Goal: Contribute content: Contribute content

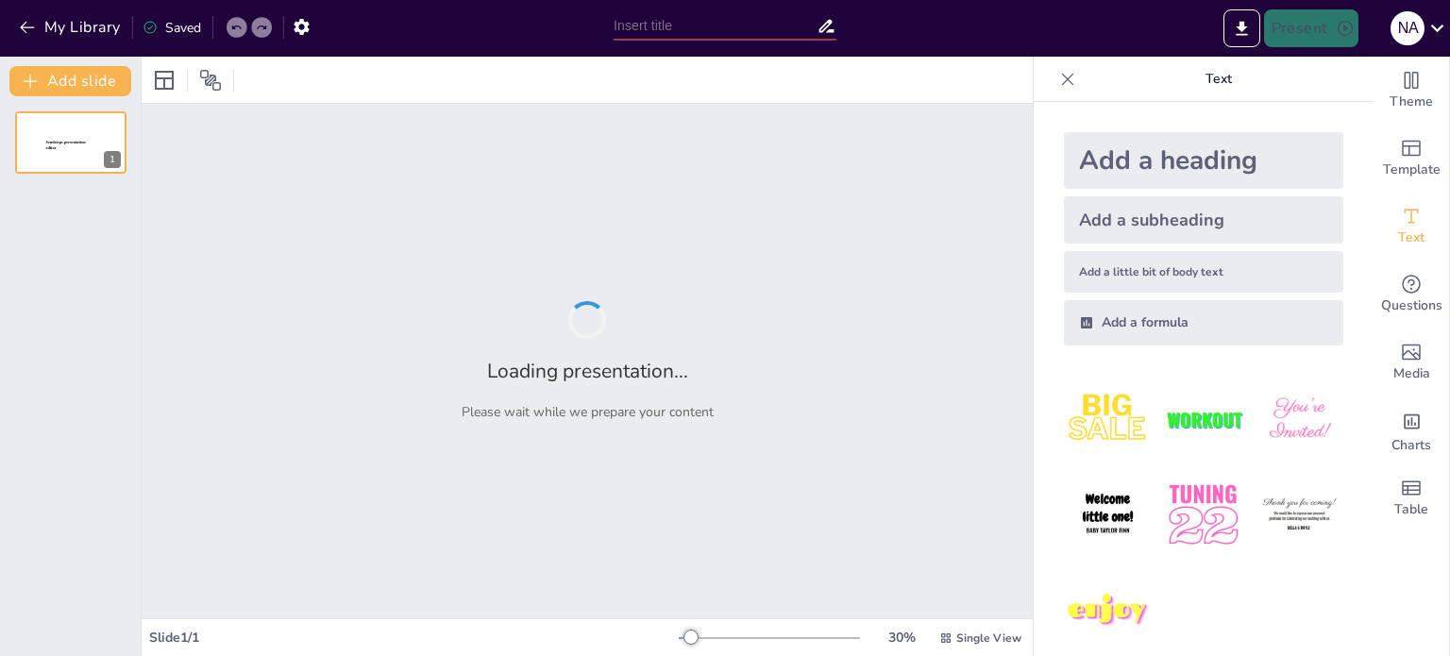
type input "Foundations of Food and Beverage Service: A Guide for New Joiners"
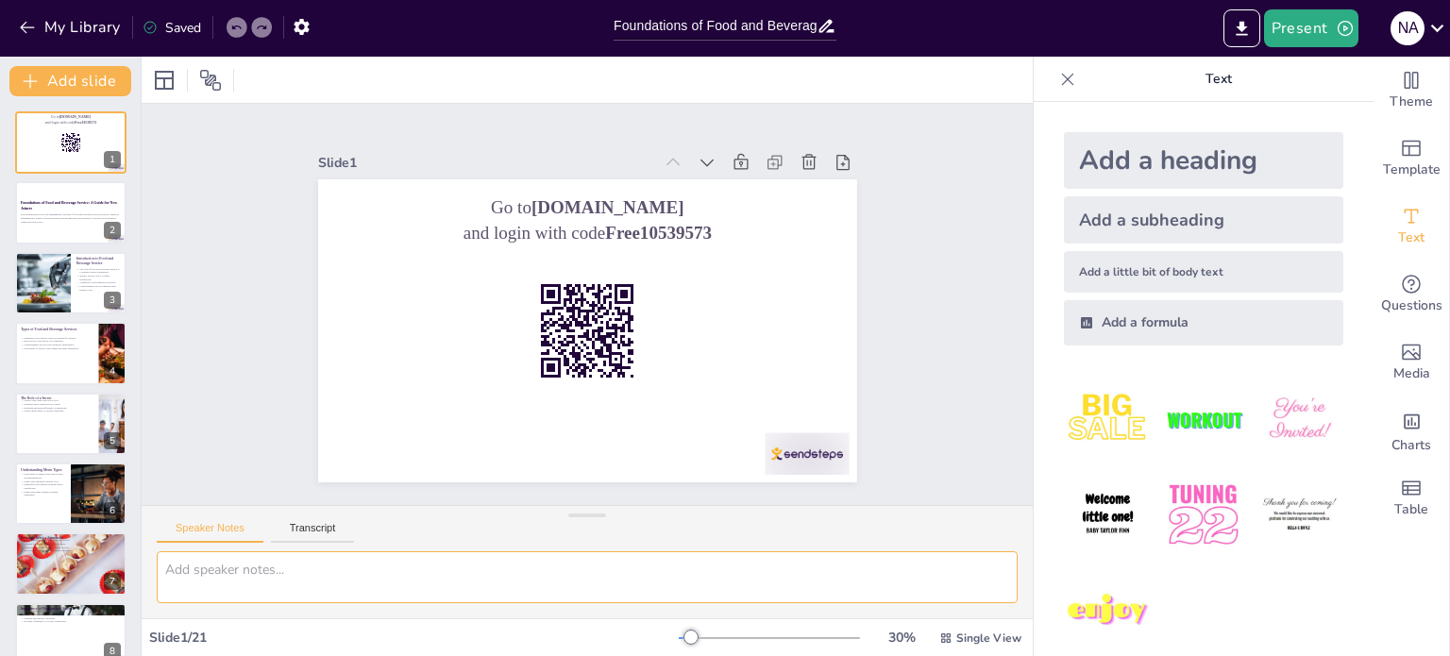
click at [929, 590] on textarea at bounding box center [587, 577] width 861 height 52
click at [25, 181] on div "Foundations of Food and Beverage Service: A Guide for New Joiners This presenta…" at bounding box center [70, 181] width 113 height 0
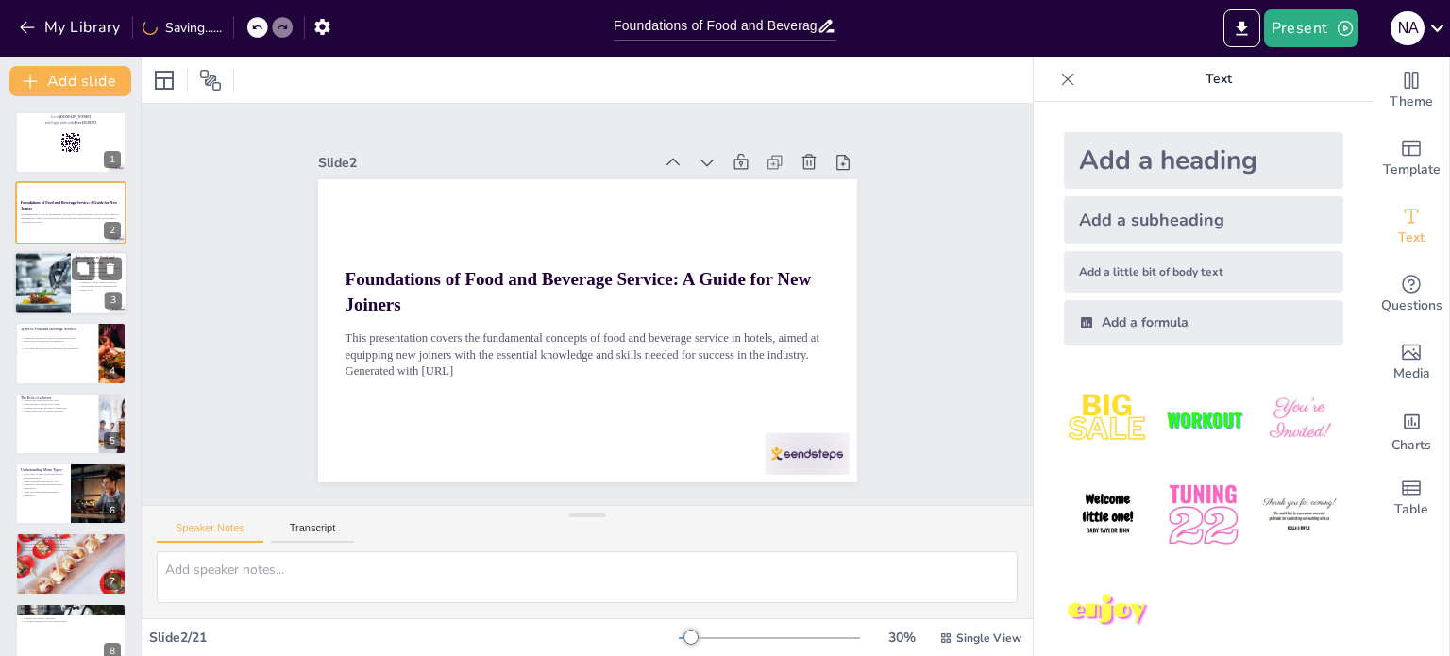
checkbox input "true"
click at [68, 278] on div at bounding box center [42, 283] width 149 height 64
type textarea "The experience provided through food and beverage service can significantly imp…"
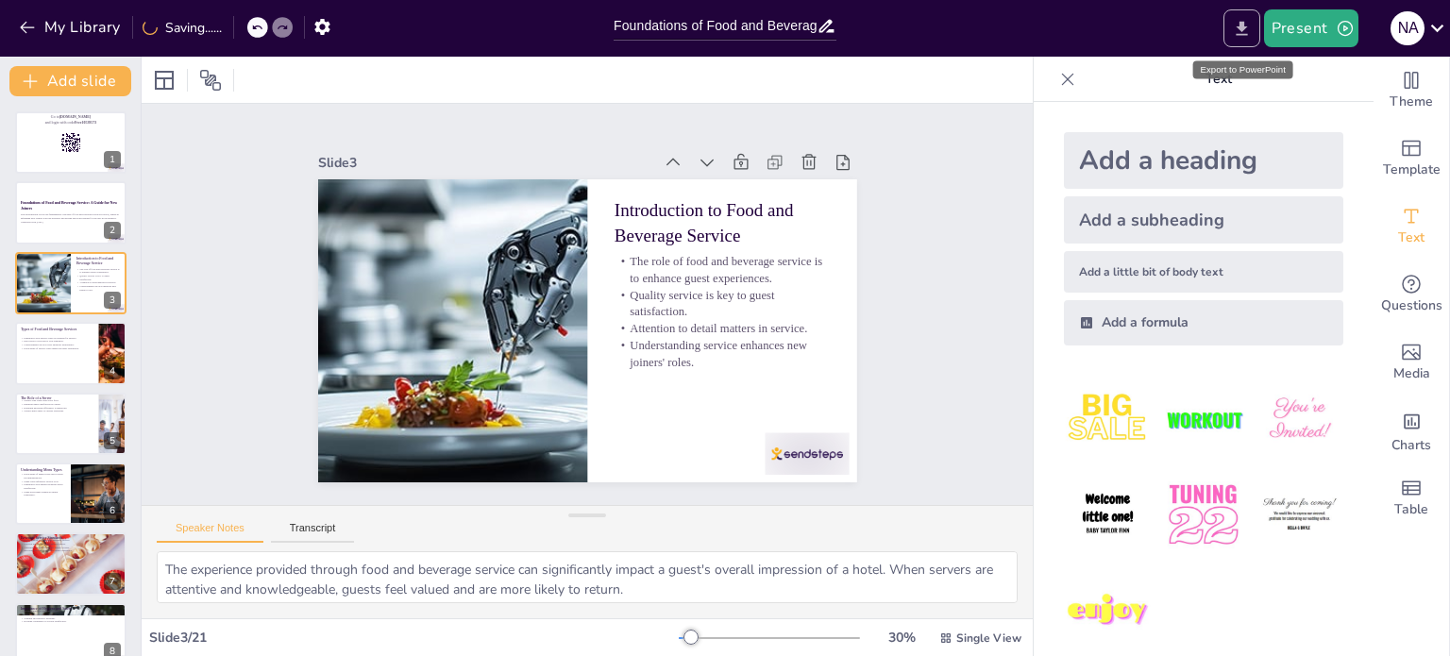
click at [1248, 29] on icon "Export to PowerPoint" at bounding box center [1242, 29] width 20 height 20
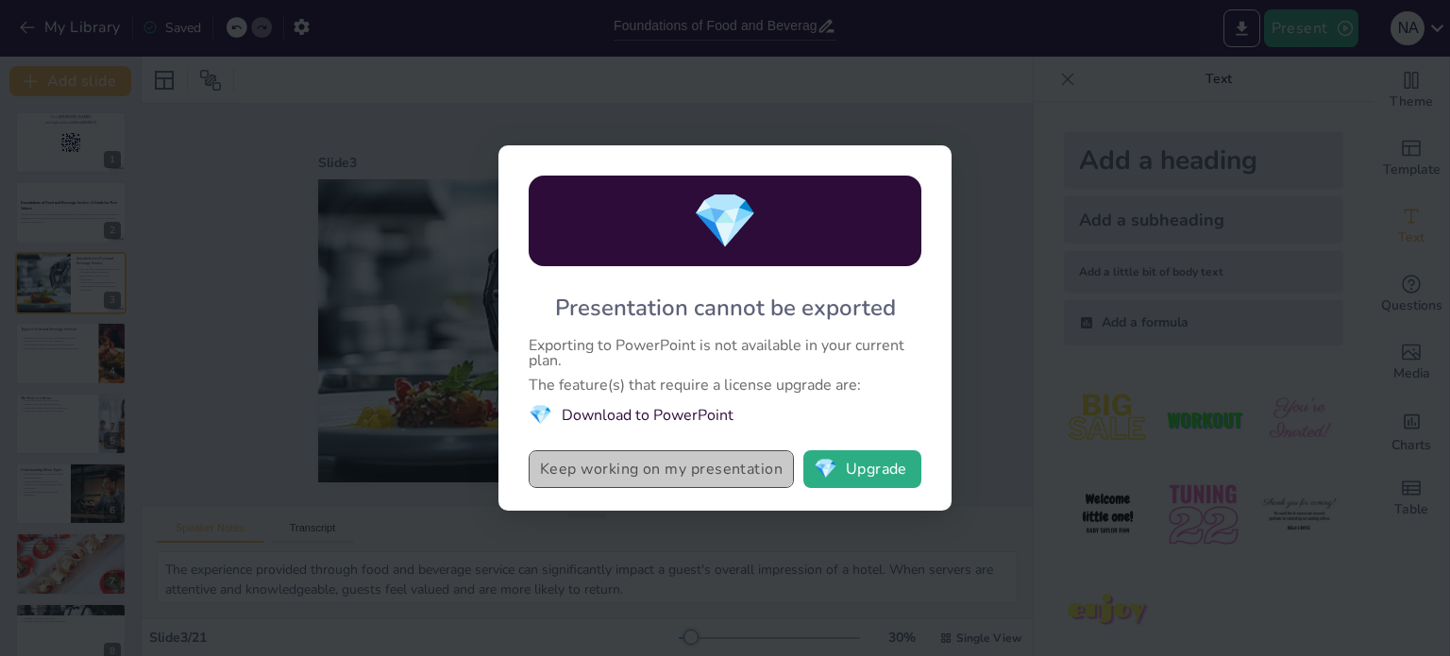
click at [611, 467] on button "Keep working on my presentation" at bounding box center [661, 469] width 265 height 38
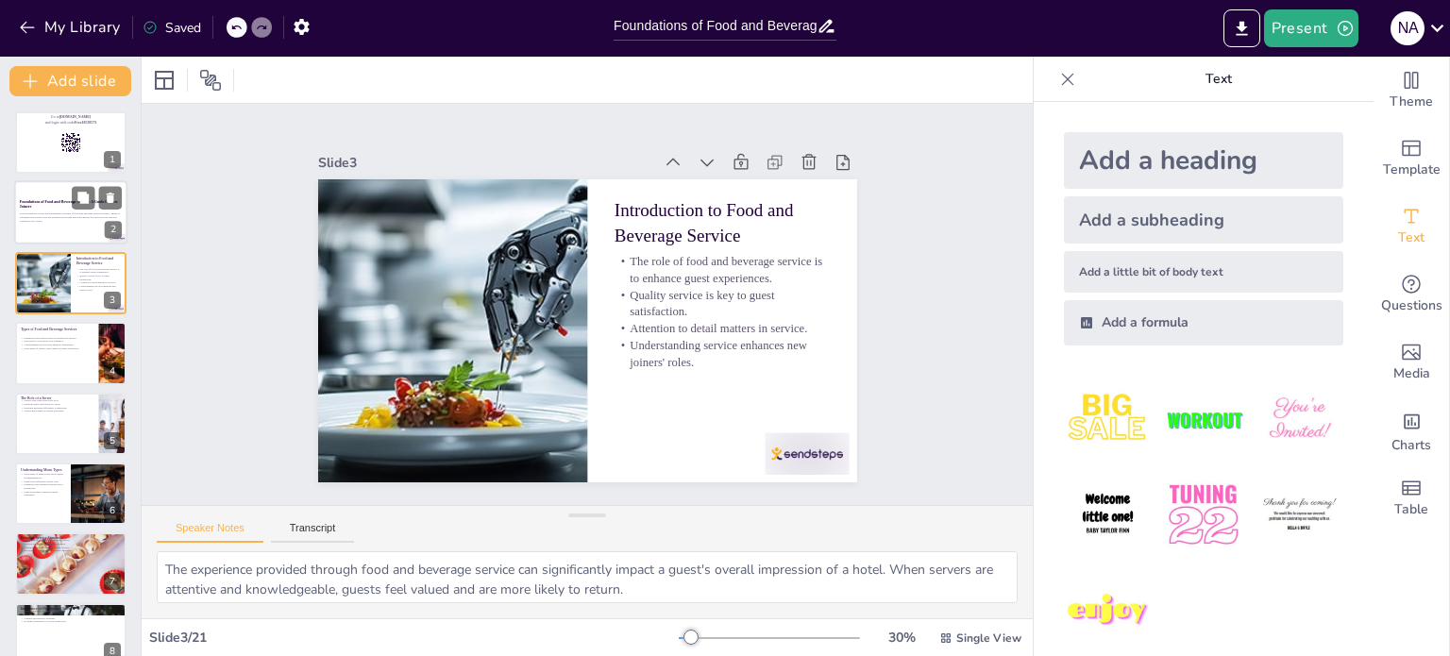
checkbox input "true"
click at [62, 195] on div at bounding box center [70, 213] width 113 height 64
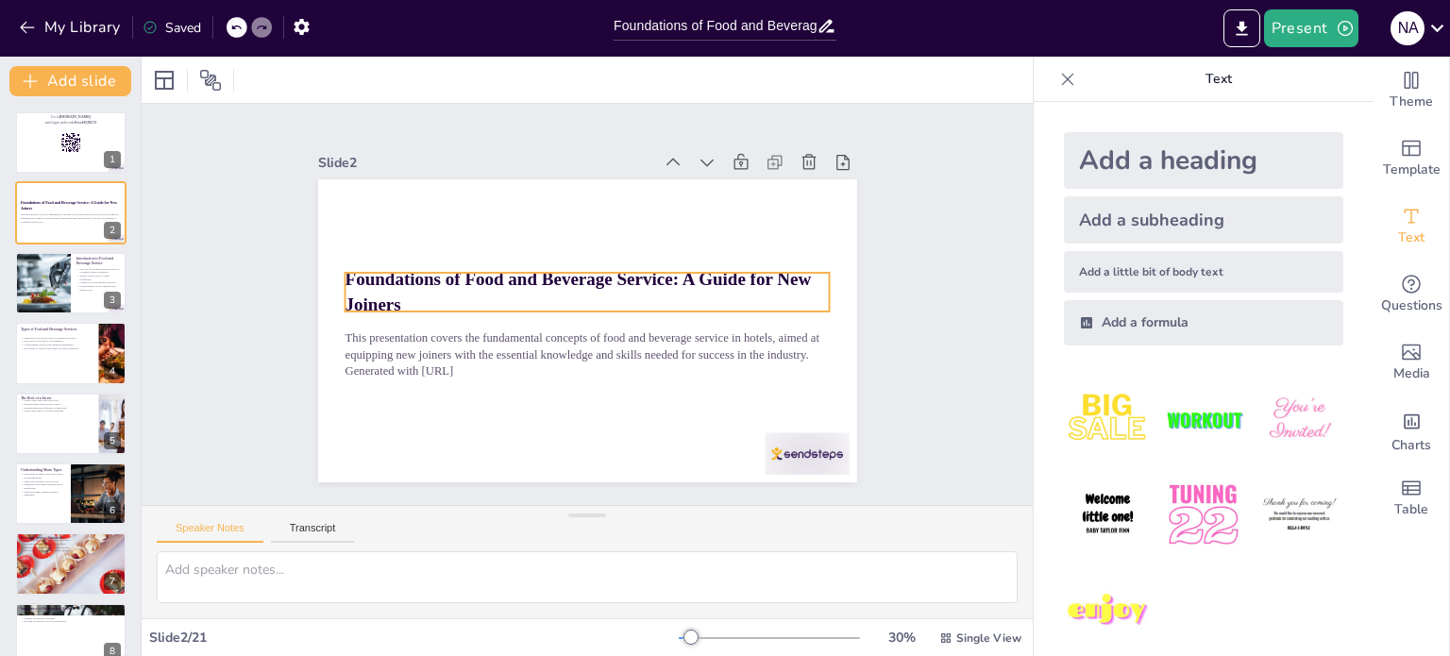
click at [421, 304] on div "Foundations of Food and Beverage Service: A Guide for New Joiners This presenta…" at bounding box center [587, 330] width 539 height 303
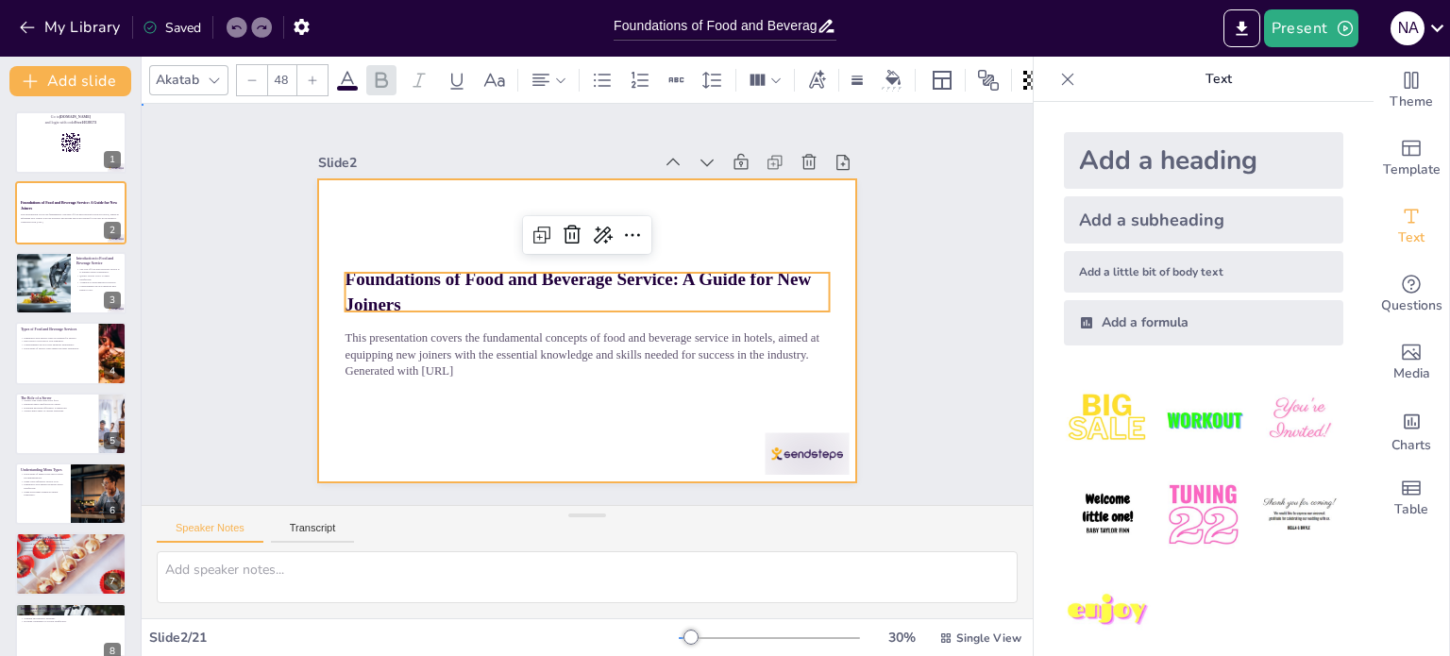
click at [437, 229] on div at bounding box center [587, 330] width 539 height 303
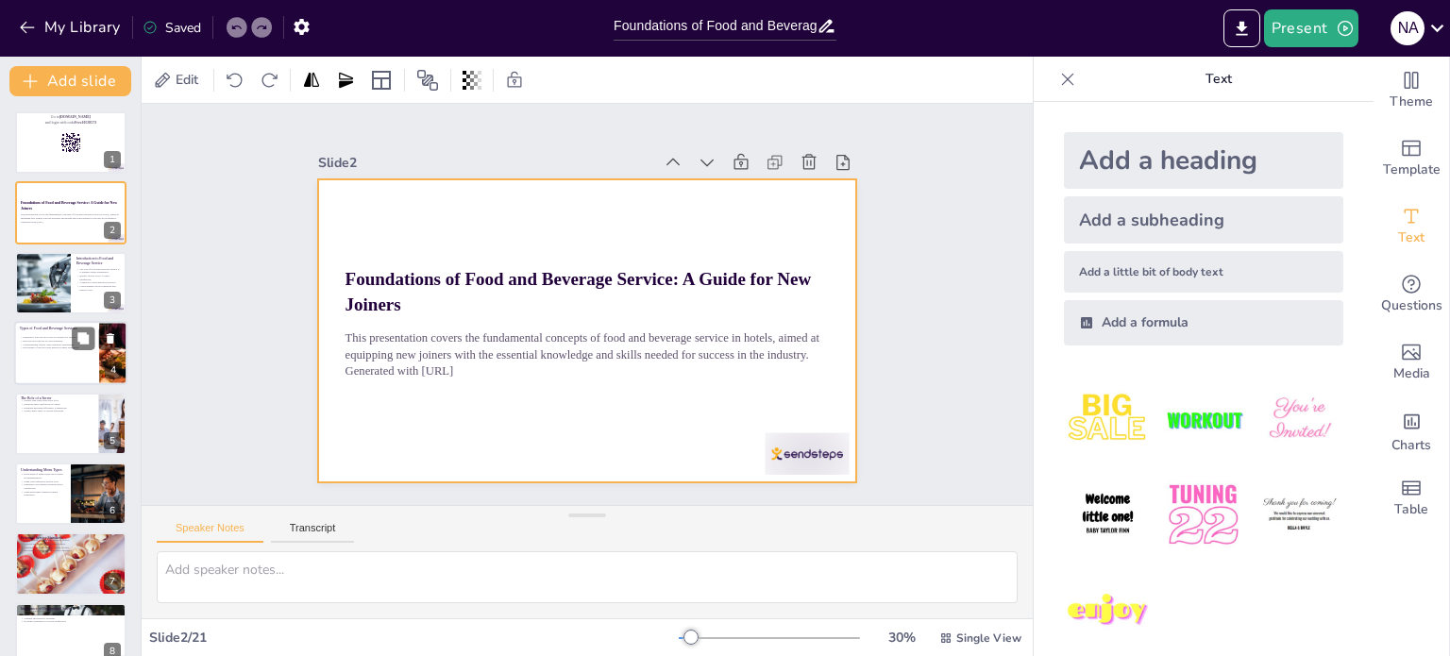
checkbox input "true"
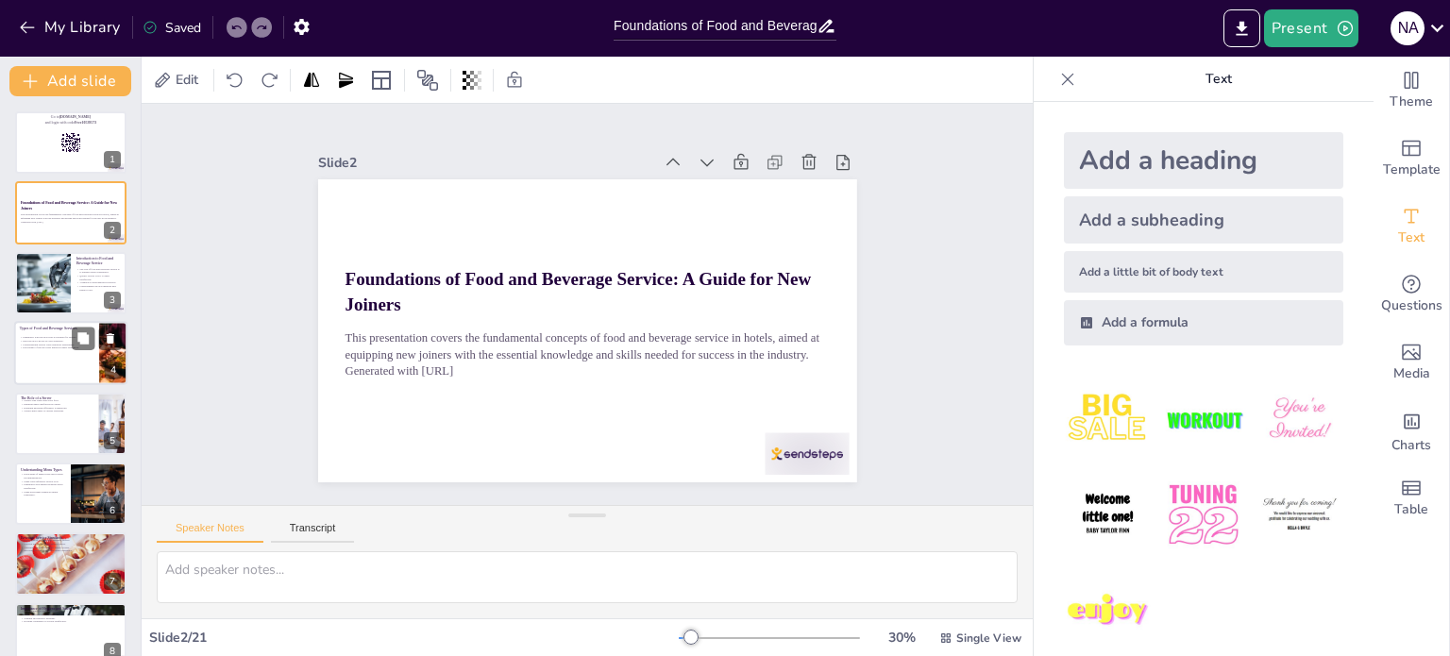
click at [113, 354] on div at bounding box center [113, 353] width 113 height 64
type textarea "Familiarity with different service types allows servers to adjust their approac…"
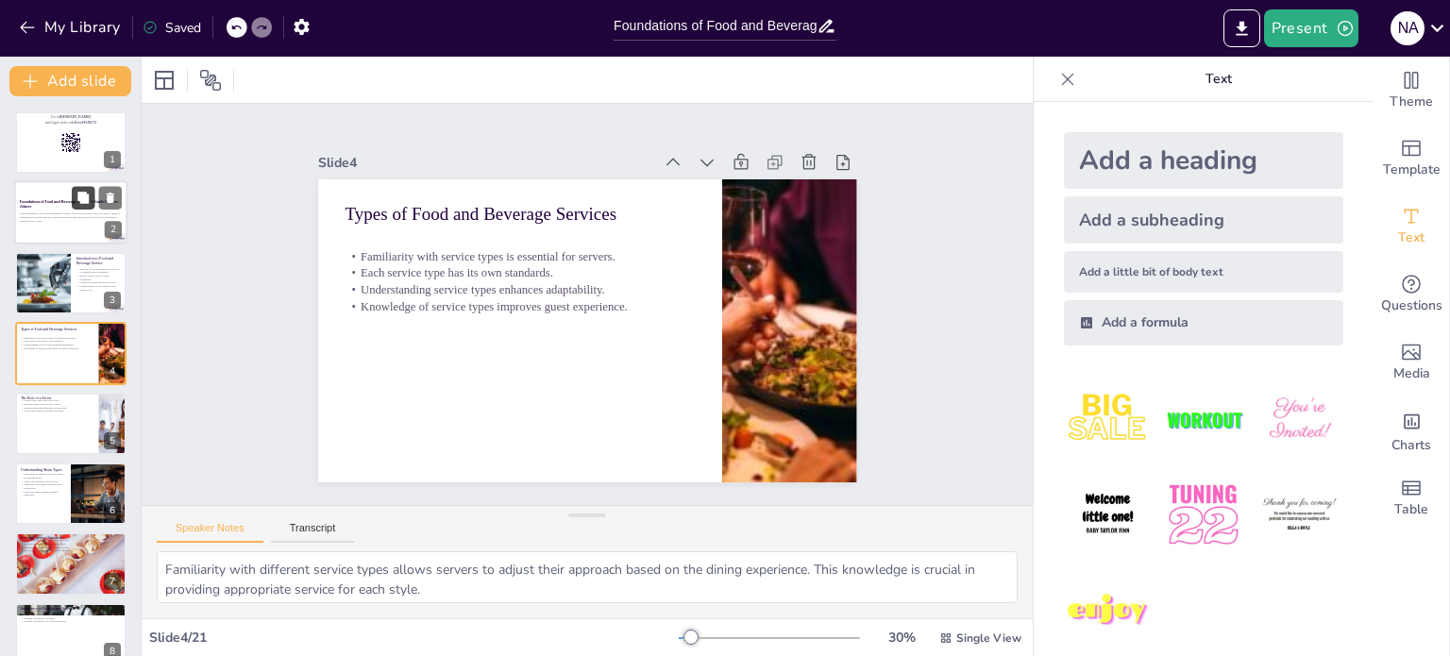
checkbox input "true"
click at [83, 207] on button at bounding box center [83, 198] width 23 height 23
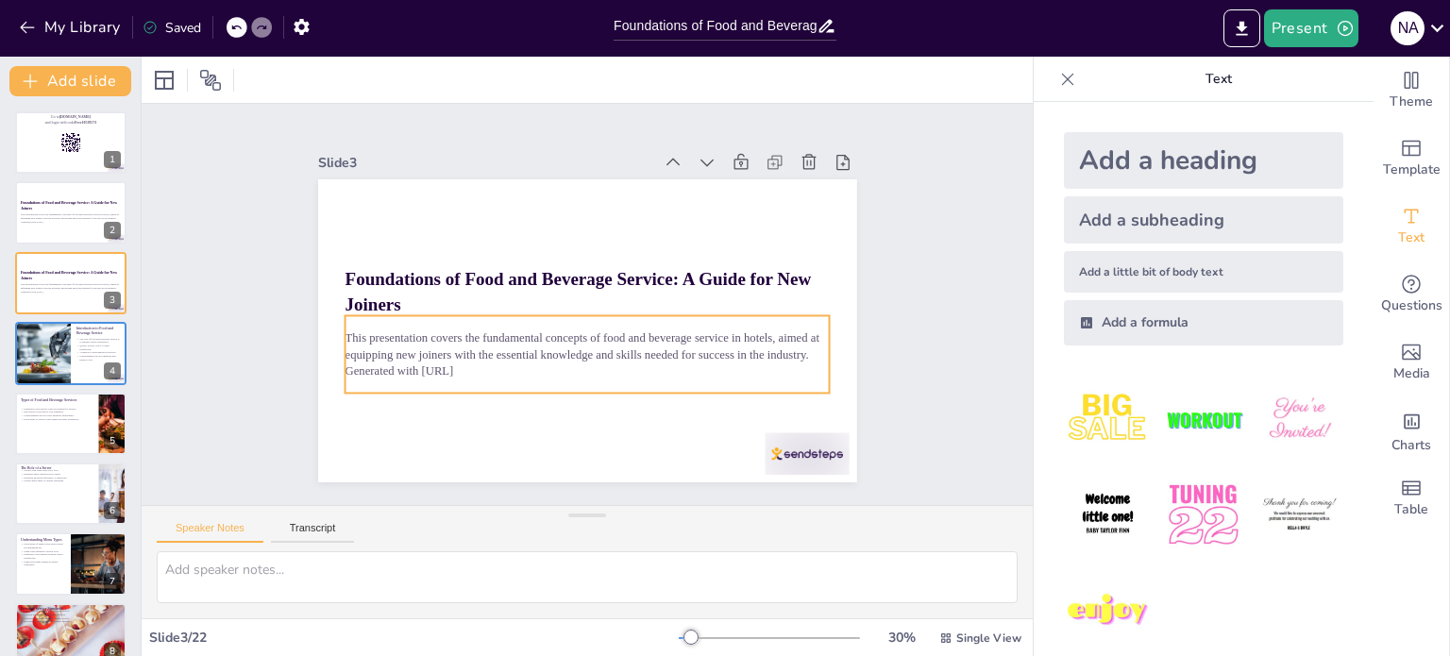
click at [379, 312] on div "This presentation covers the fundamental concepts of food and beverage service …" at bounding box center [582, 354] width 490 height 127
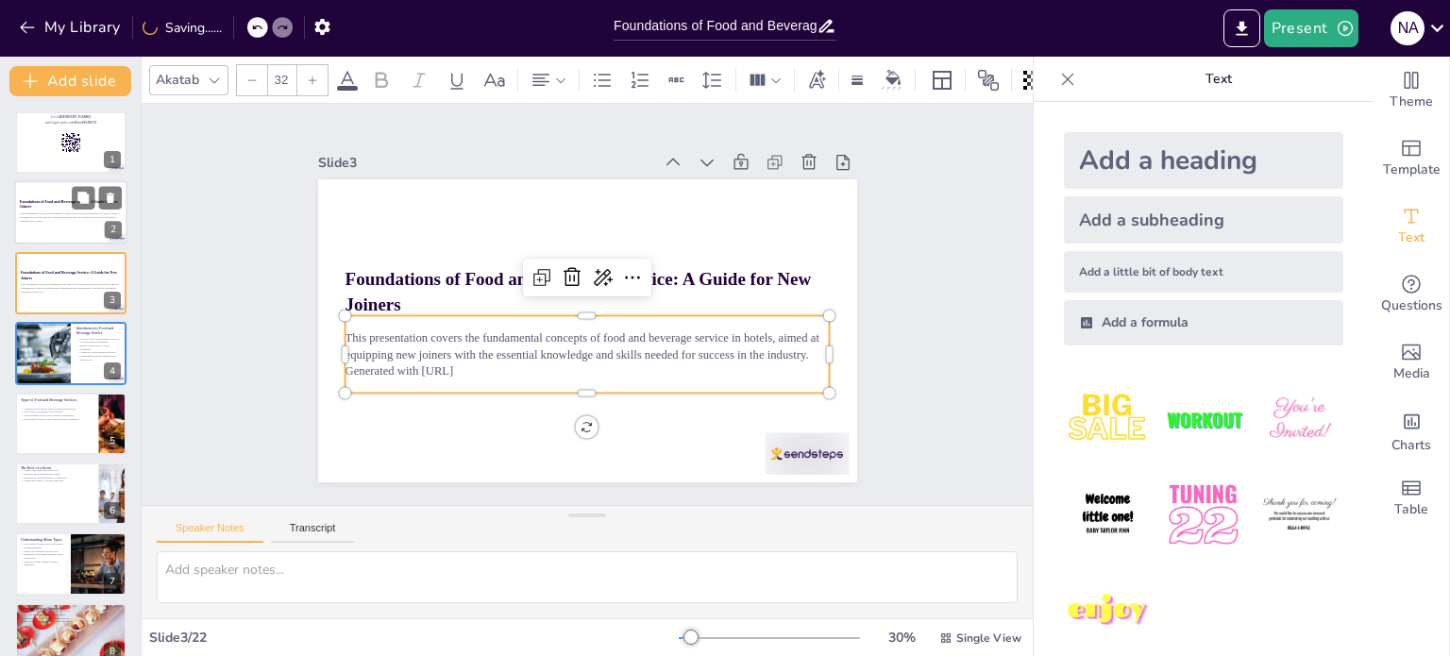
click at [57, 213] on p "This presentation covers the fundamental concepts of food and beverage service …" at bounding box center [71, 215] width 102 height 7
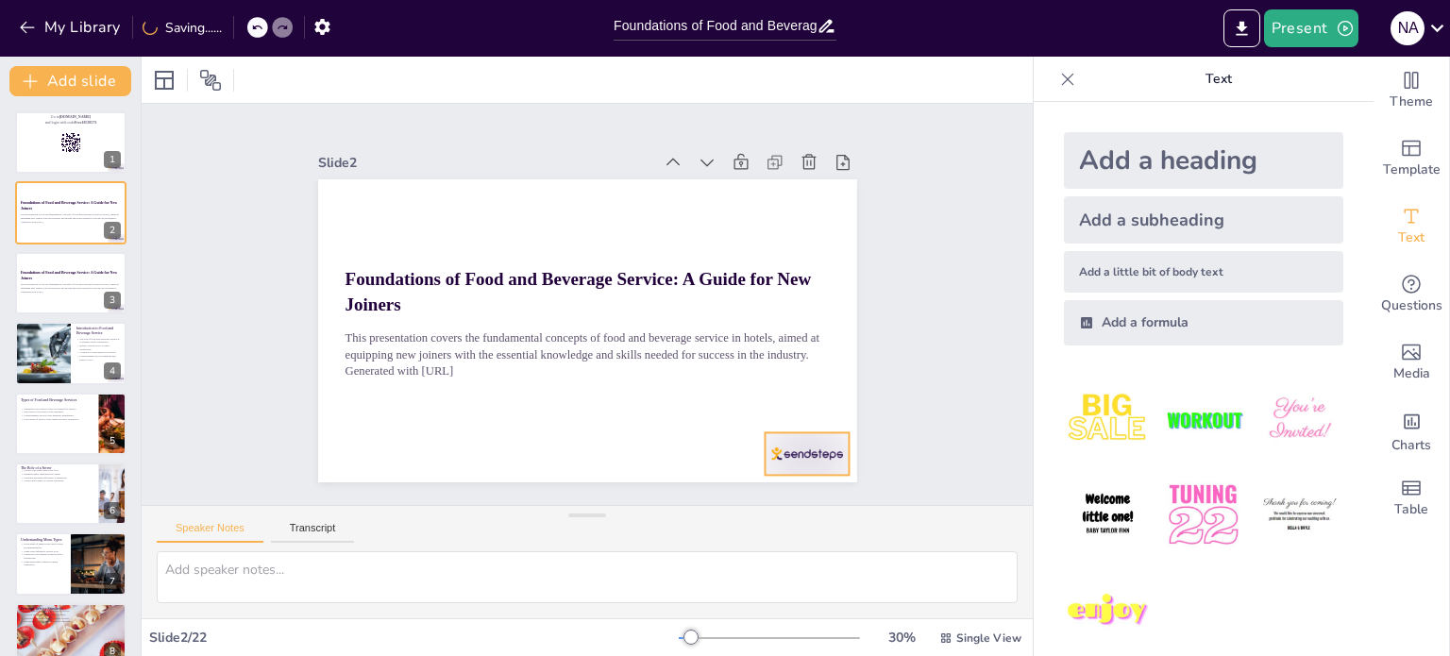
click at [781, 453] on div at bounding box center [790, 475] width 88 height 51
click at [70, 305] on div at bounding box center [70, 283] width 113 height 64
click at [800, 450] on div at bounding box center [790, 475] width 88 height 51
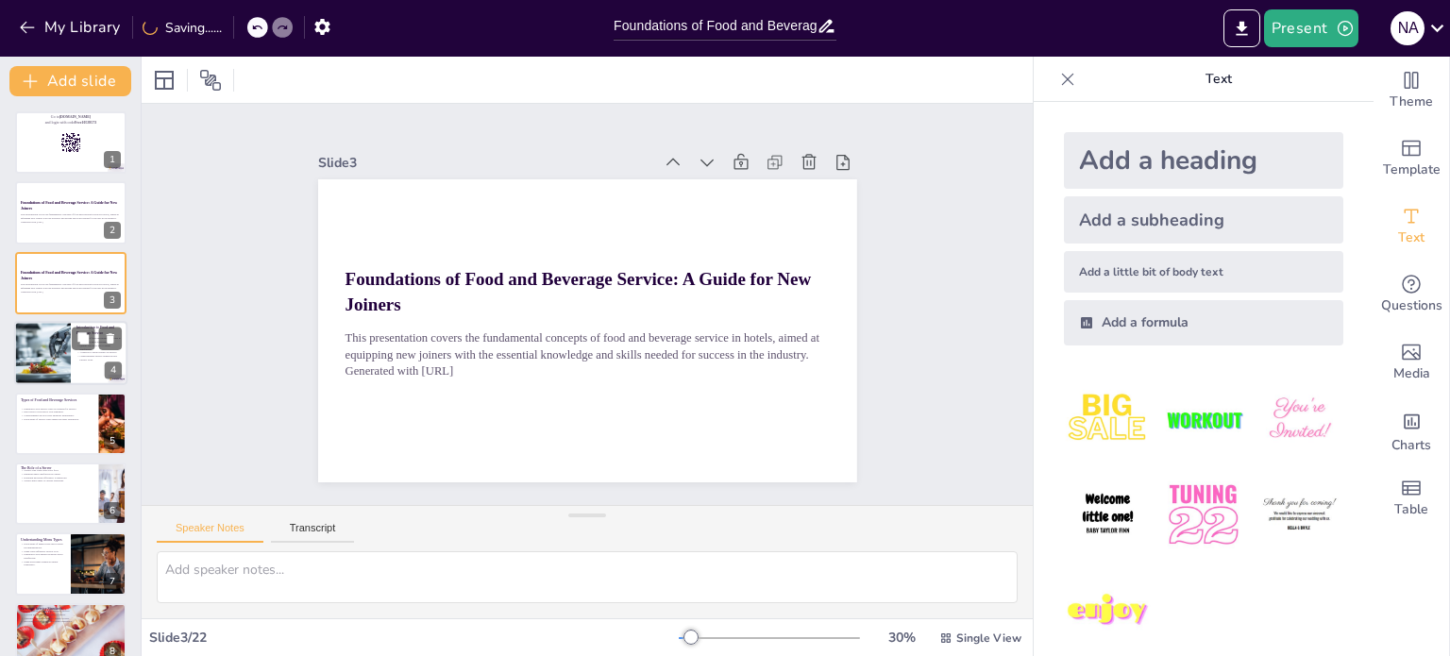
checkbox input "true"
click at [67, 371] on div at bounding box center [42, 353] width 149 height 64
type textarea "The experience provided through food and beverage service can significantly imp…"
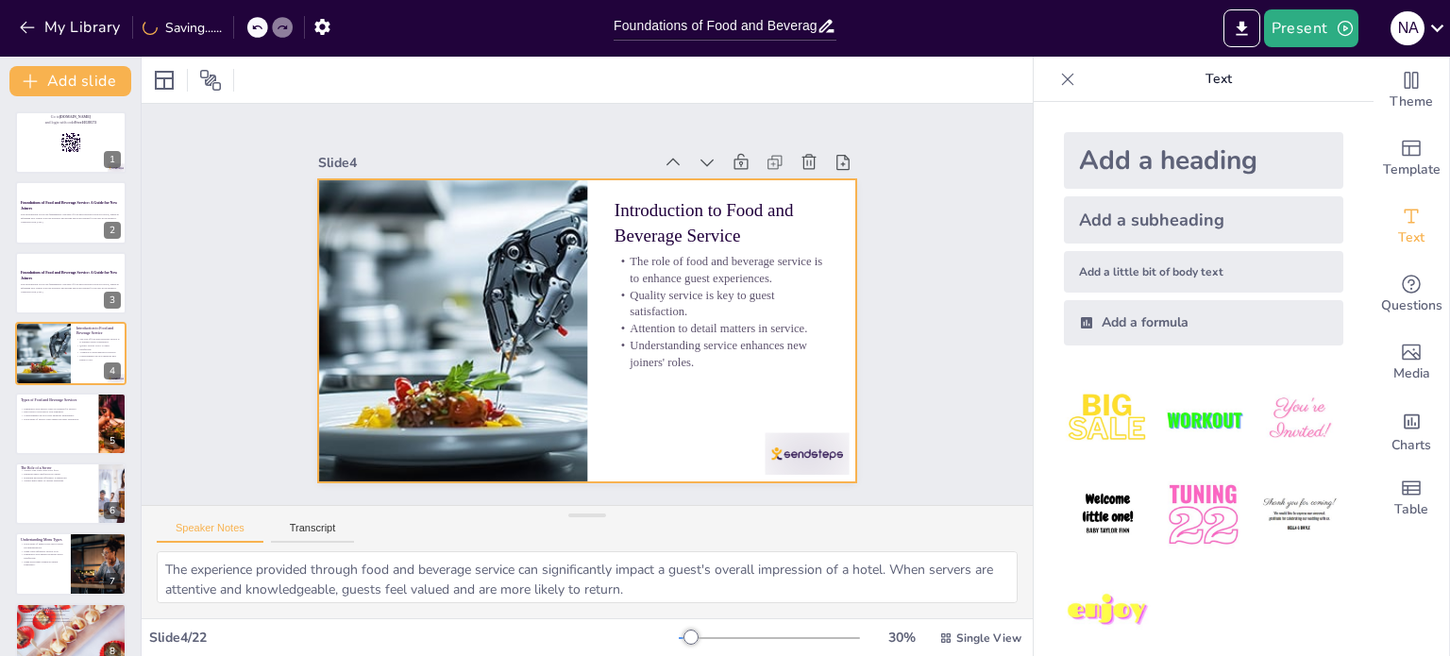
click at [794, 453] on div at bounding box center [807, 453] width 84 height 42
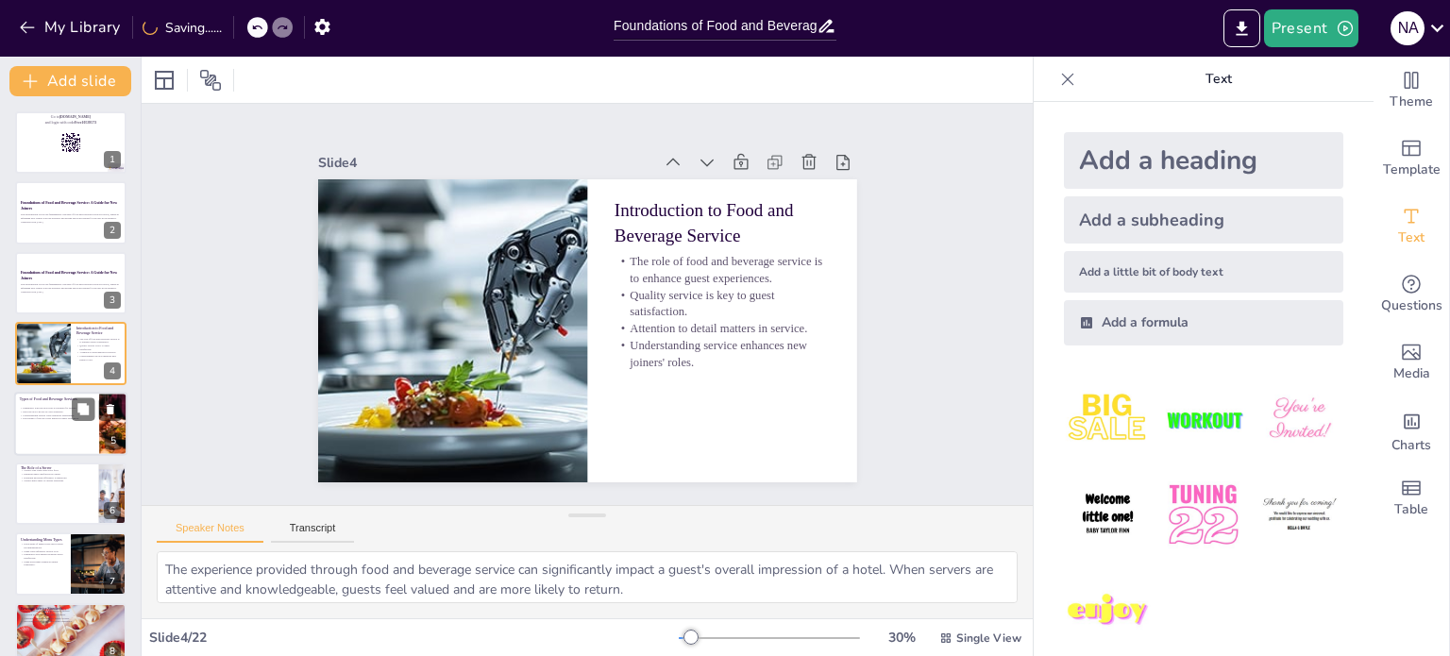
checkbox input "true"
click at [79, 433] on div at bounding box center [70, 424] width 113 height 64
type textarea "Familiarity with different service types allows servers to adjust their approac…"
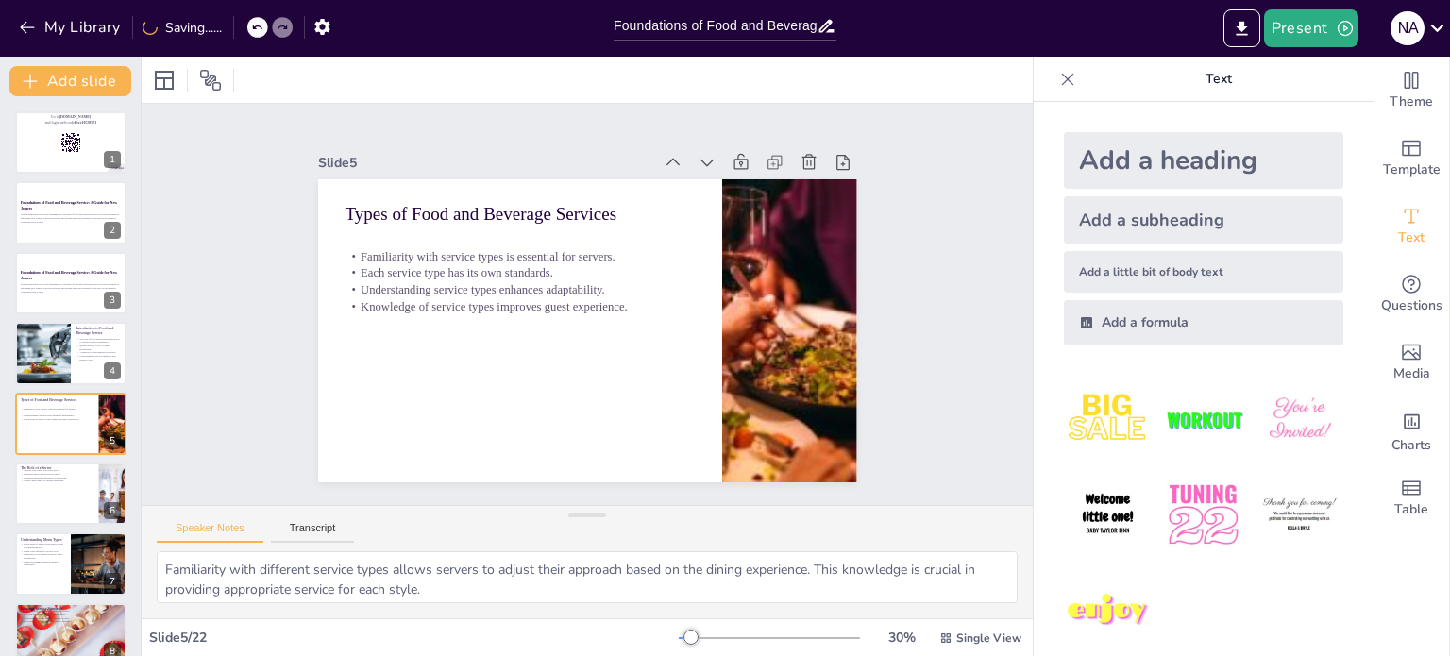
scroll to position [47, 0]
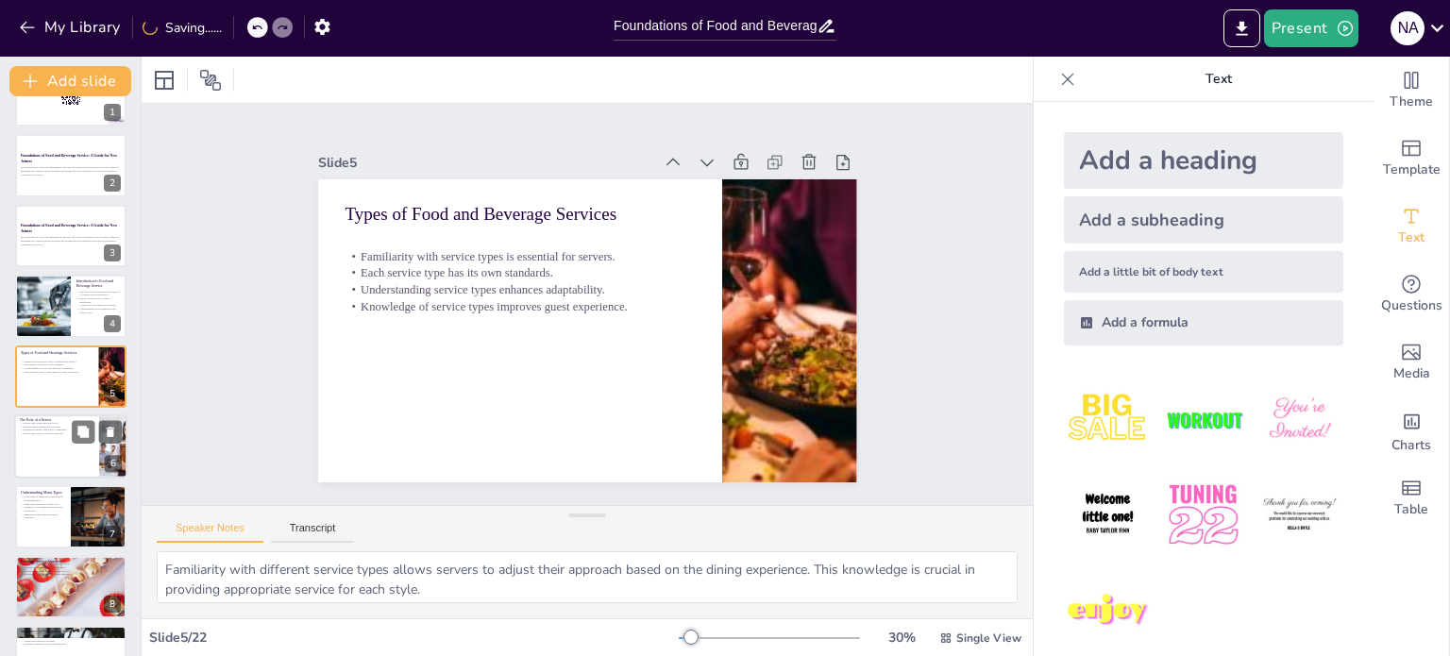
checkbox input "true"
click at [93, 450] on div at bounding box center [70, 446] width 111 height 62
type textarea "Taking orders accurately is the first step in providing excellent service. Serv…"
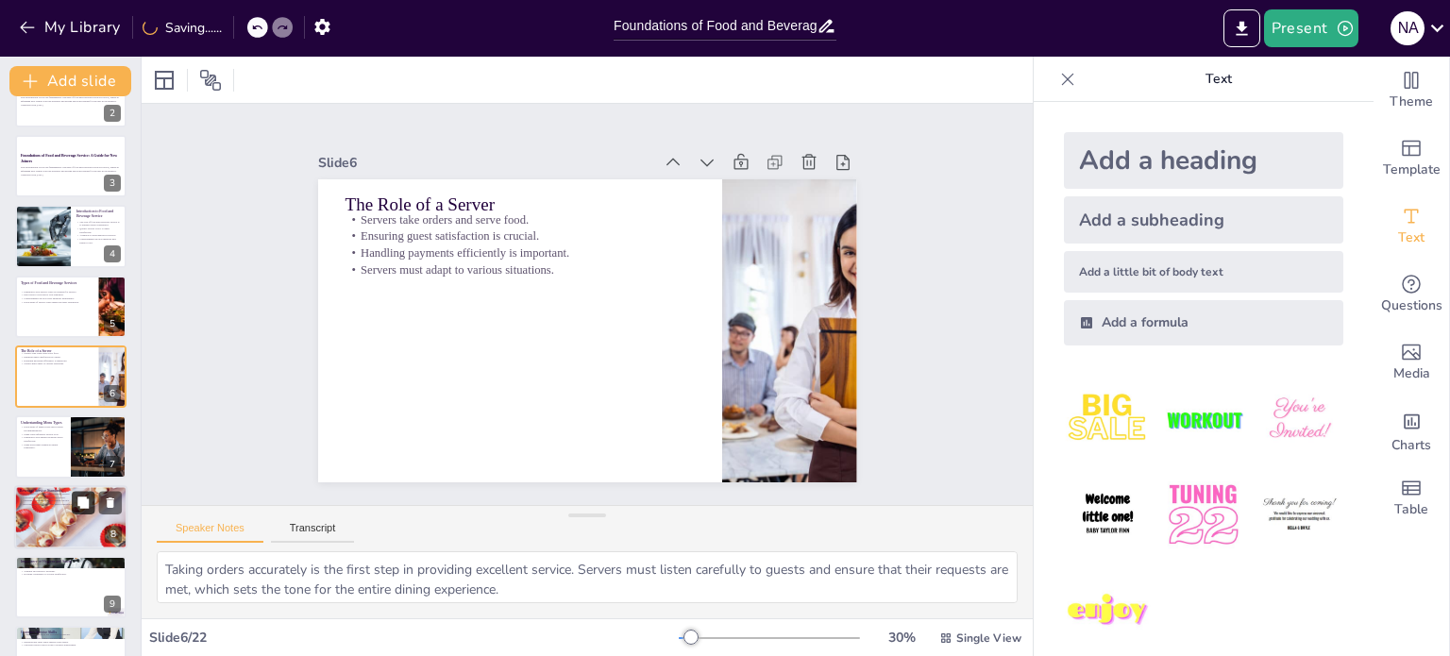
checkbox input "true"
click at [79, 513] on div "Beverage Service Standards Knowledge of wine pairings enhances service. Cocktai…" at bounding box center [70, 517] width 113 height 64
type textarea "Understanding wine pairings is crucial for servers as it allows them to suggest…"
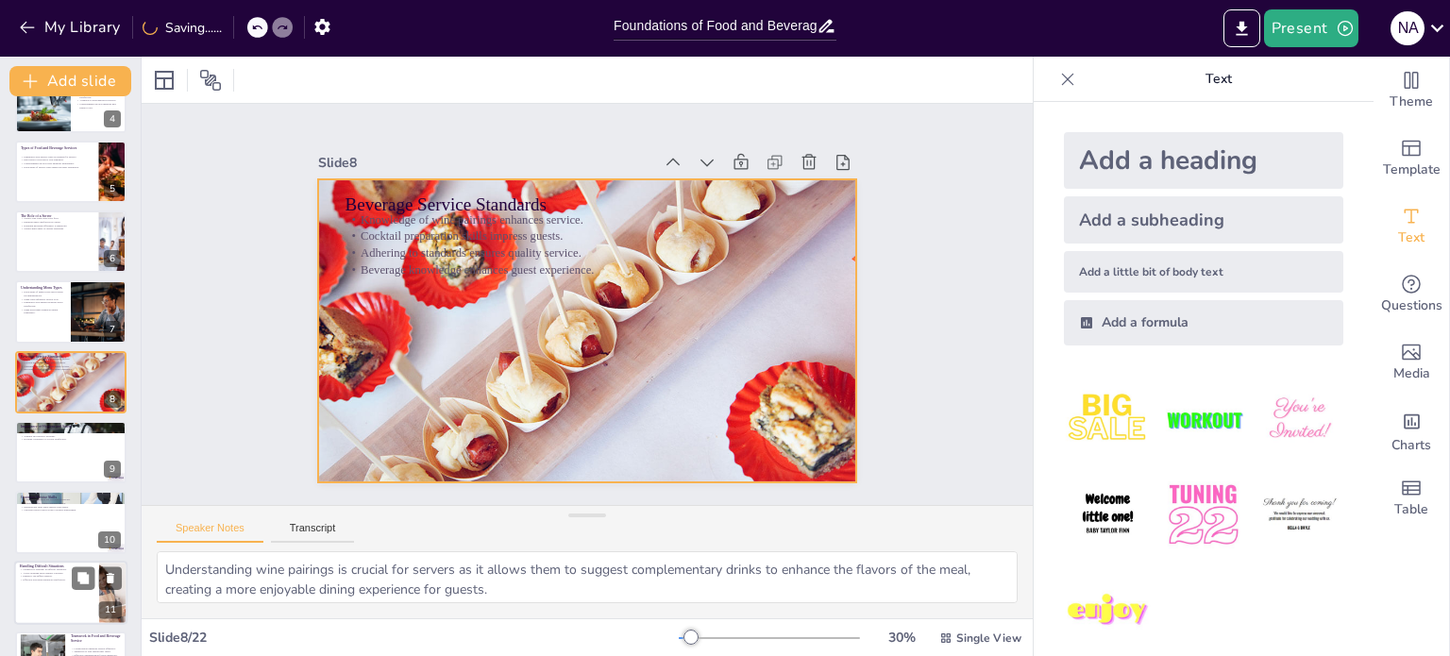
scroll to position [0, 0]
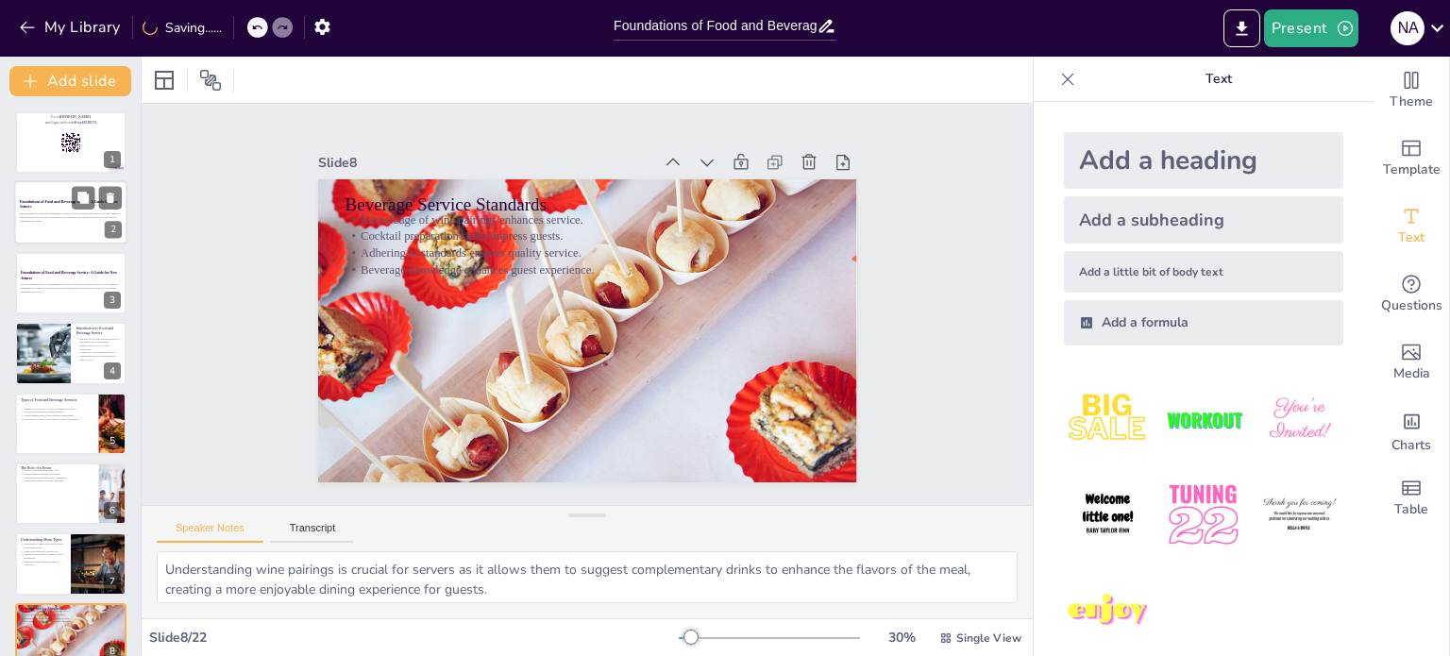
checkbox input "true"
click at [52, 213] on p "This presentation covers the fundamental concepts of food and beverage service …" at bounding box center [71, 215] width 102 height 7
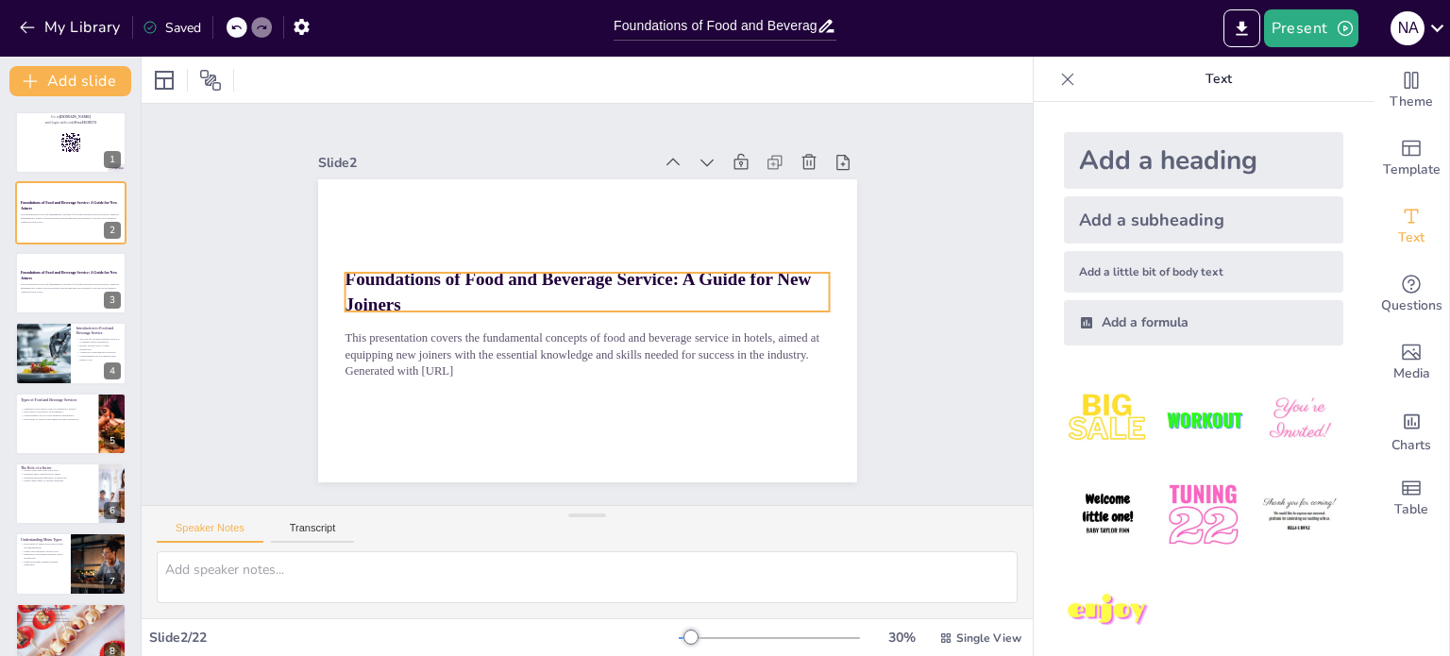
click at [459, 271] on strong "Foundations of Food and Beverage Service: A Guide for New Joiners" at bounding box center [578, 291] width 466 height 45
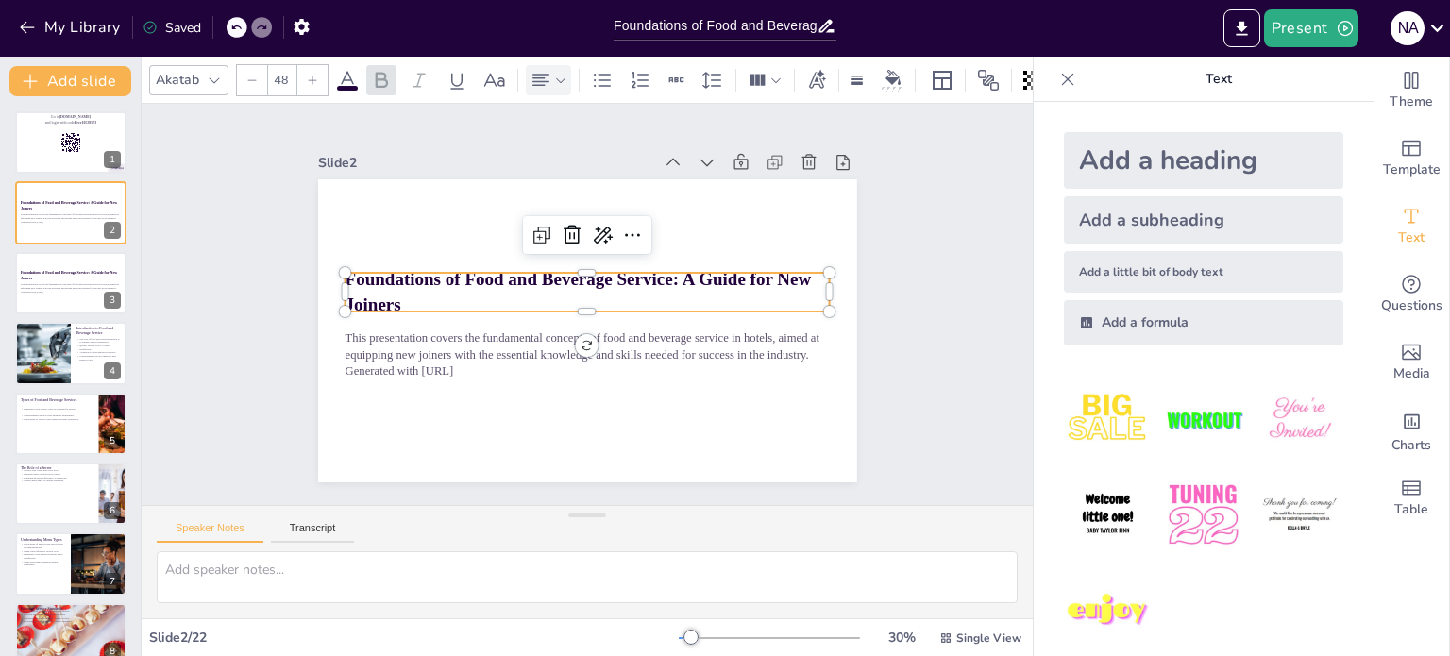
click at [554, 75] on icon at bounding box center [560, 80] width 13 height 13
click at [585, 132] on icon at bounding box center [585, 136] width 23 height 23
click at [467, 278] on strong "Foundations of Food and Beverage Service: A Guide for New Joiners" at bounding box center [587, 291] width 466 height 45
click at [468, 276] on strong "Foundations of Food and Beverage Service: A Guide for New Joiners" at bounding box center [589, 281] width 465 height 72
click at [451, 278] on strong "Foundations of Food and Beverage Service: A Guide for New Joiners" at bounding box center [587, 291] width 466 height 45
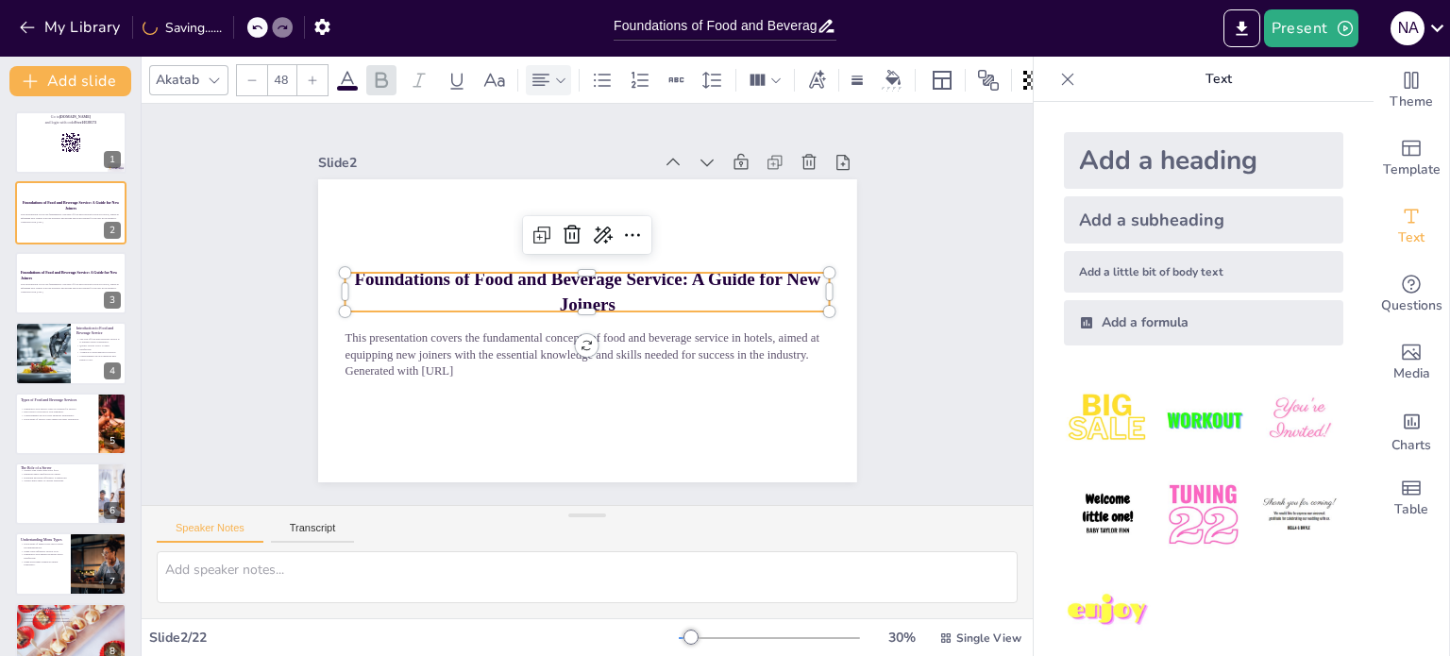
click at [451, 278] on strong "Foundations of Food and Beverage Service: A Guide for New Joiners" at bounding box center [587, 291] width 466 height 45
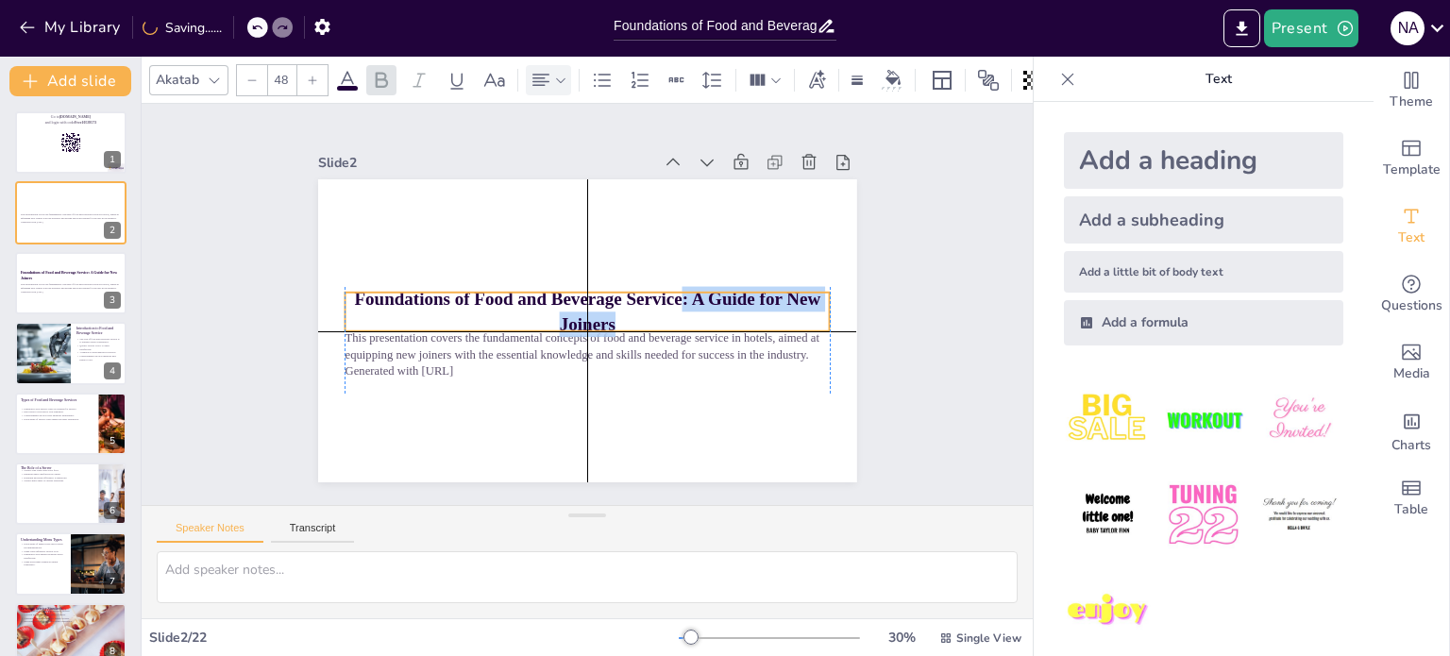
drag, startPoint x: 668, startPoint y: 278, endPoint x: 668, endPoint y: 293, distance: 14.2
click at [668, 293] on strong "Foundations of Food and Beverage Service: A Guide for New Joiners" at bounding box center [587, 311] width 466 height 45
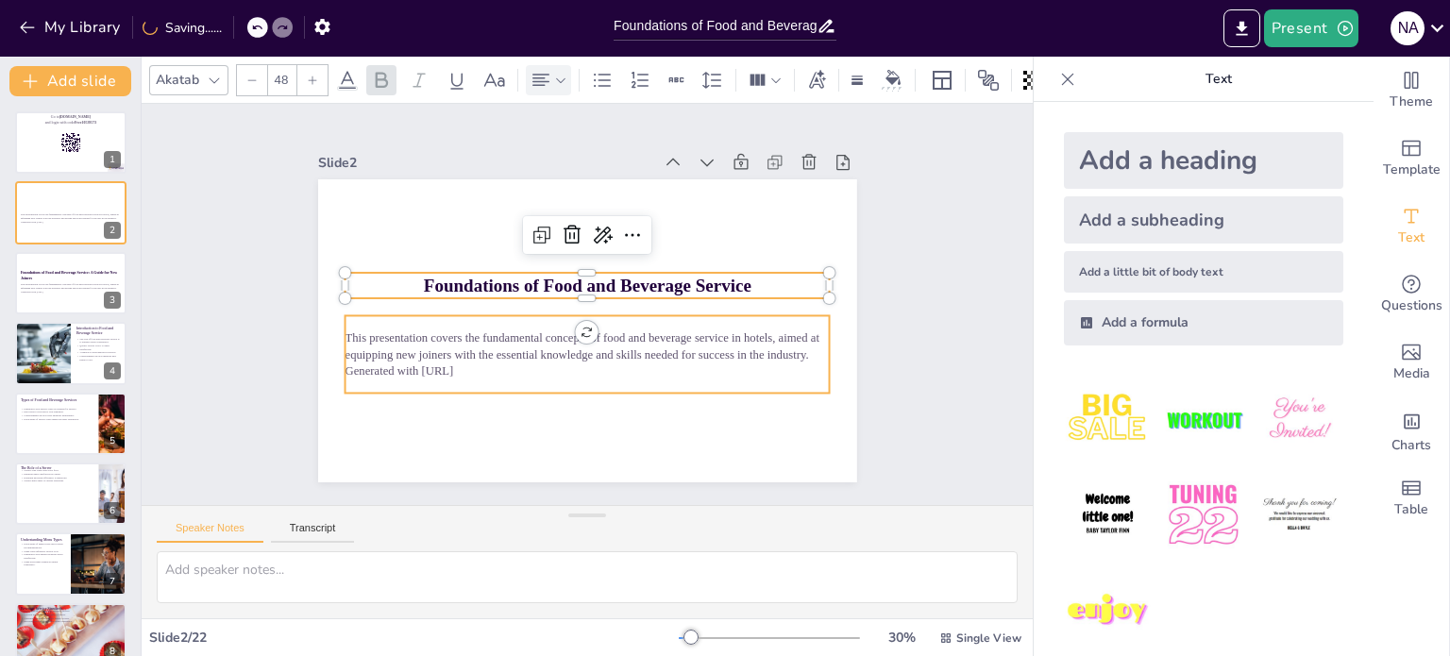
click at [660, 363] on p "Generated with [URL]" at bounding box center [587, 371] width 485 height 17
checkbox input "true"
type input "32"
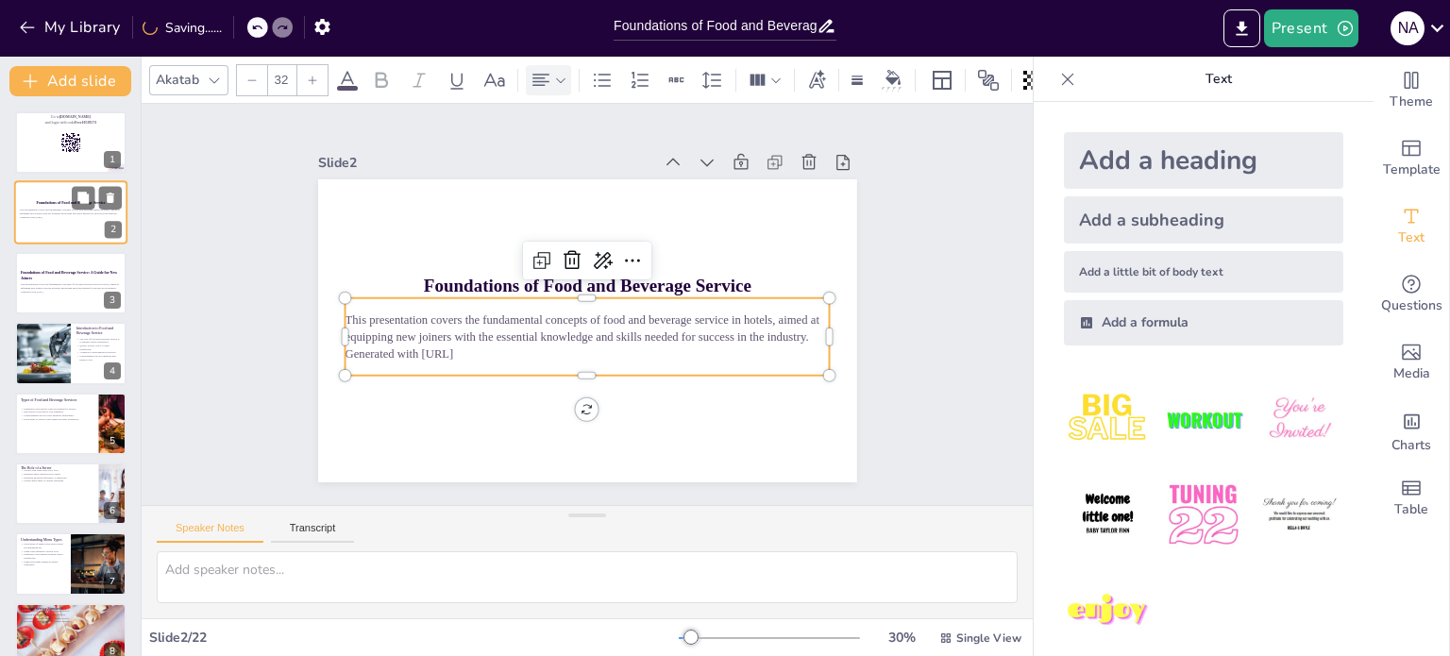
click at [43, 216] on p "Generated with [URL]" at bounding box center [71, 218] width 102 height 4
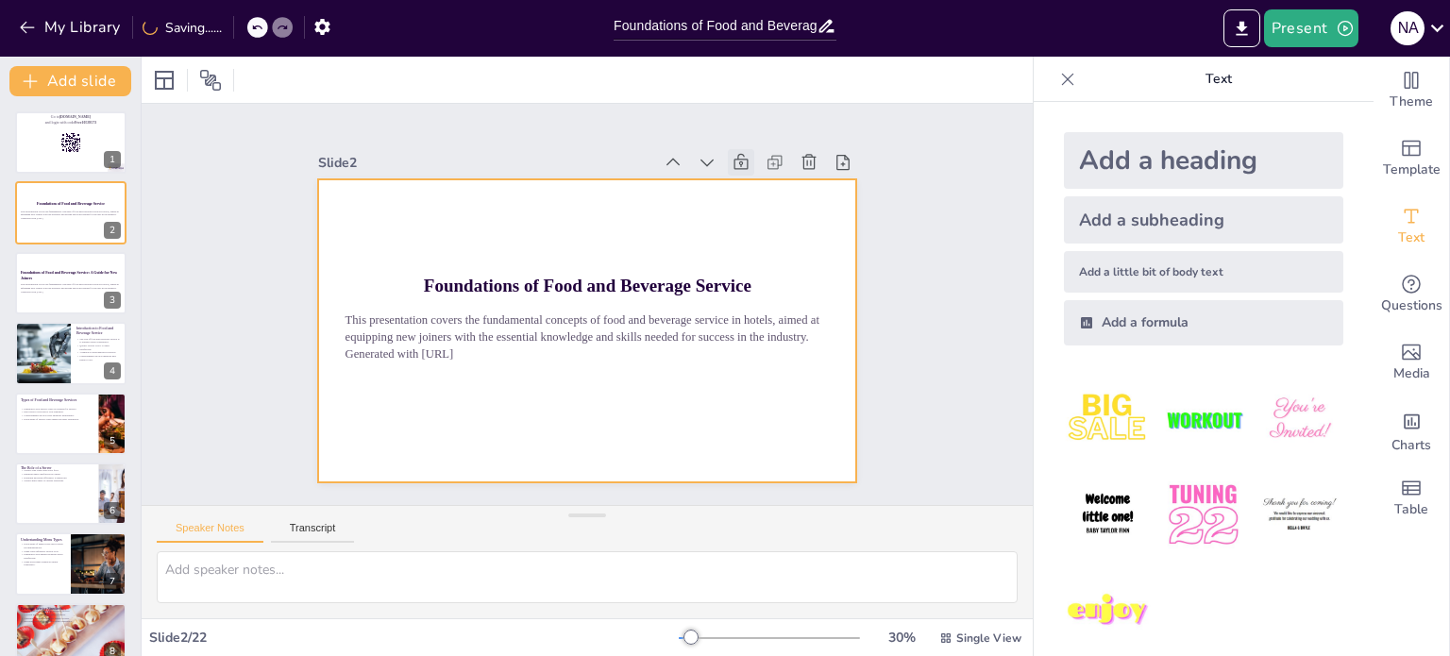
checkbox input "true"
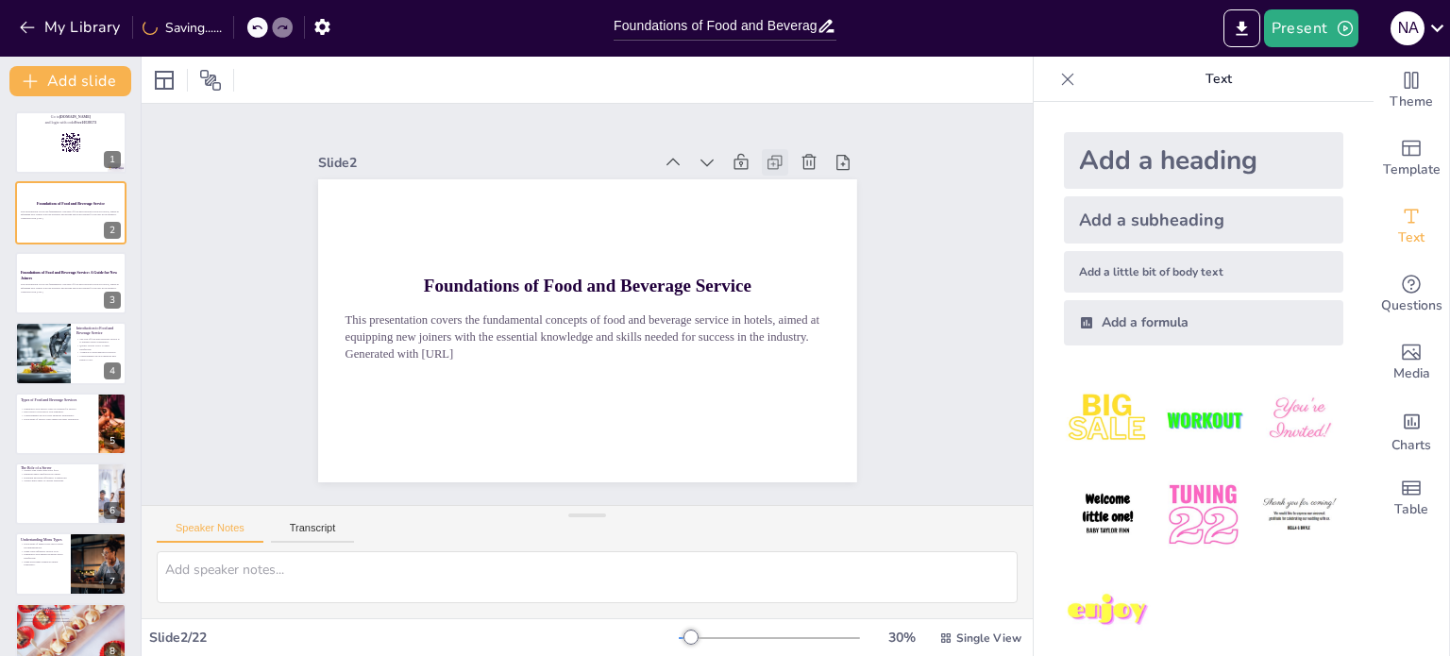
click at [779, 173] on icon at bounding box center [789, 183] width 21 height 21
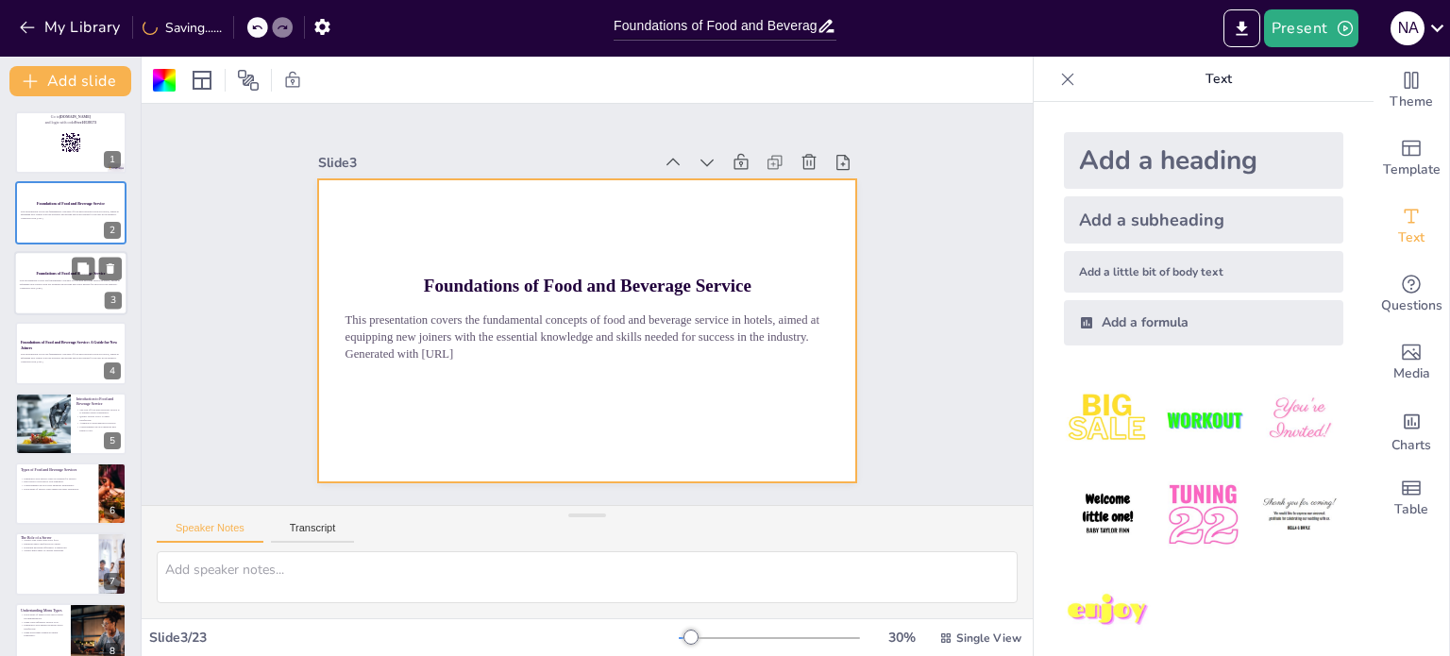
click at [71, 297] on div at bounding box center [70, 283] width 113 height 64
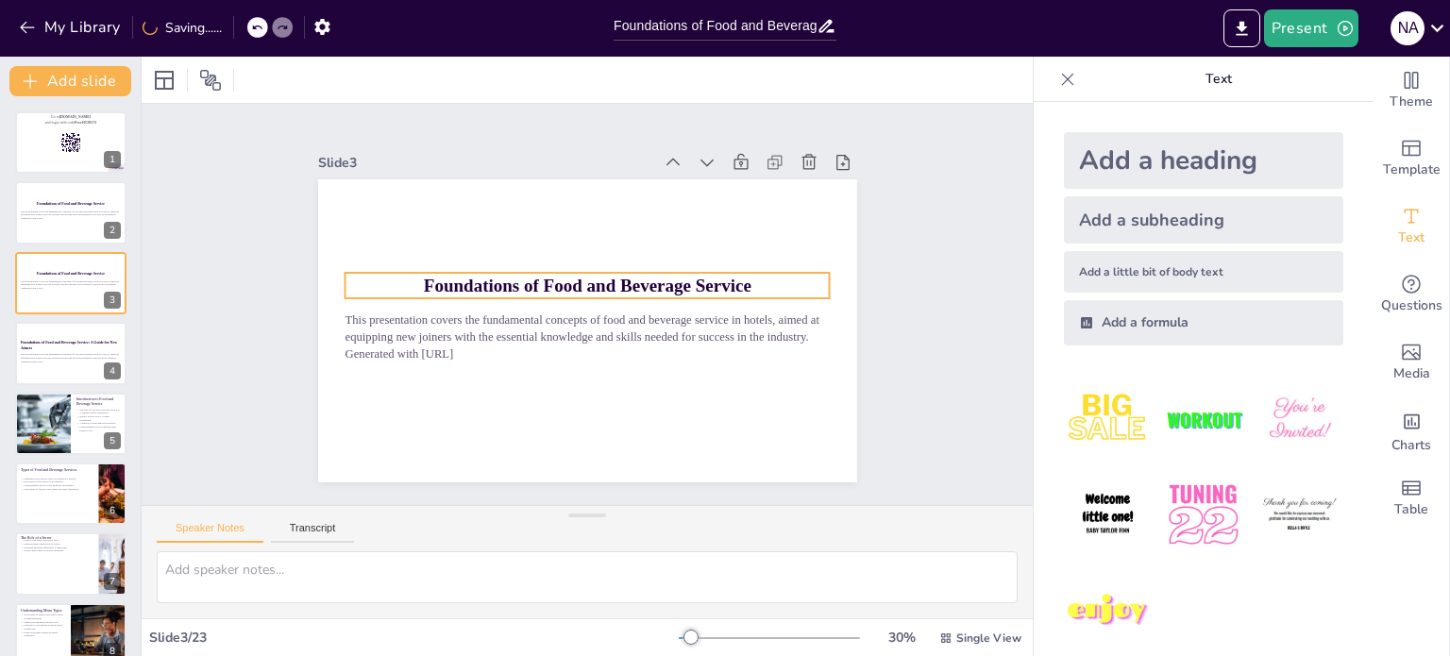
click at [495, 276] on strong "Foundations of Food and Beverage Service" at bounding box center [587, 286] width 328 height 20
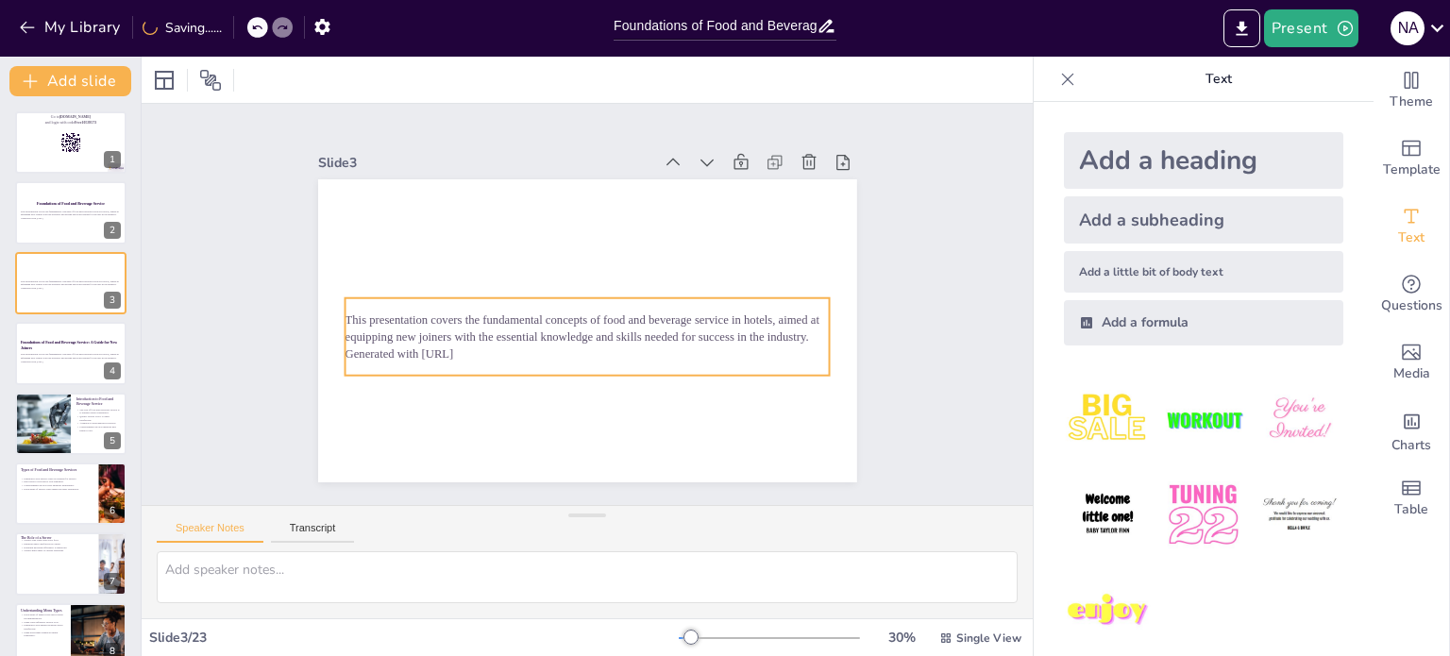
click at [465, 325] on p "This presentation covers the fundamental concepts of food and beverage service …" at bounding box center [584, 328] width 485 height 84
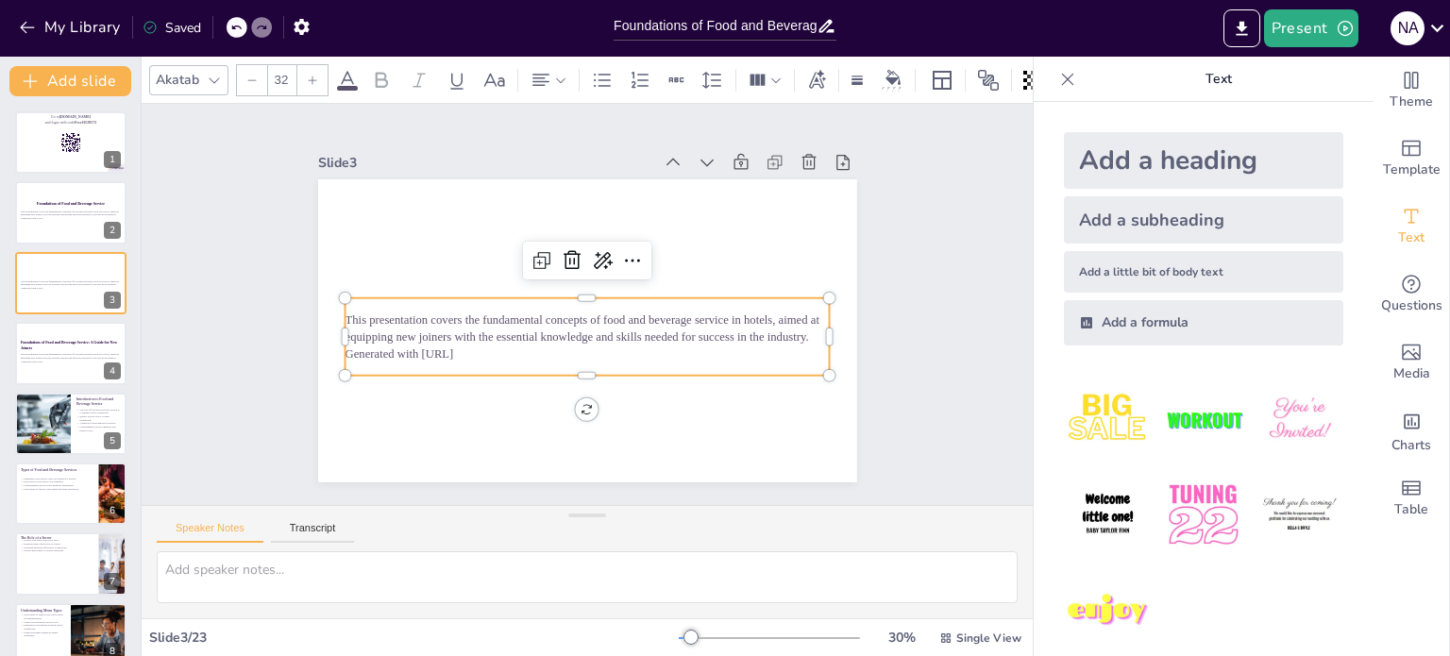
click at [401, 319] on p "This presentation covers the fundamental concepts of food and beverage service …" at bounding box center [587, 329] width 485 height 34
click at [401, 319] on p "This presentation covers the fundamental concepts of food and beverage service …" at bounding box center [585, 328] width 486 height 84
click at [401, 319] on p "This presentation covers the fundamental concepts of food and beverage service …" at bounding box center [584, 328] width 485 height 84
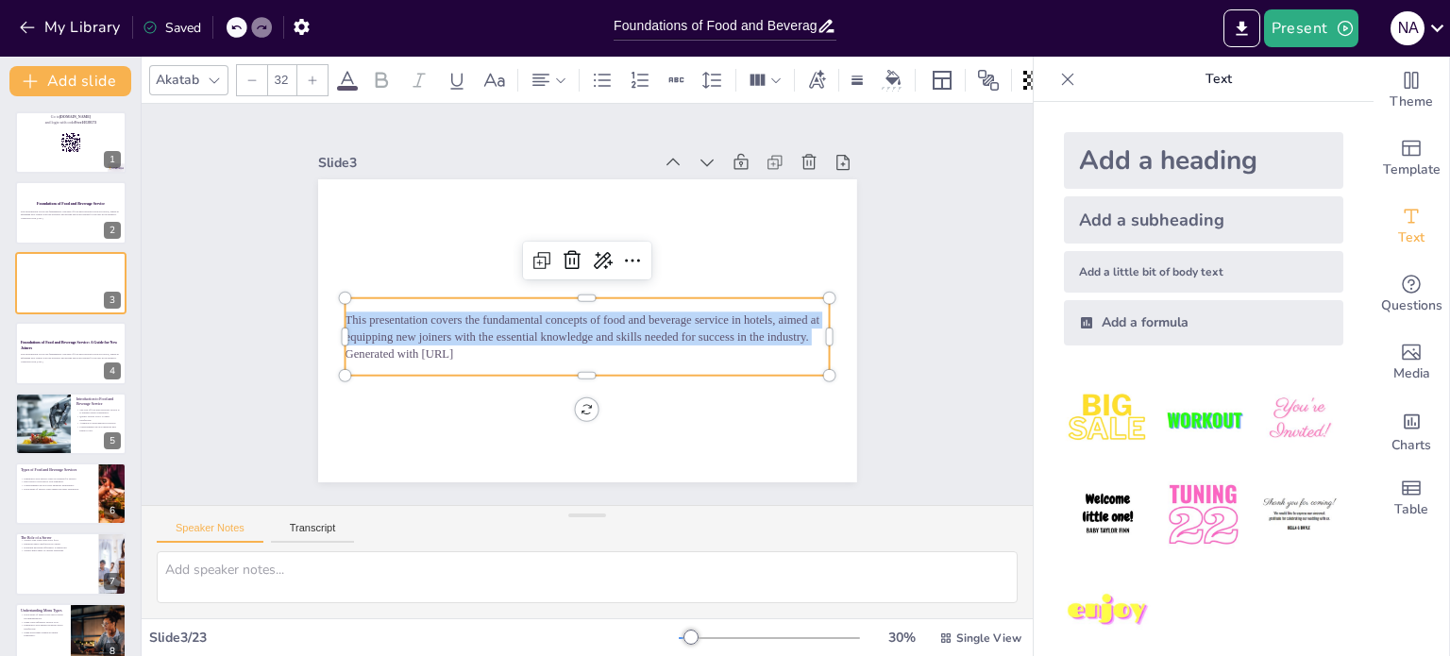
click at [401, 319] on p "This presentation covers the fundamental concepts of food and beverage service …" at bounding box center [587, 329] width 485 height 34
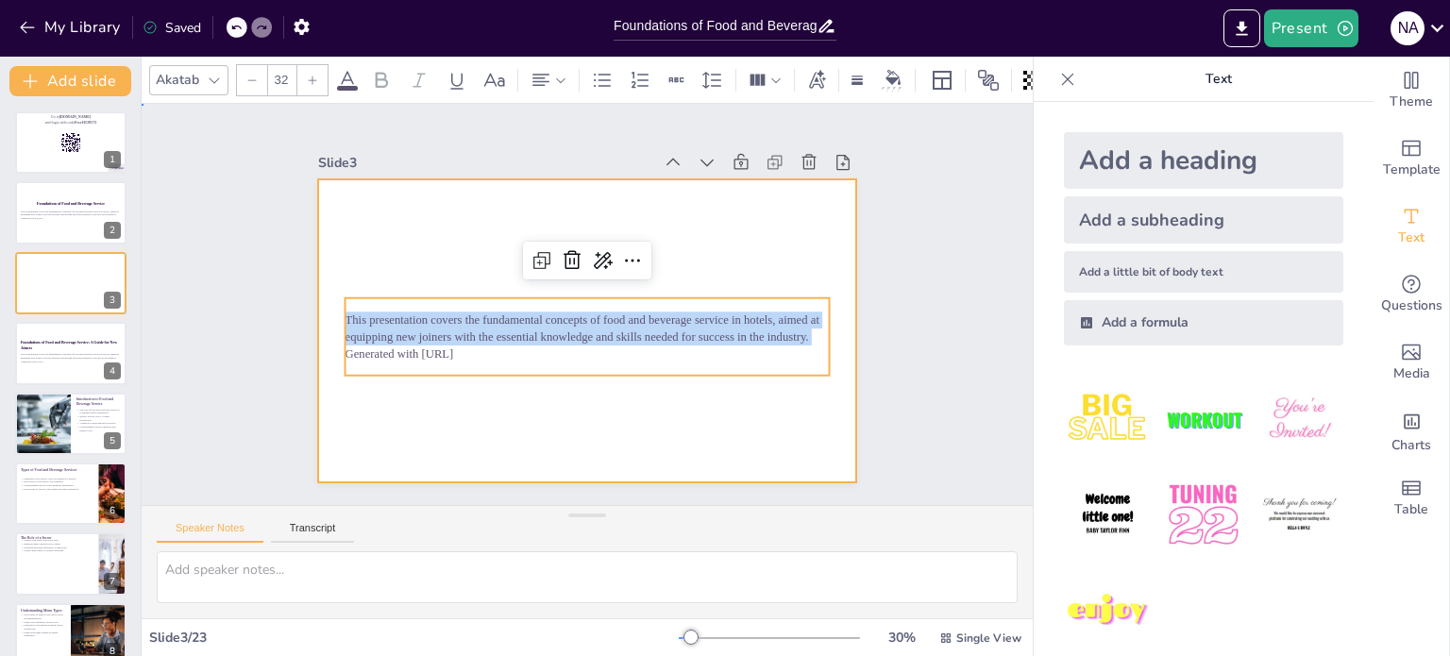
click at [472, 396] on div at bounding box center [587, 330] width 539 height 303
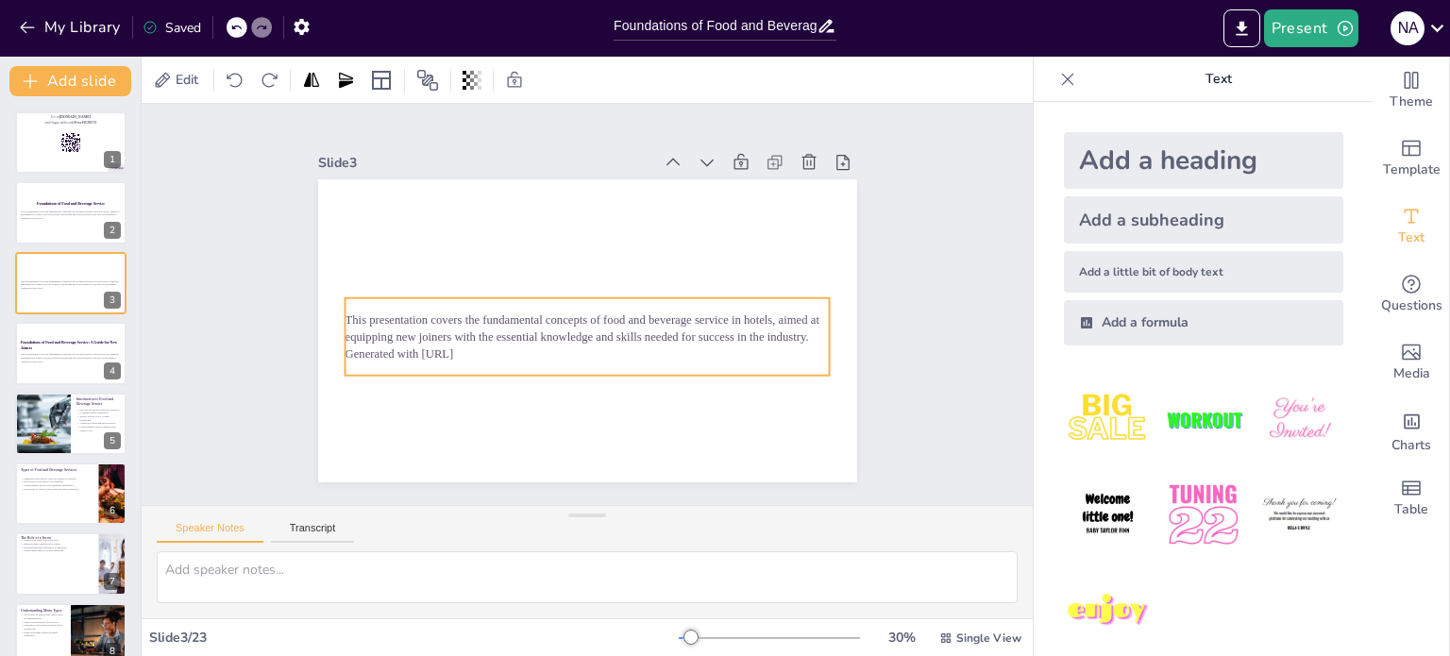
click at [423, 331] on p "This presentation covers the fundamental concepts of food and beverage service …" at bounding box center [584, 328] width 485 height 84
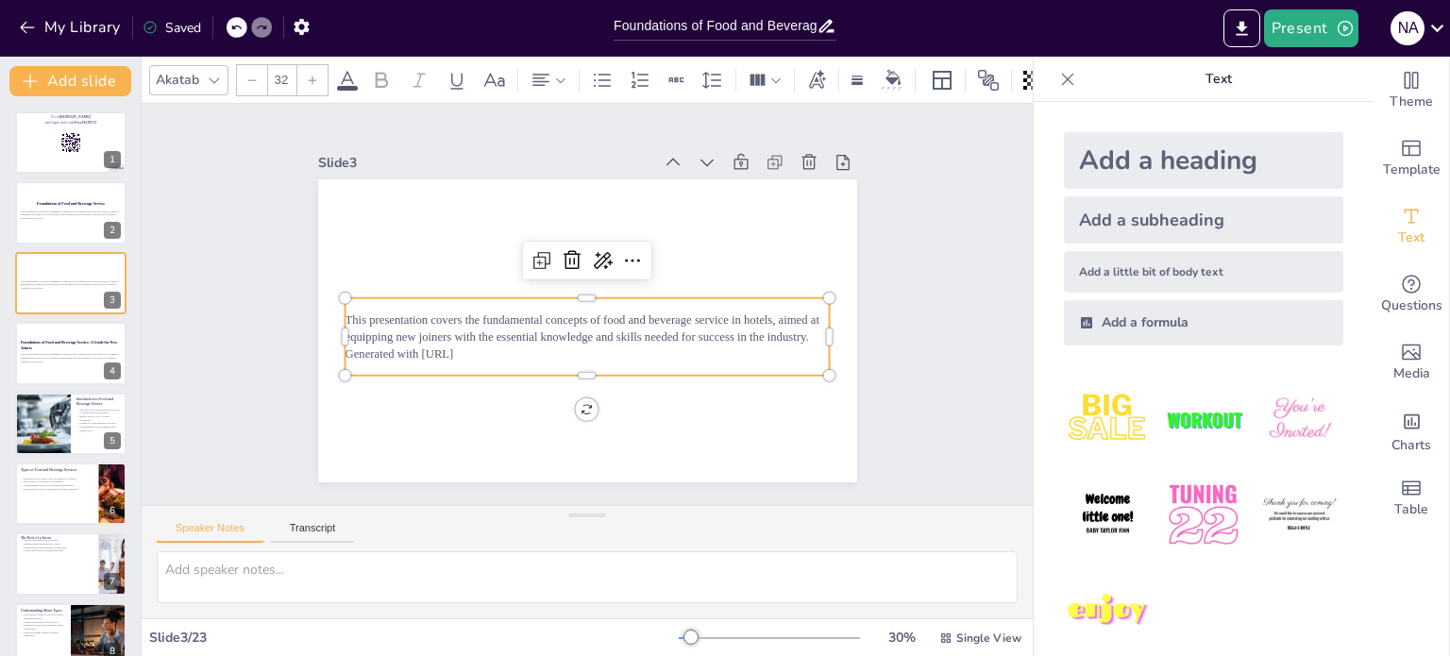
click at [423, 331] on p "This presentation covers the fundamental concepts of food and beverage service …" at bounding box center [587, 329] width 485 height 34
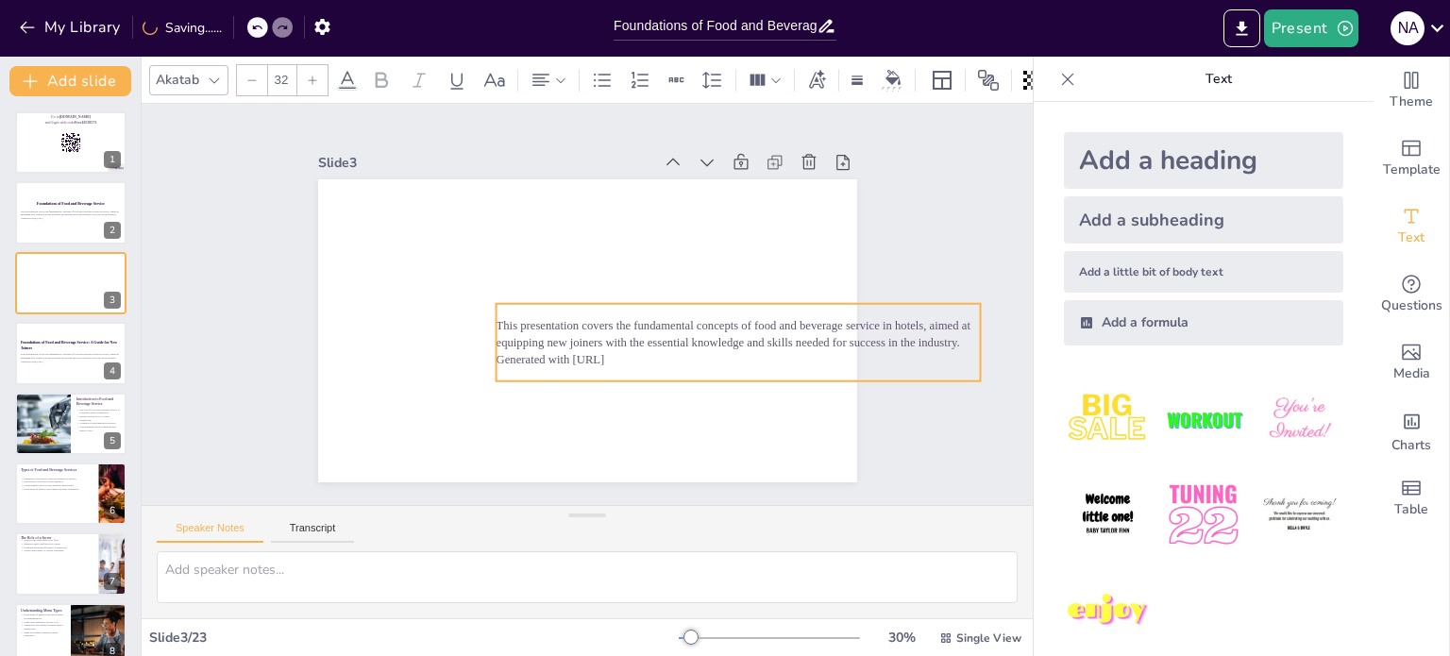
drag, startPoint x: 335, startPoint y: 350, endPoint x: 486, endPoint y: 356, distance: 151.2
click at [496, 356] on p "Generated with [URL]" at bounding box center [738, 359] width 485 height 17
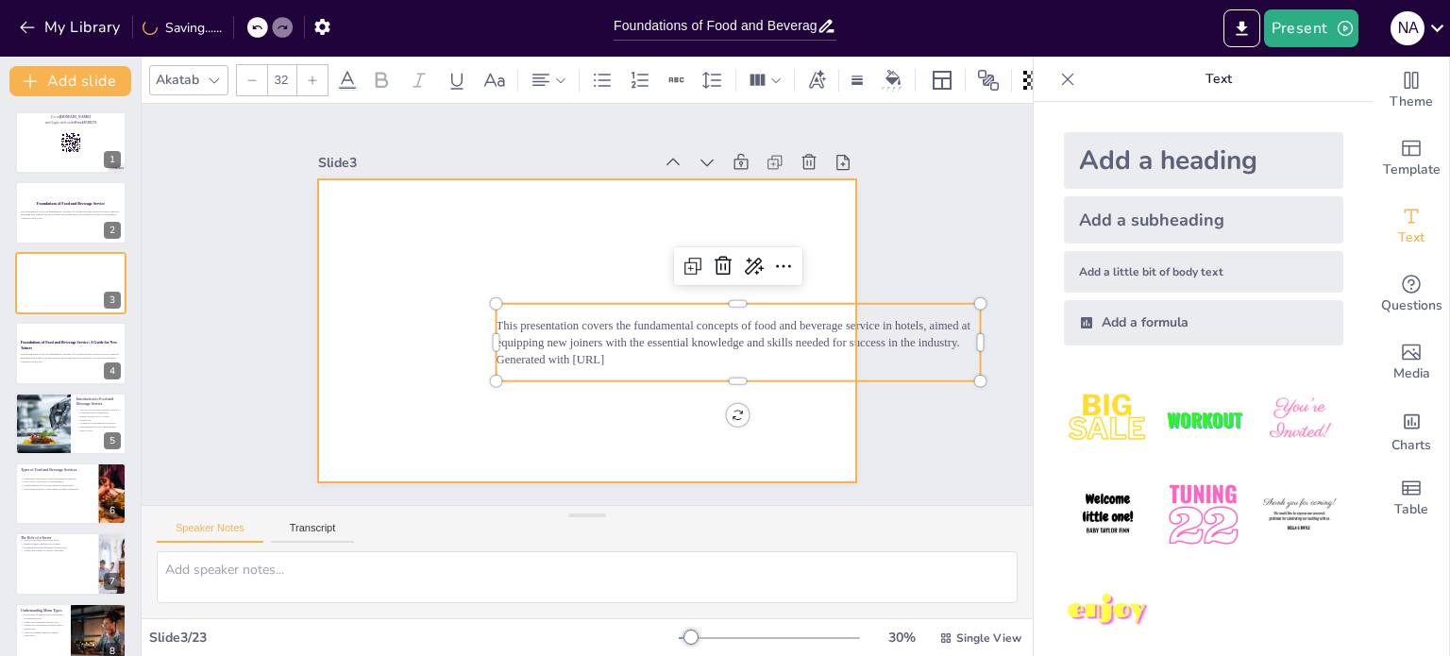
click at [373, 376] on div at bounding box center [579, 329] width 606 height 455
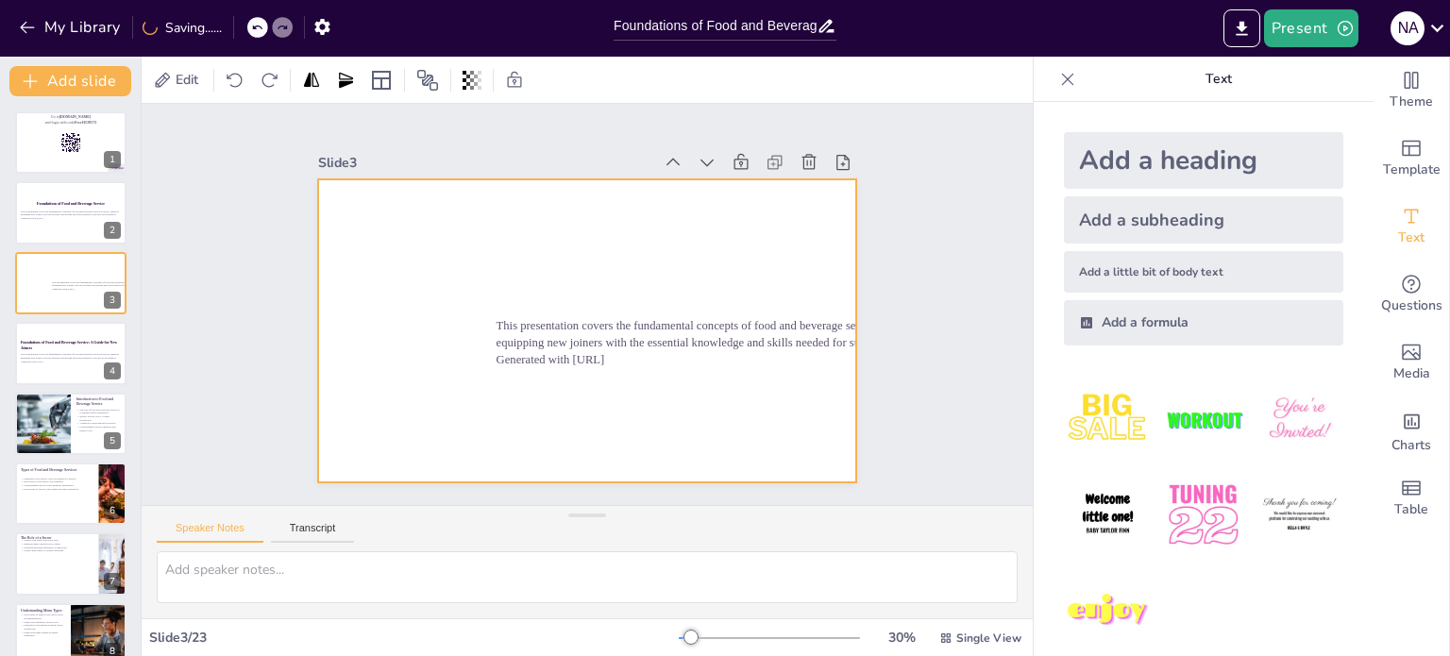
click at [530, 368] on div "This presentation covers the fundamental concepts of food and beverage service …" at bounding box center [738, 342] width 485 height 77
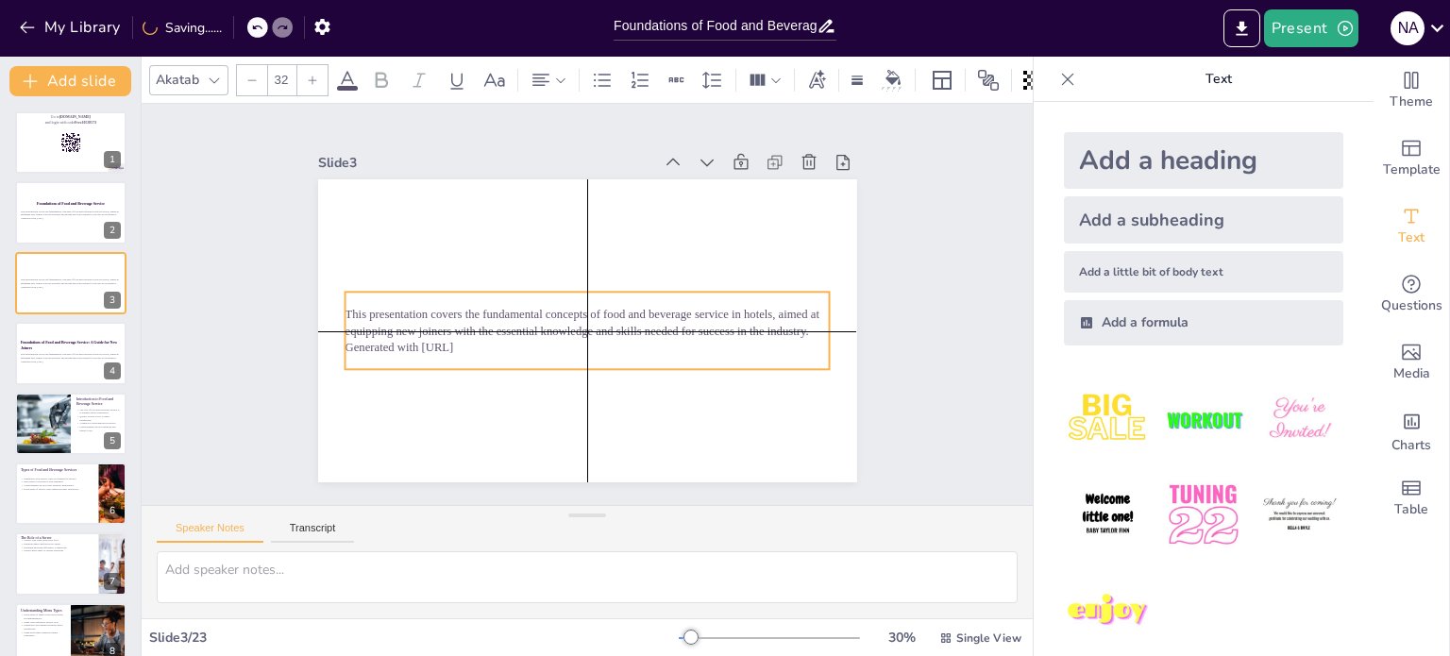
drag, startPoint x: 540, startPoint y: 370, endPoint x: 388, endPoint y: 363, distance: 152.1
click at [392, 299] on div "This presentation covers the fundamental concepts of food and beverage service …" at bounding box center [638, 189] width 492 height 219
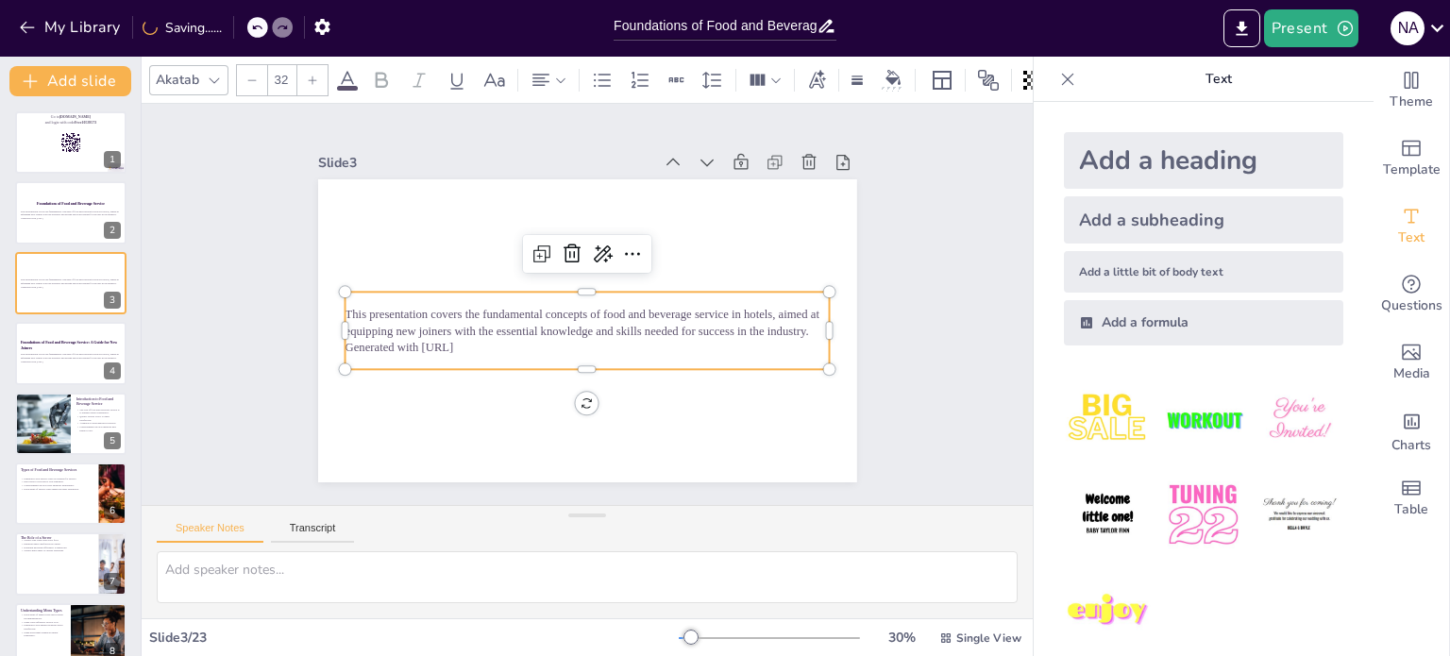
click at [476, 358] on div "This presentation covers the fundamental concepts of food and beverage service …" at bounding box center [587, 330] width 485 height 77
click at [478, 346] on p "Generated with [URL]" at bounding box center [583, 346] width 484 height 67
click at [478, 346] on p "Generated with [URL]" at bounding box center [587, 347] width 485 height 17
checkbox input "true"
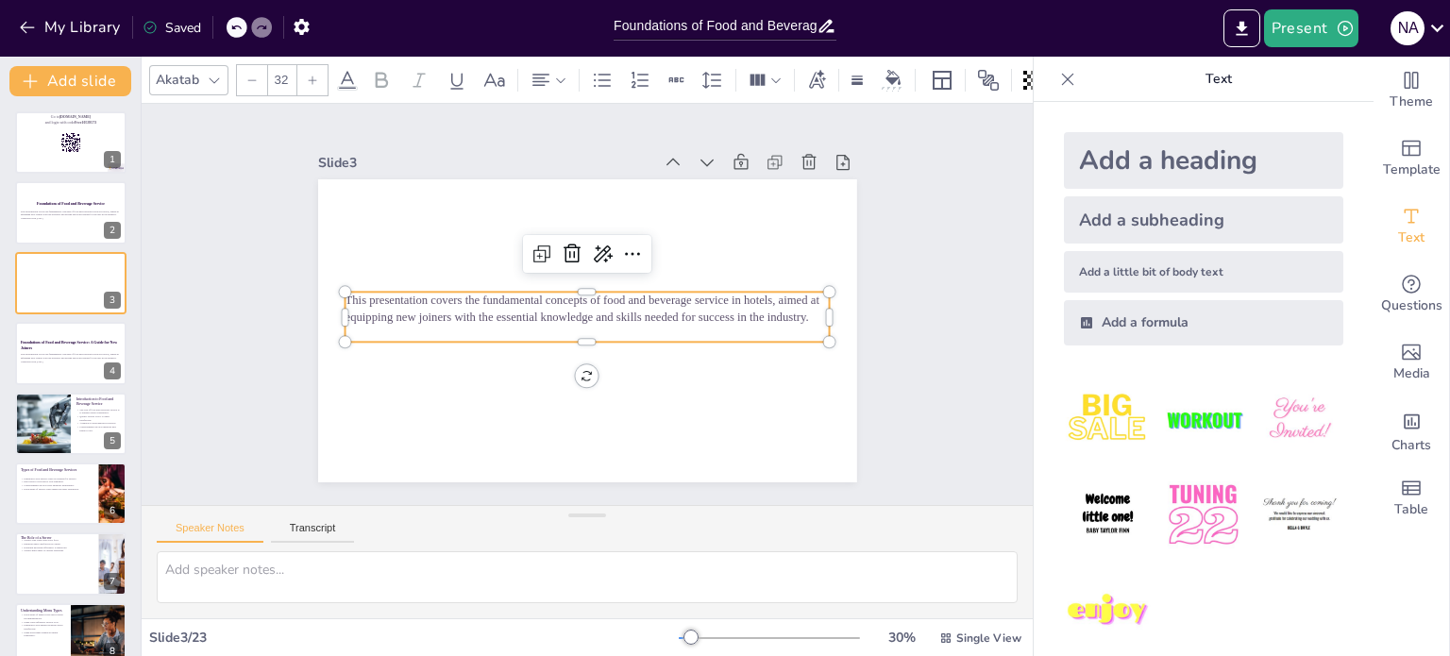
click at [467, 295] on p "This presentation covers the fundamental concepts of food and beverage service …" at bounding box center [587, 309] width 485 height 34
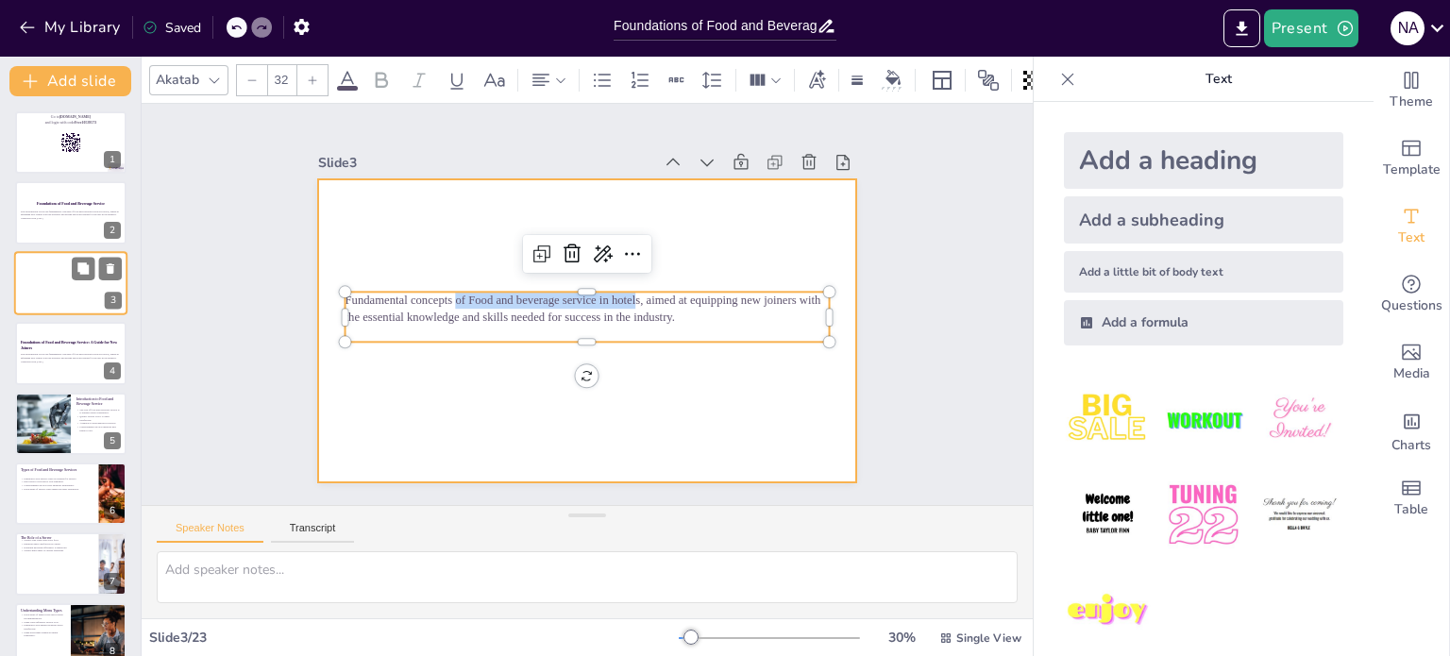
click at [64, 301] on div at bounding box center [70, 283] width 113 height 64
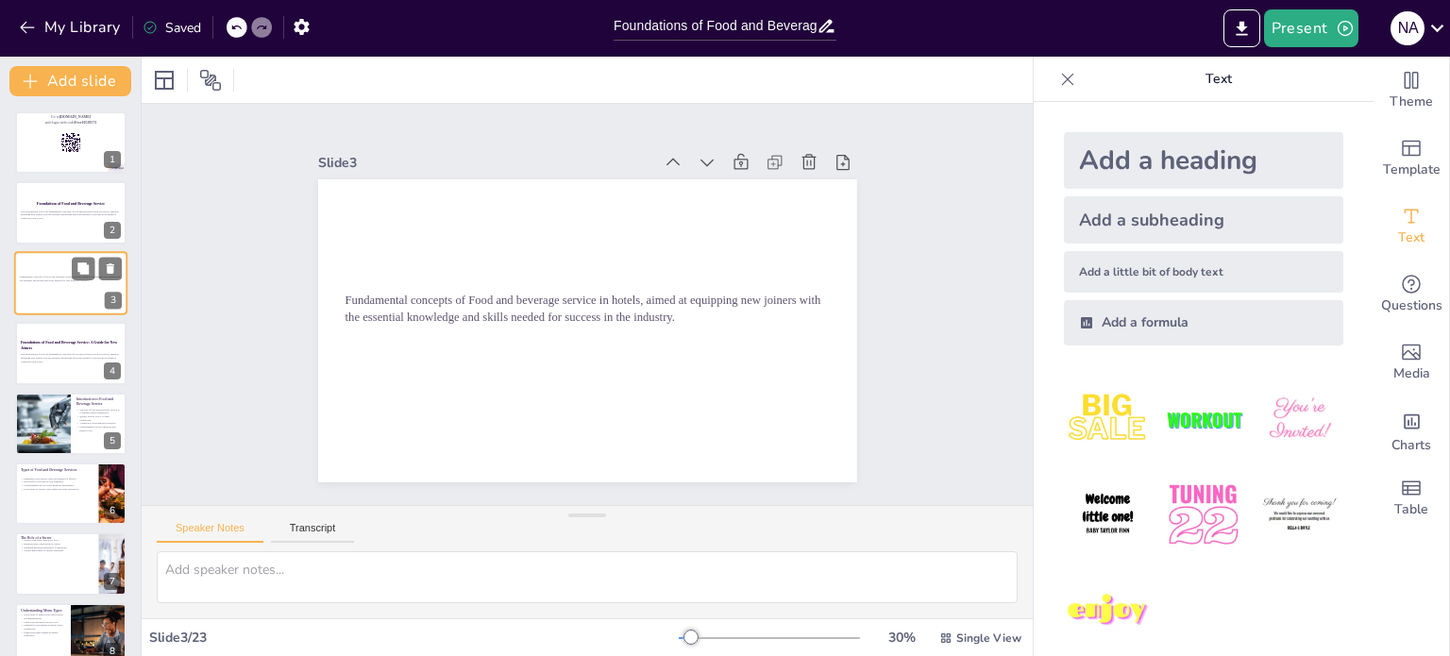
checkbox input "true"
click at [113, 271] on icon at bounding box center [110, 268] width 13 height 13
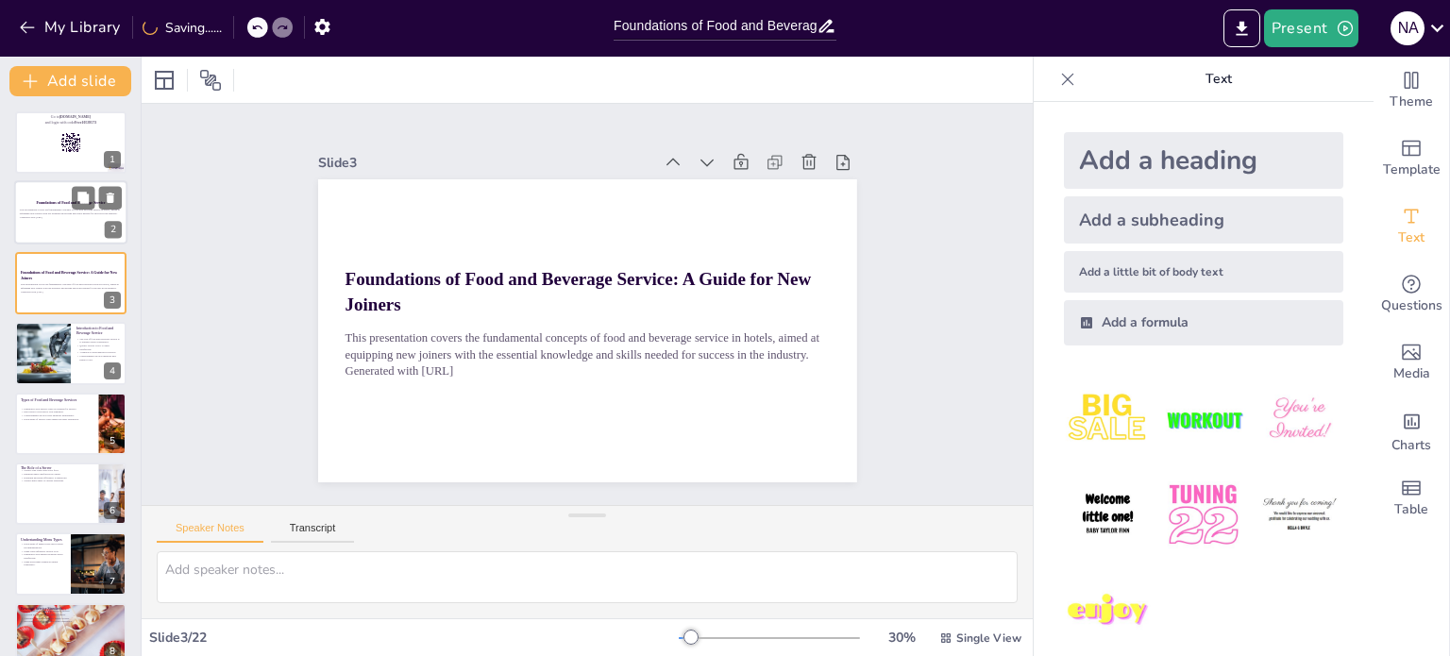
click at [30, 204] on p "Foundations of Food and Beverage Service" at bounding box center [71, 204] width 102 height 6
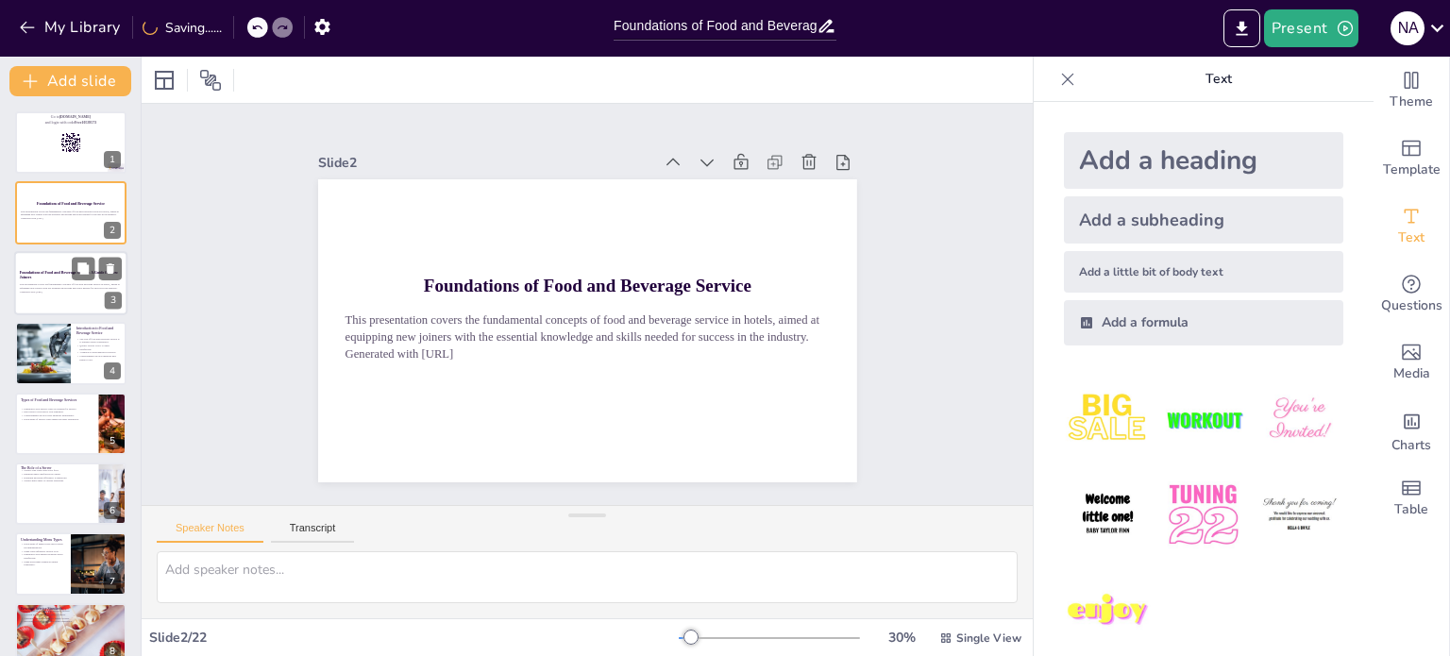
click at [40, 260] on div at bounding box center [70, 283] width 113 height 64
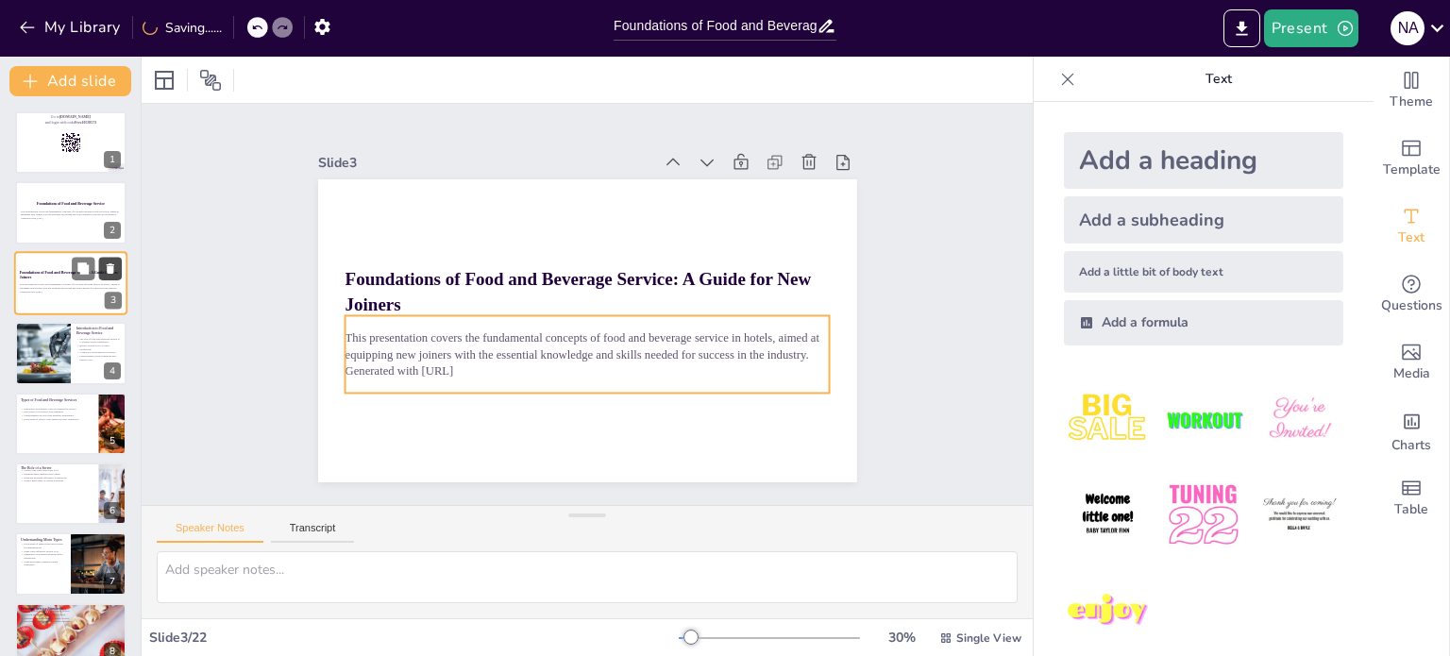
checkbox input "true"
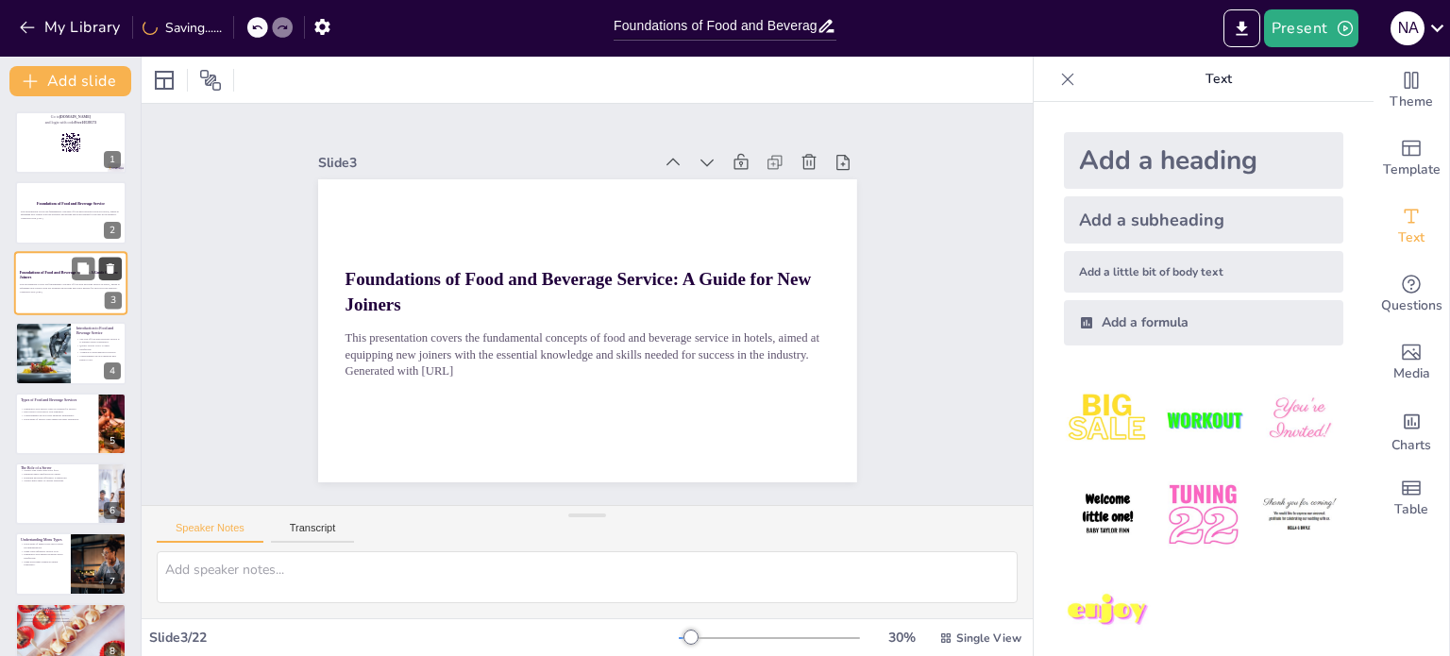
click at [115, 267] on icon at bounding box center [110, 268] width 13 height 13
type textarea "The experience provided through food and beverage service can significantly imp…"
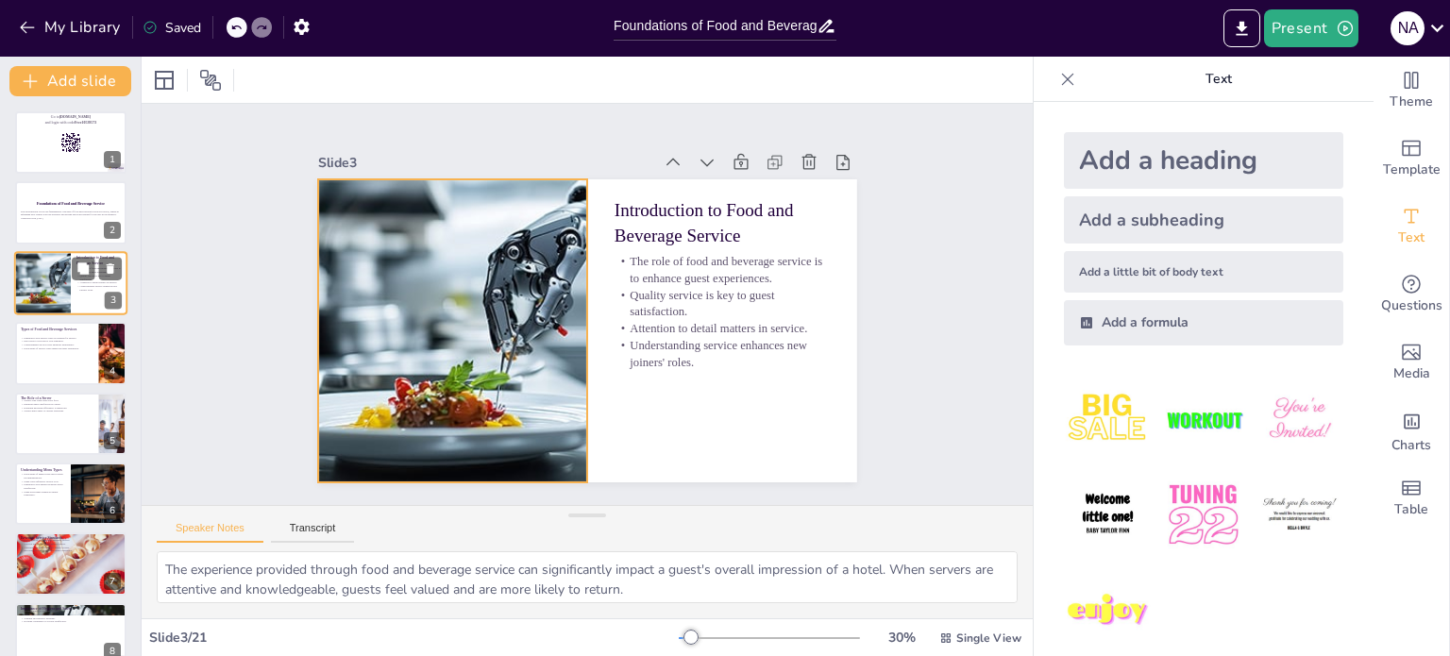
click at [48, 290] on div at bounding box center [42, 283] width 149 height 64
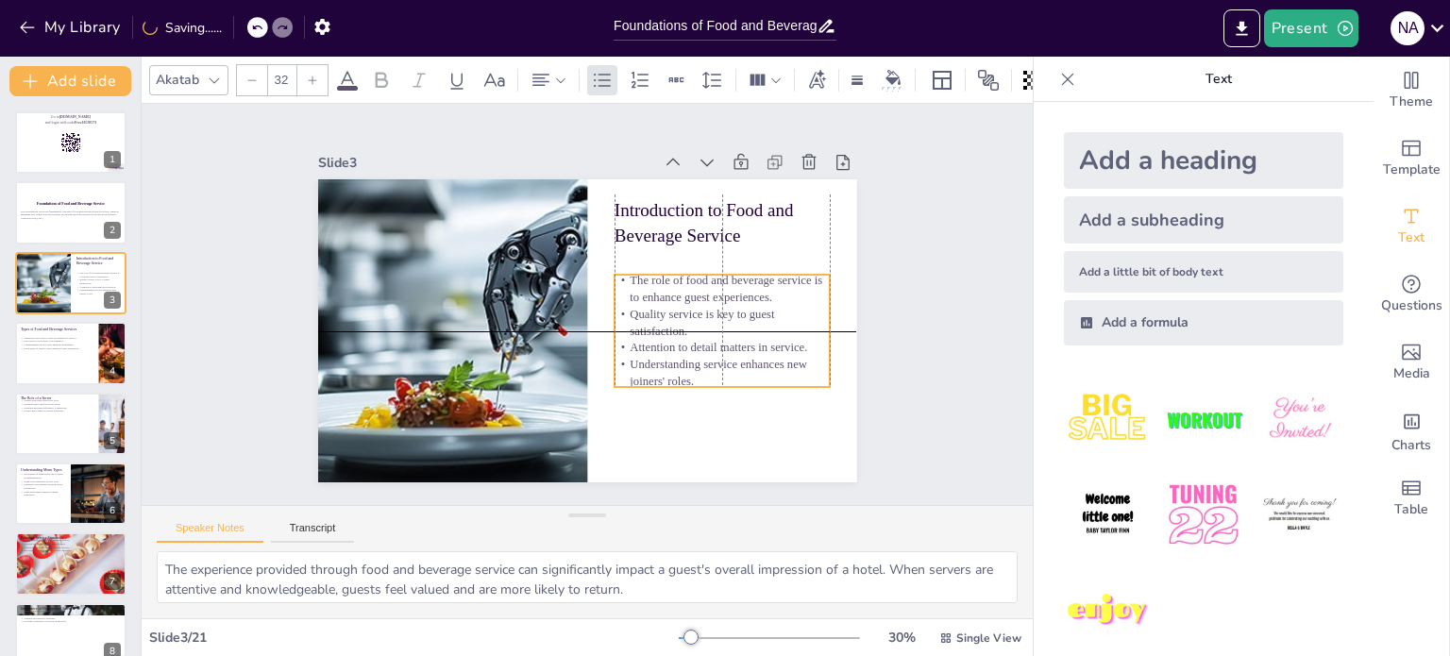
drag, startPoint x: 728, startPoint y: 300, endPoint x: 723, endPoint y: 317, distance: 17.6
click at [723, 317] on p "Quality service is key to guest satisfaction." at bounding box center [722, 323] width 215 height 34
click at [700, 366] on p "Understanding service enhances new joiners' roles." at bounding box center [693, 411] width 215 height 98
click at [646, 362] on p "Understanding service enhances new joiners' roles." at bounding box center [714, 387] width 218 height 56
click at [646, 362] on p "Understanding service enhances new joiners' roles." at bounding box center [705, 399] width 218 height 77
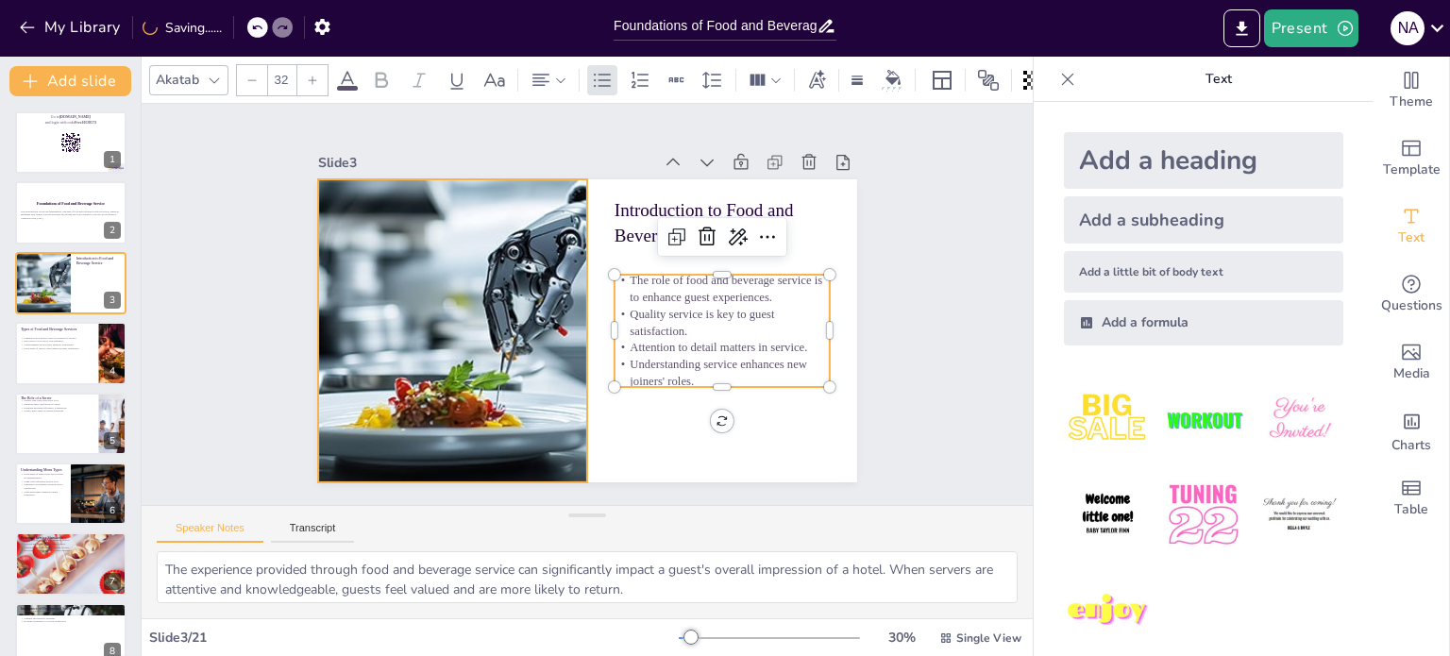
click at [507, 349] on div at bounding box center [452, 330] width 707 height 303
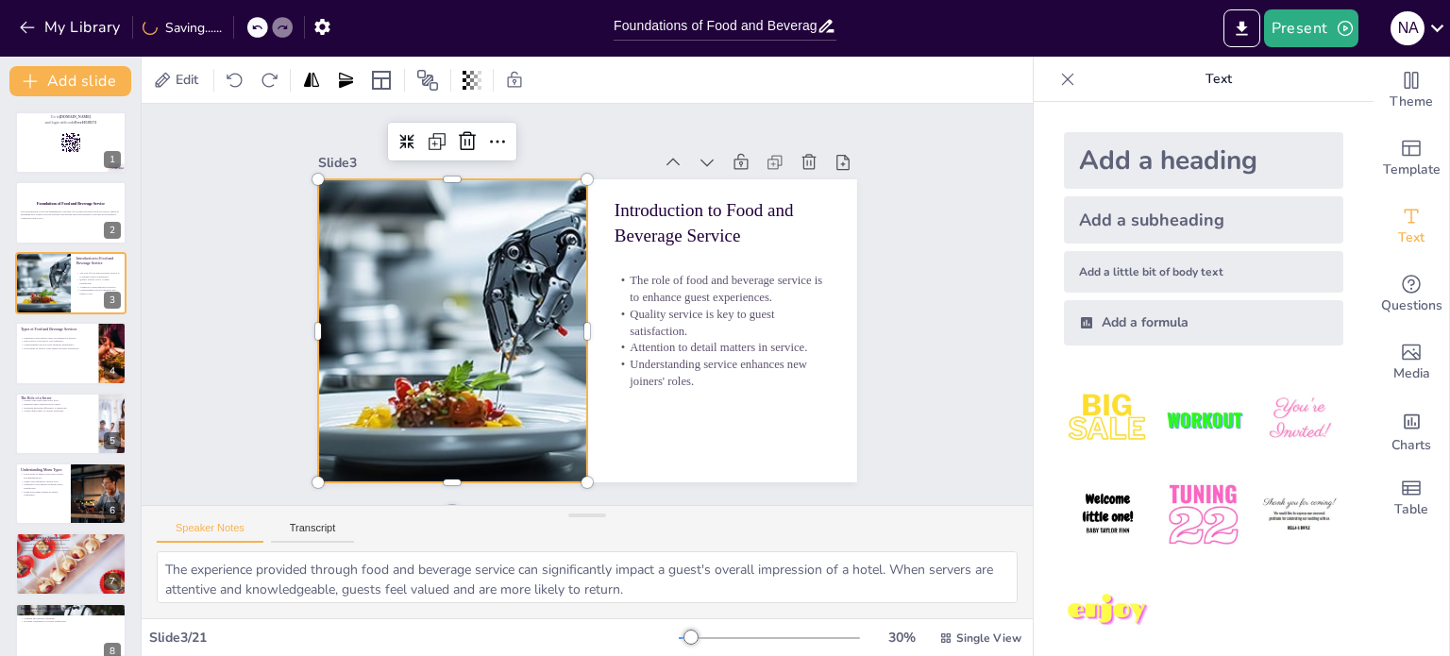
click at [643, 359] on p "Understanding service enhances new joiners' roles." at bounding box center [714, 387] width 218 height 56
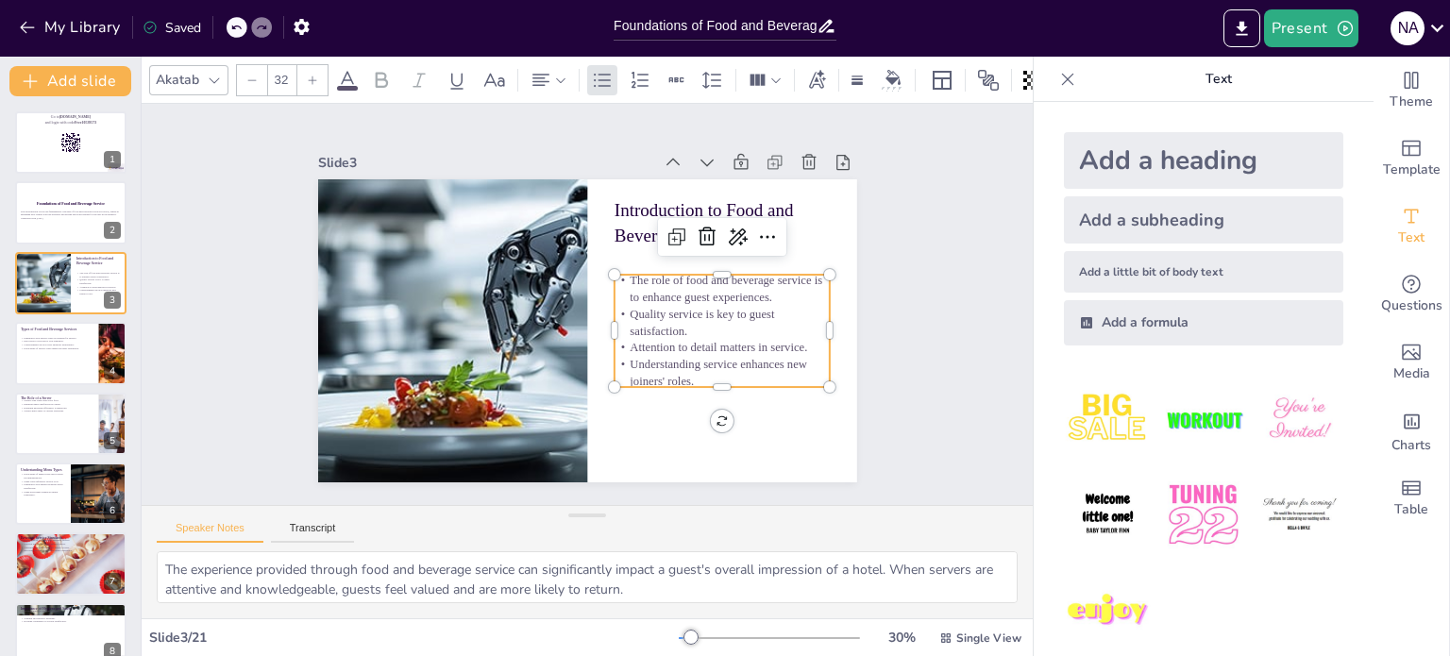
click at [633, 370] on p "Understanding service enhances new joiners' roles." at bounding box center [722, 373] width 215 height 34
click at [781, 359] on p "Understanding service enhances new joiners' roles." at bounding box center [714, 387] width 218 height 56
click at [781, 359] on p "Understanding service enhances new joiners' roles." at bounding box center [722, 373] width 215 height 34
click at [770, 362] on p "Understanding service enhances roles." at bounding box center [715, 380] width 216 height 39
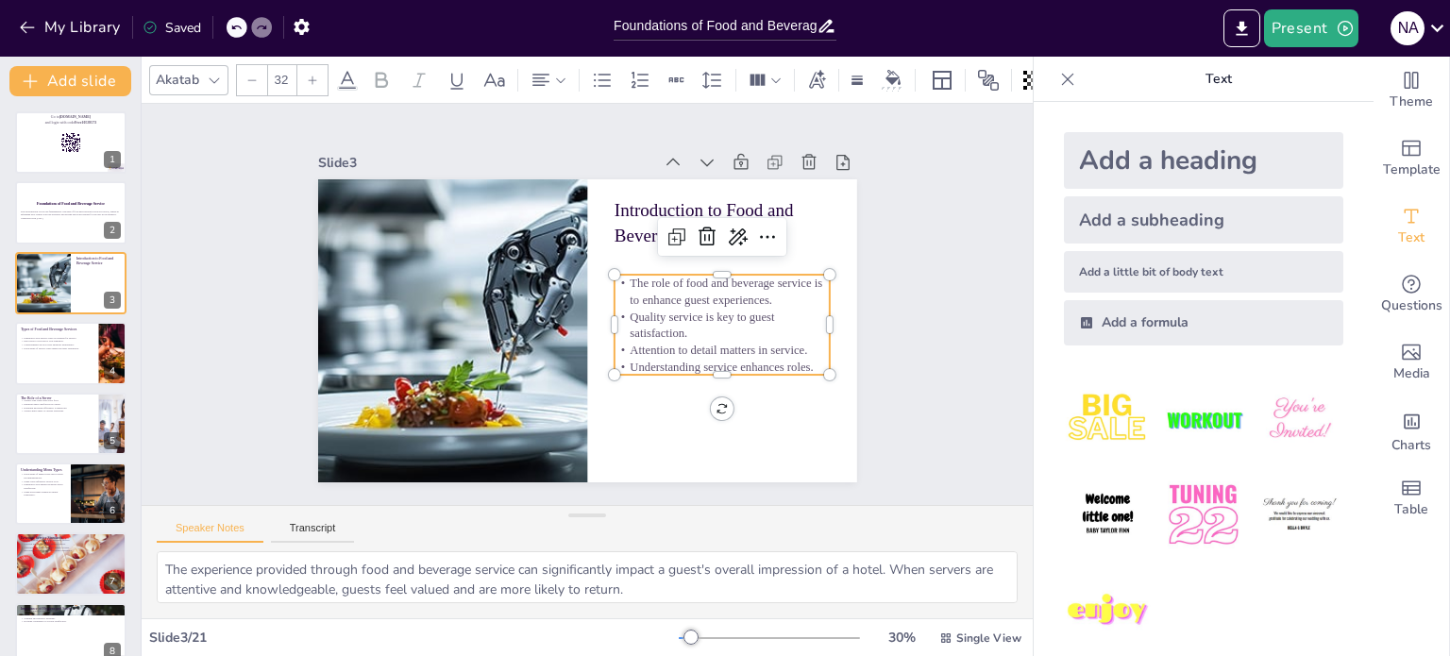
checkbox input "true"
click at [61, 369] on div at bounding box center [70, 353] width 113 height 64
type textarea "Familiarity with different service types allows servers to adjust their approac…"
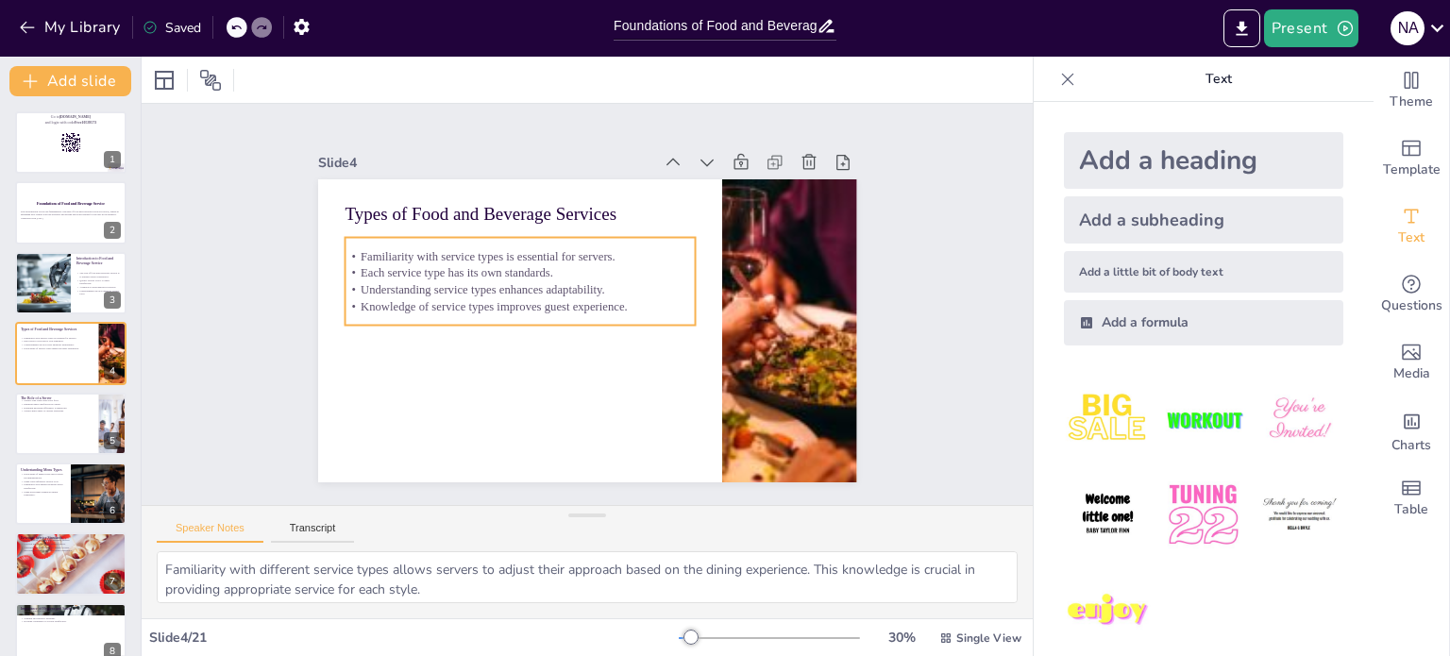
click at [574, 285] on p "Understanding service types enhances adaptability." at bounding box center [521, 282] width 350 height 53
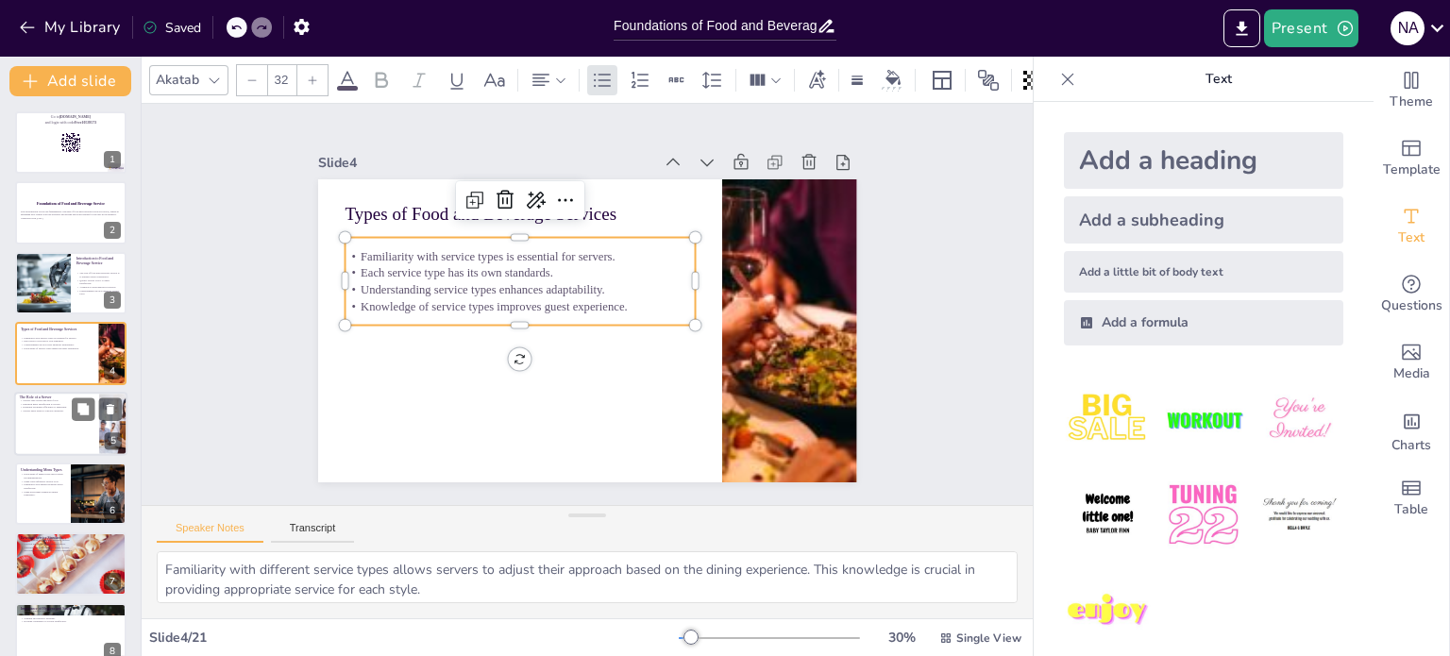
checkbox input "true"
click at [60, 430] on div at bounding box center [70, 424] width 113 height 64
type textarea "Taking orders accurately is the first step in providing excellent service. Serv…"
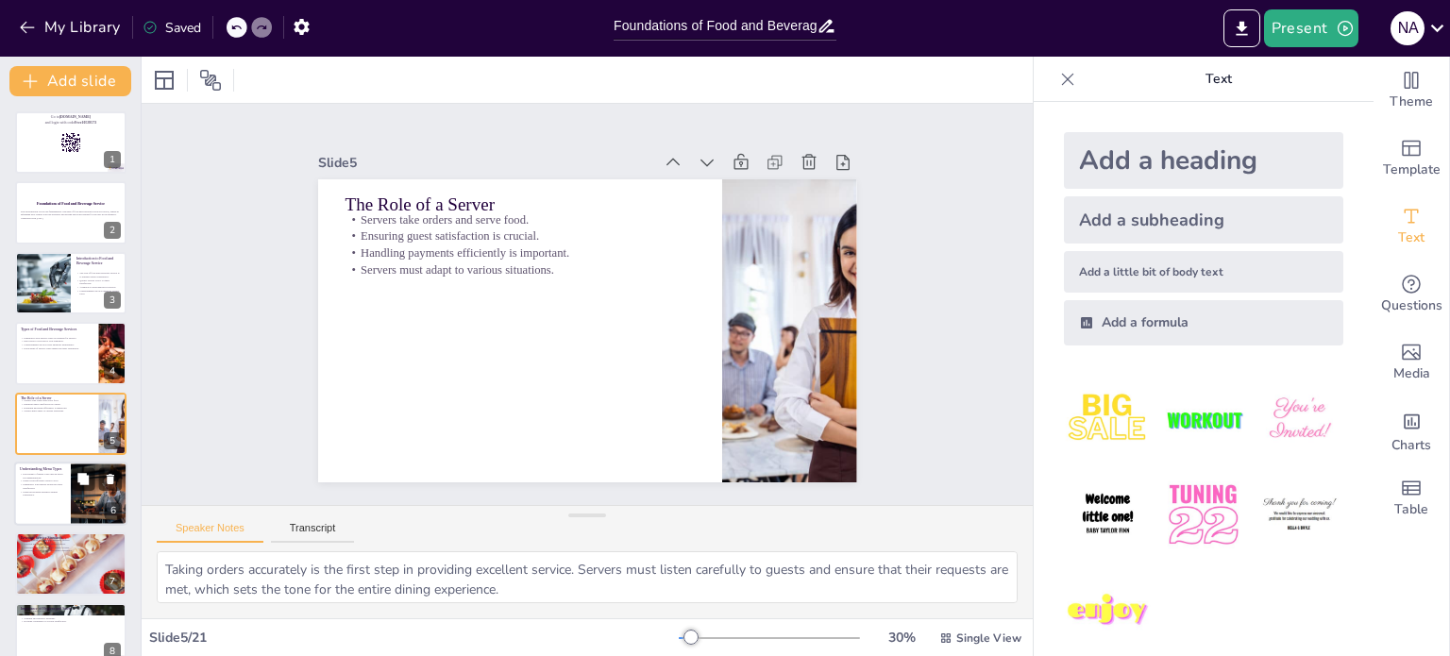
scroll to position [47, 0]
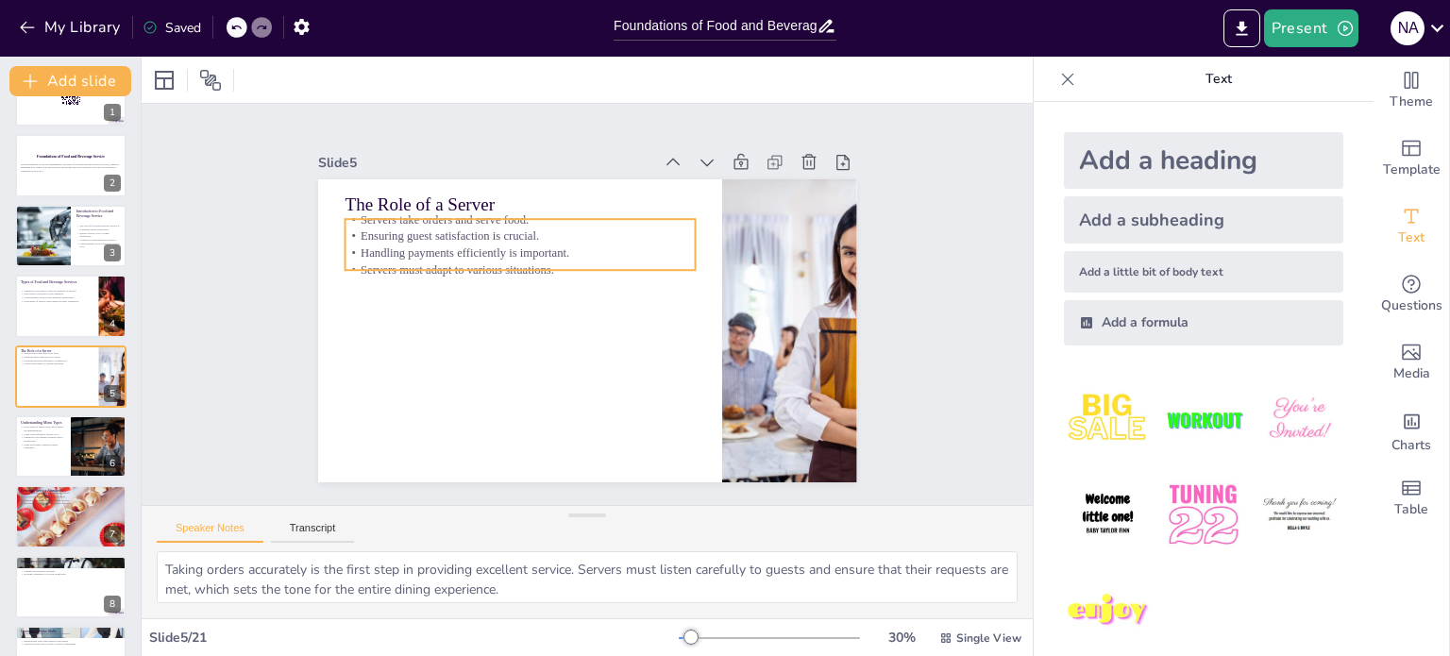
click at [436, 248] on p "Handling payments efficiently is important." at bounding box center [520, 253] width 350 height 17
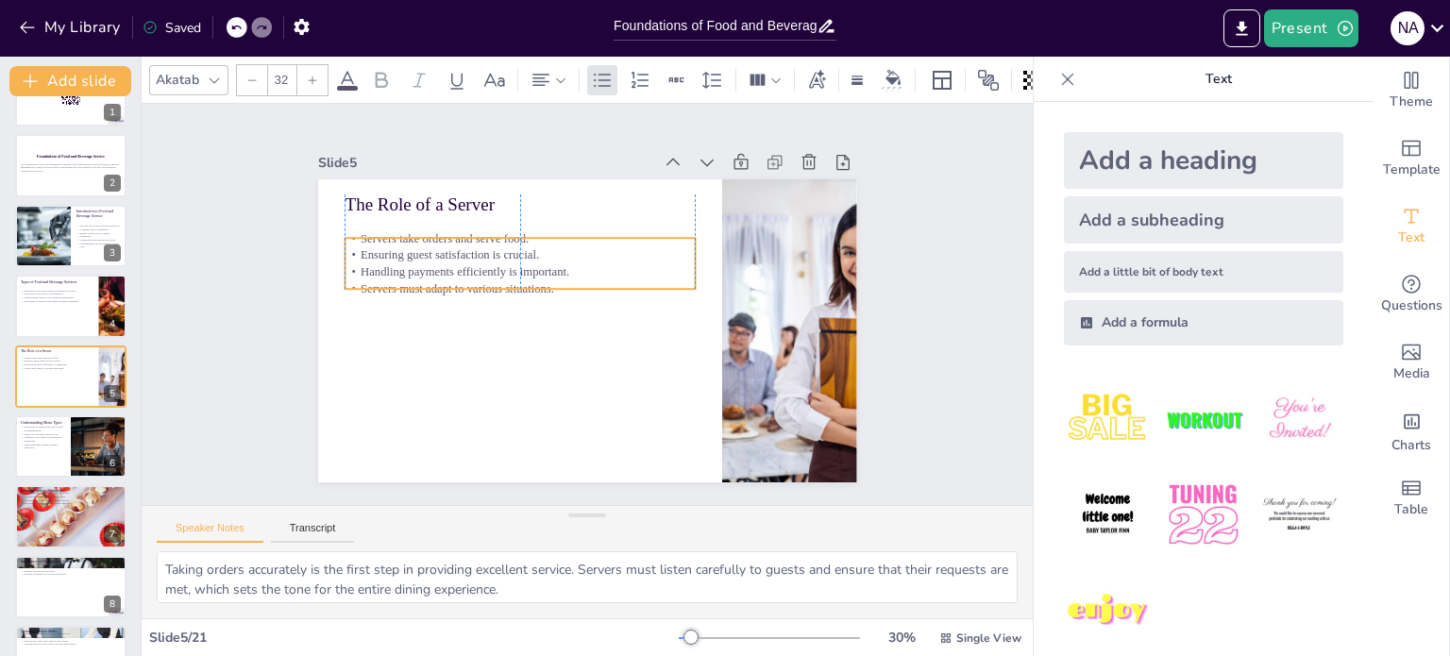
drag, startPoint x: 436, startPoint y: 248, endPoint x: 432, endPoint y: 267, distance: 19.3
click at [432, 267] on p "Handling payments efficiently is important." at bounding box center [523, 264] width 350 height 53
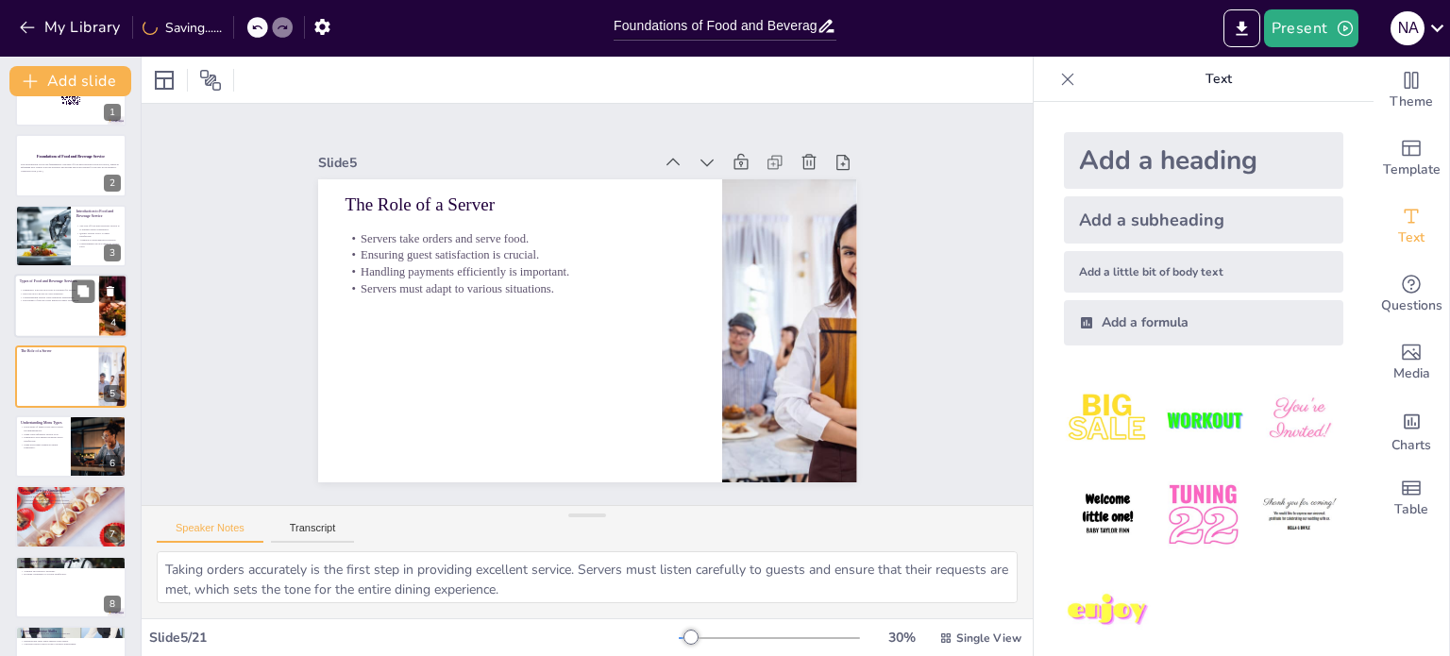
checkbox input "true"
click at [87, 301] on button at bounding box center [83, 291] width 23 height 23
type textarea "Familiarity with different service types allows servers to adjust their approac…"
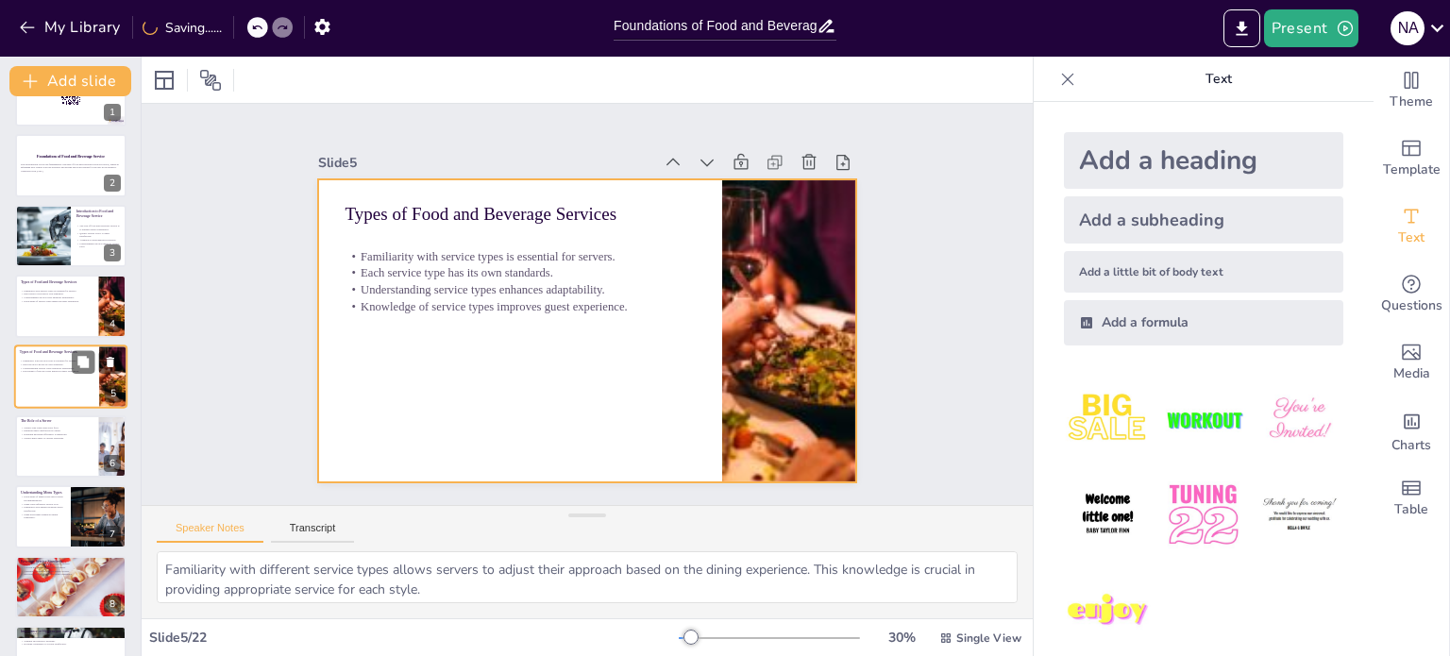
click at [42, 373] on div "Familiarity with service types is essential for servers. Each service type has …" at bounding box center [57, 366] width 74 height 19
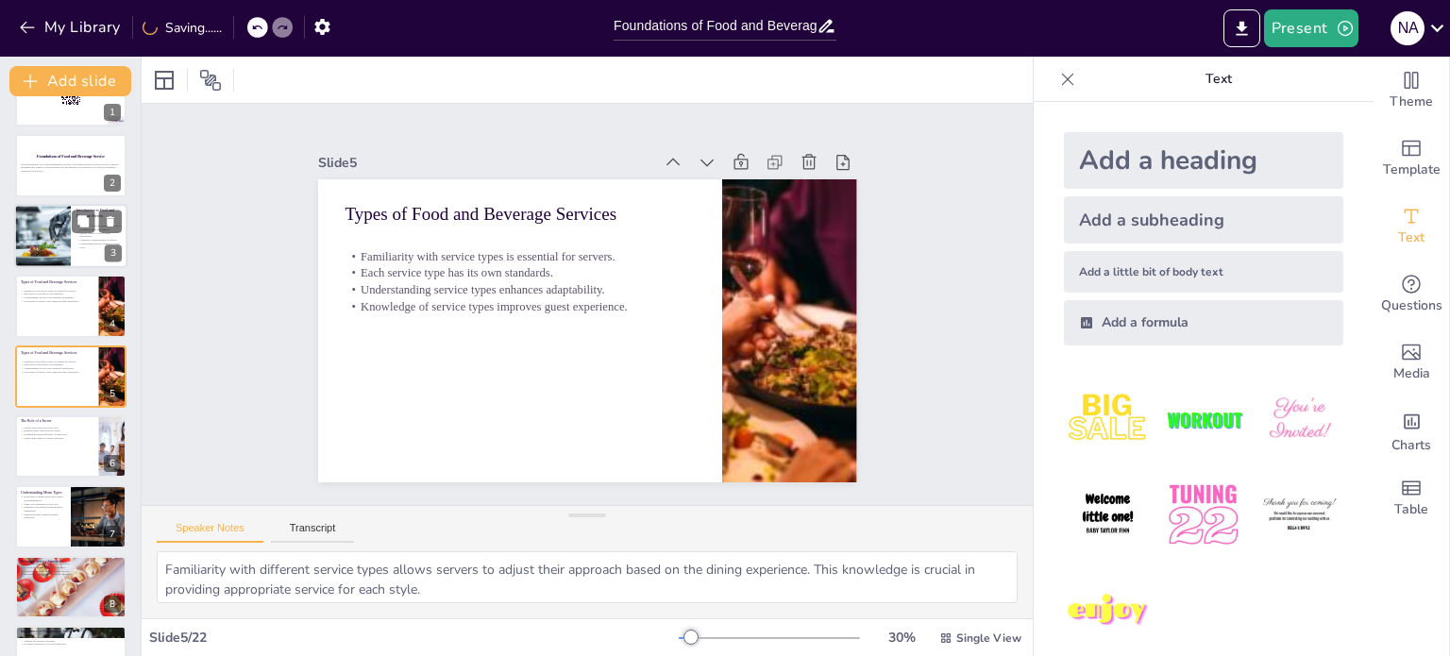
click at [34, 297] on div "Familiarity with service types is essential for servers. Each service type has …" at bounding box center [57, 296] width 73 height 14
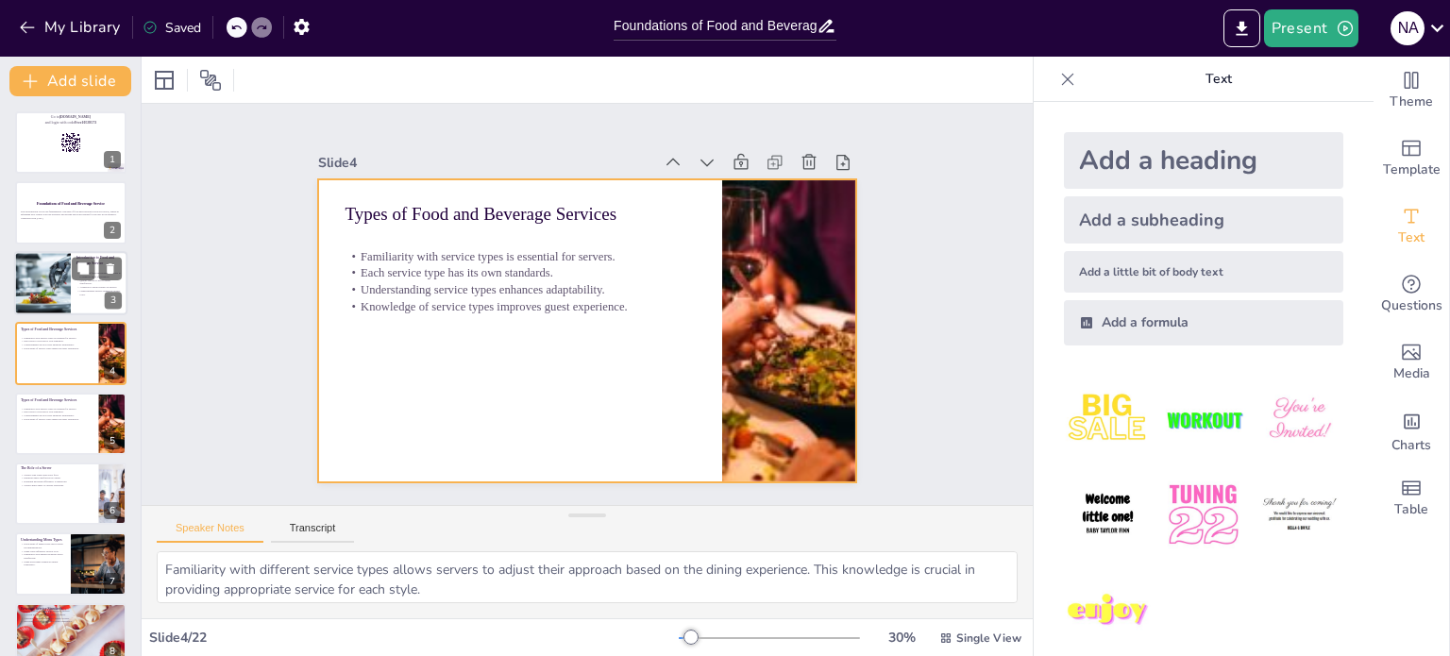
checkbox input "true"
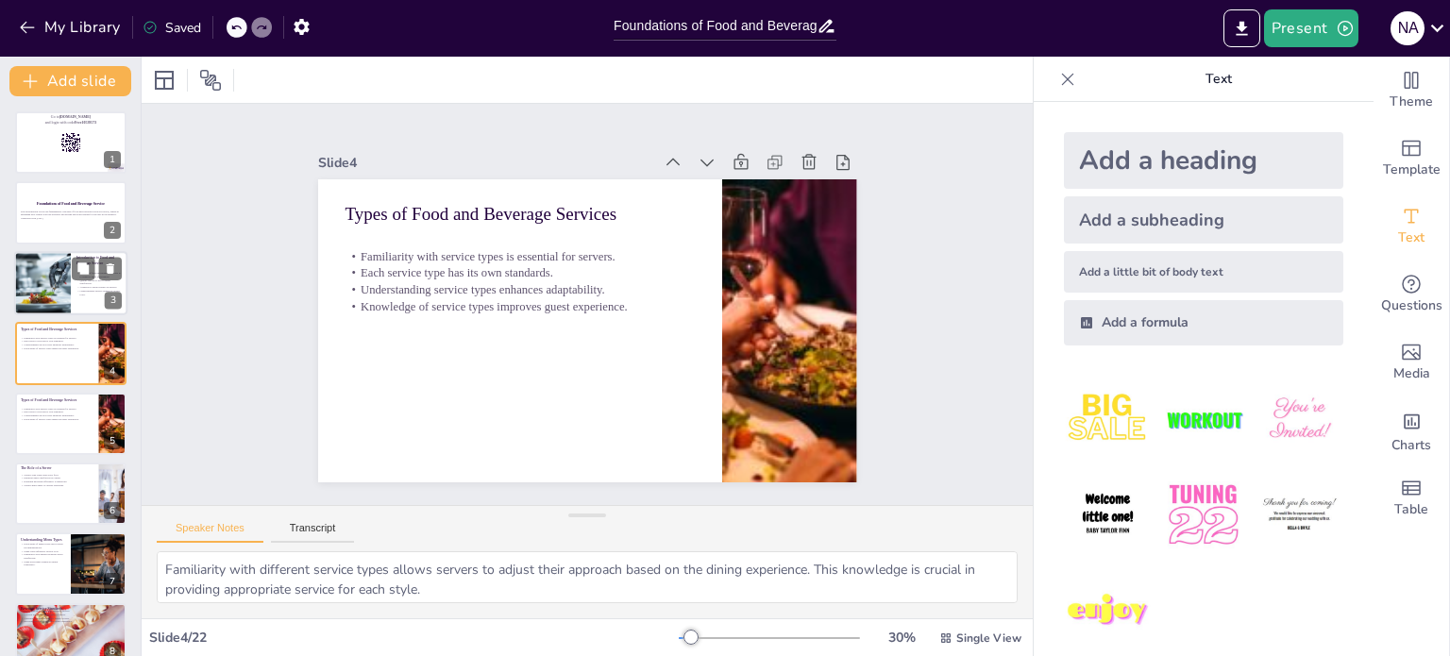
click at [39, 290] on div at bounding box center [42, 283] width 149 height 64
type textarea "The experience provided through food and beverage service can significantly imp…"
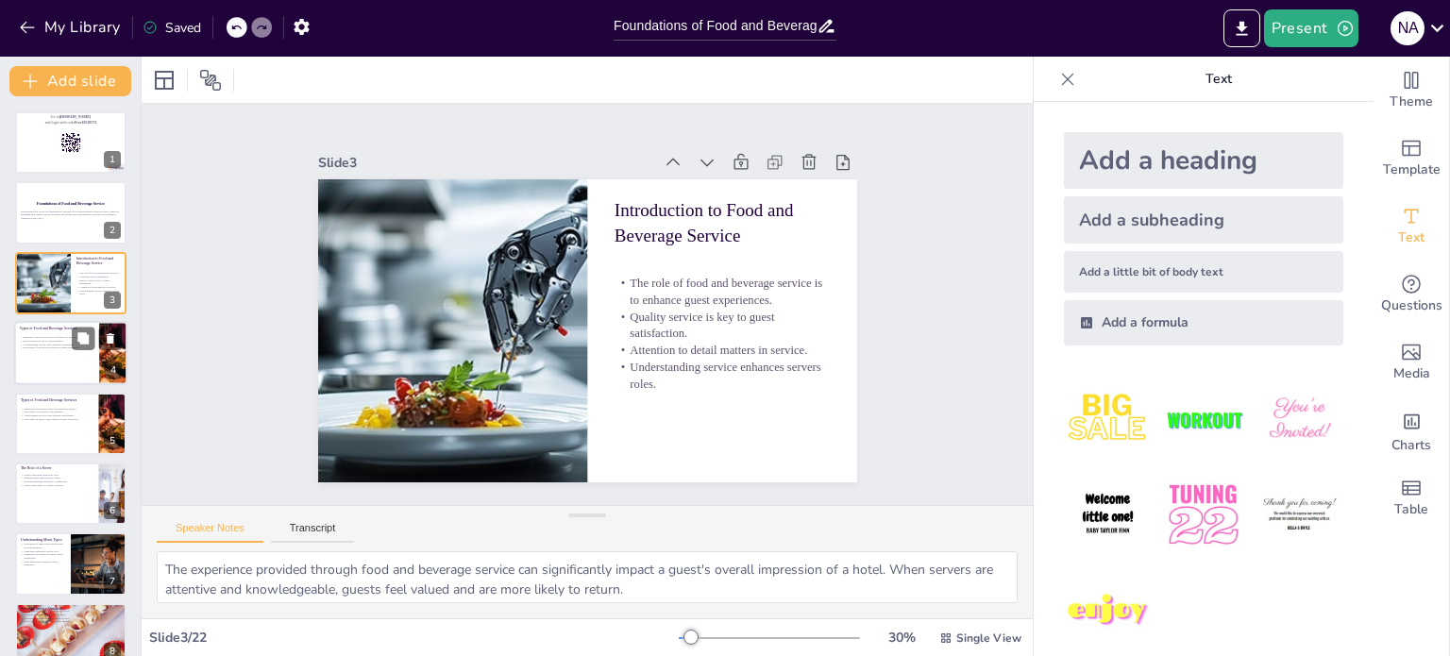
checkbox input "true"
click at [38, 352] on div at bounding box center [70, 353] width 113 height 64
type textarea "Familiarity with different service types allows servers to adjust their approac…"
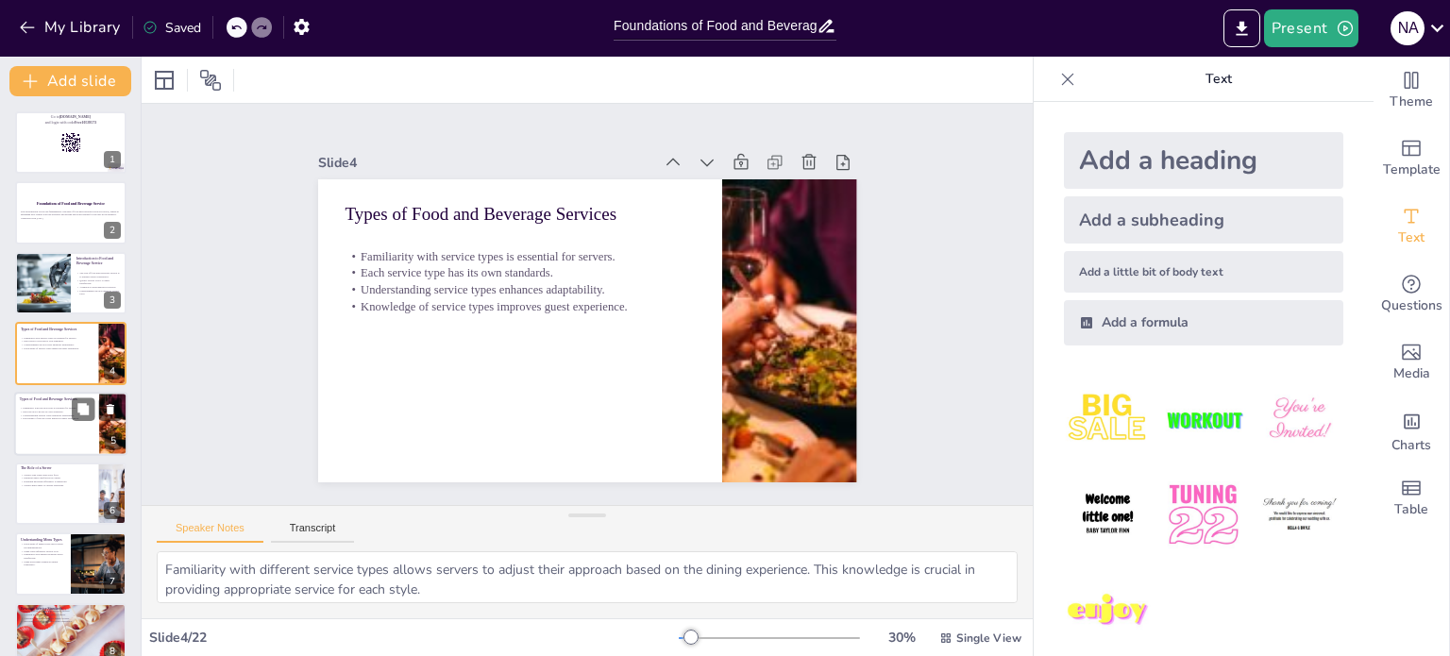
click at [53, 433] on div at bounding box center [70, 424] width 113 height 64
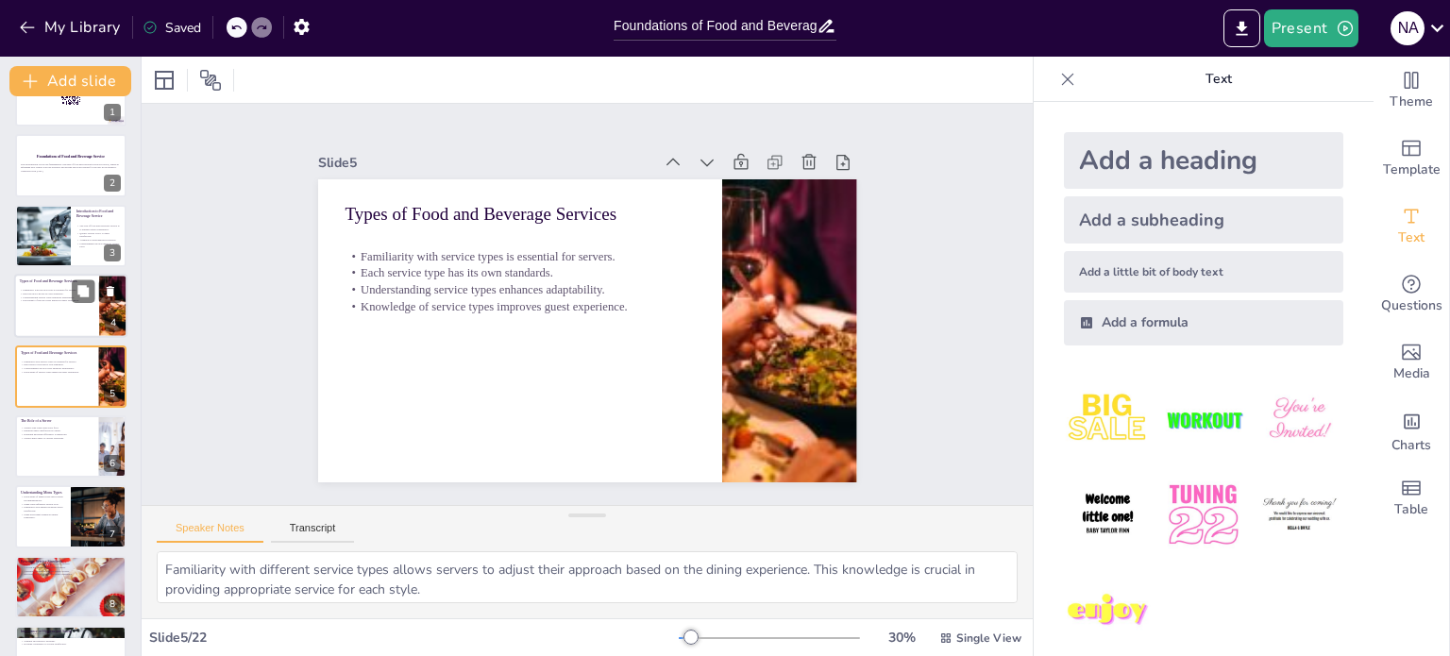
click at [50, 315] on div at bounding box center [70, 306] width 113 height 64
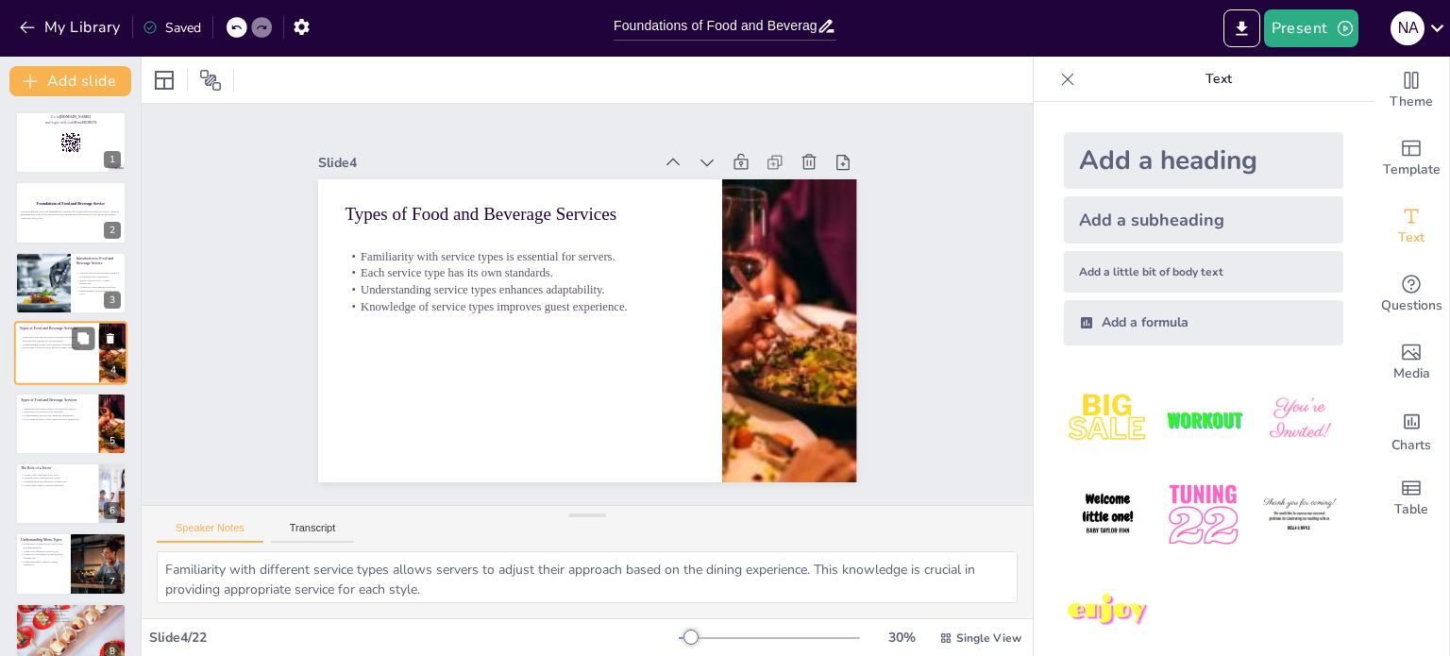
checkbox input "true"
click at [106, 337] on icon at bounding box center [110, 338] width 13 height 13
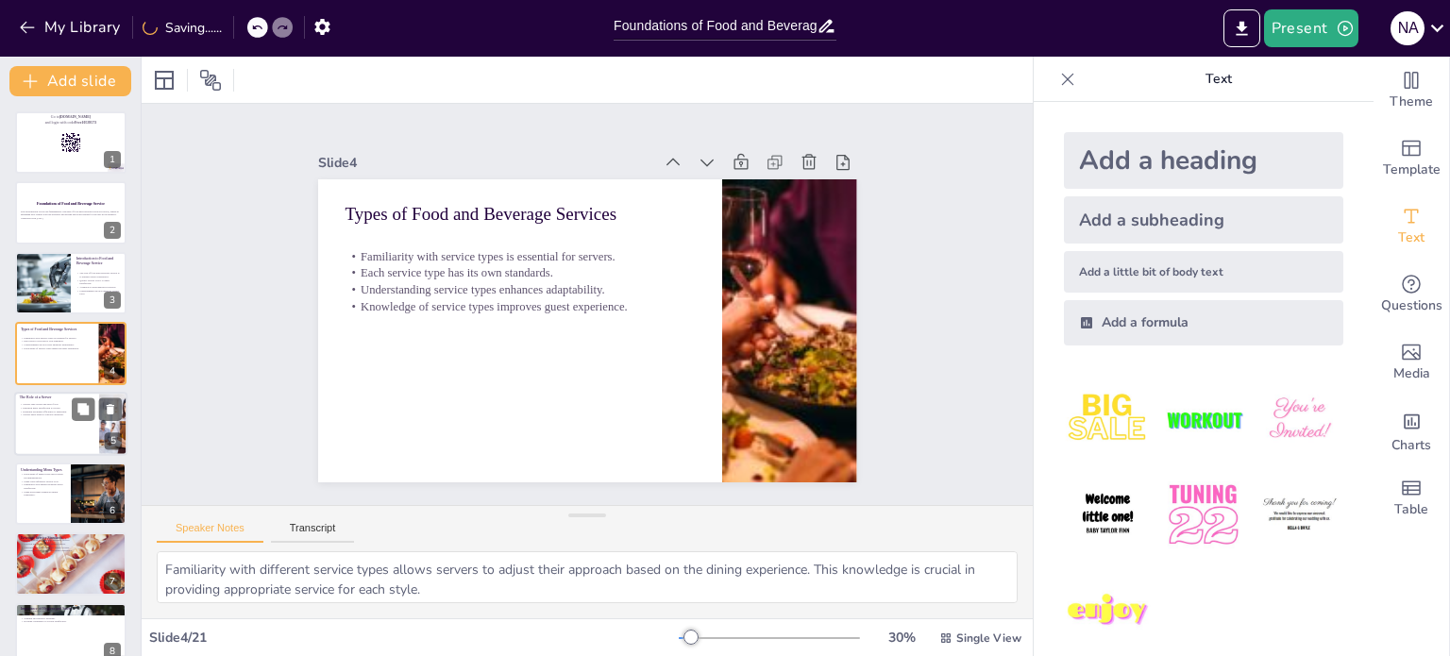
checkbox input "true"
click at [60, 422] on div at bounding box center [70, 424] width 111 height 62
type textarea "Taking orders accurately is the first step in providing excellent service. Serv…"
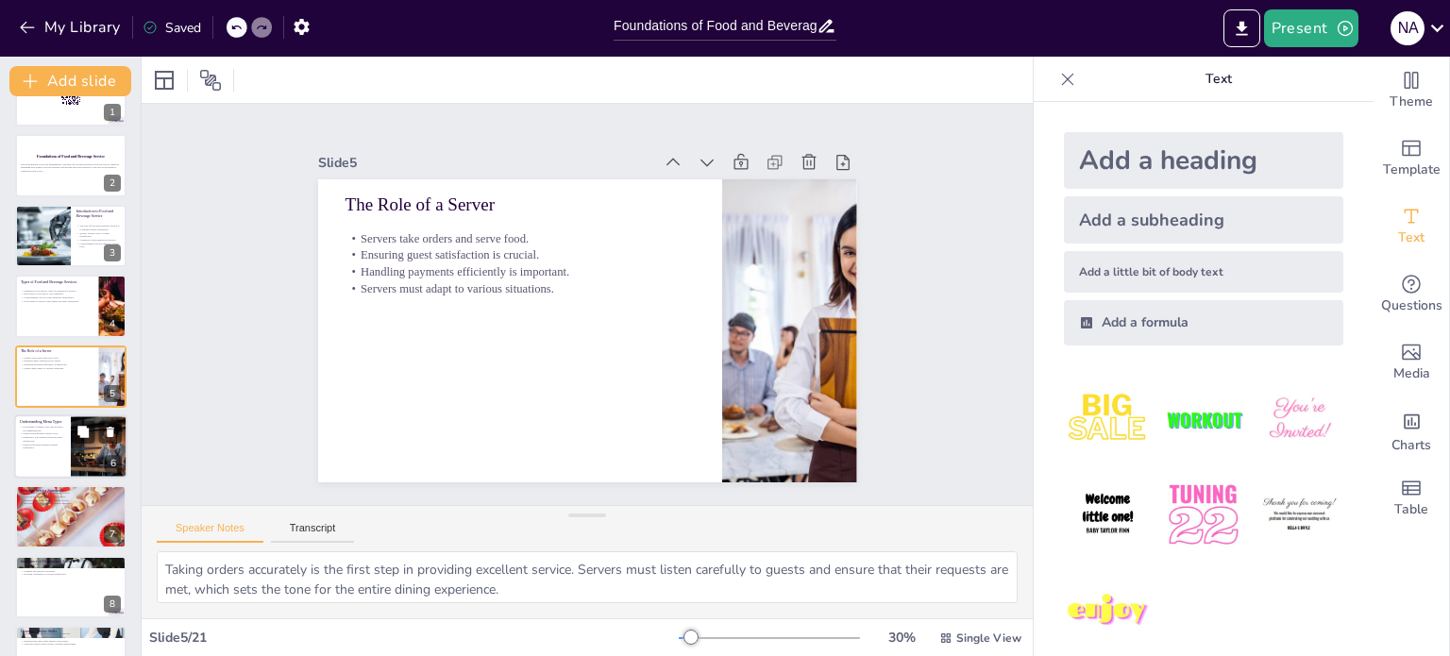
checkbox input "true"
click at [34, 446] on p "Menu knowledge enhances dining experience." at bounding box center [43, 446] width 44 height 7
type textarea "Servers equipped with knowledge about menu types can provide tailored recommend…"
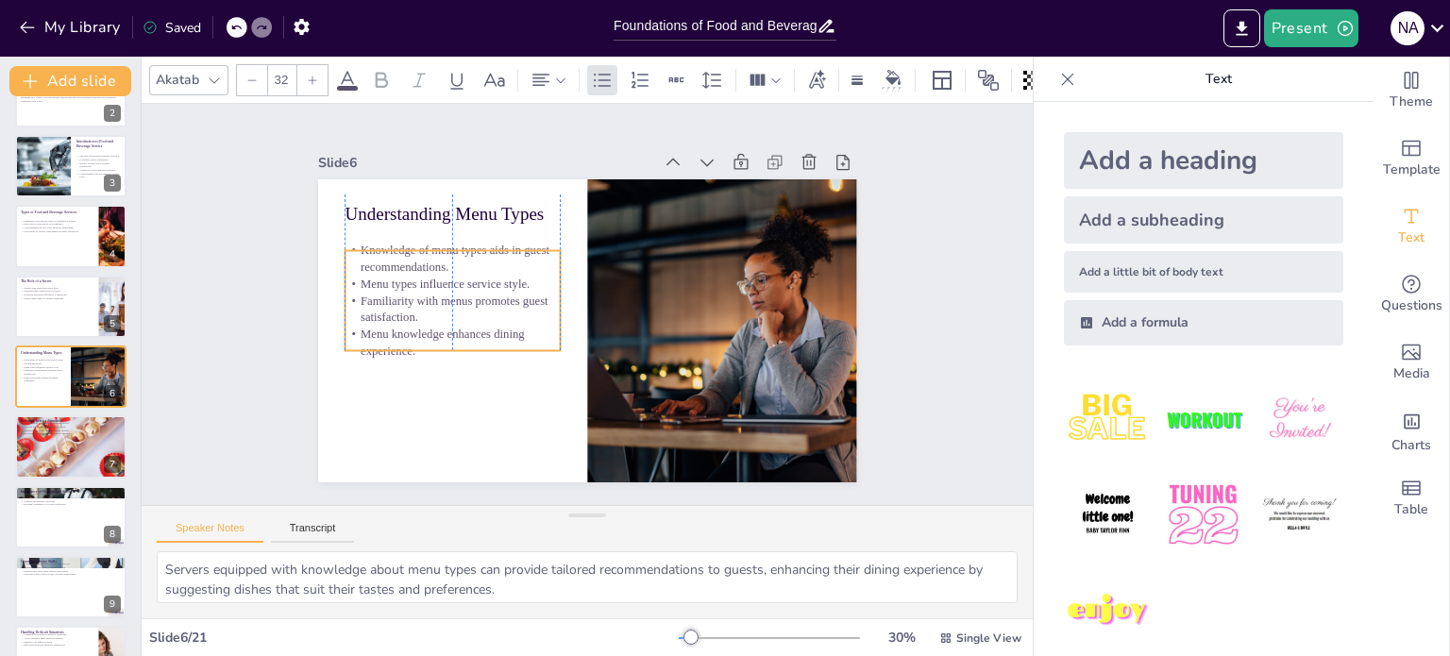
drag, startPoint x: 404, startPoint y: 331, endPoint x: 404, endPoint y: 345, distance: 13.2
click at [404, 345] on p "Menu knowledge enhances dining experience." at bounding box center [452, 343] width 215 height 34
checkbox input "true"
click at [45, 450] on div at bounding box center [70, 446] width 111 height 62
type textarea "Understanding wine pairings is crucial for servers as it allows them to suggest…"
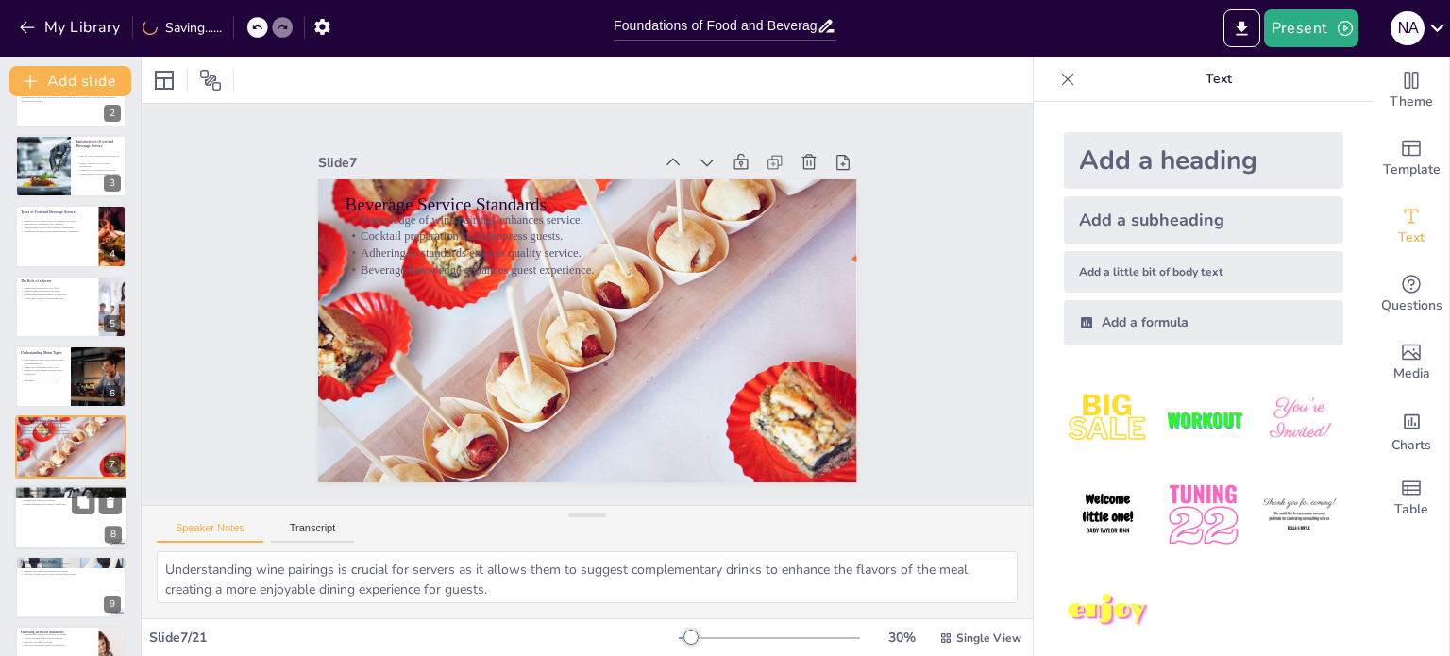
scroll to position [188, 0]
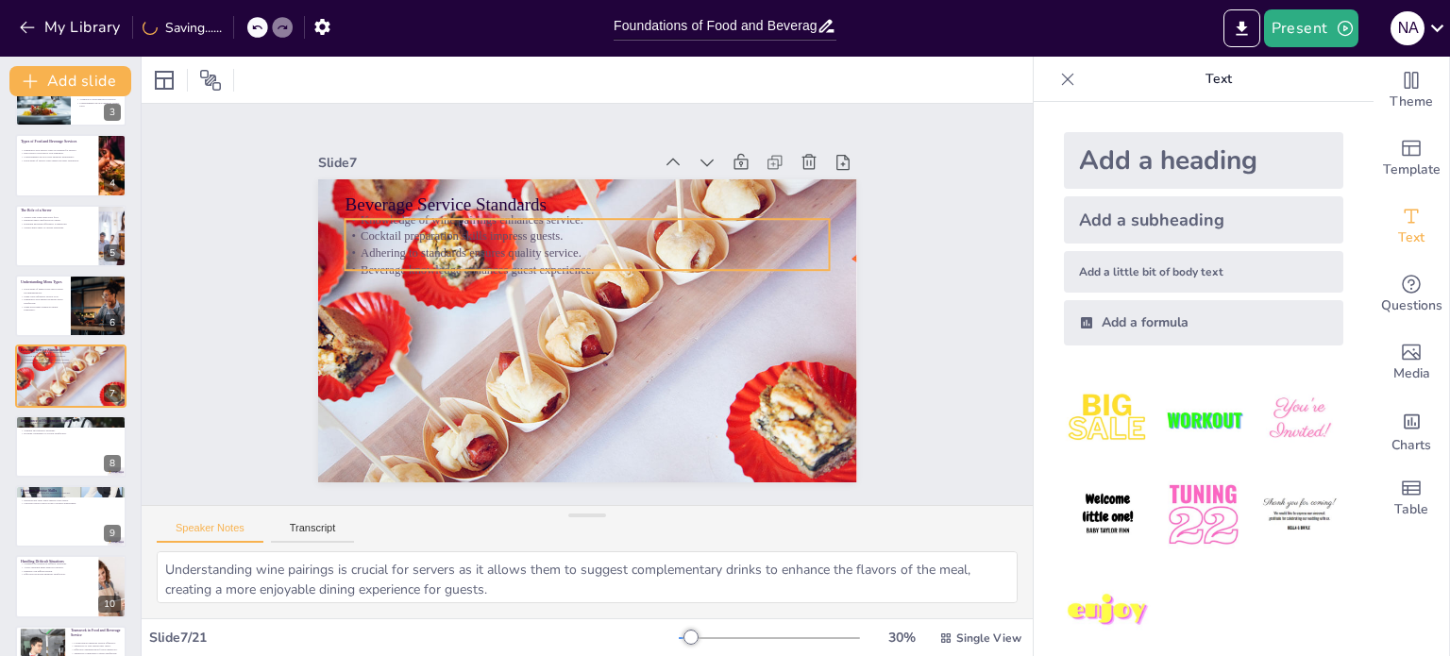
click at [454, 213] on p "Knowledge of wine pairings enhances service." at bounding box center [596, 219] width 484 height 67
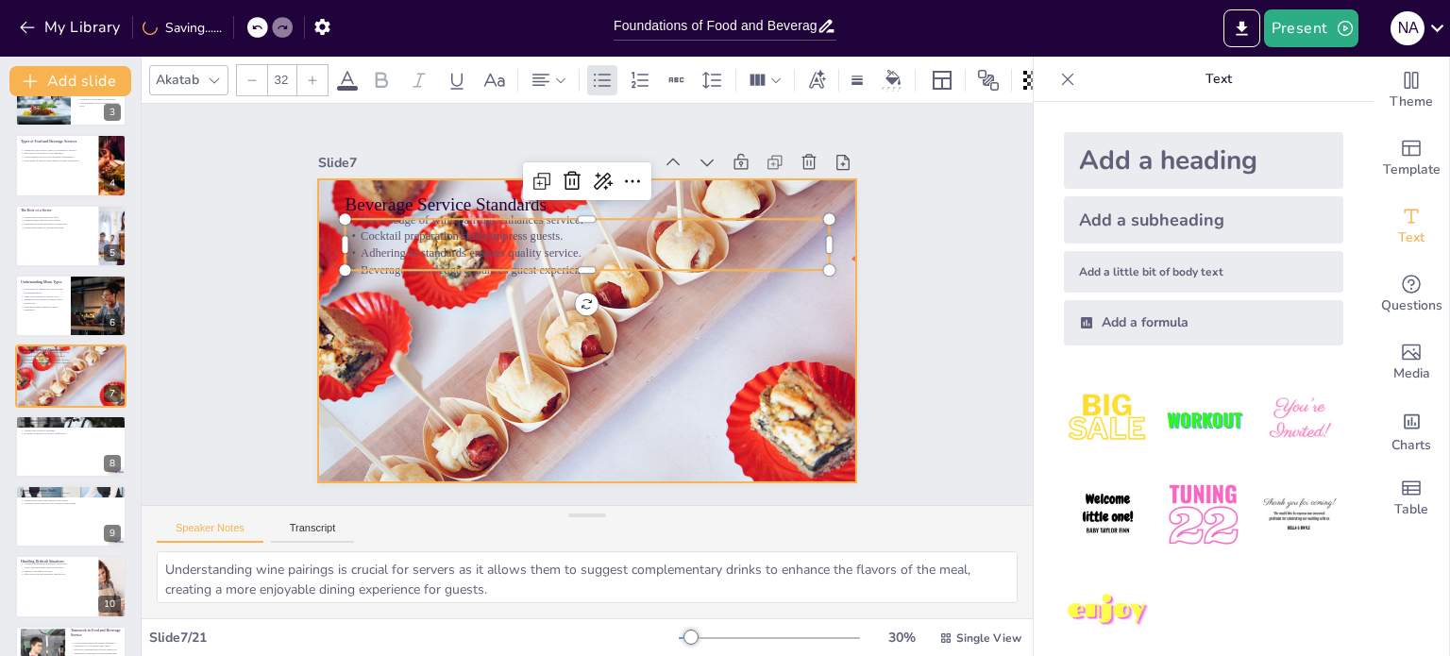
click at [472, 325] on div at bounding box center [587, 330] width 539 height 303
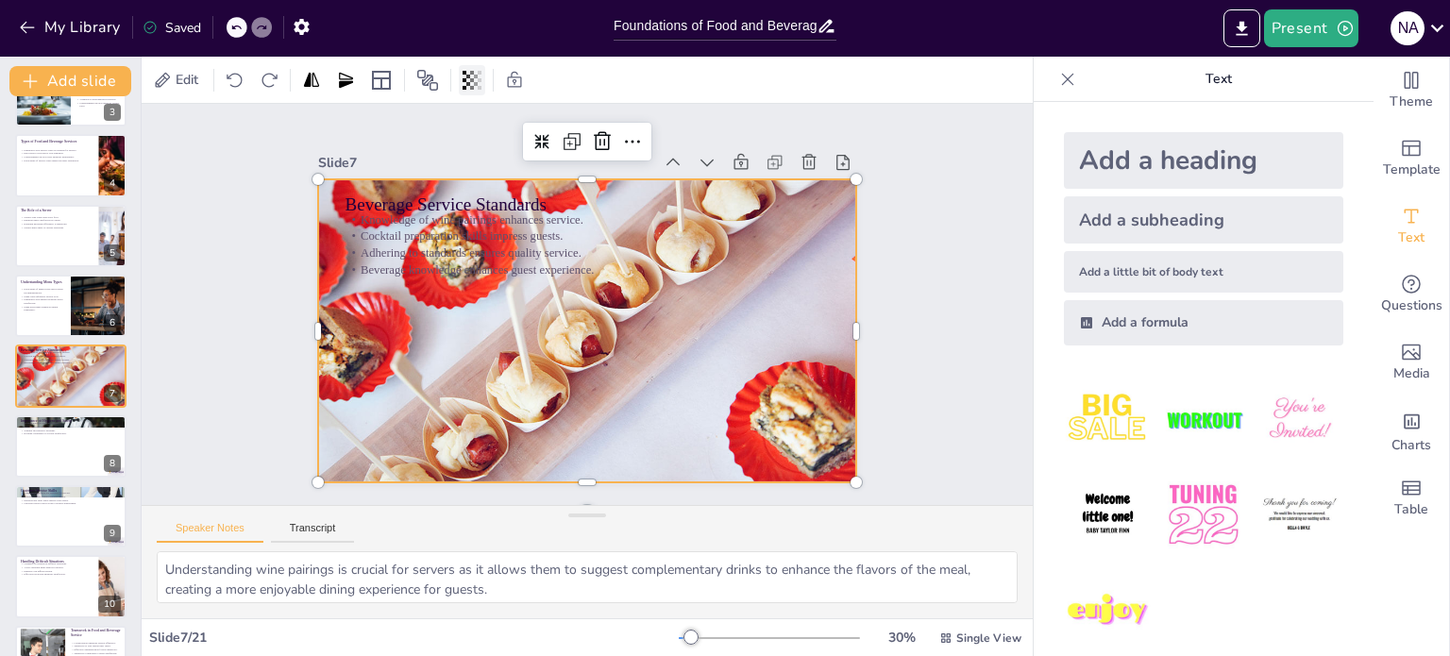
click at [485, 75] on div at bounding box center [472, 80] width 26 height 30
checkbox input "true"
type input "98"
checkbox input "true"
type input "97"
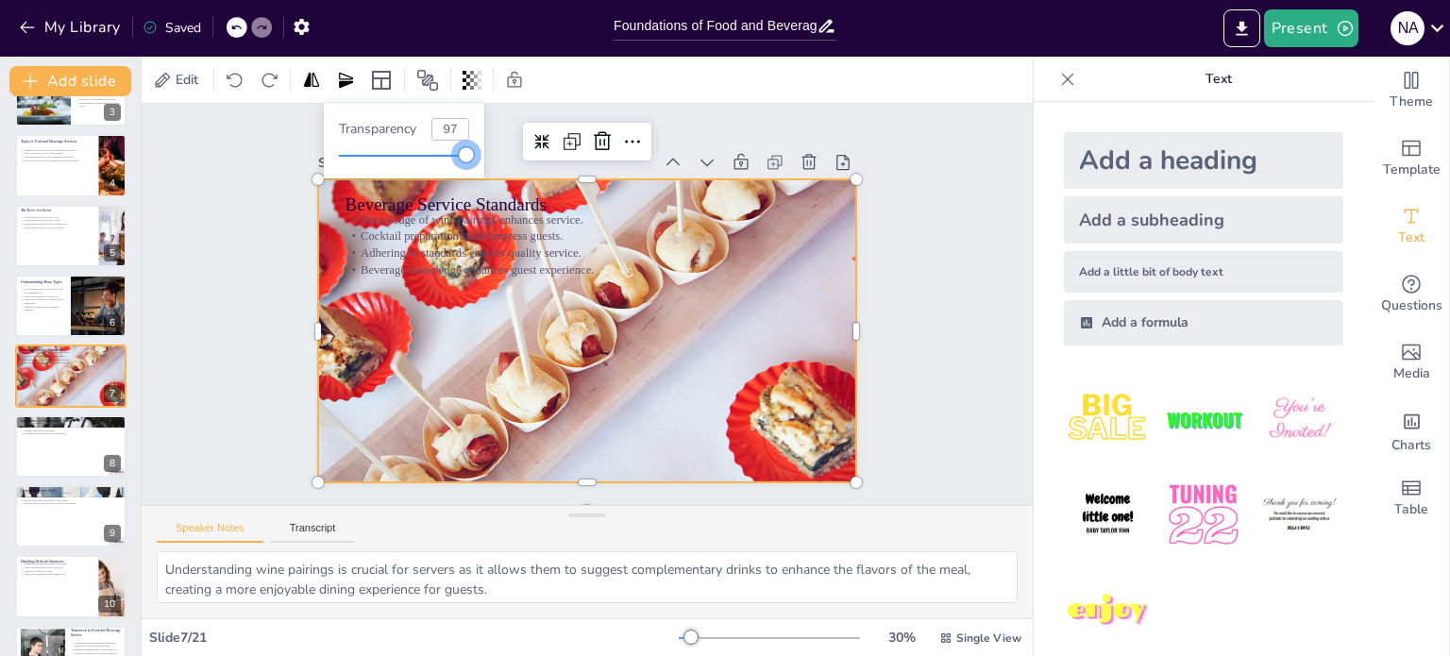
checkbox input "true"
type input "60"
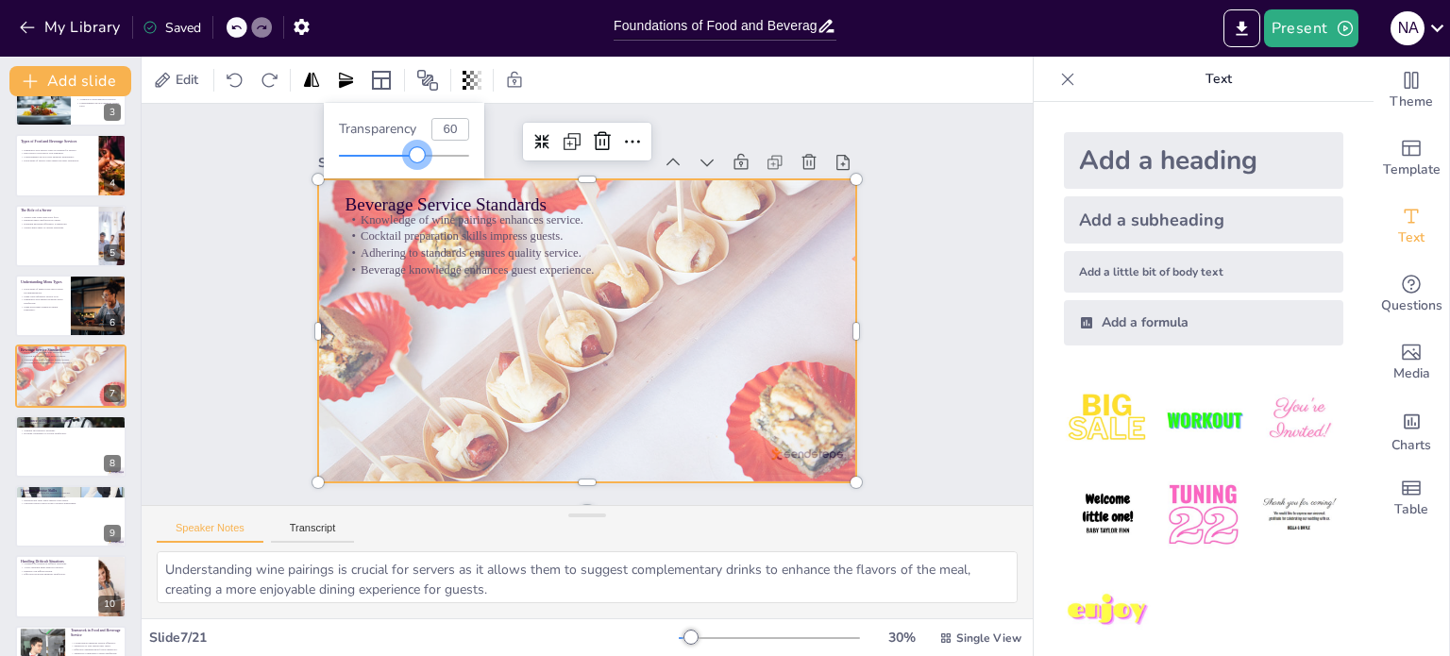
checkbox input "true"
type input "55"
checkbox input "true"
type input "54"
checkbox input "true"
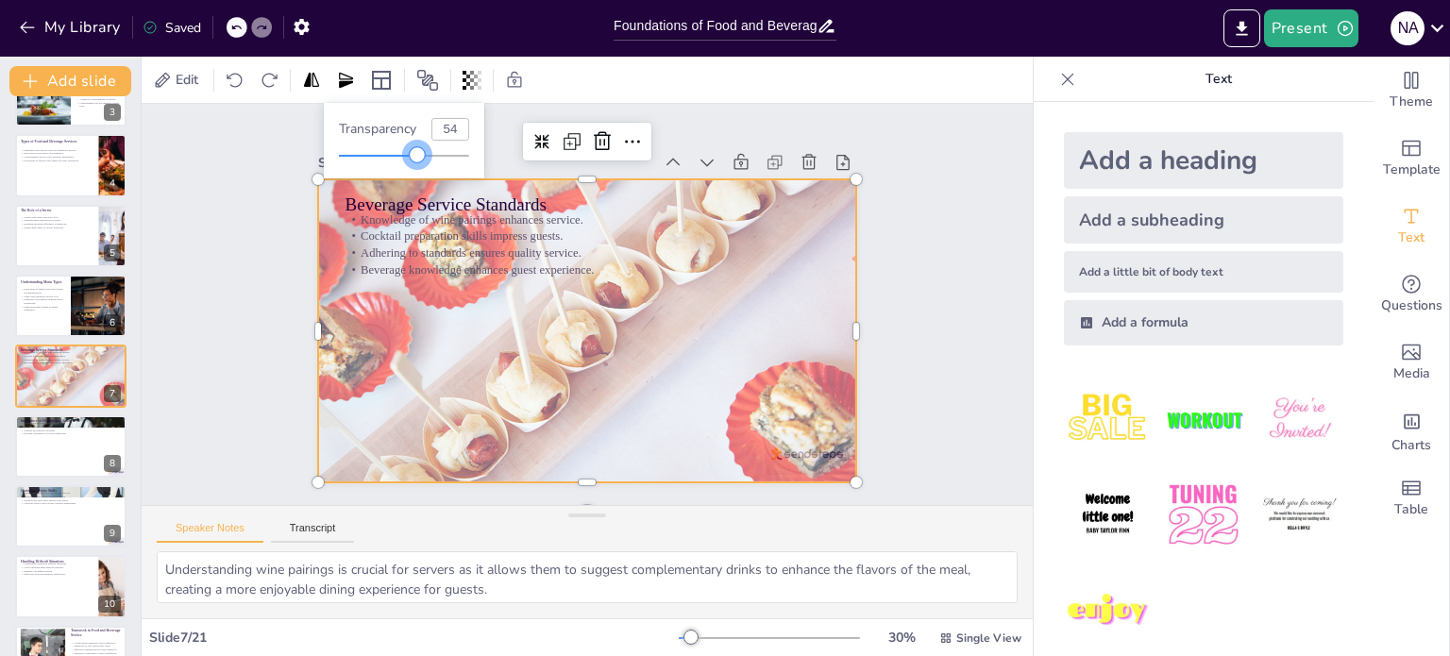
type input "52"
checkbox input "true"
type input "49"
checkbox input "true"
type input "46"
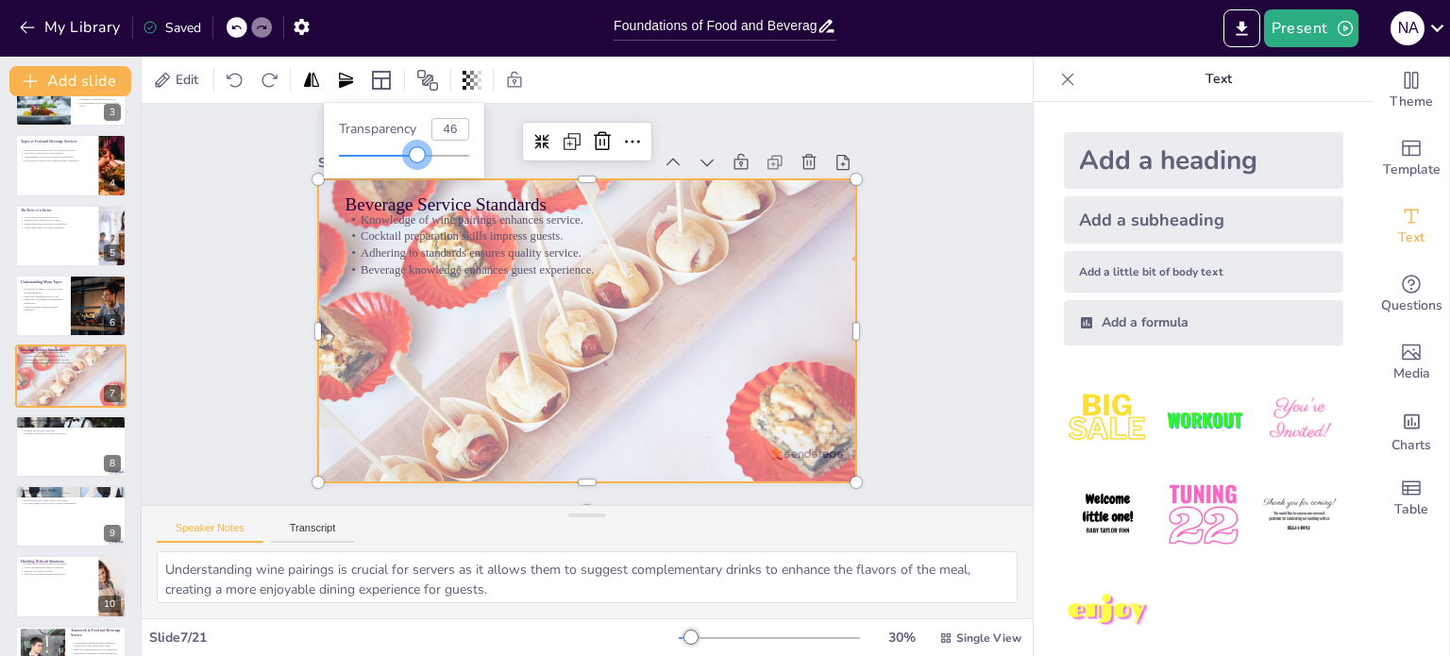
checkbox input "true"
type input "39"
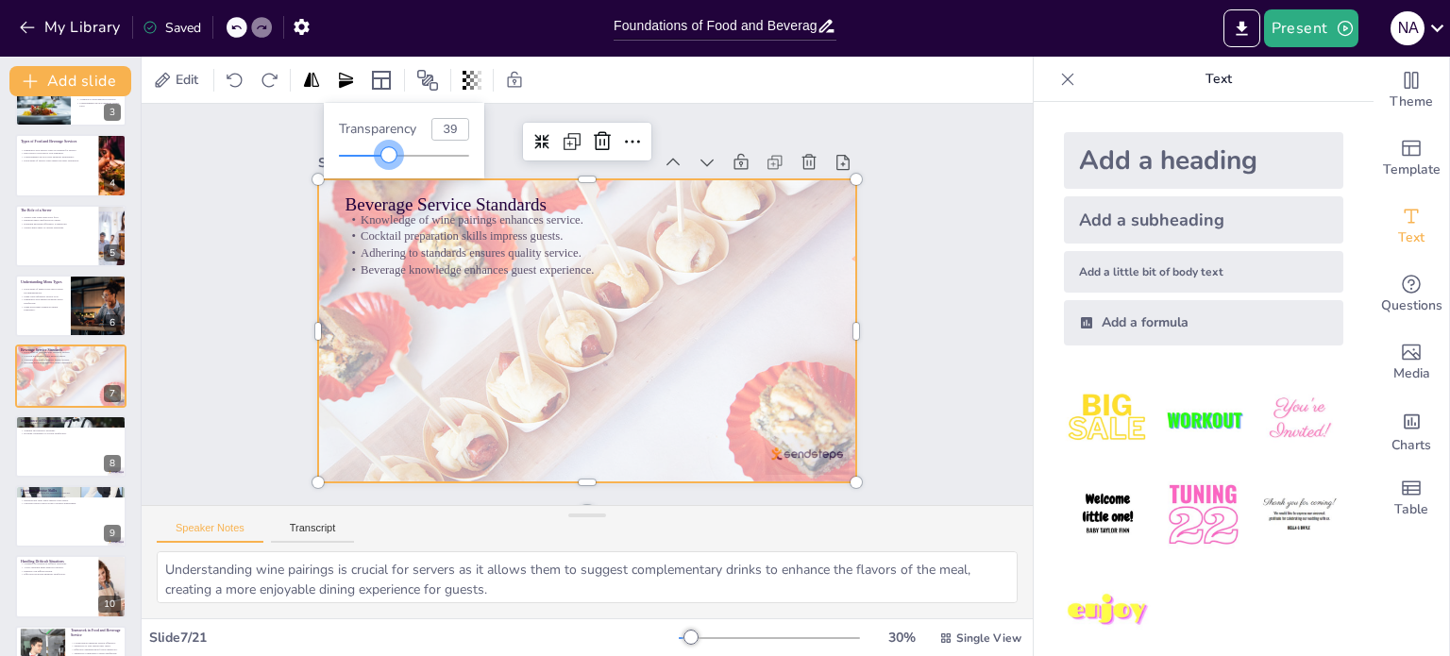
checkbox input "true"
type input "34"
checkbox input "true"
type input "32"
checkbox input "true"
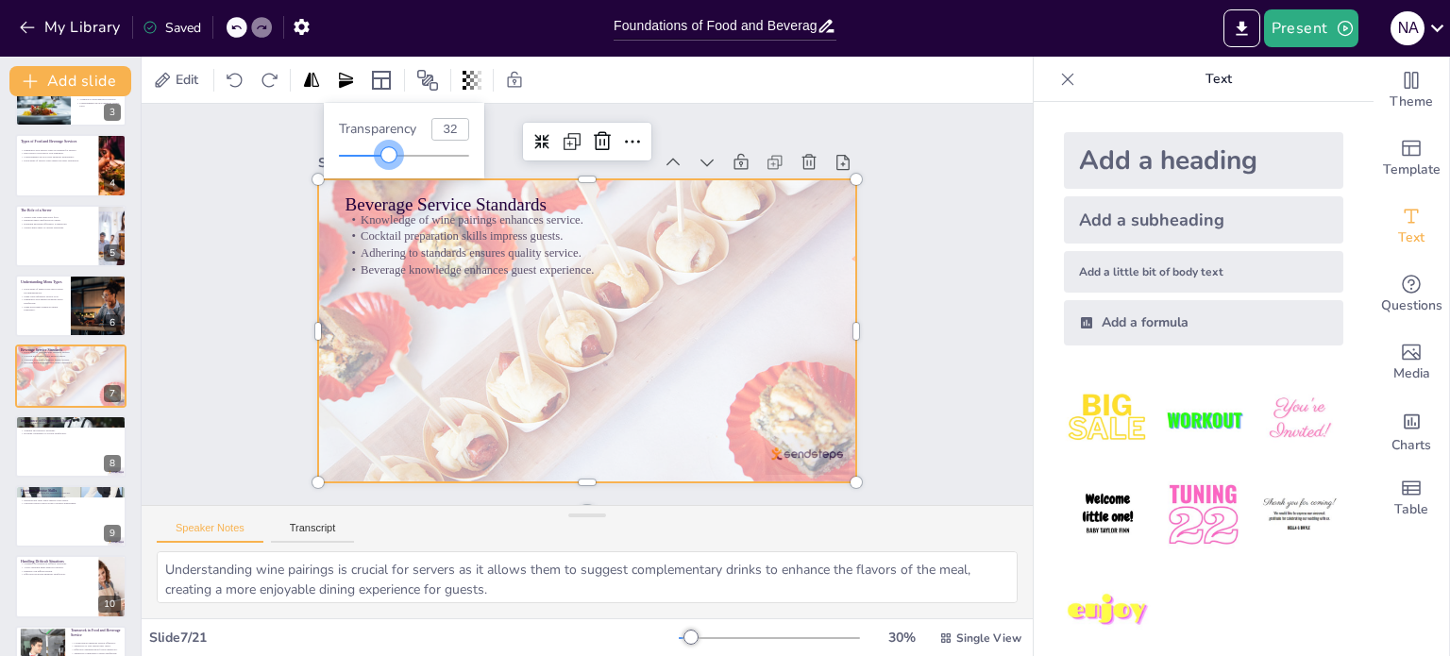
type input "28"
checkbox input "true"
type input "24"
checkbox input "true"
type input "21"
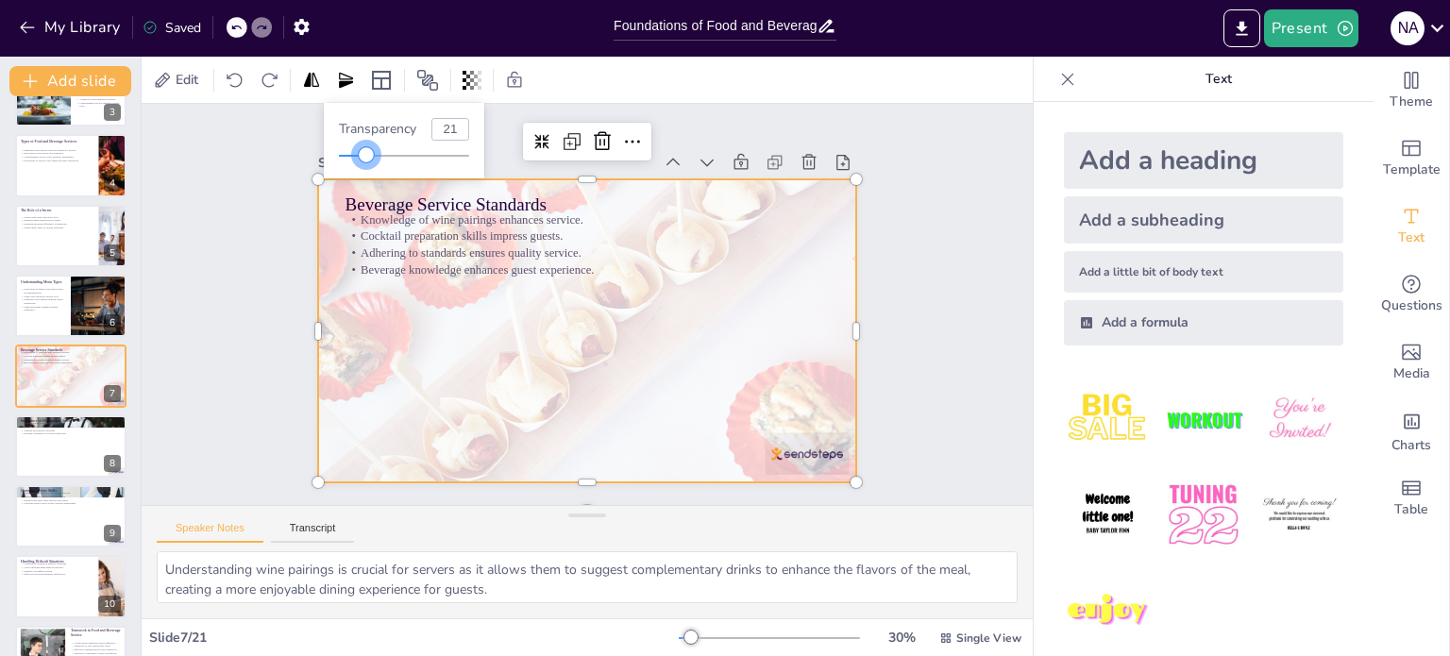
checkbox input "true"
type input "19"
checkbox input "true"
type input "9"
checkbox input "true"
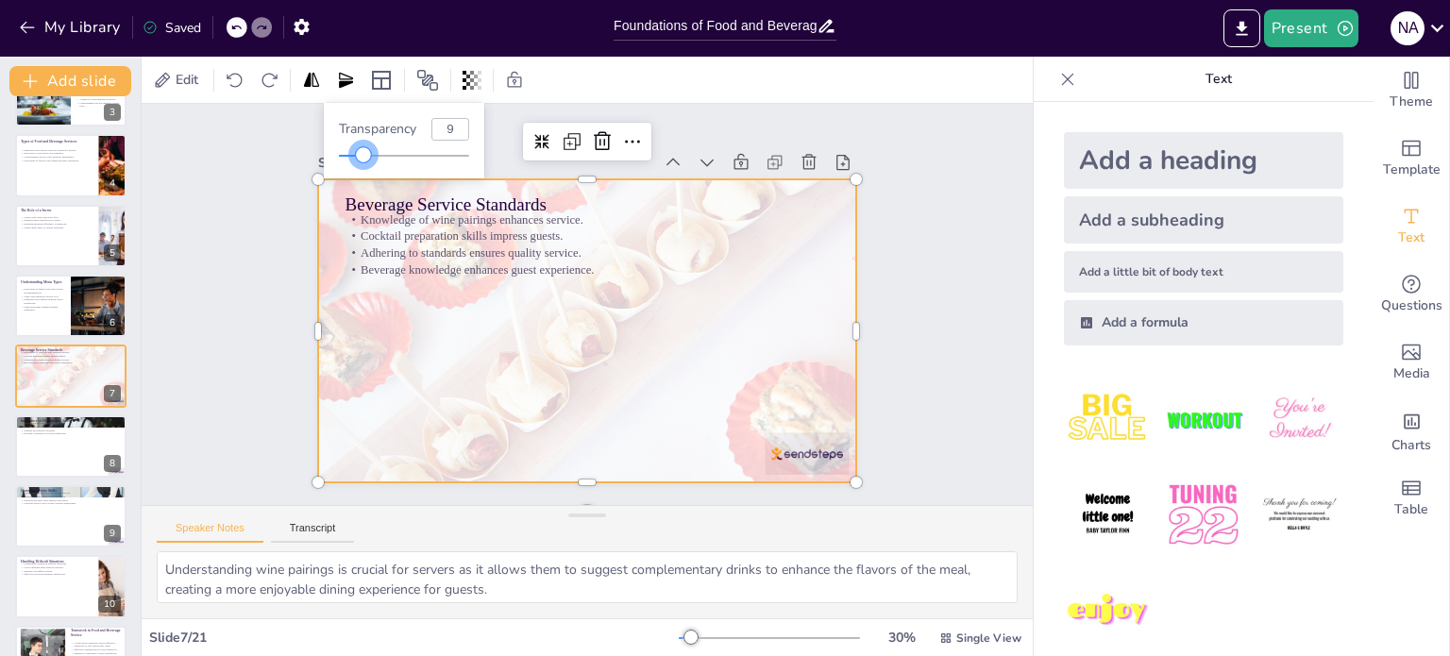
type input "6"
checkbox input "true"
type input "5"
checkbox input "true"
type input "4"
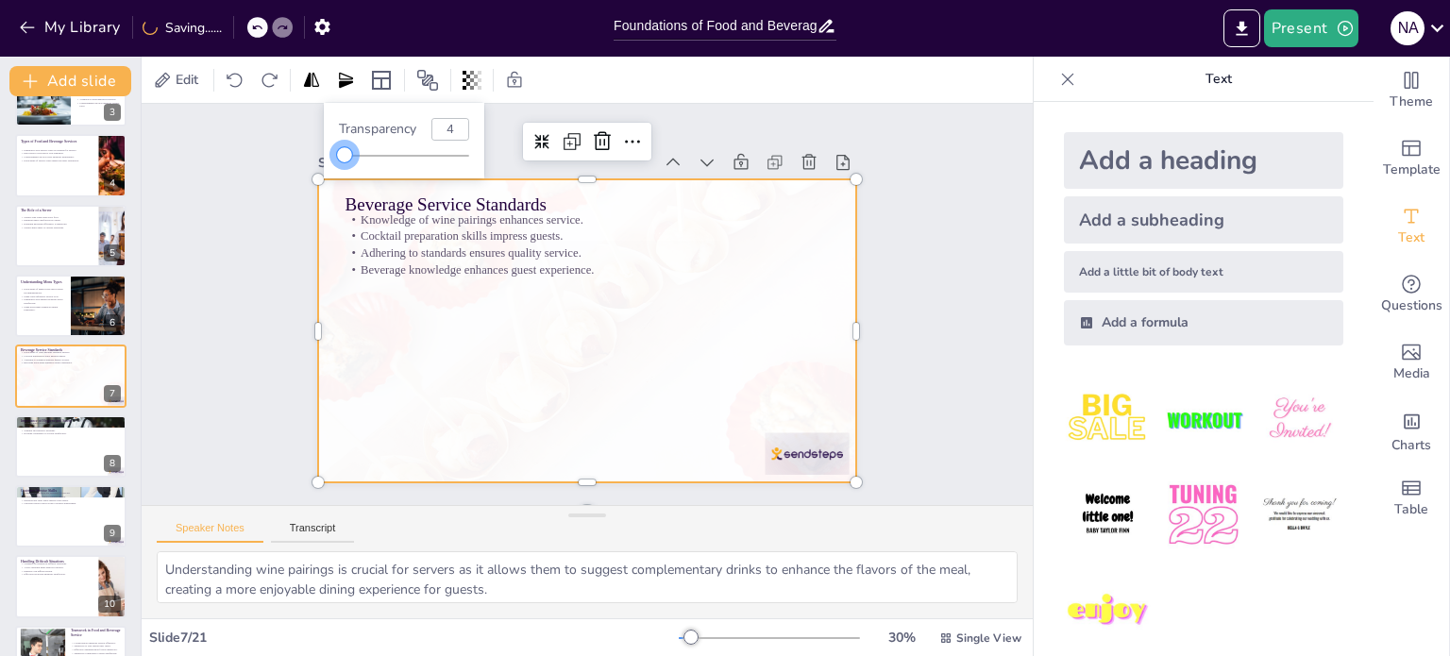
checkbox input "true"
type input "6"
checkbox input "true"
type input "11"
checkbox input "true"
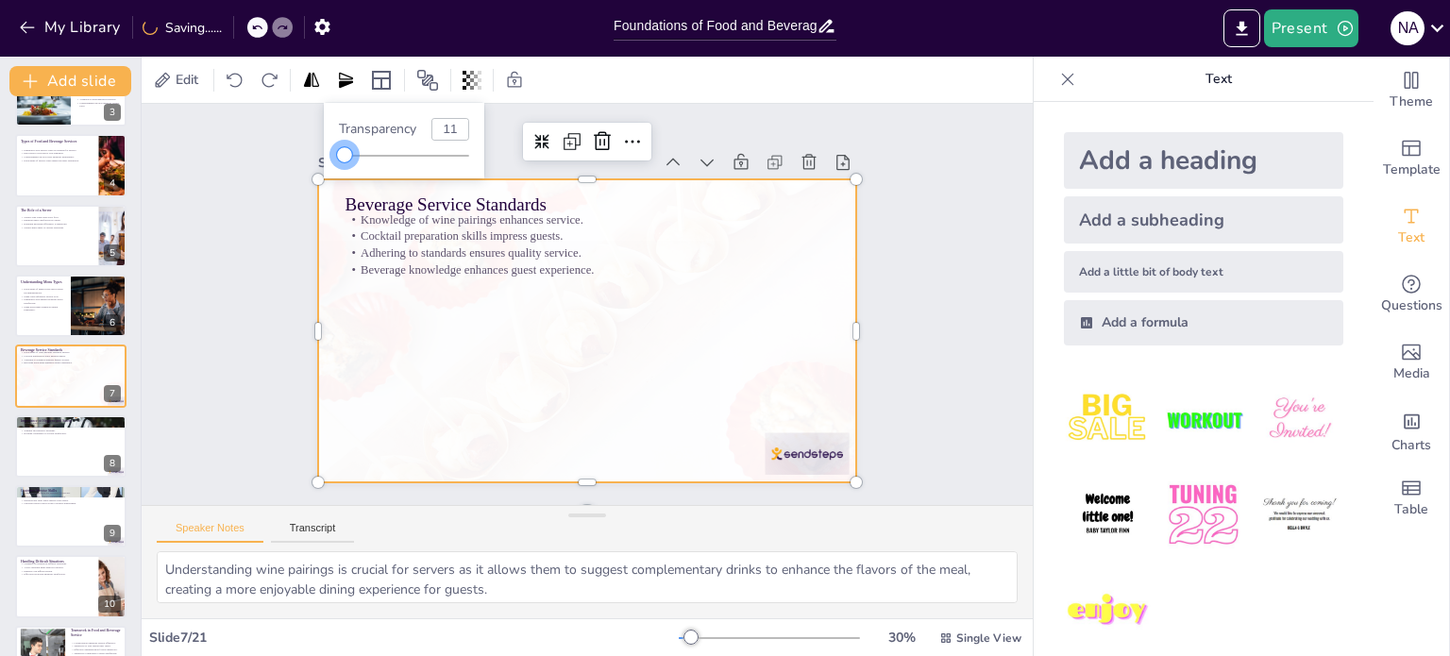
type input "14"
checkbox input "true"
type input "15"
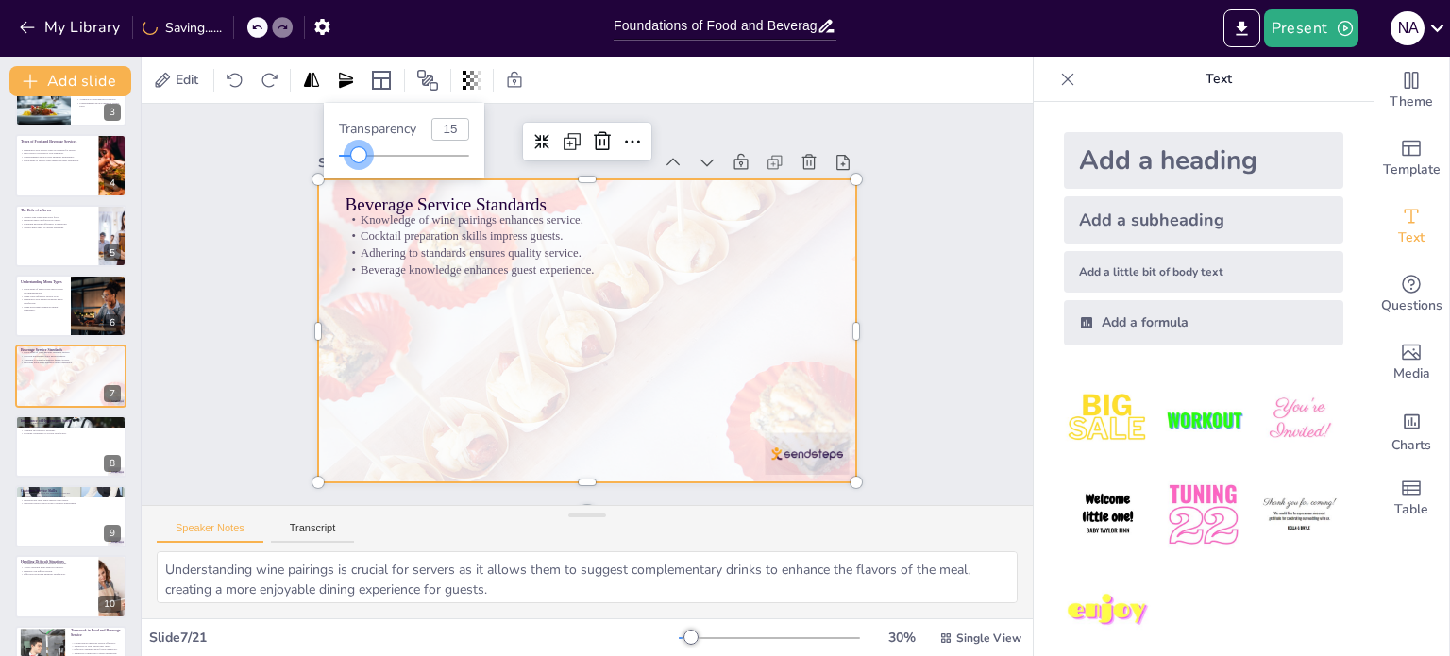
drag, startPoint x: 468, startPoint y: 154, endPoint x: 359, endPoint y: 176, distance: 111.6
click at [359, 176] on div "Transparency 15" at bounding box center [404, 141] width 160 height 76
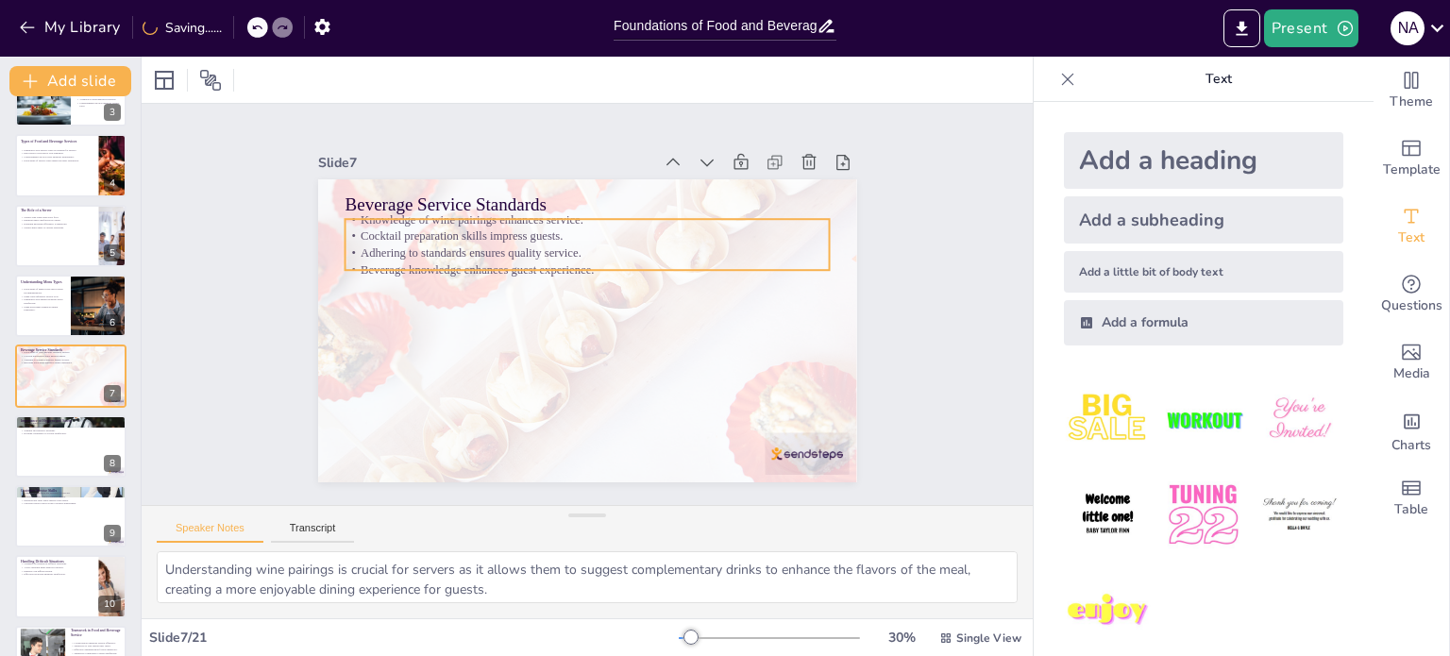
click at [401, 245] on p "Adhering to standards ensures quality service." at bounding box center [587, 253] width 485 height 17
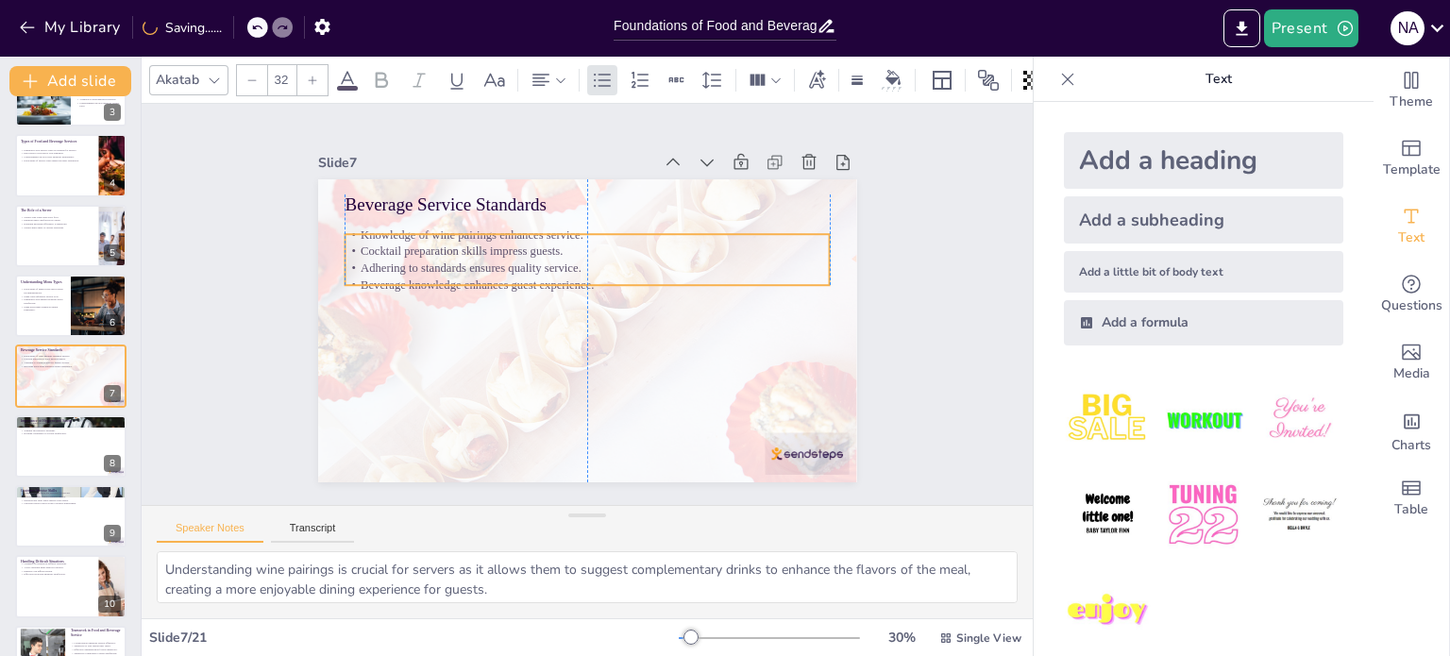
drag, startPoint x: 425, startPoint y: 248, endPoint x: 423, endPoint y: 263, distance: 15.2
click at [423, 263] on p "Adhering to standards ensures quality service." at bounding box center [587, 268] width 485 height 17
click at [337, 233] on div at bounding box center [344, 234] width 15 height 15
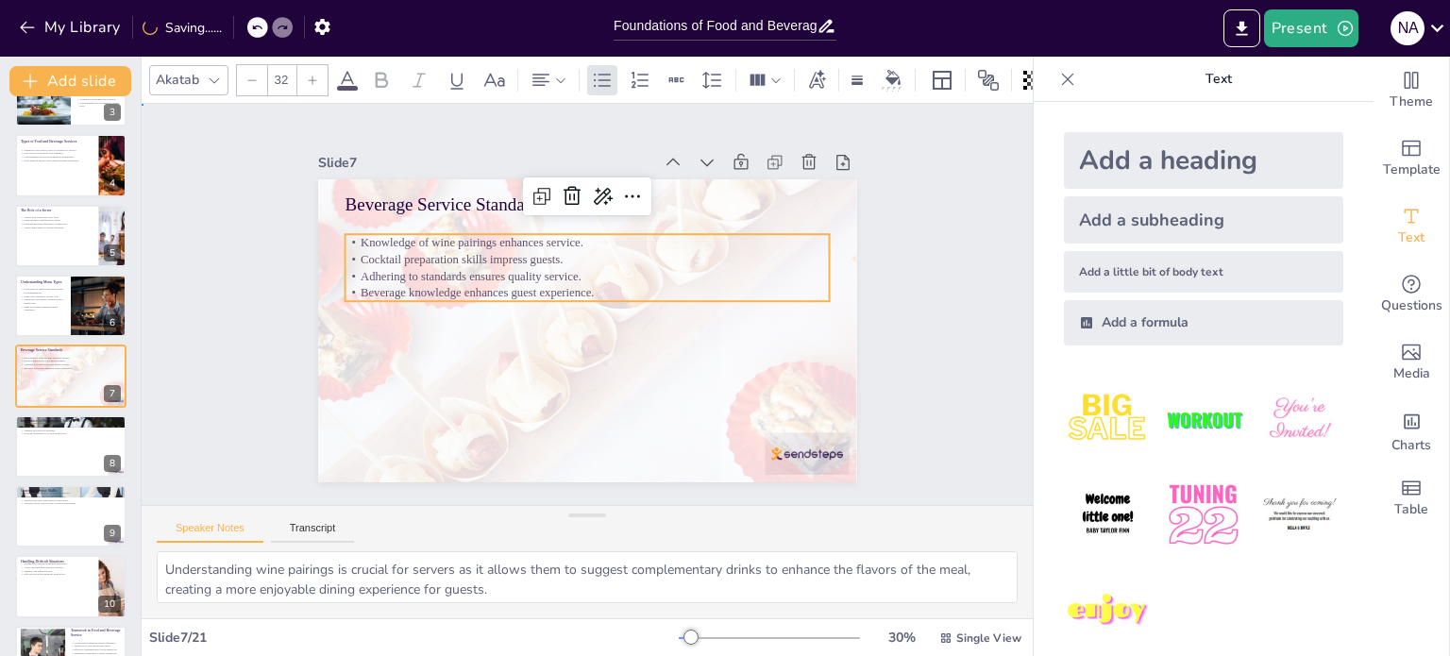
click at [295, 228] on div "Slide 1 Go to [DOMAIN_NAME] and login with code Free10539573 Slide 2 Foundation…" at bounding box center [587, 305] width 645 height 356
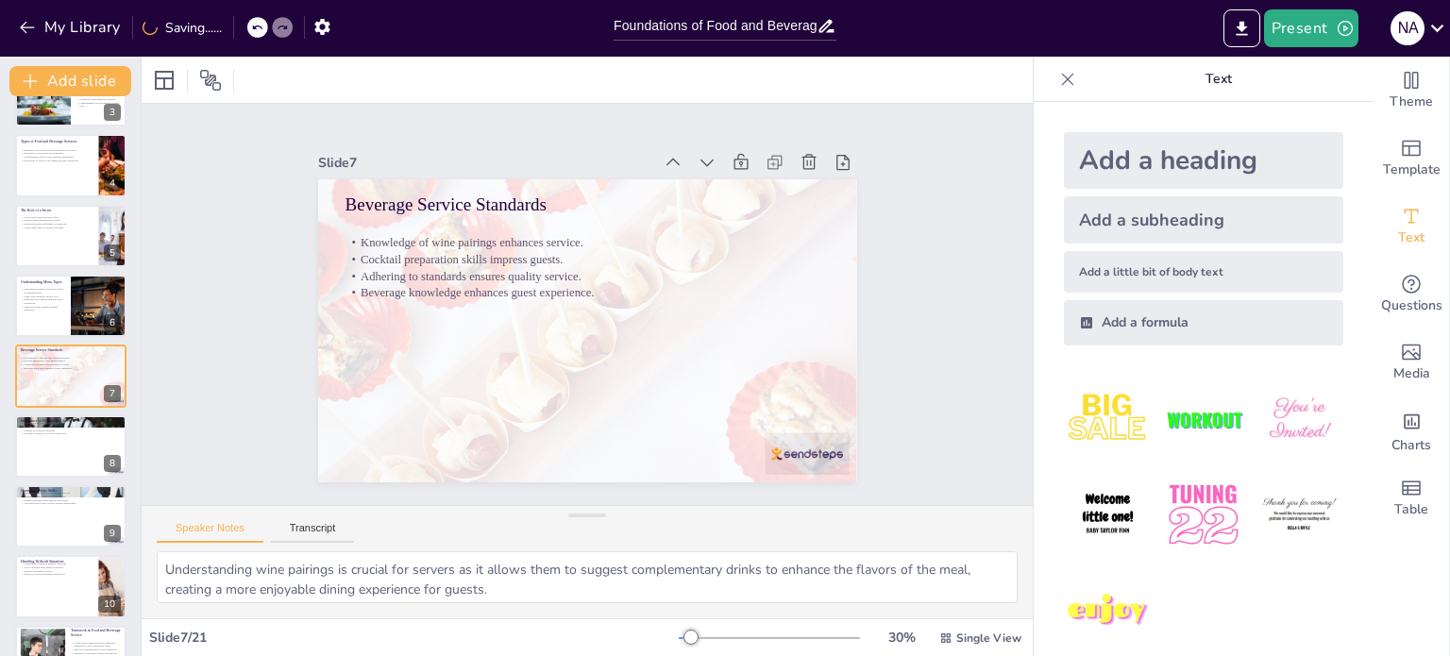
click at [206, 294] on div "Slide 1 Go to [DOMAIN_NAME] and login with code Free10539573 Slide 2 Foundation…" at bounding box center [587, 305] width 928 height 492
checkbox input "true"
click at [60, 434] on div at bounding box center [70, 446] width 111 height 62
type textarea "Adhering to hygiene practices is essential for preventing foodborne illnesses. …"
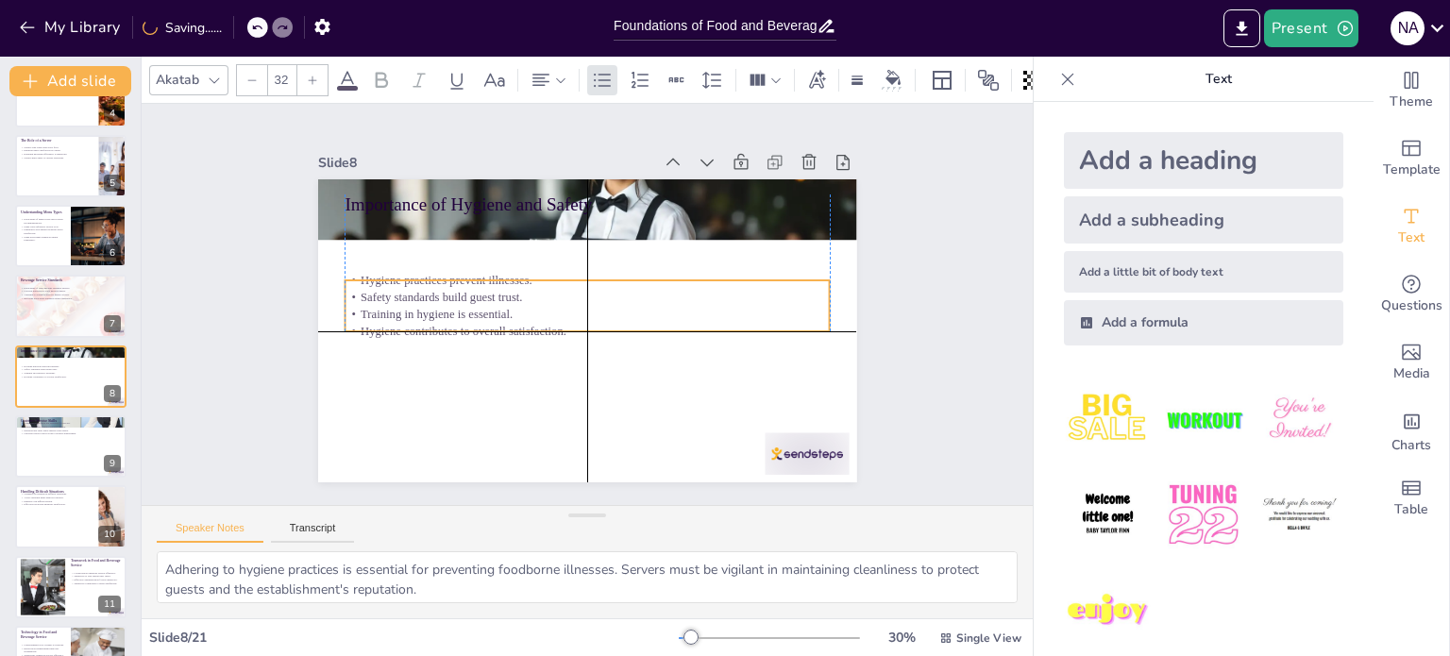
drag, startPoint x: 385, startPoint y: 247, endPoint x: 380, endPoint y: 309, distance: 61.6
click at [380, 309] on p "Training in hygiene is essential." at bounding box center [585, 313] width 478 height 117
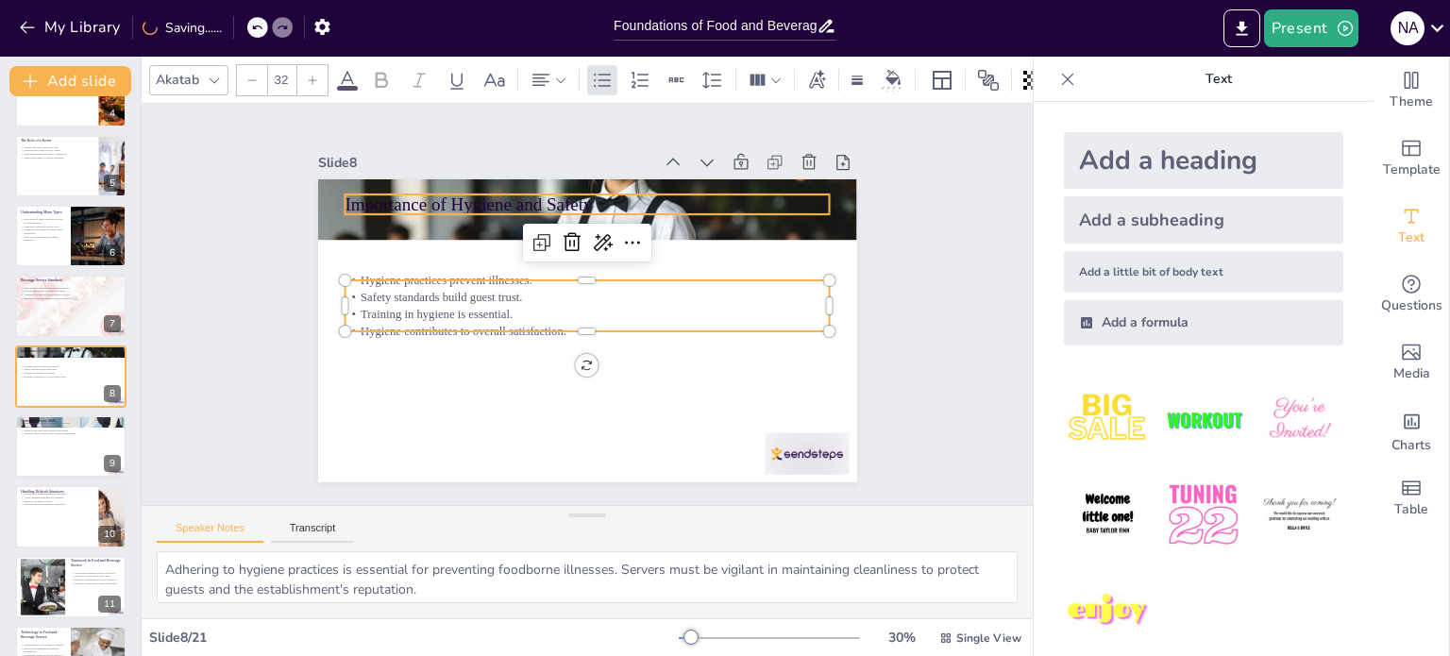
checkbox input "true"
type input "--"
checkbox input "true"
type input "48"
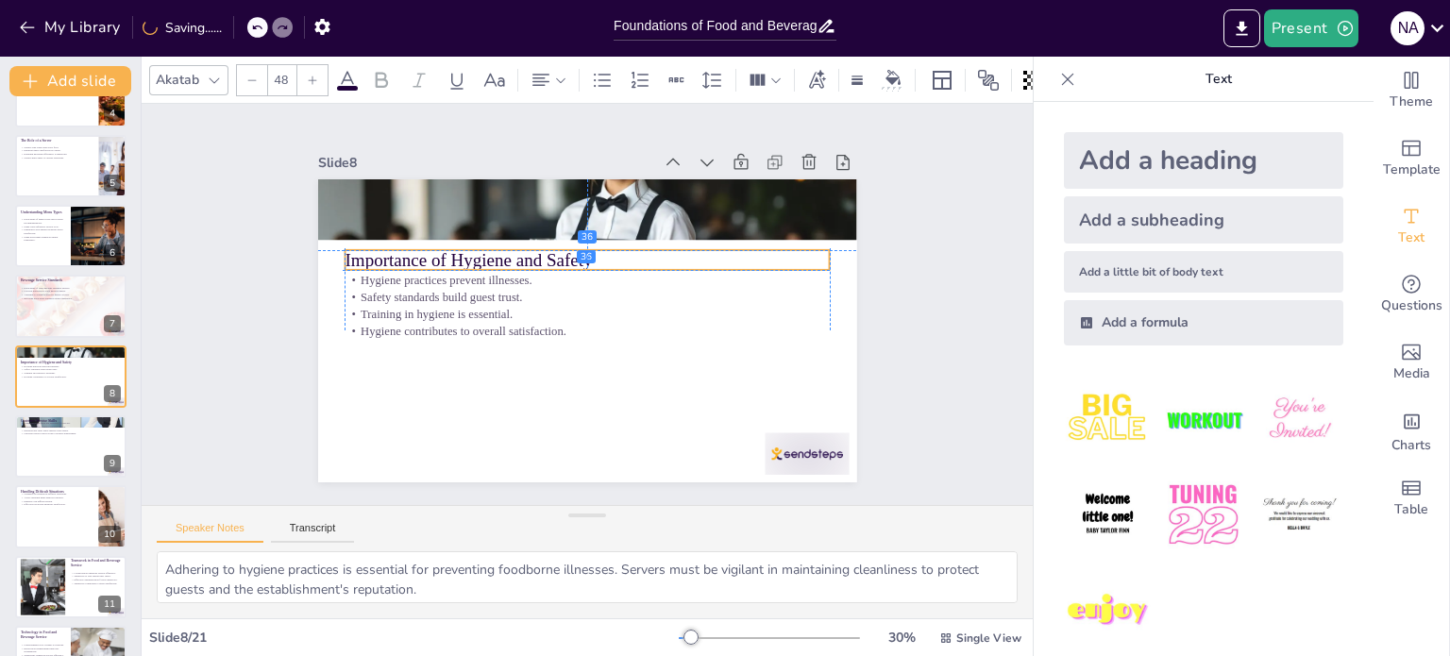
drag, startPoint x: 423, startPoint y: 199, endPoint x: 421, endPoint y: 253, distance: 53.8
click at [421, 253] on p "Importance of Hygiene and Safety" at bounding box center [587, 259] width 485 height 25
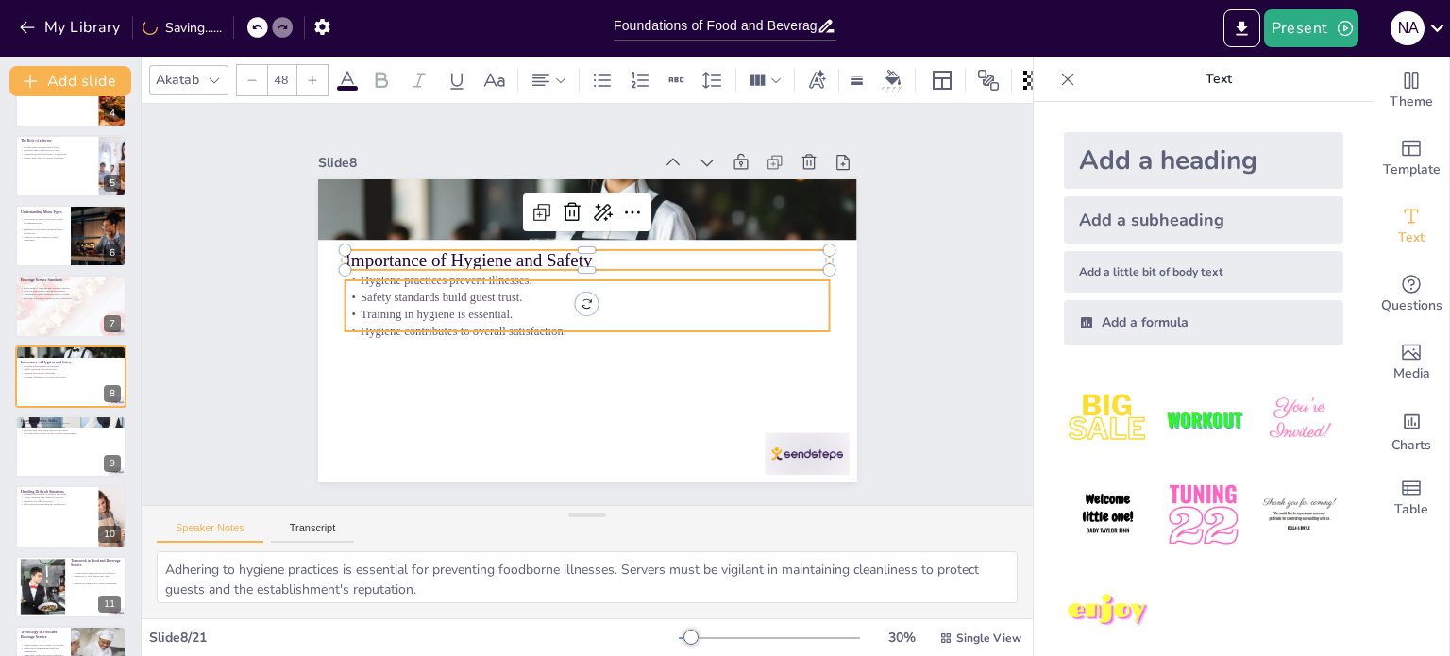
checkbox input "true"
type input "32"
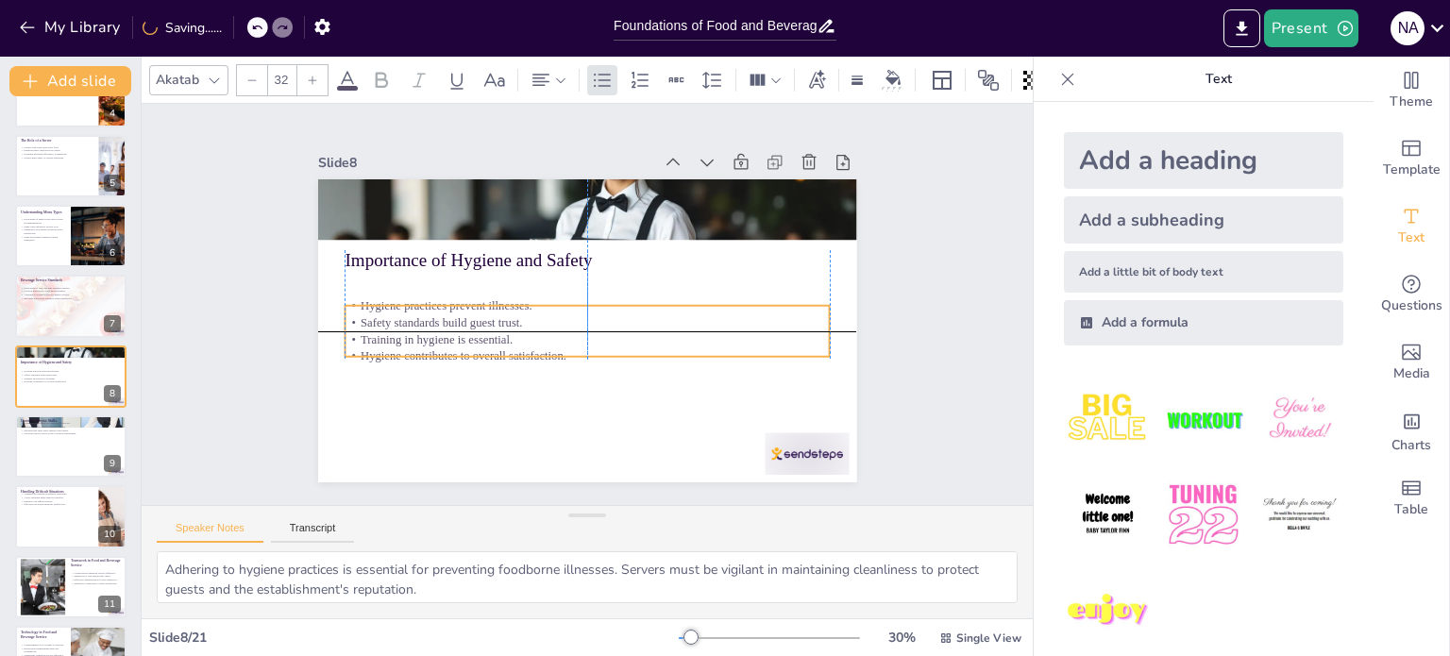
drag, startPoint x: 414, startPoint y: 296, endPoint x: 412, endPoint y: 325, distance: 28.5
click at [412, 325] on div "Hygiene practices prevent illnesses. Safety standards build guest trust. Traini…" at bounding box center [587, 330] width 485 height 67
click at [267, 361] on div "Slide 1 Go to [DOMAIN_NAME] and login with code Free10539573 Slide 2 Foundation…" at bounding box center [587, 303] width 678 height 421
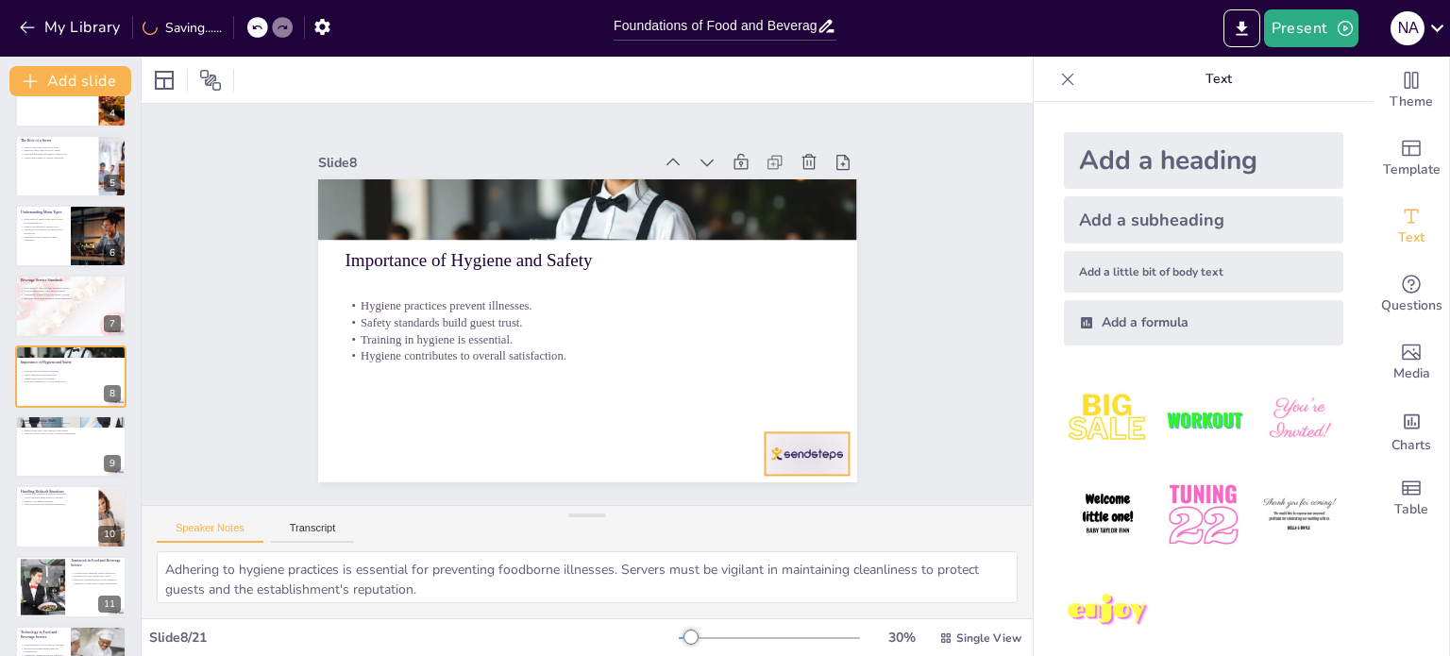
click at [778, 432] on div at bounding box center [807, 453] width 84 height 42
checkbox input "true"
click at [93, 444] on div at bounding box center [70, 446] width 113 height 64
type textarea "Strong communication skills are fundamental for servers. They need to listen ac…"
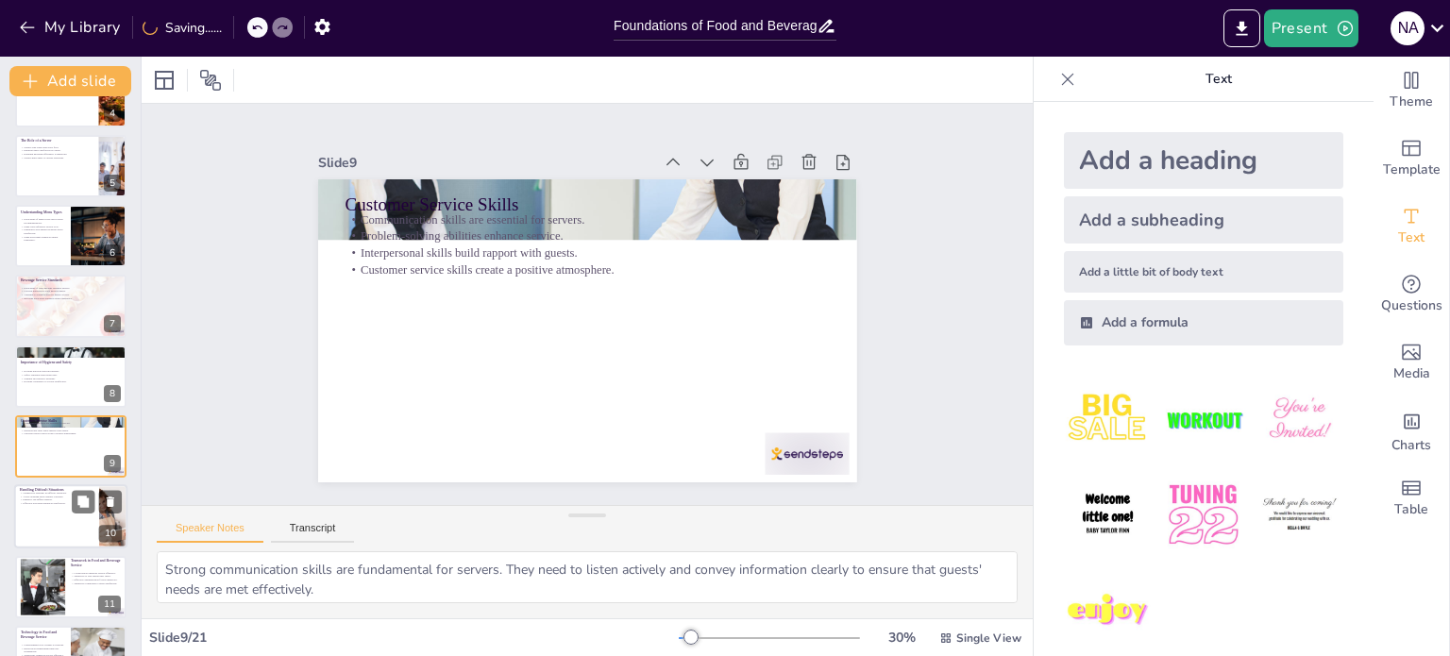
scroll to position [329, 0]
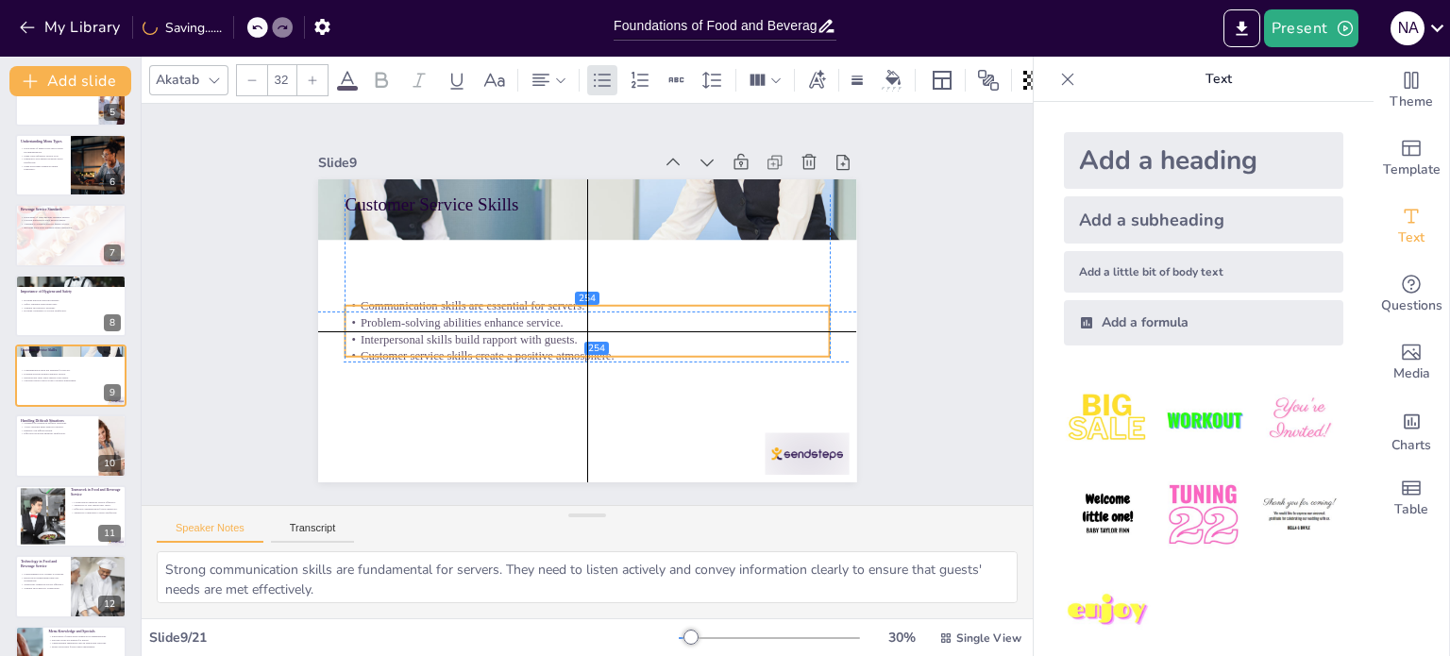
drag, startPoint x: 504, startPoint y: 258, endPoint x: 503, endPoint y: 346, distance: 88.7
click at [503, 346] on p "Customer service skills create a positive atmosphere." at bounding box center [582, 355] width 484 height 67
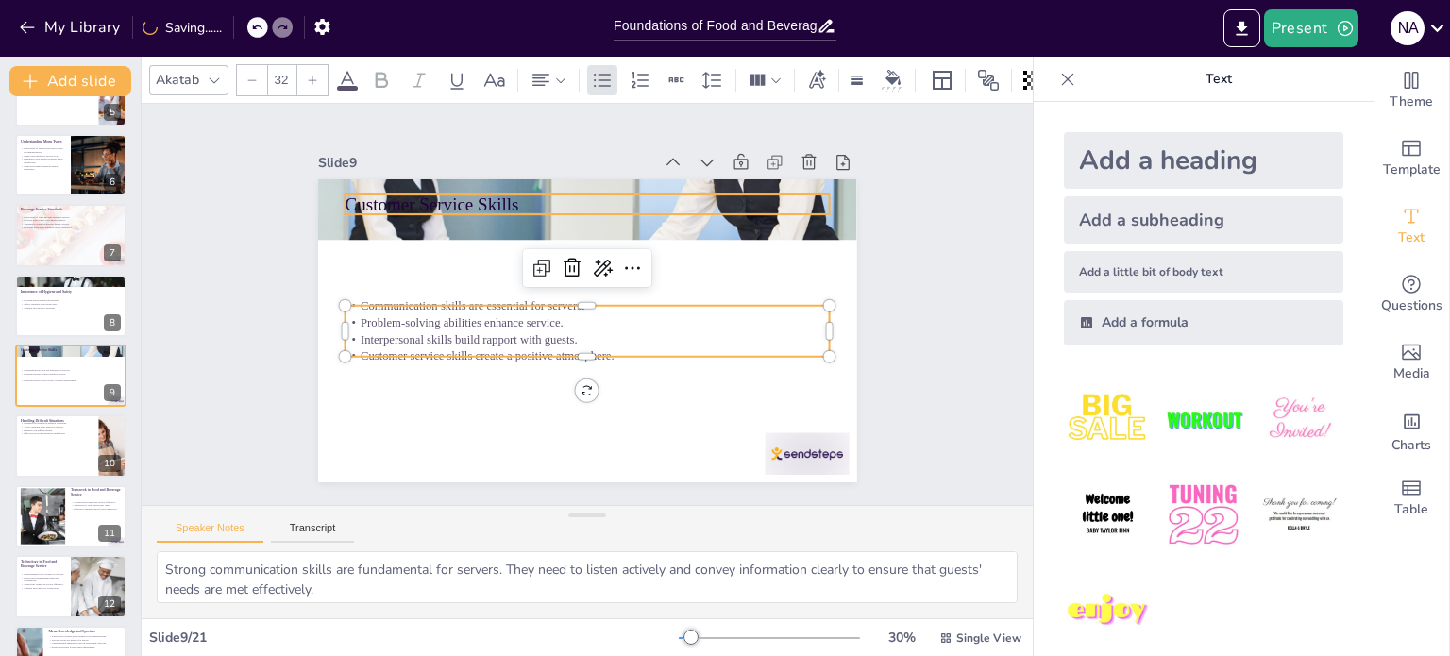
checkbox input "true"
type input "--"
checkbox input "true"
type input "48"
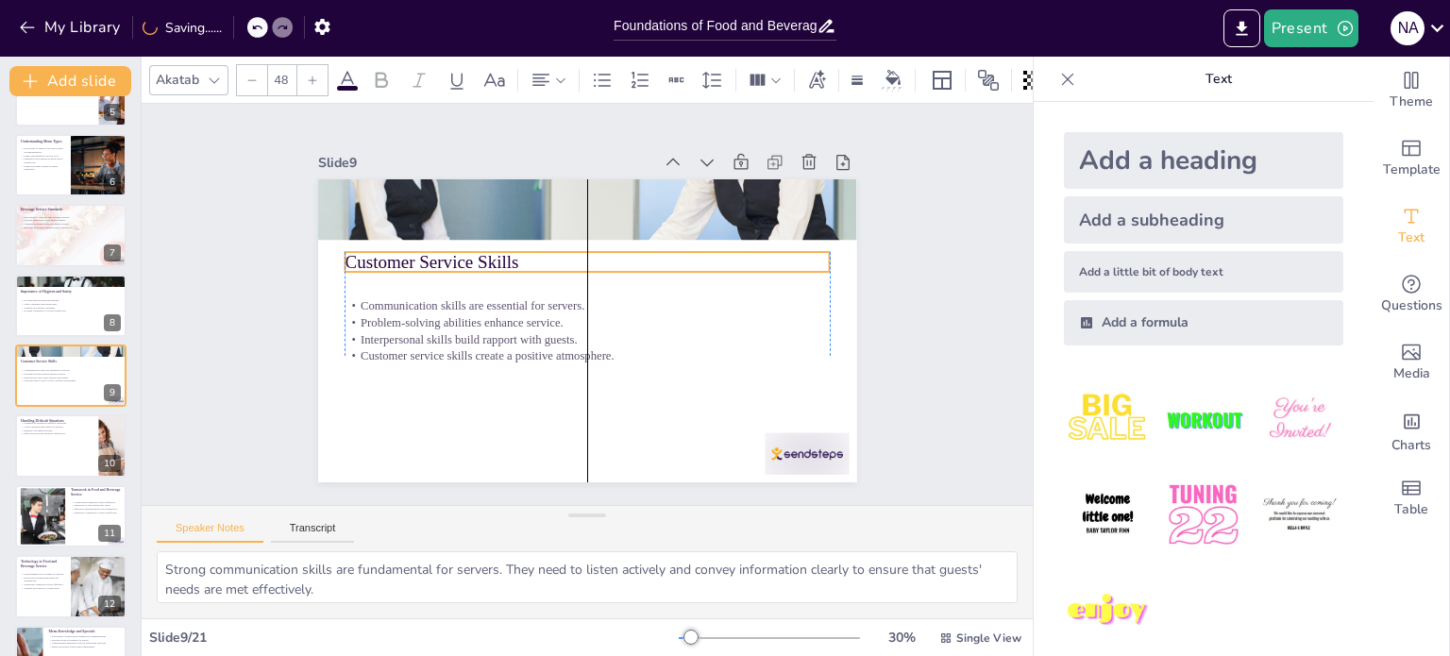
drag, startPoint x: 459, startPoint y: 192, endPoint x: 460, endPoint y: 249, distance: 57.6
click at [460, 249] on p "Customer Service Skills" at bounding box center [591, 263] width 485 height 76
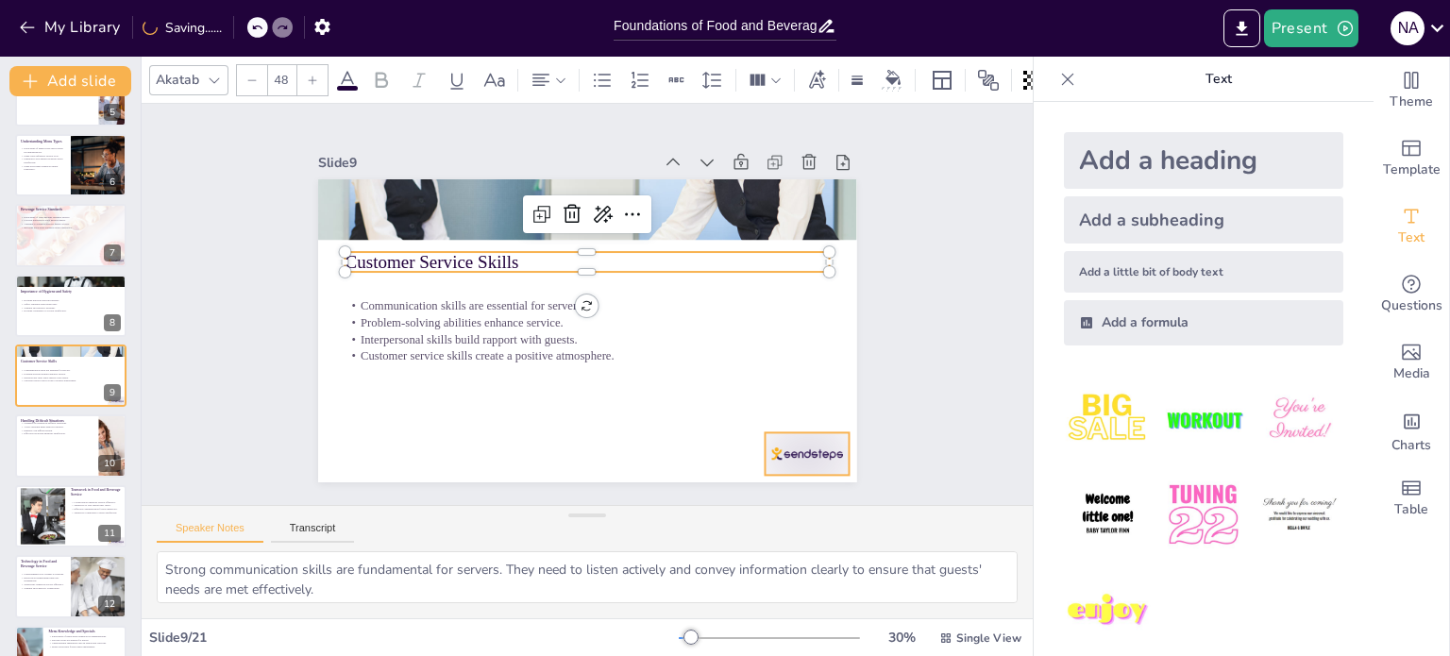
click at [785, 445] on div at bounding box center [807, 453] width 84 height 42
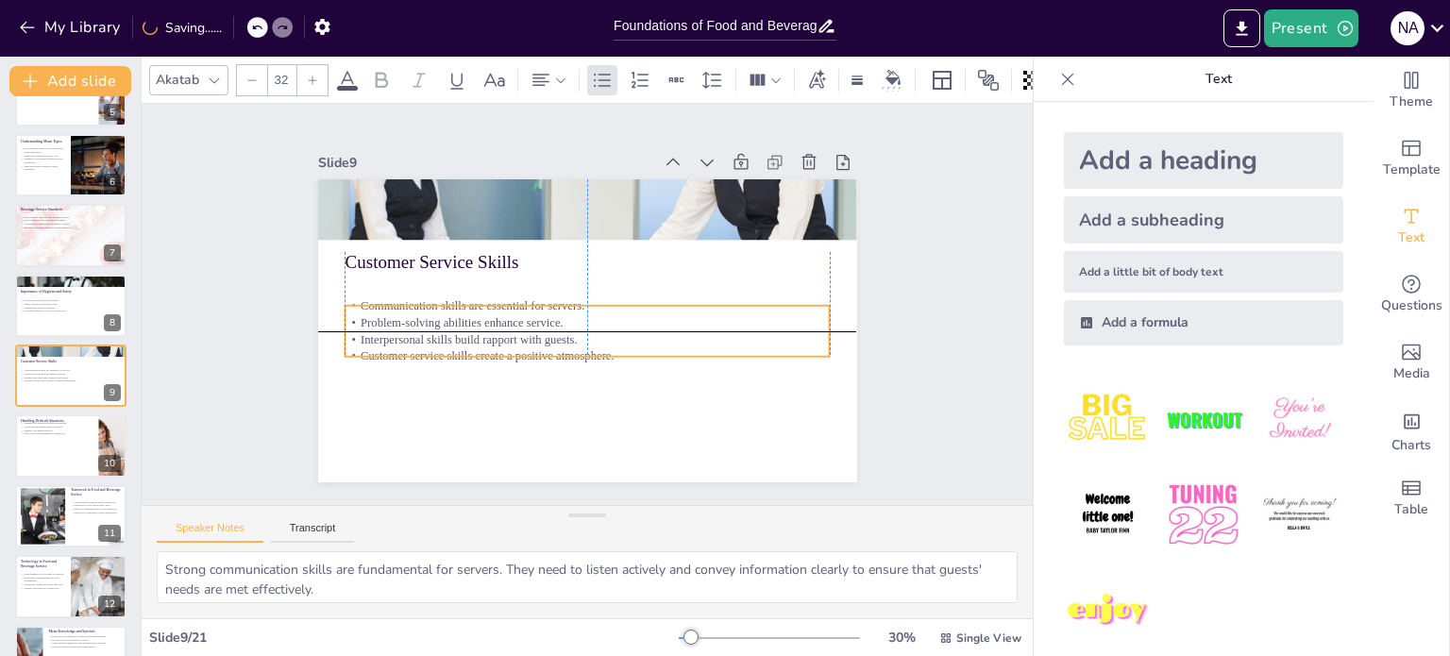
click at [432, 346] on p "Customer service skills create a positive atmosphere." at bounding box center [582, 355] width 484 height 67
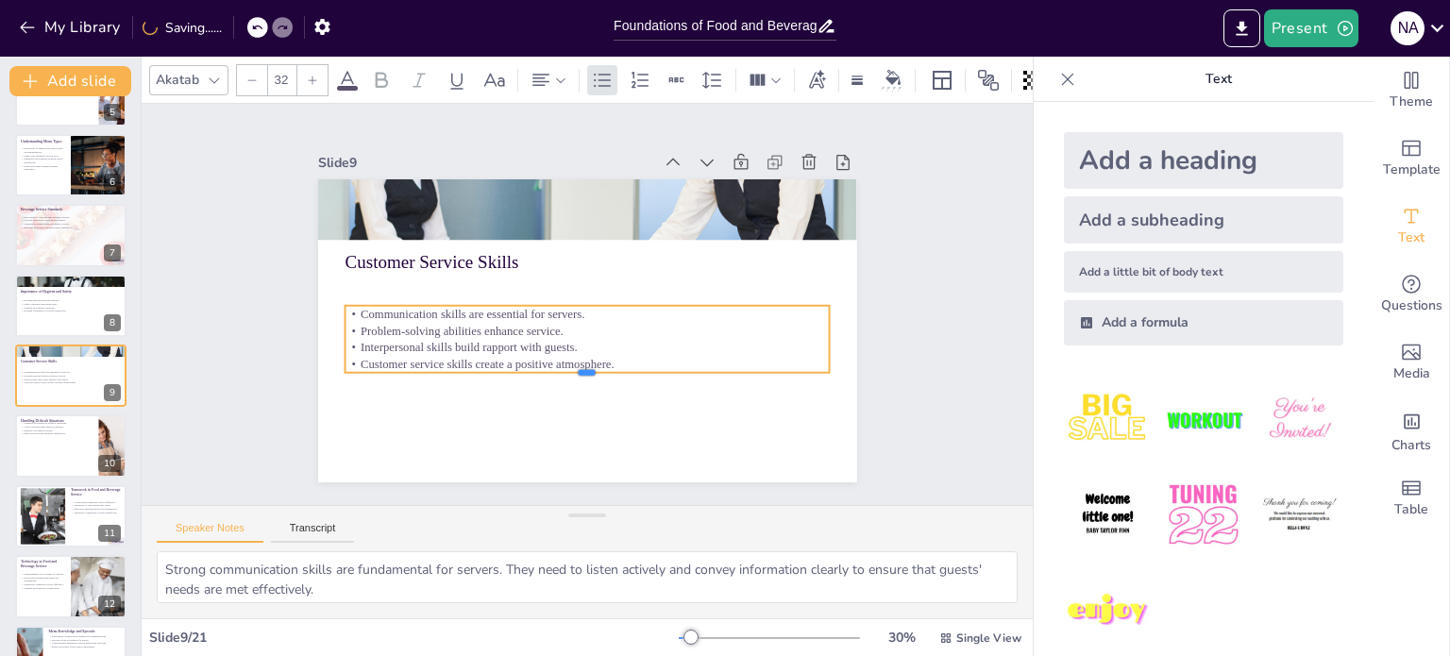
drag, startPoint x: 397, startPoint y: 351, endPoint x: 400, endPoint y: 339, distance: 12.8
click at [401, 336] on div "Customer Service Skills Communication skills are essential for servers. Problem…" at bounding box center [587, 330] width 539 height 303
click at [211, 382] on div "Slide 1 Go to [DOMAIN_NAME] and login with code Free10539573 Slide 2 Foundation…" at bounding box center [587, 304] width 891 height 401
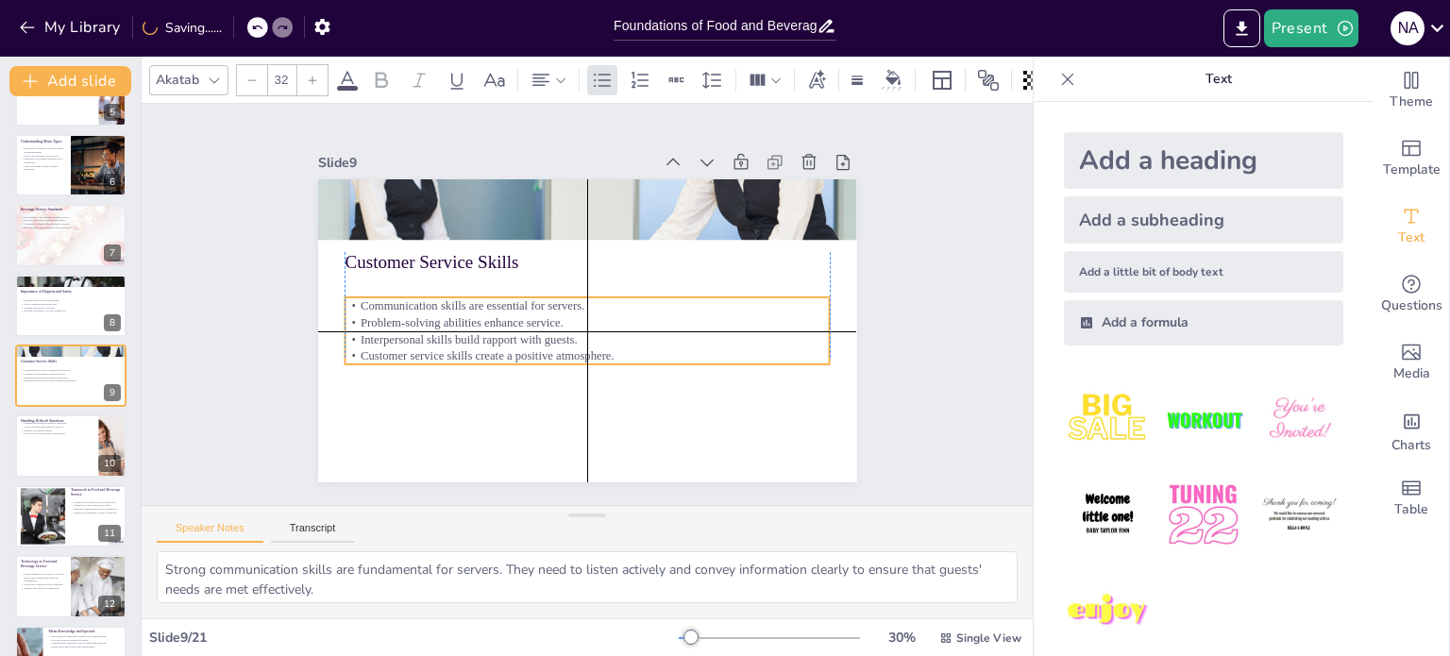
drag, startPoint x: 539, startPoint y: 344, endPoint x: 535, endPoint y: 329, distance: 15.6
click at [535, 330] on p "Interpersonal skills build rapport with guests." at bounding box center [587, 338] width 485 height 17
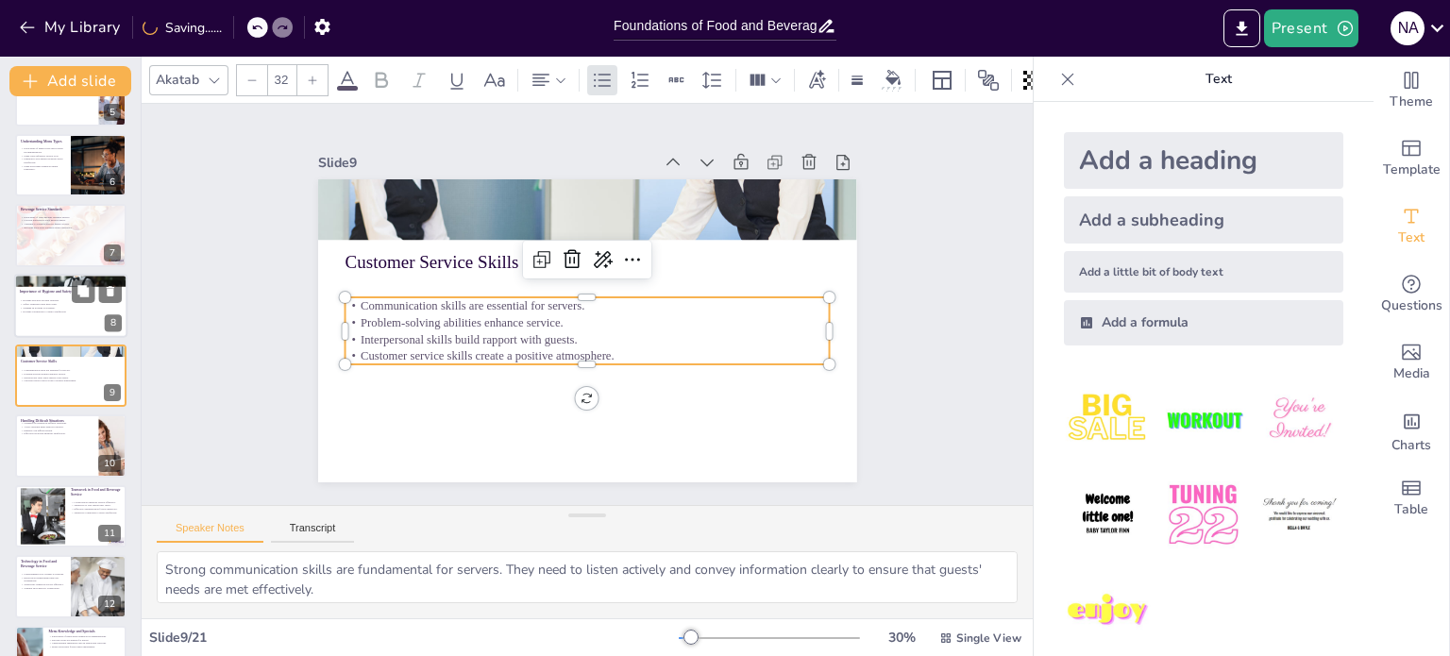
checkbox input "true"
click at [59, 322] on div at bounding box center [70, 306] width 113 height 64
type textarea "Adhering to hygiene practices is essential for preventing foodborne illnesses. …"
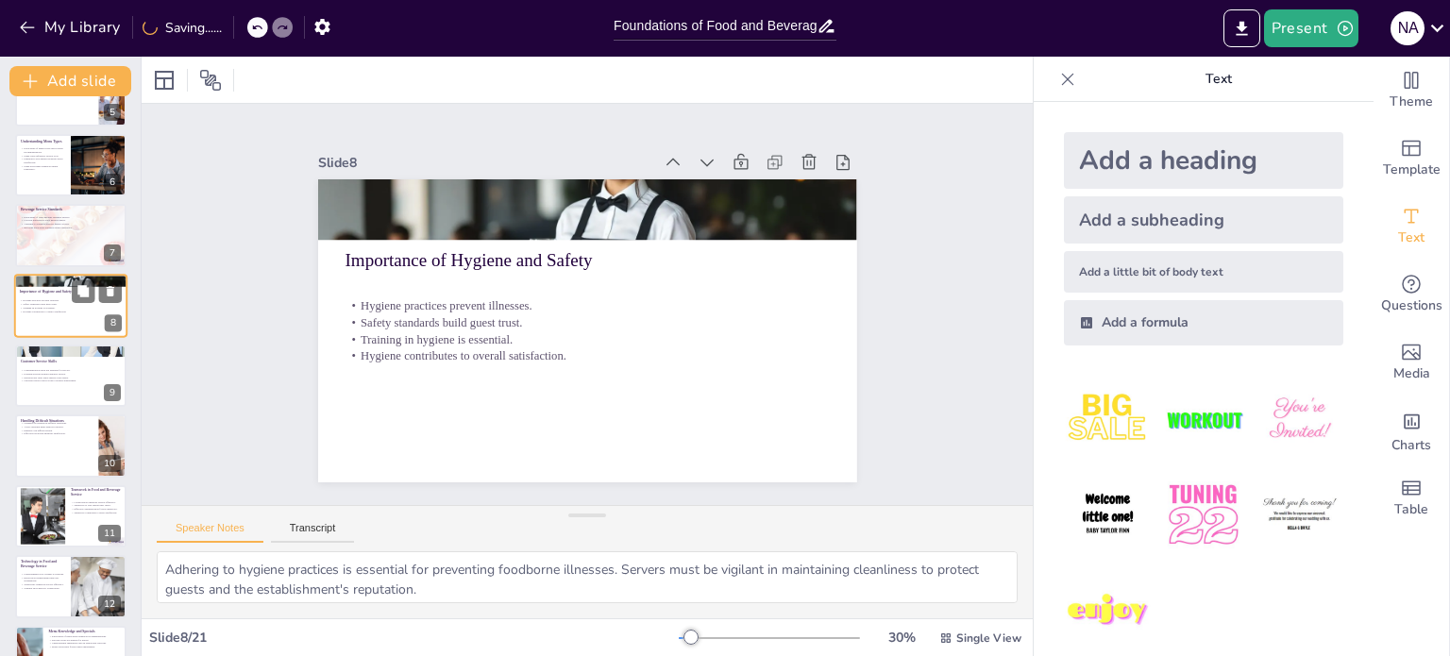
scroll to position [258, 0]
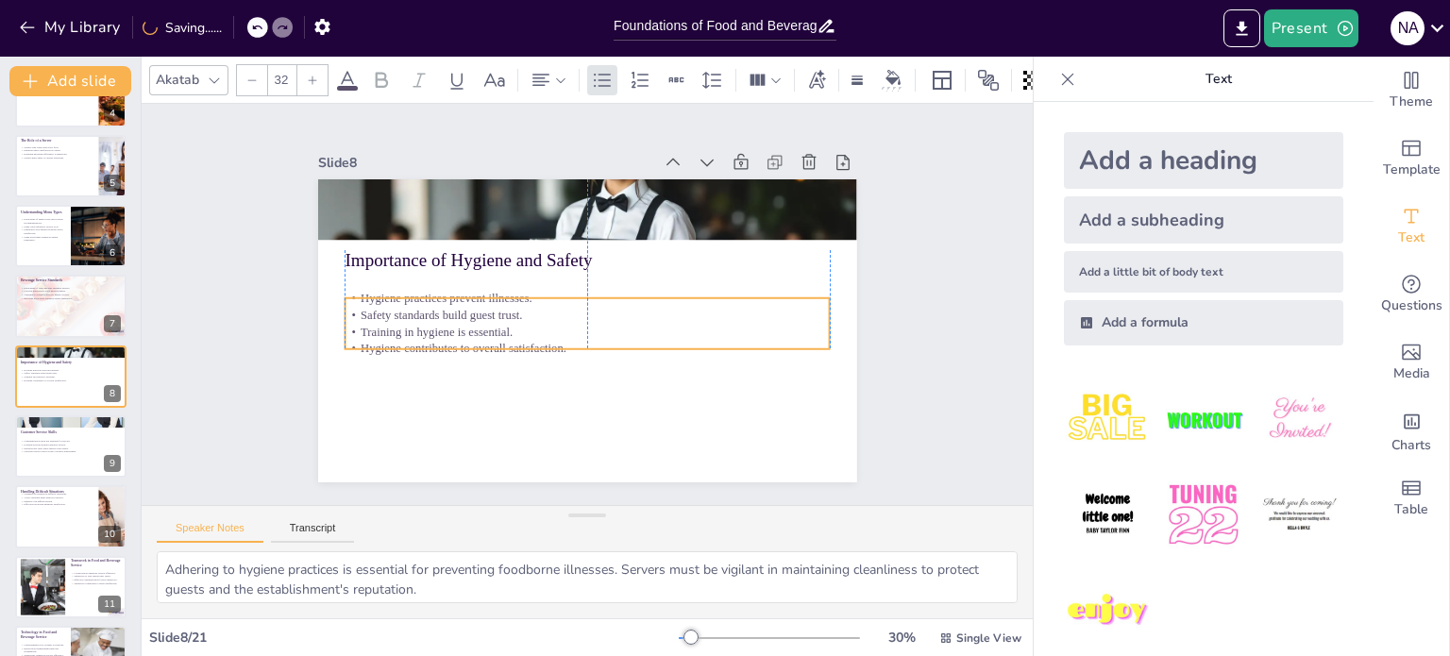
click at [441, 328] on p "Training in hygiene is essential." at bounding box center [587, 331] width 485 height 17
checkbox input "true"
click at [55, 430] on p "Customer Service Skills" at bounding box center [71, 433] width 102 height 6
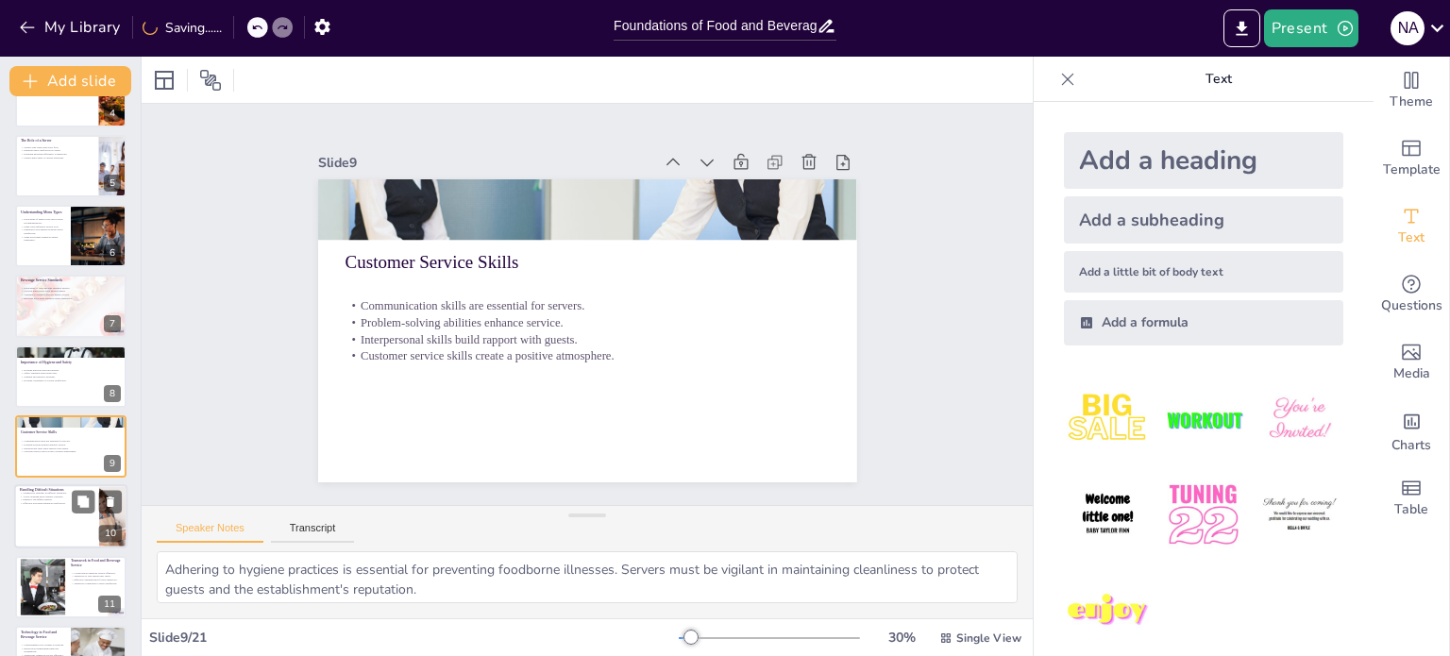
type textarea "Strong communication skills are fundamental for servers. They need to listen ac…"
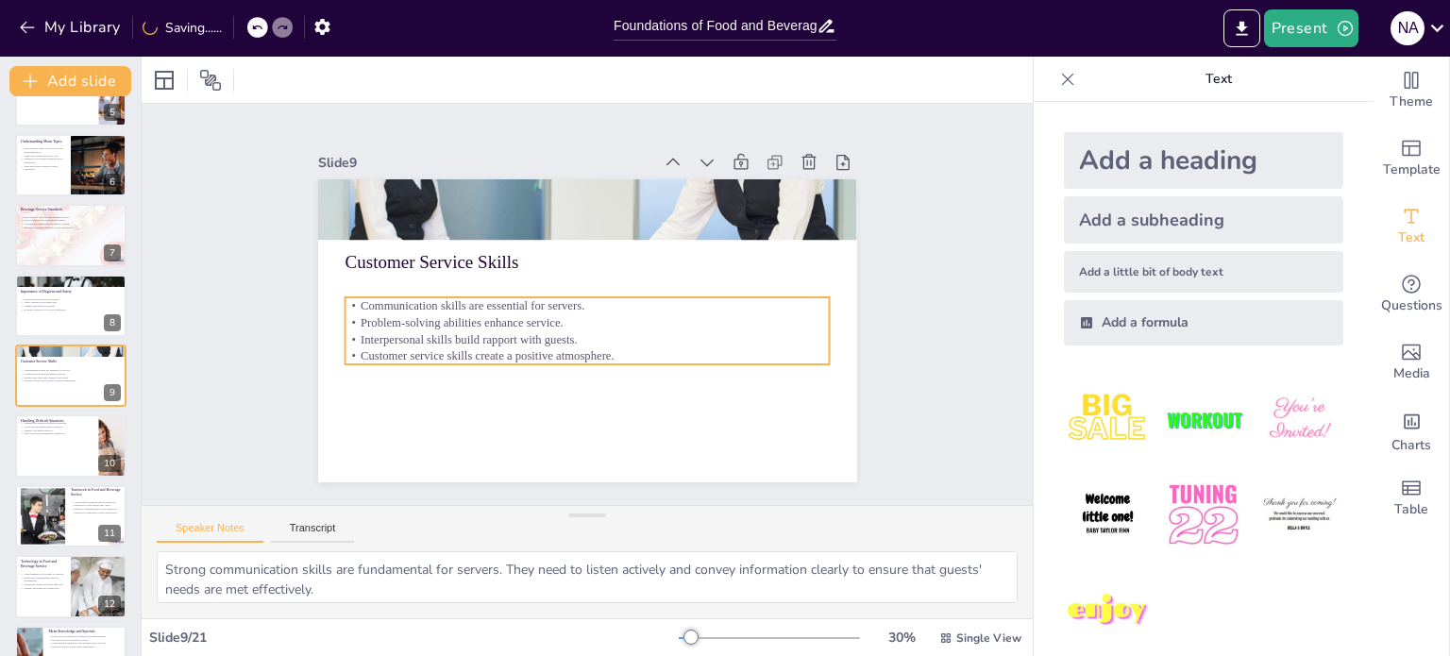
checkbox input "true"
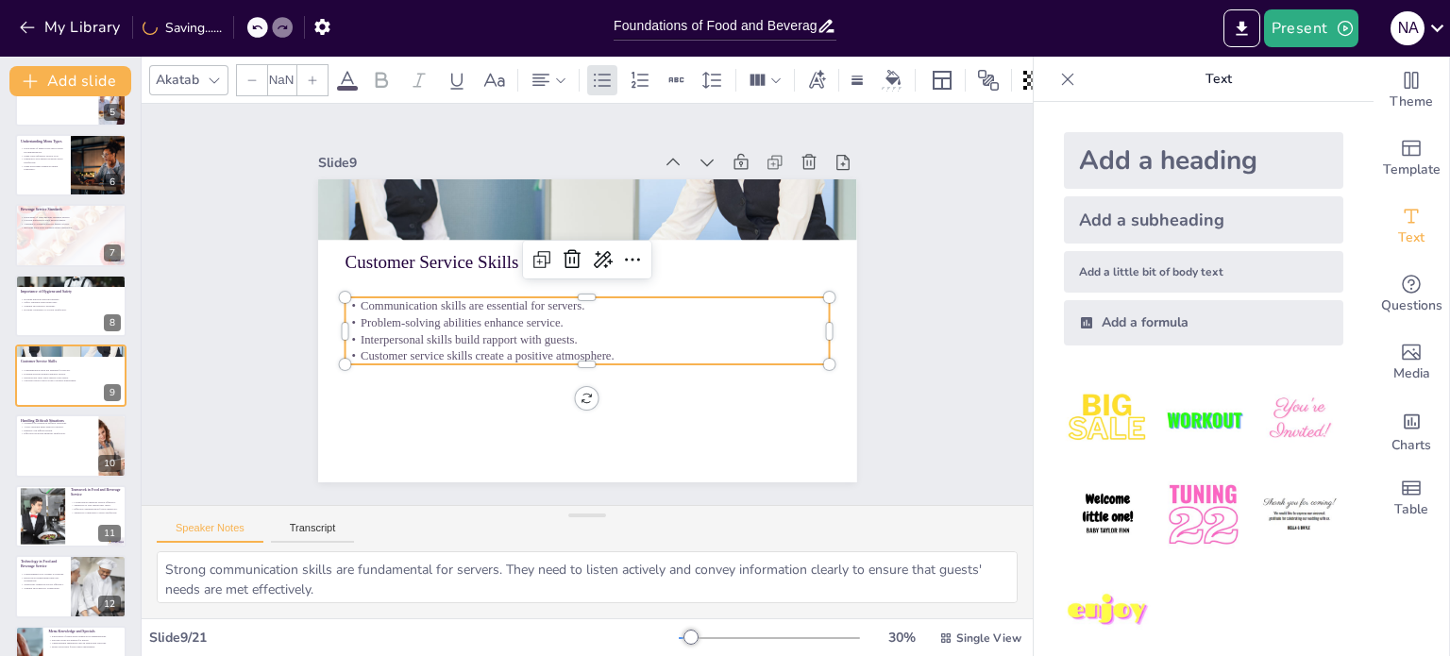
type input "32"
click at [378, 329] on p "Interpersonal skills build rapport with guests." at bounding box center [584, 339] width 484 height 67
checkbox input "true"
click at [53, 442] on div at bounding box center [70, 446] width 113 height 64
type textarea "Maintaining calmness during difficult situations allows servers to think clearl…"
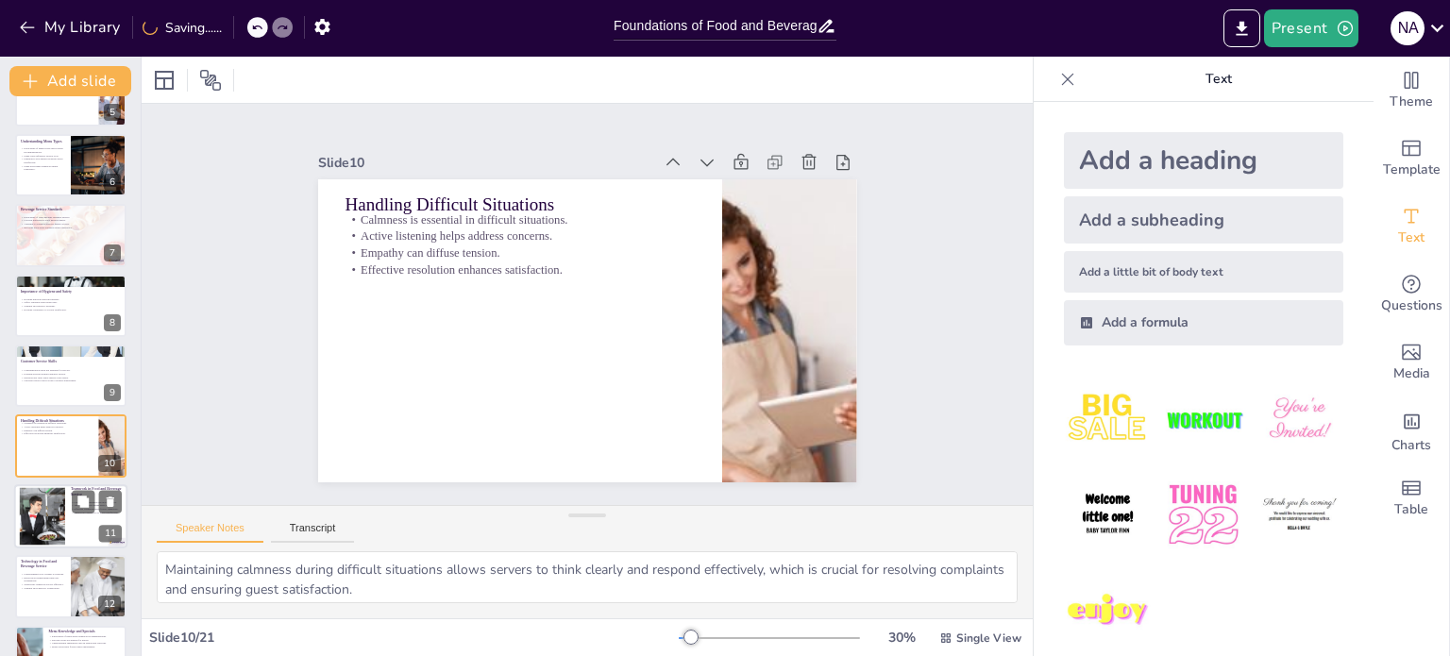
scroll to position [398, 0]
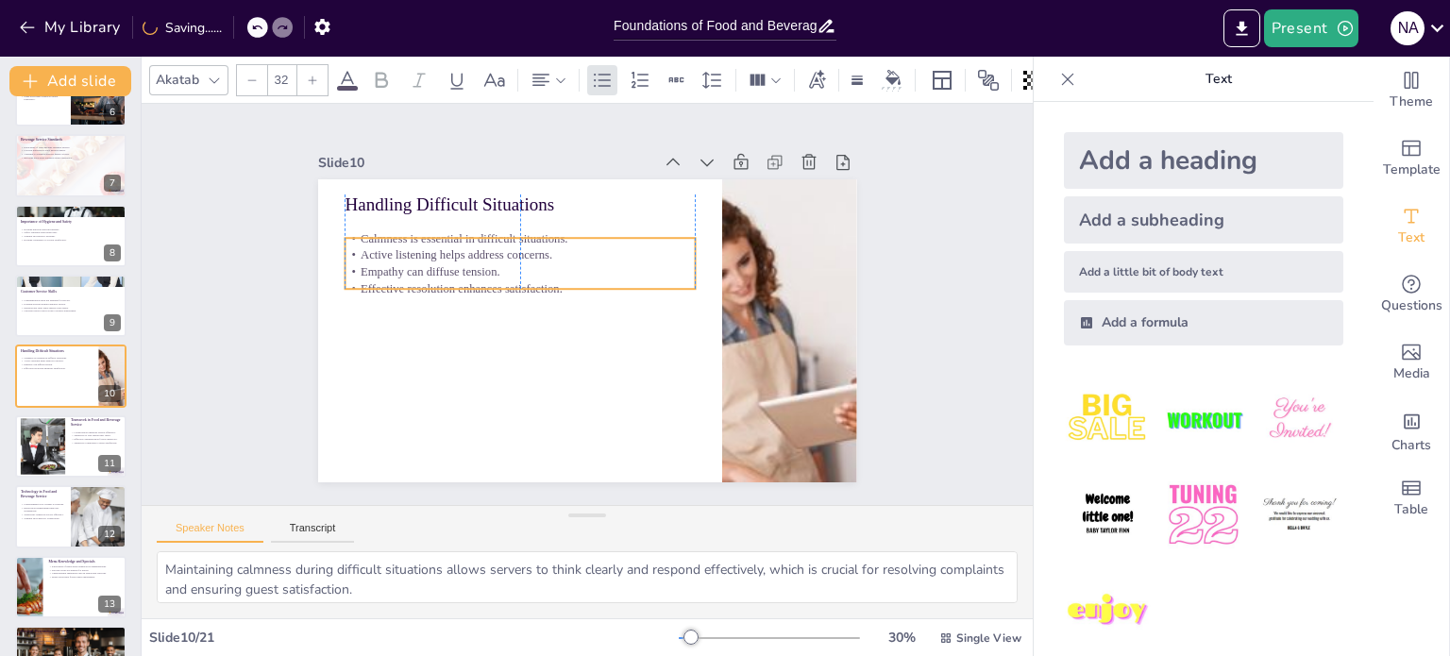
drag, startPoint x: 482, startPoint y: 294, endPoint x: 495, endPoint y: 271, distance: 25.8
click at [495, 271] on p "Empathy can diffuse tension." at bounding box center [523, 264] width 350 height 53
checkbox input "true"
click at [51, 432] on div at bounding box center [43, 446] width 84 height 57
type textarea "Collaboration among team members is essential for efficient service. When serve…"
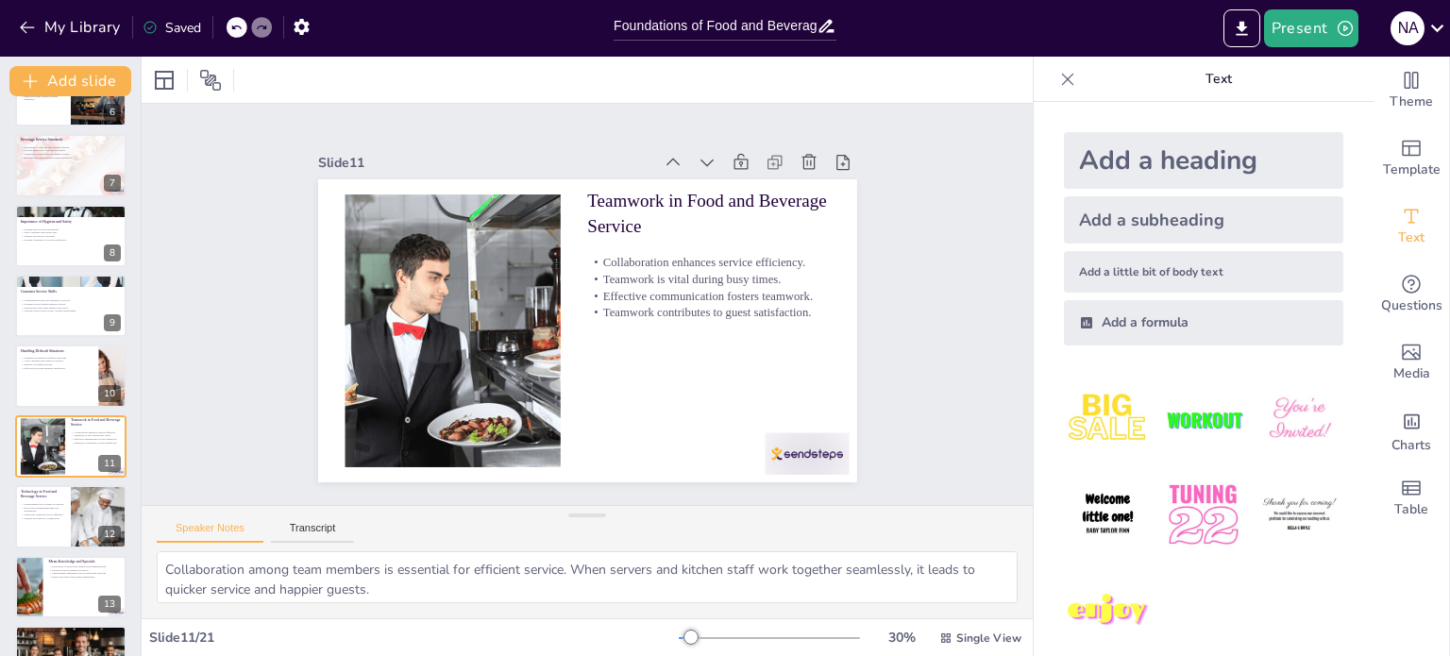
scroll to position [468, 0]
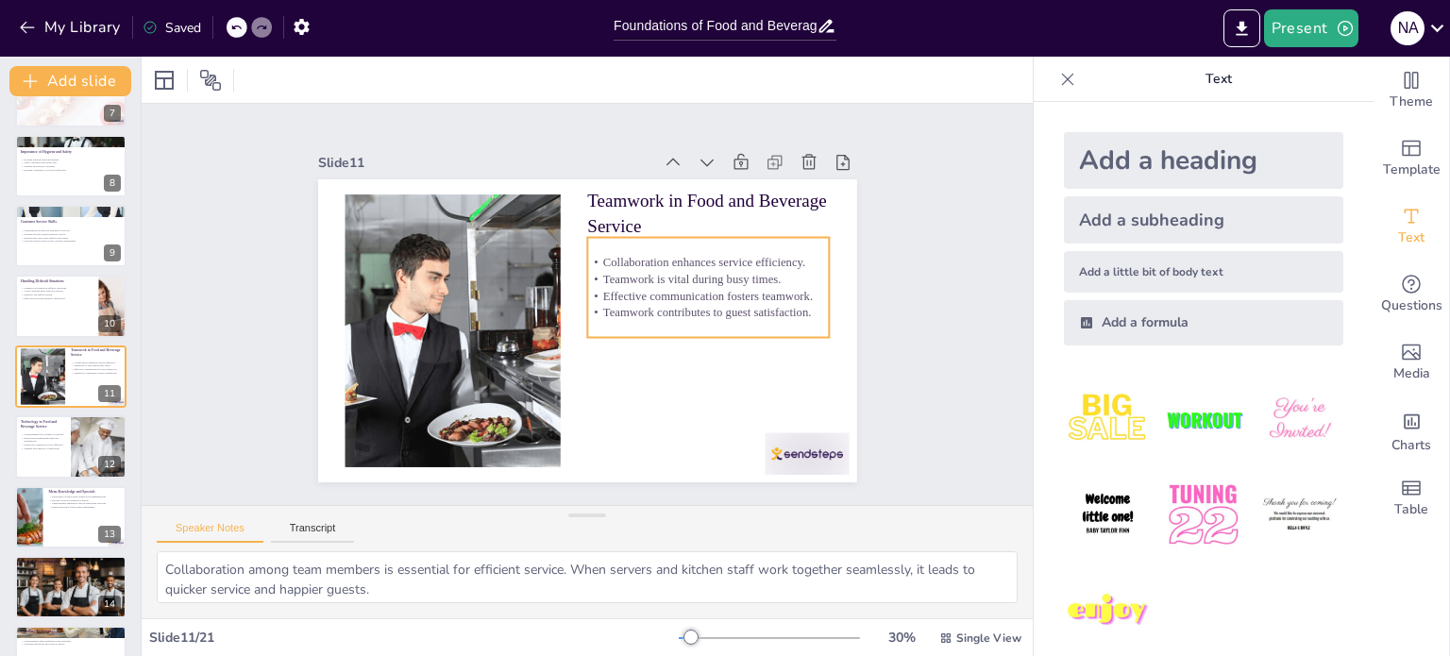
click at [654, 276] on p "Teamwork is vital during busy times." at bounding box center [708, 279] width 243 height 17
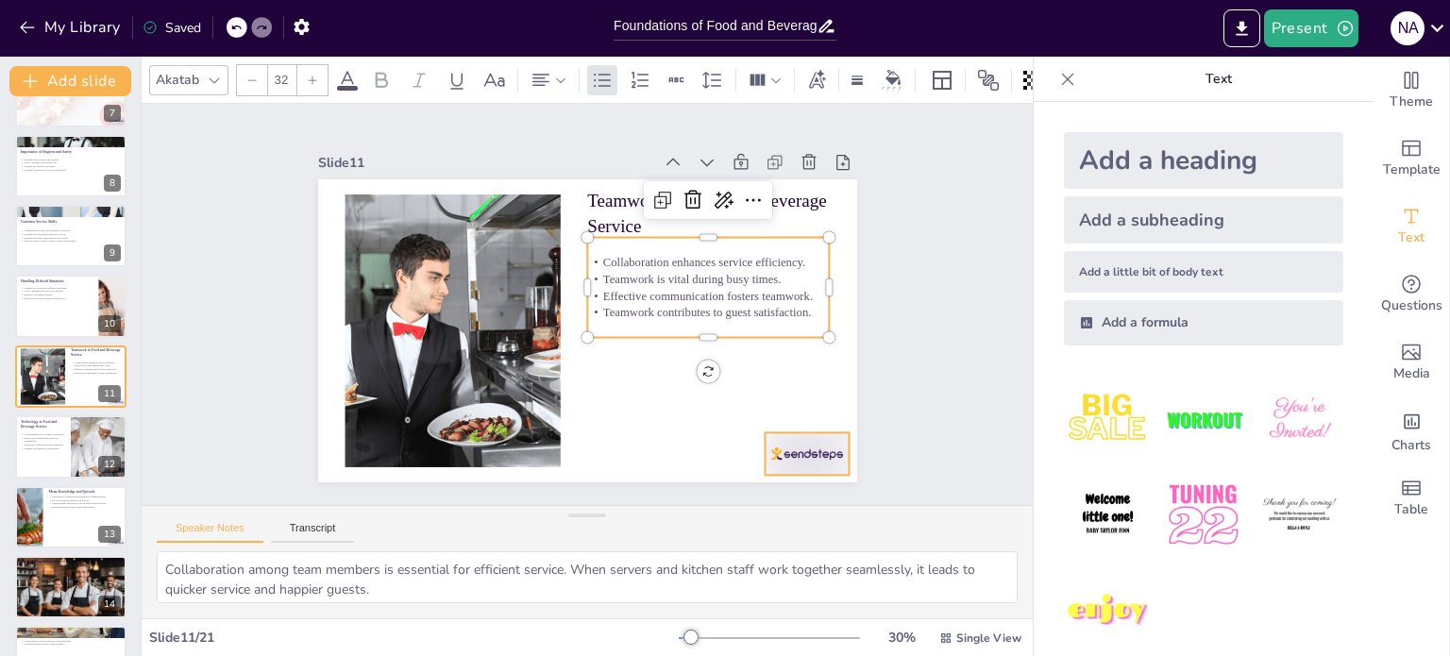
click at [789, 435] on div at bounding box center [807, 453] width 84 height 42
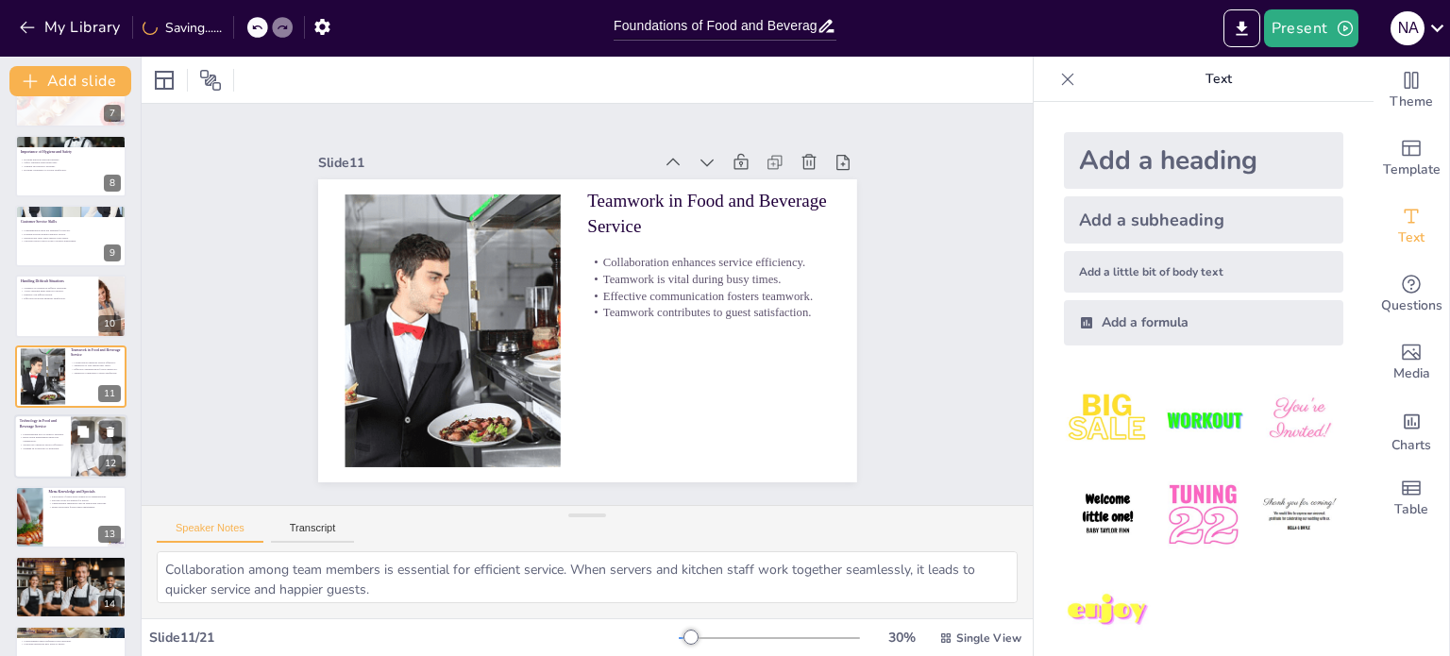
checkbox input "true"
click at [36, 436] on p "Reservation management improves organization." at bounding box center [42, 439] width 45 height 7
type textarea "Understanding how to use POS systems is essential for servers. It enables them …"
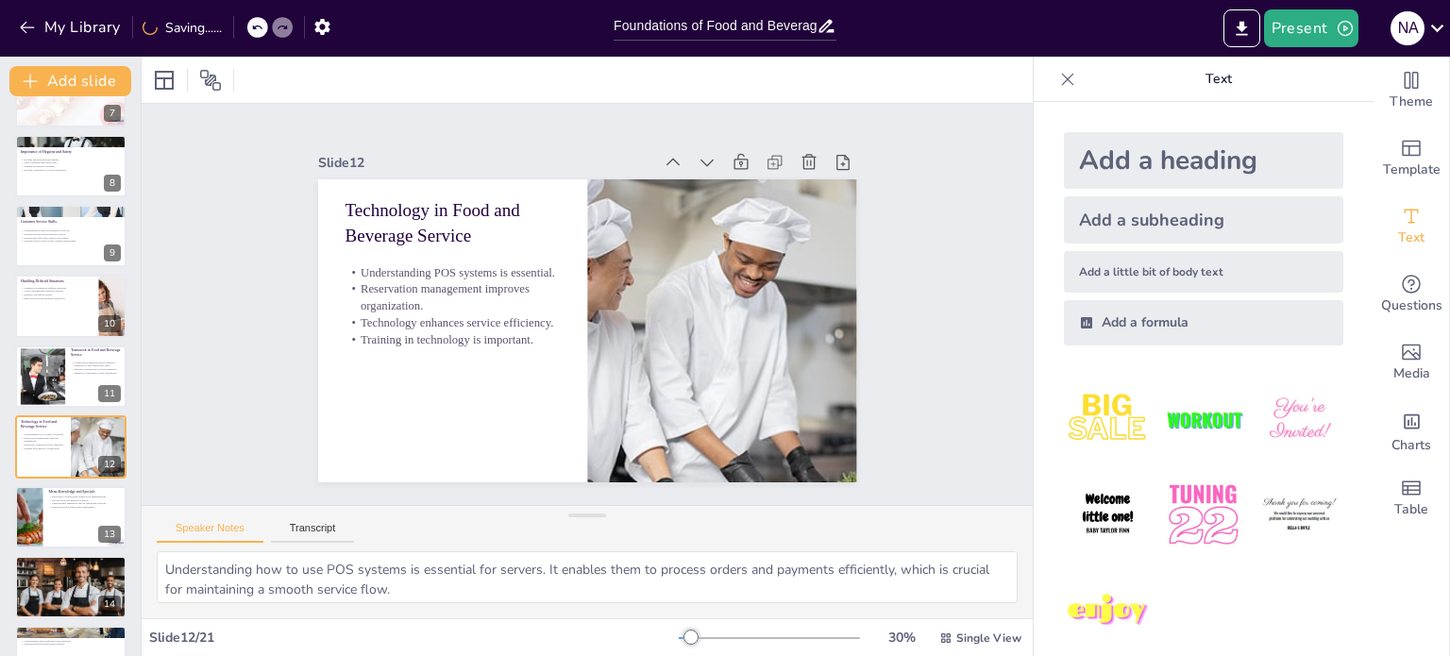
scroll to position [539, 0]
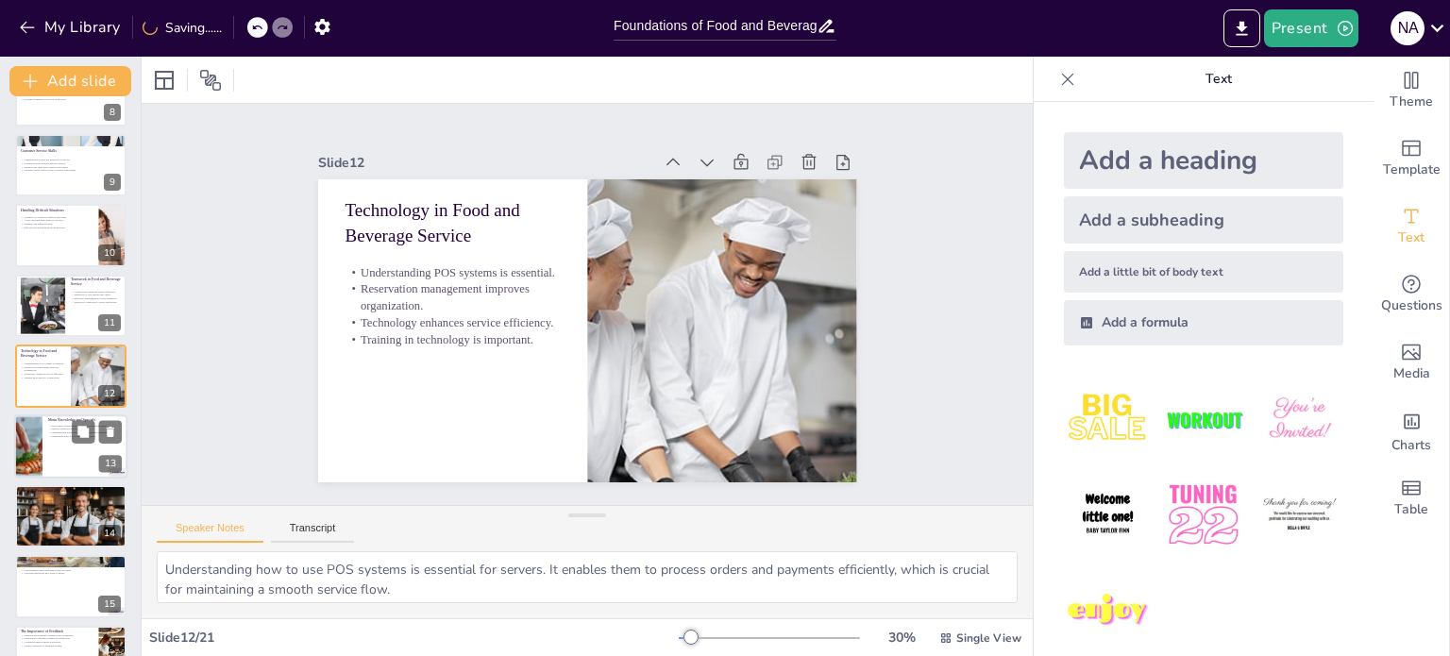
checkbox input "true"
click at [68, 441] on div at bounding box center [70, 446] width 113 height 64
type textarea "Knowledge of menu items allows servers to provide tailored recommendations, whi…"
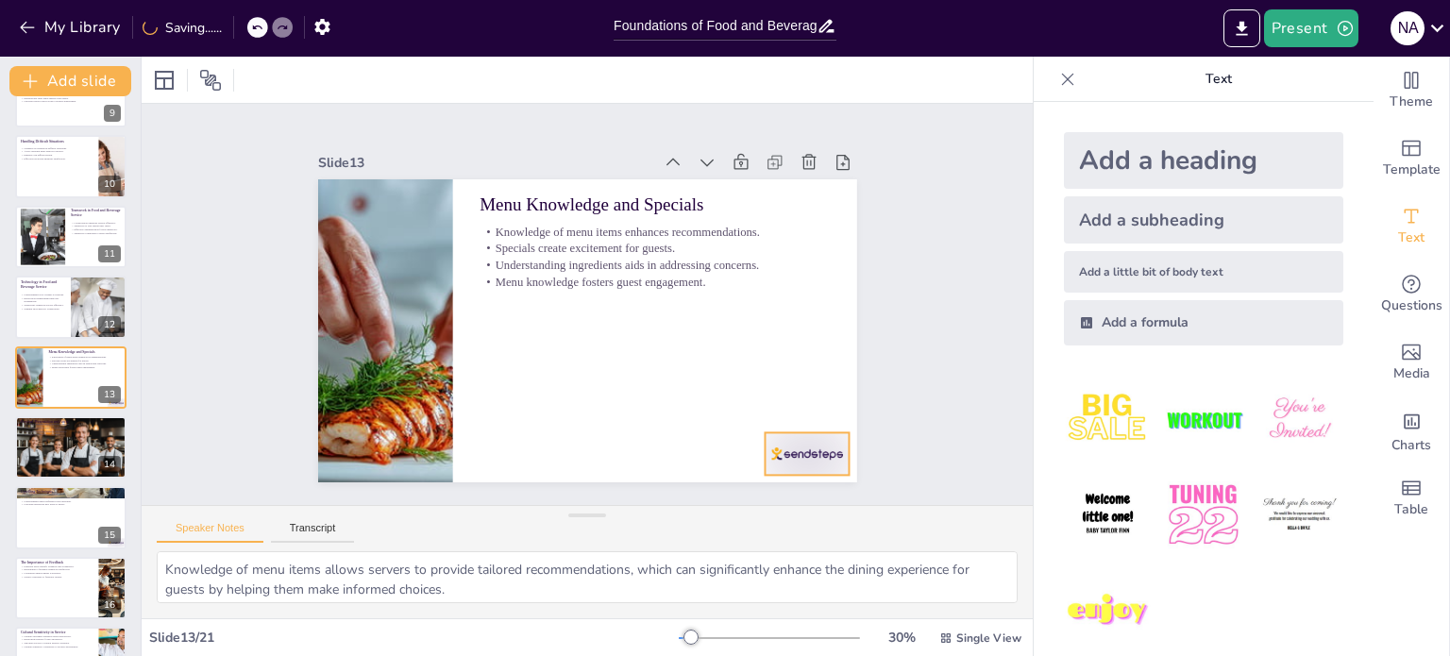
click at [808, 455] on div at bounding box center [807, 453] width 84 height 42
checkbox input "true"
click at [79, 162] on div at bounding box center [70, 166] width 111 height 62
type textarea "Maintaining calmness during difficult situations allows servers to think clearl…"
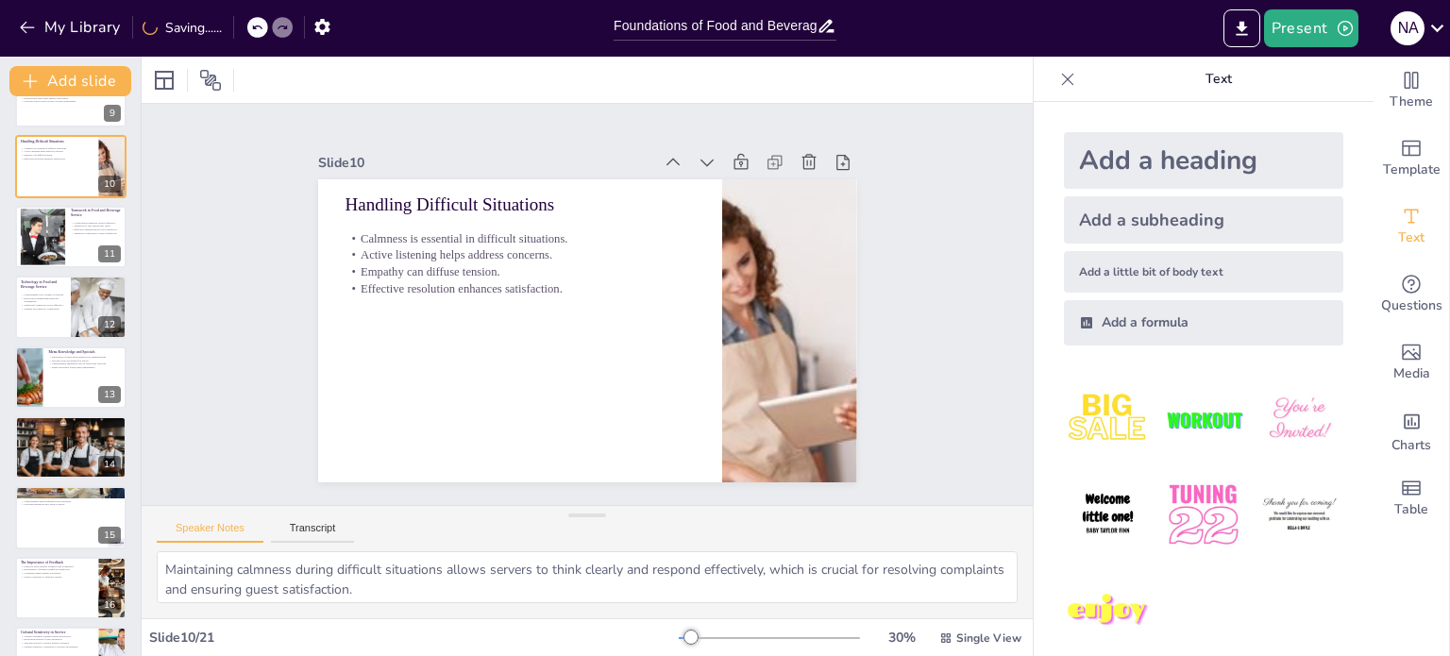
scroll to position [398, 0]
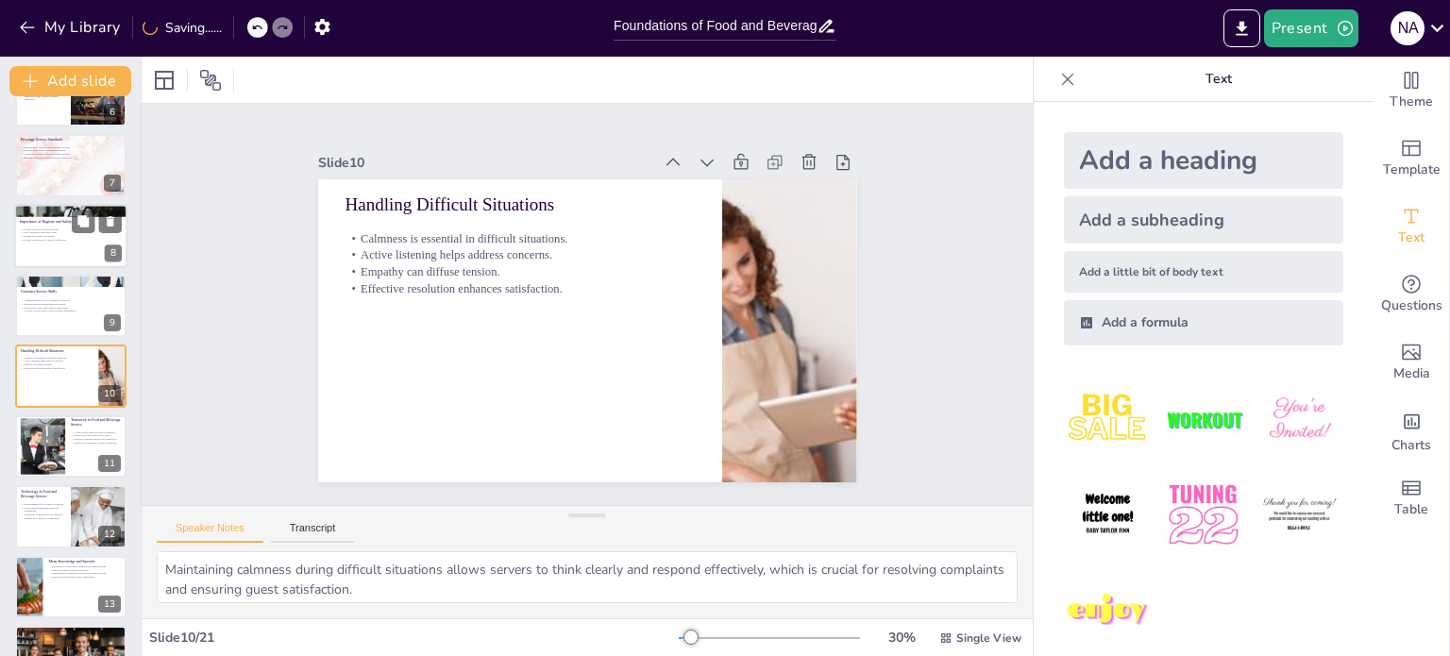
checkbox input "true"
click at [39, 245] on div at bounding box center [70, 236] width 111 height 62
type textarea "Adhering to hygiene practices is essential for preventing foodborne illnesses. …"
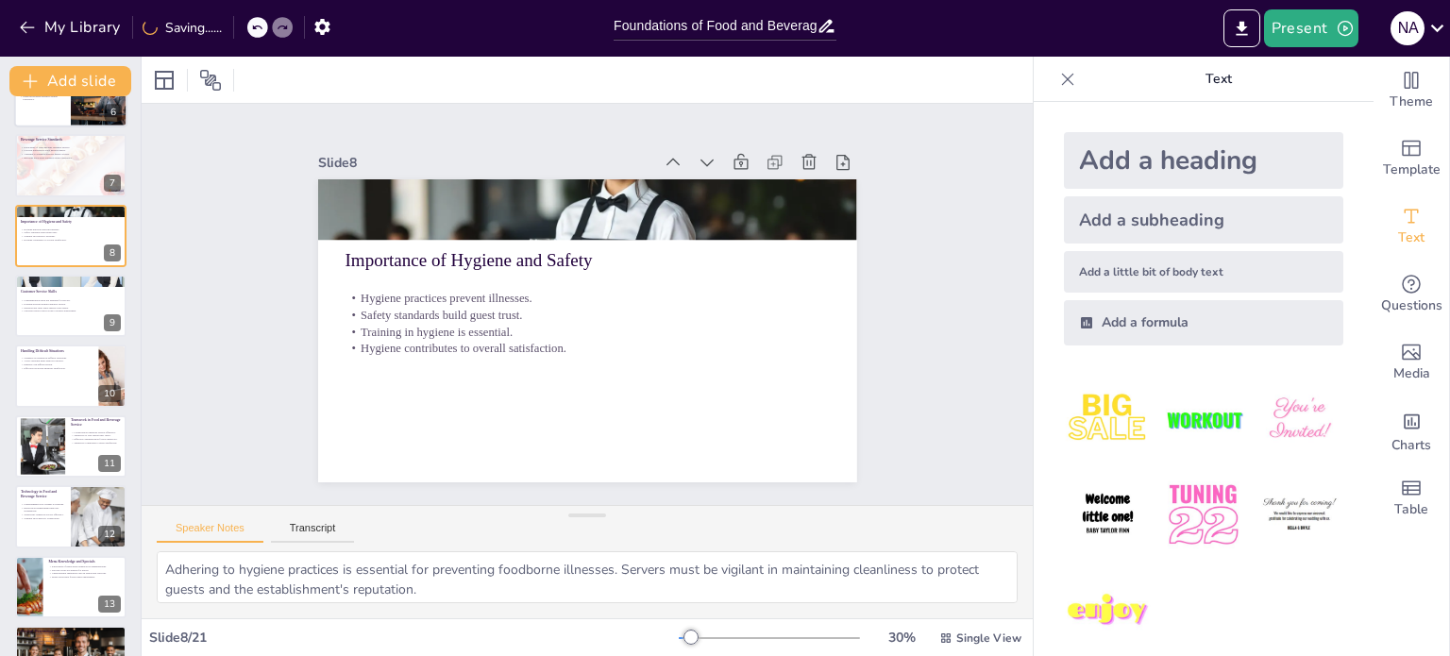
scroll to position [258, 0]
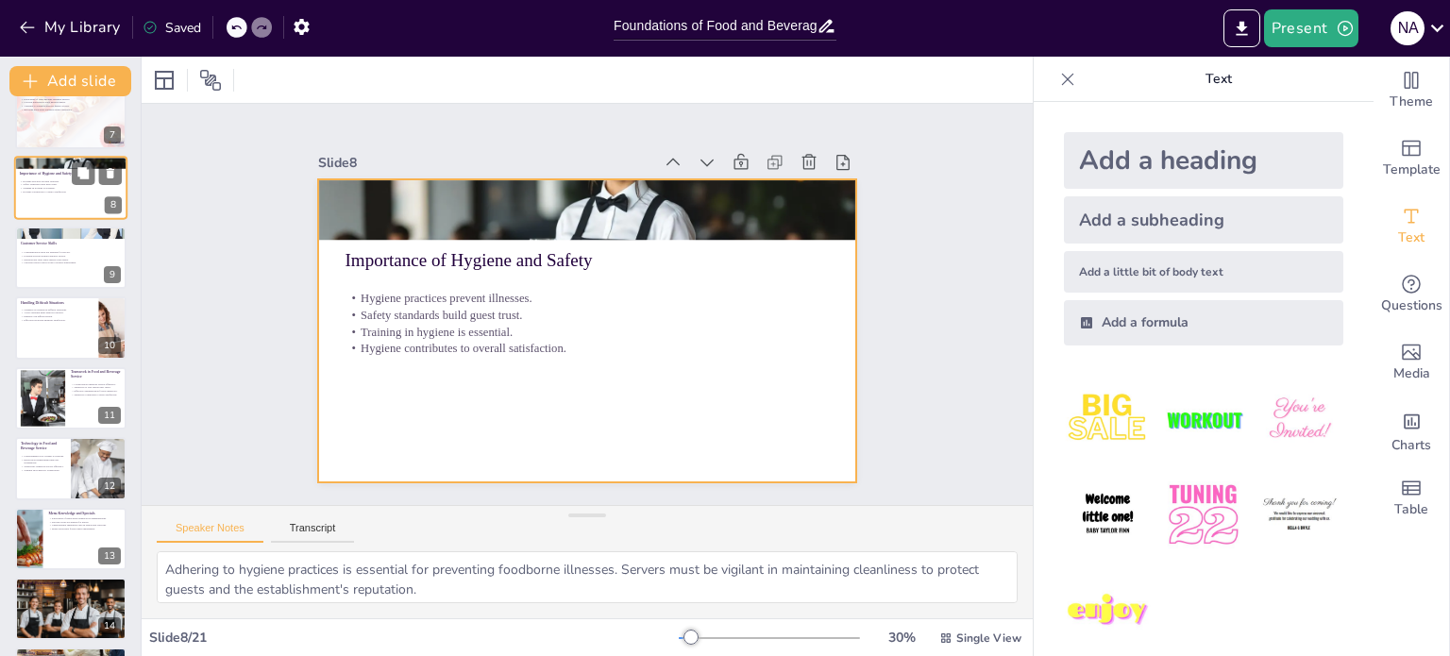
click at [53, 216] on div at bounding box center [70, 188] width 113 height 64
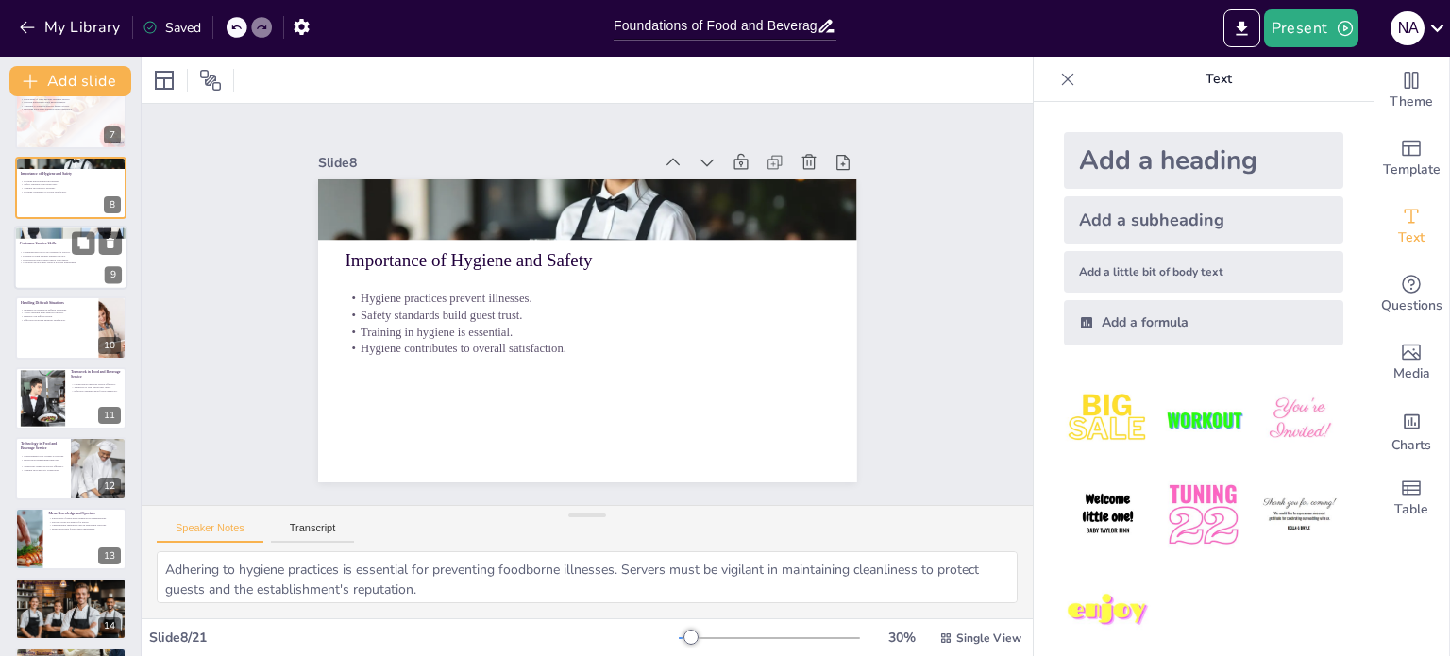
checkbox input "true"
click at [45, 262] on p "Customer service skills create a positive atmosphere." at bounding box center [71, 264] width 102 height 4
type textarea "Strong communication skills are fundamental for servers. They need to listen ac…"
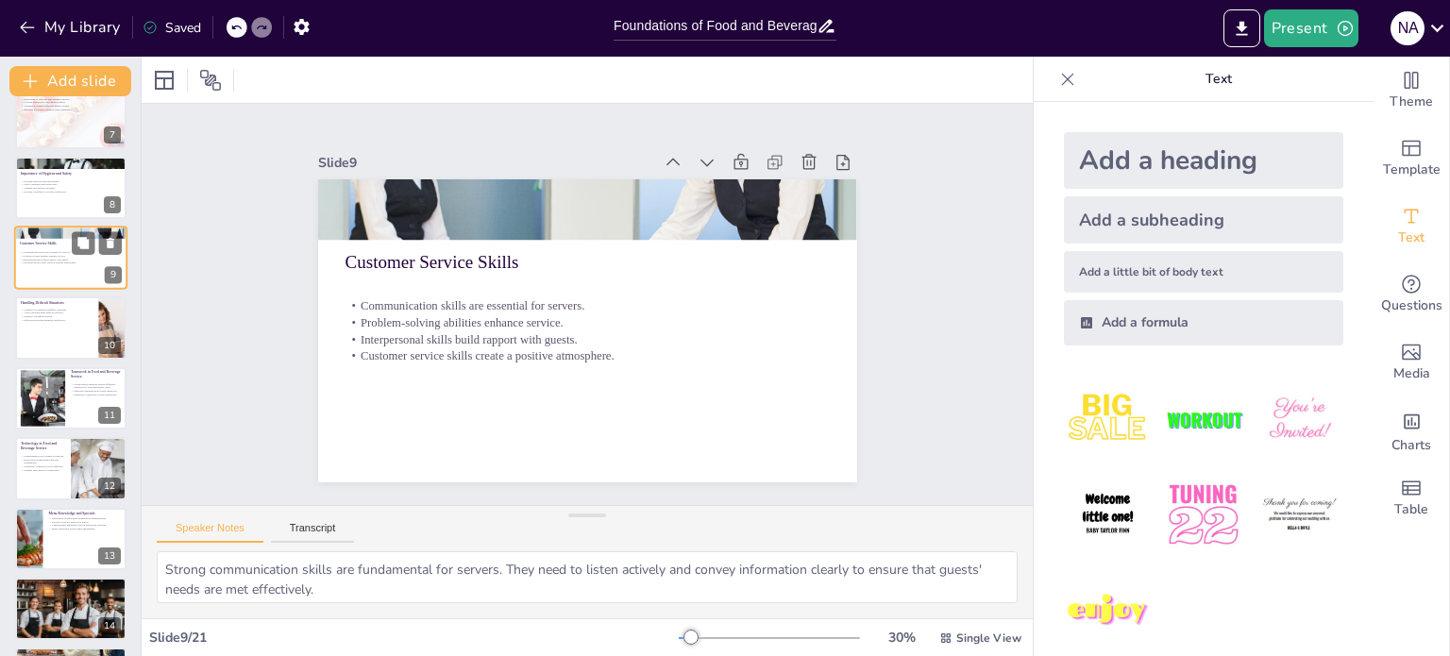
scroll to position [329, 0]
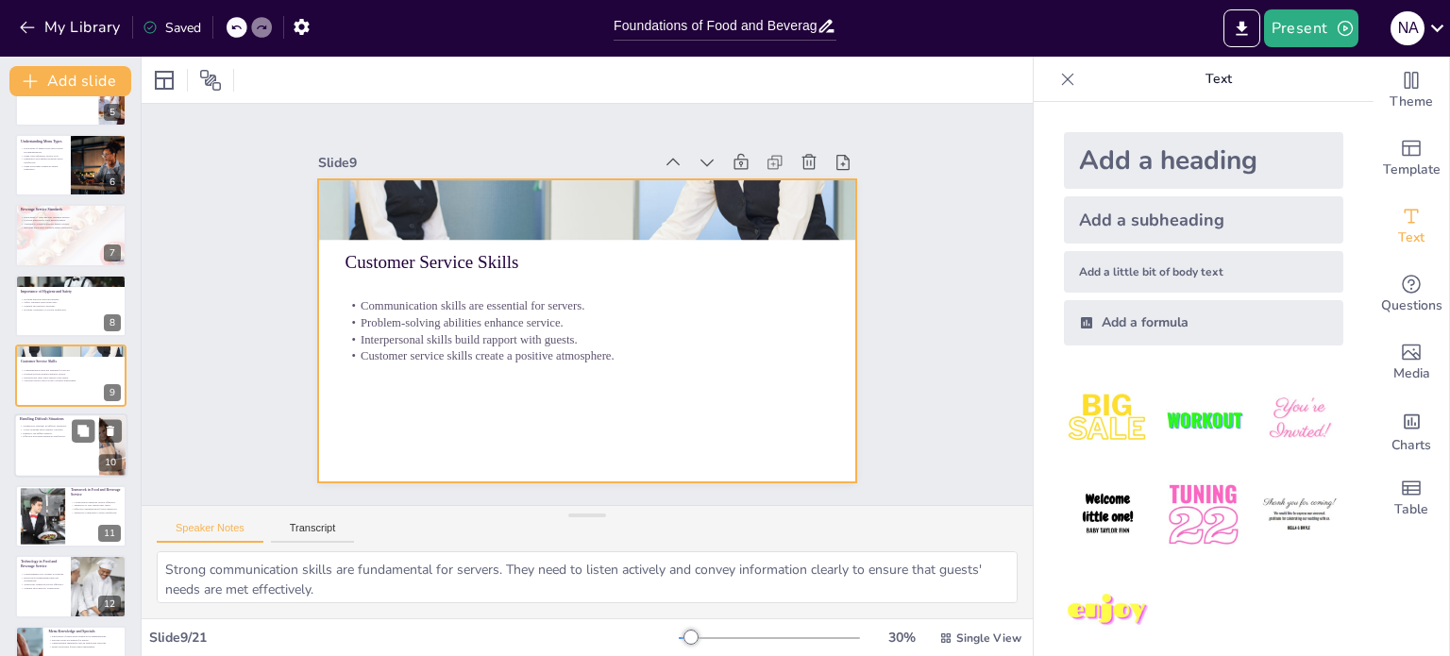
checkbox input "true"
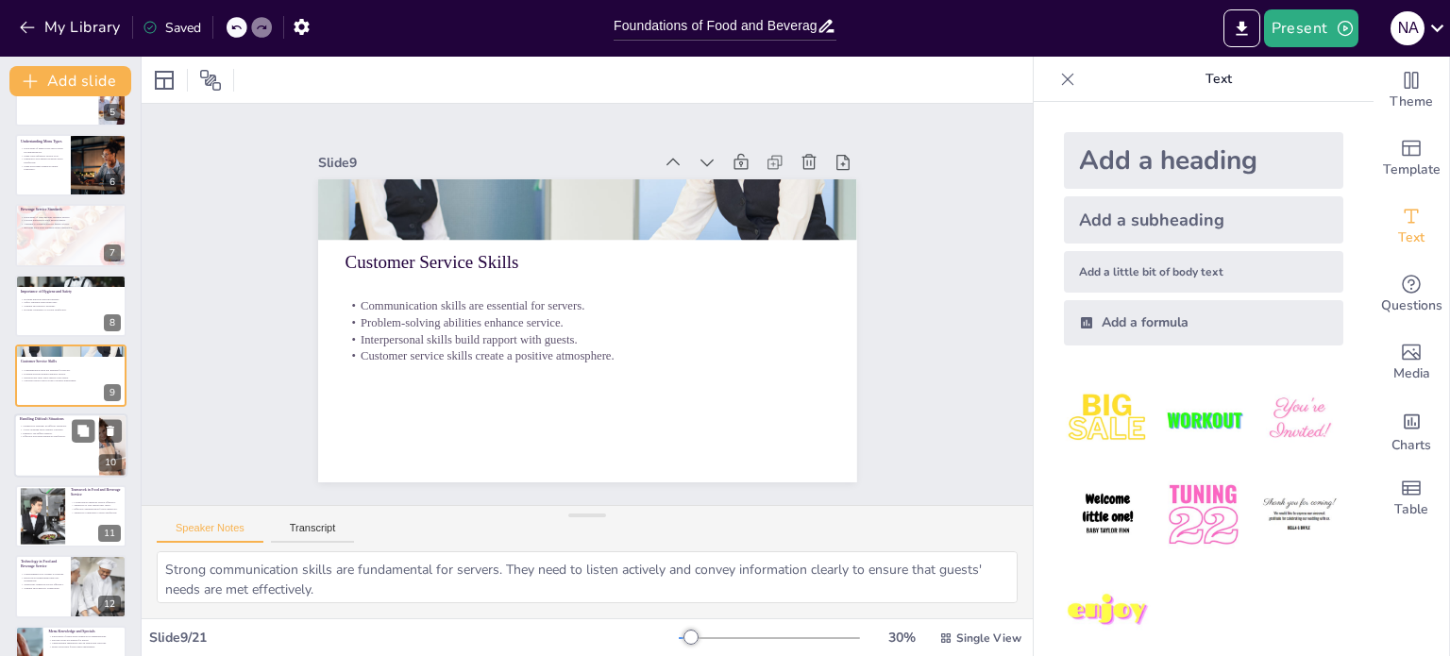
click at [54, 437] on p "Effective resolution enhances satisfaction." at bounding box center [57, 437] width 74 height 4
type textarea "Maintaining calmness during difficult situations allows servers to think clearl…"
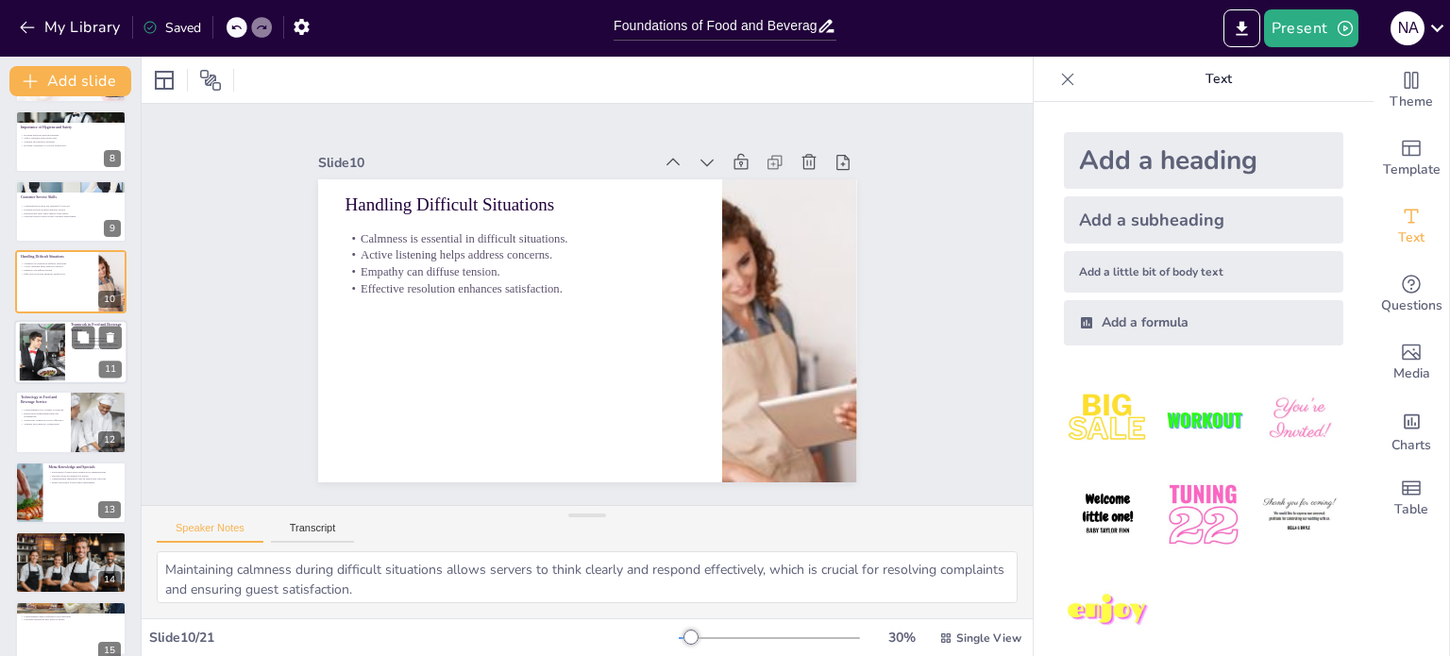
checkbox input "true"
click at [35, 372] on div at bounding box center [42, 352] width 86 height 58
type textarea "Collaboration among team members is essential for efficient service. When serve…"
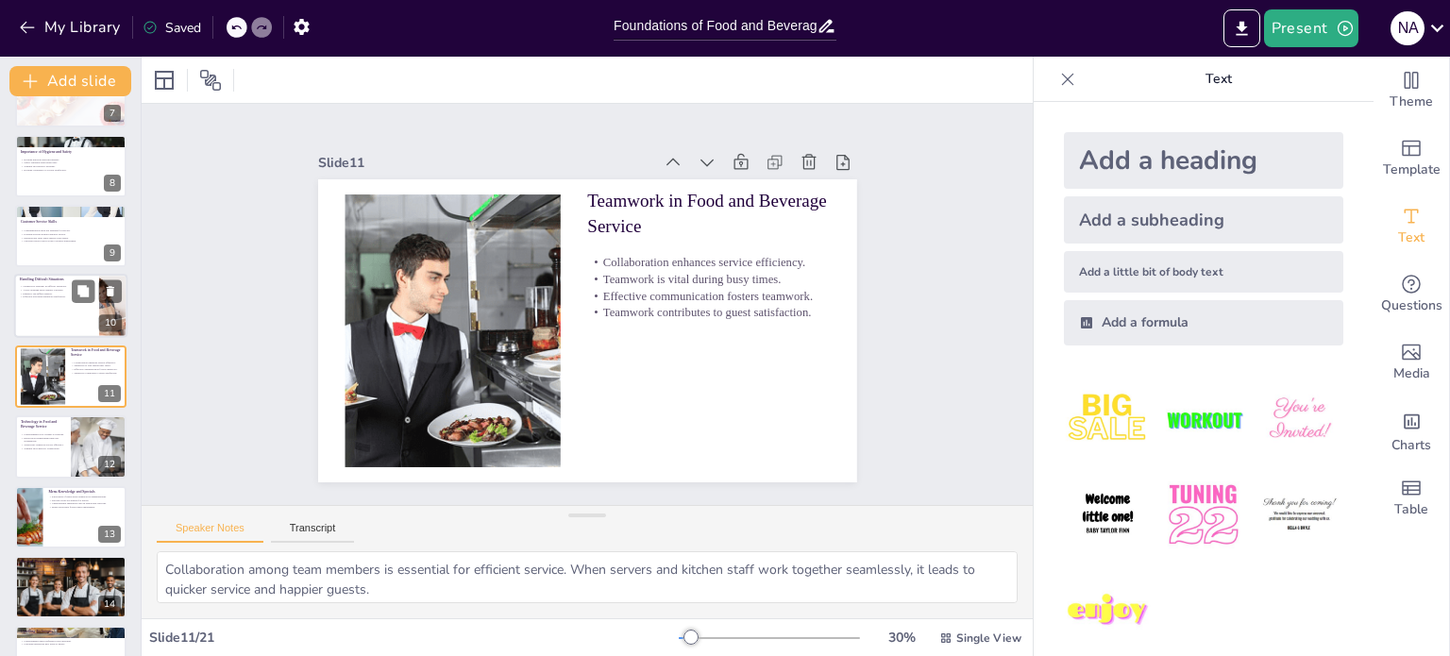
checkbox input "true"
click at [75, 303] on div at bounding box center [70, 307] width 113 height 64
type textarea "Maintaining calmness during difficult situations allows servers to think clearl…"
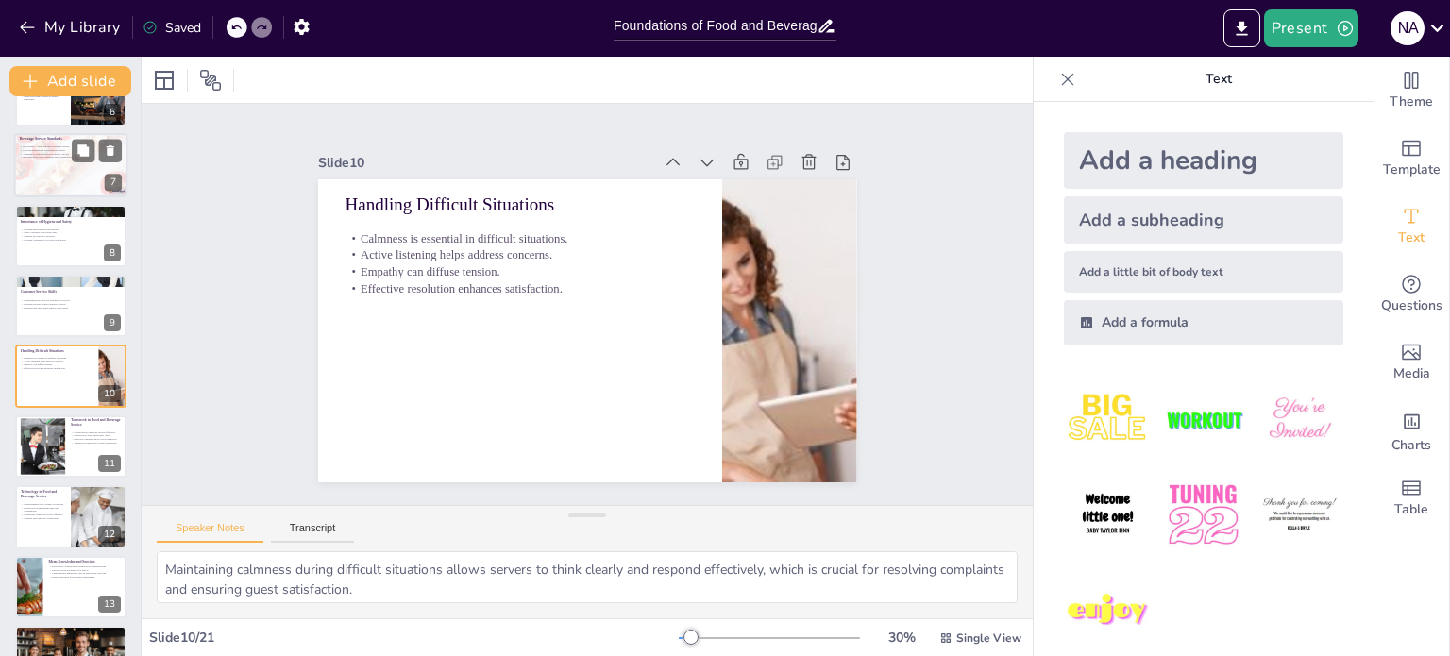
checkbox input "true"
click at [51, 177] on div at bounding box center [70, 166] width 113 height 64
type textarea "Understanding wine pairings is crucial for servers as it allows them to suggest…"
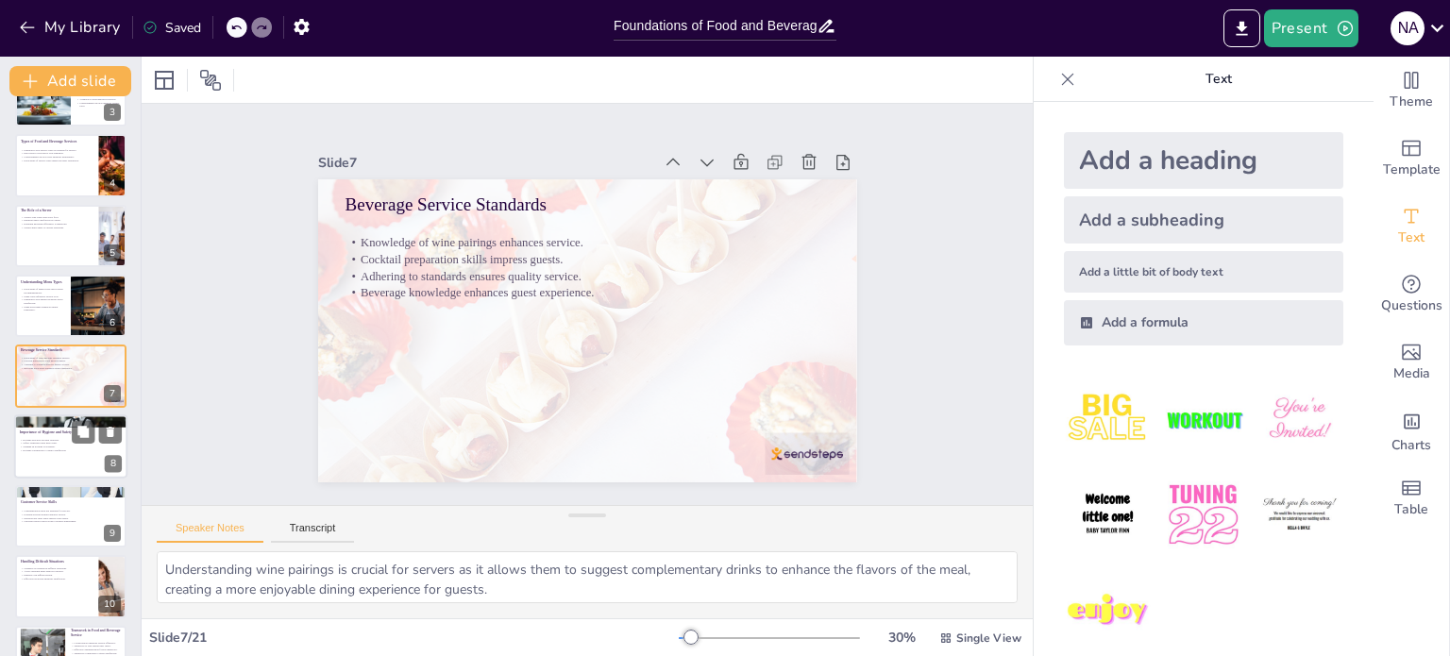
checkbox input "true"
click at [45, 448] on p "Hygiene contributes to overall satisfaction." at bounding box center [71, 450] width 102 height 4
type textarea "Adhering to hygiene practices is essential for preventing foodborne illnesses. …"
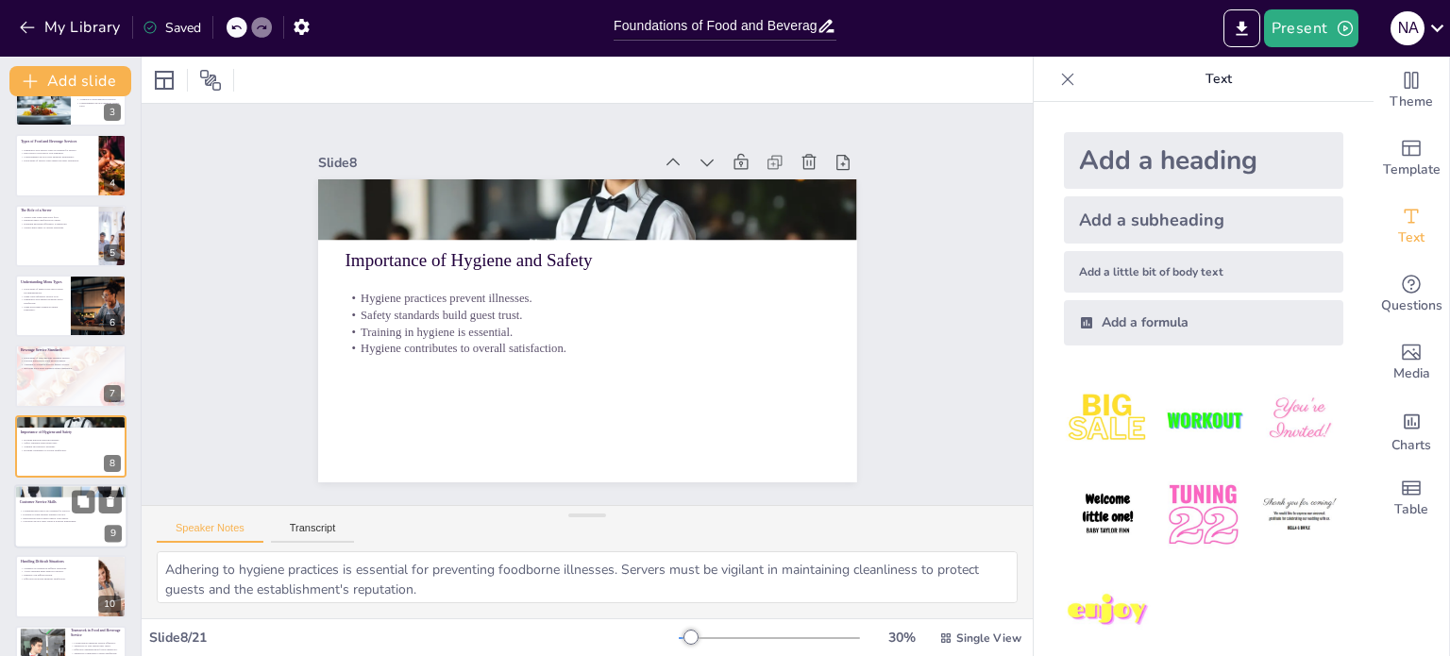
scroll to position [258, 0]
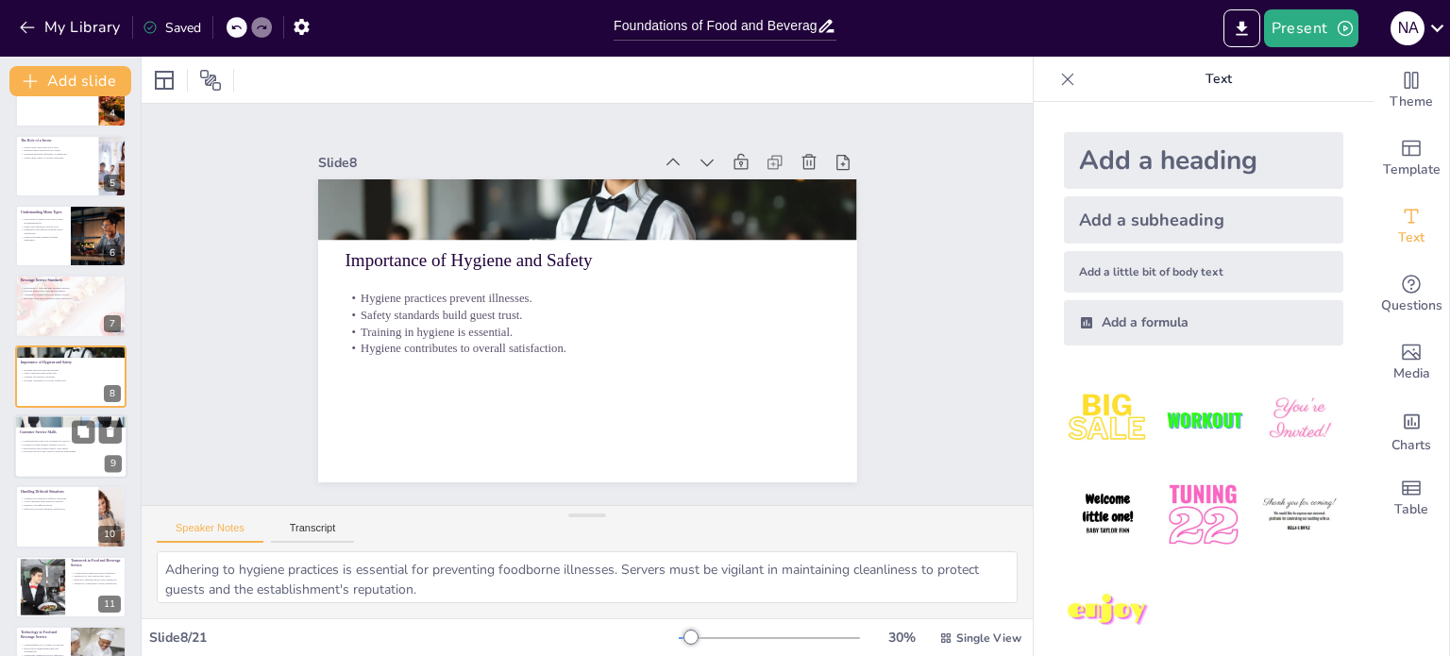
checkbox input "true"
click at [60, 441] on p "Communication skills are essential for servers." at bounding box center [71, 442] width 102 height 4
type textarea "Strong communication skills are fundamental for servers. They need to listen ac…"
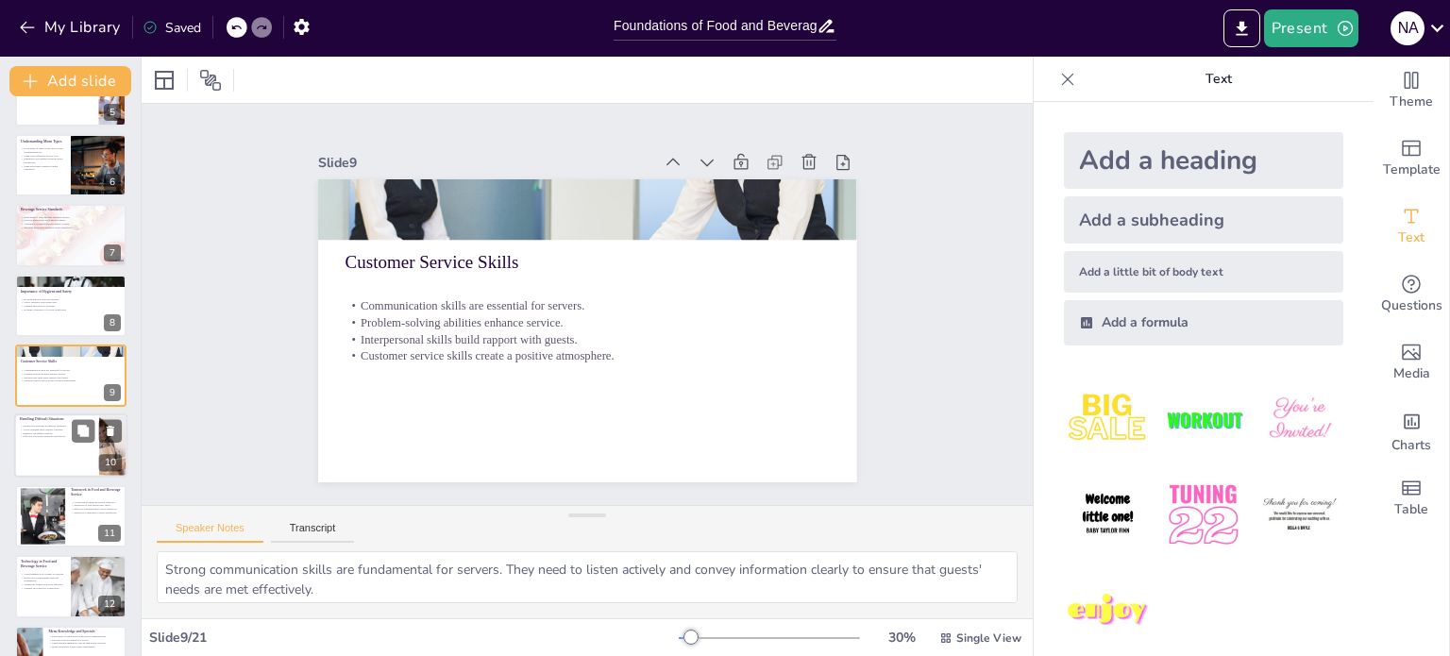
checkbox input "true"
click at [57, 457] on div at bounding box center [70, 446] width 113 height 64
type textarea "Maintaining calmness during difficult situations allows servers to think clearl…"
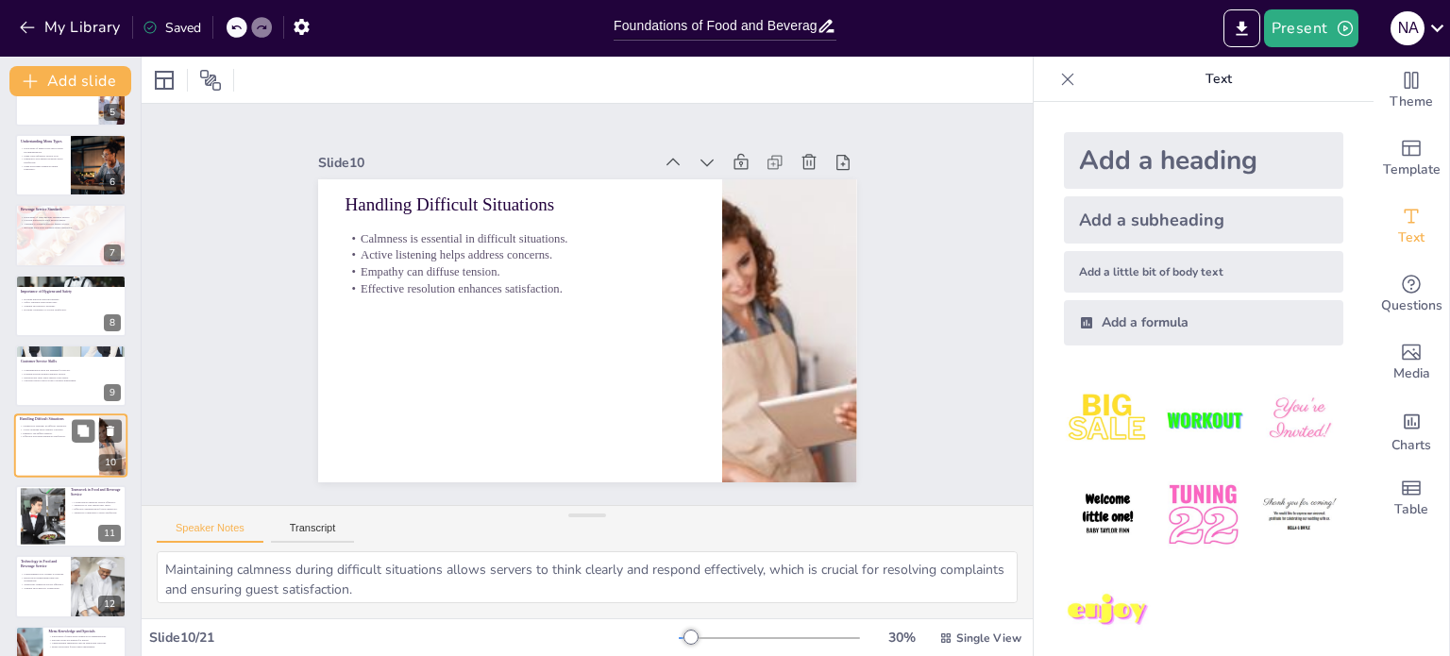
scroll to position [398, 0]
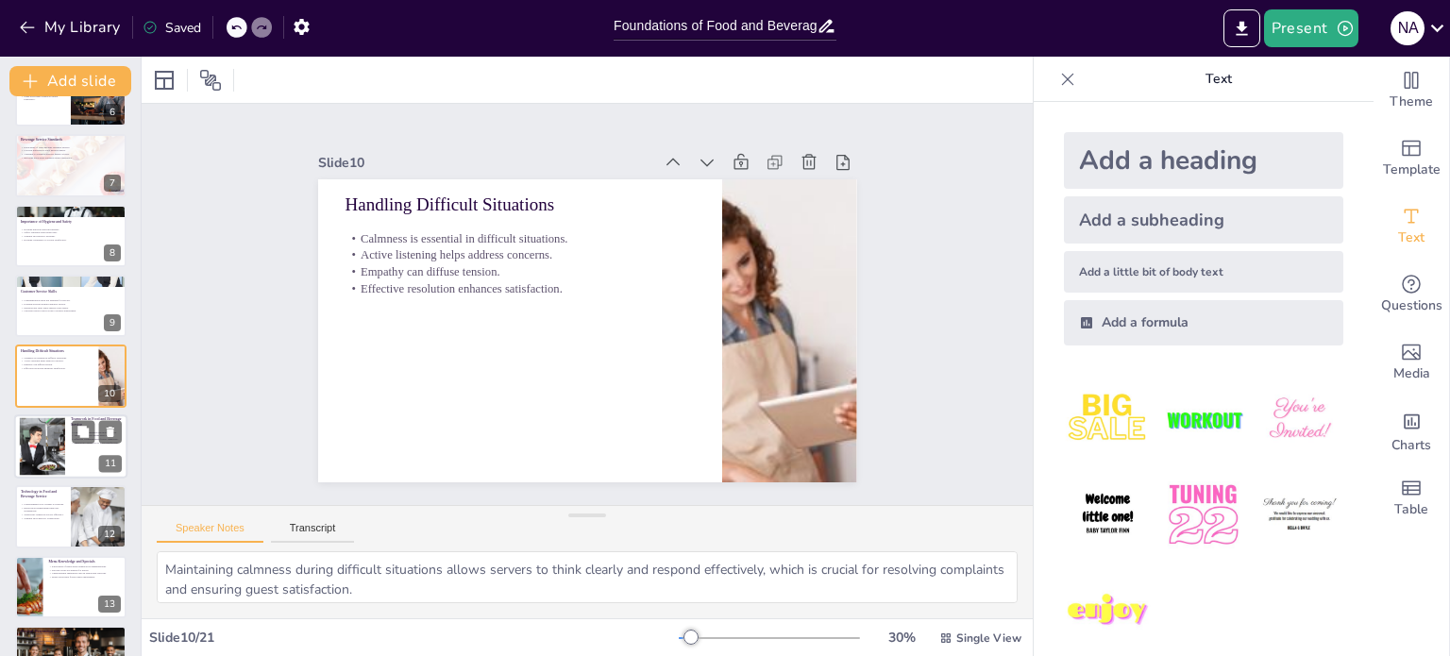
checkbox input "true"
click at [42, 468] on div at bounding box center [42, 446] width 86 height 58
type textarea "Collaboration among team members is essential for efficient service. When serve…"
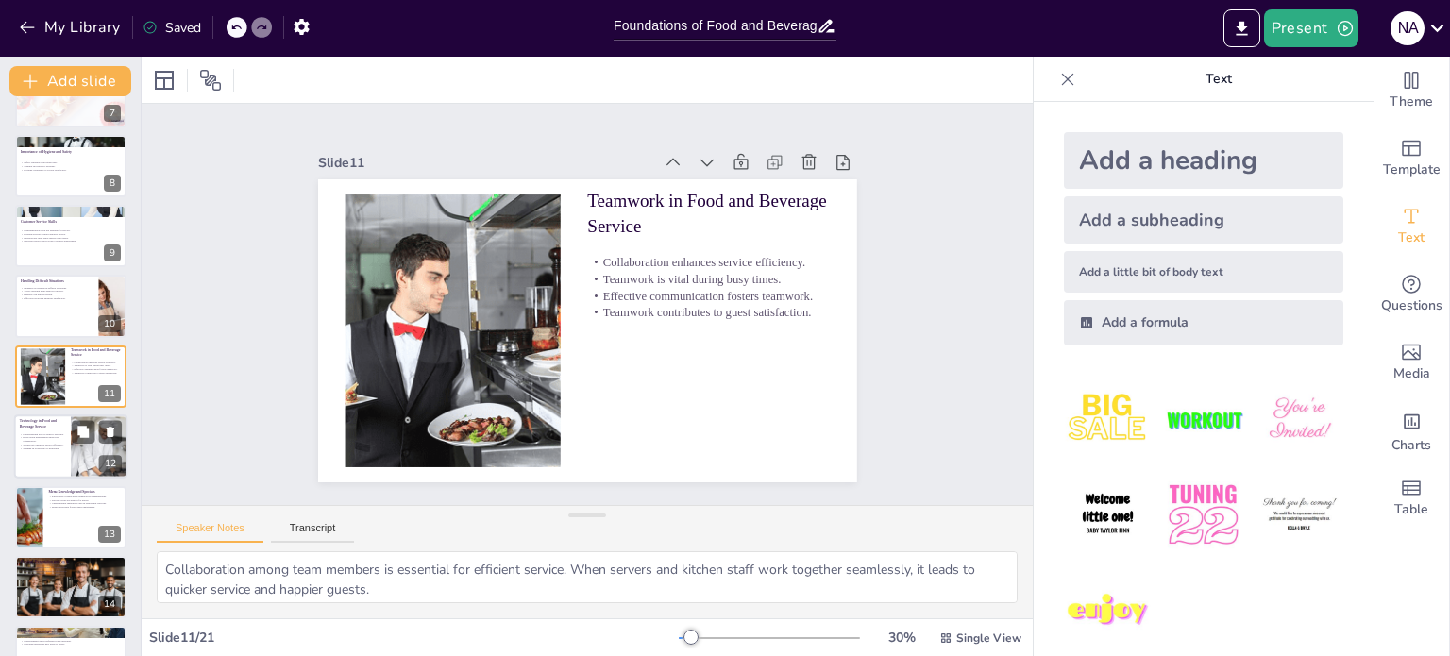
checkbox input "true"
click at [57, 450] on div "Understanding POS systems is essential. Reservation management improves organiz…" at bounding box center [42, 441] width 45 height 21
type textarea "Understanding how to use POS systems is essential for servers. It enables them …"
checkbox input "true"
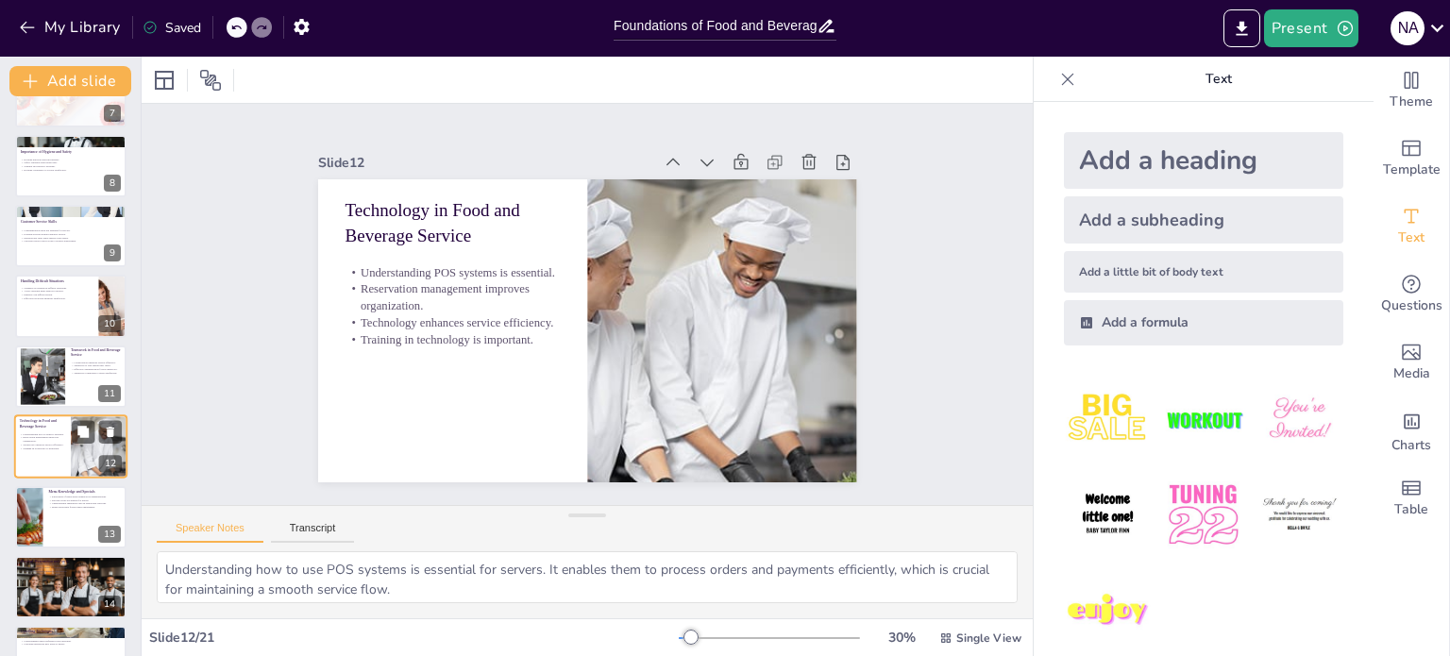
scroll to position [539, 0]
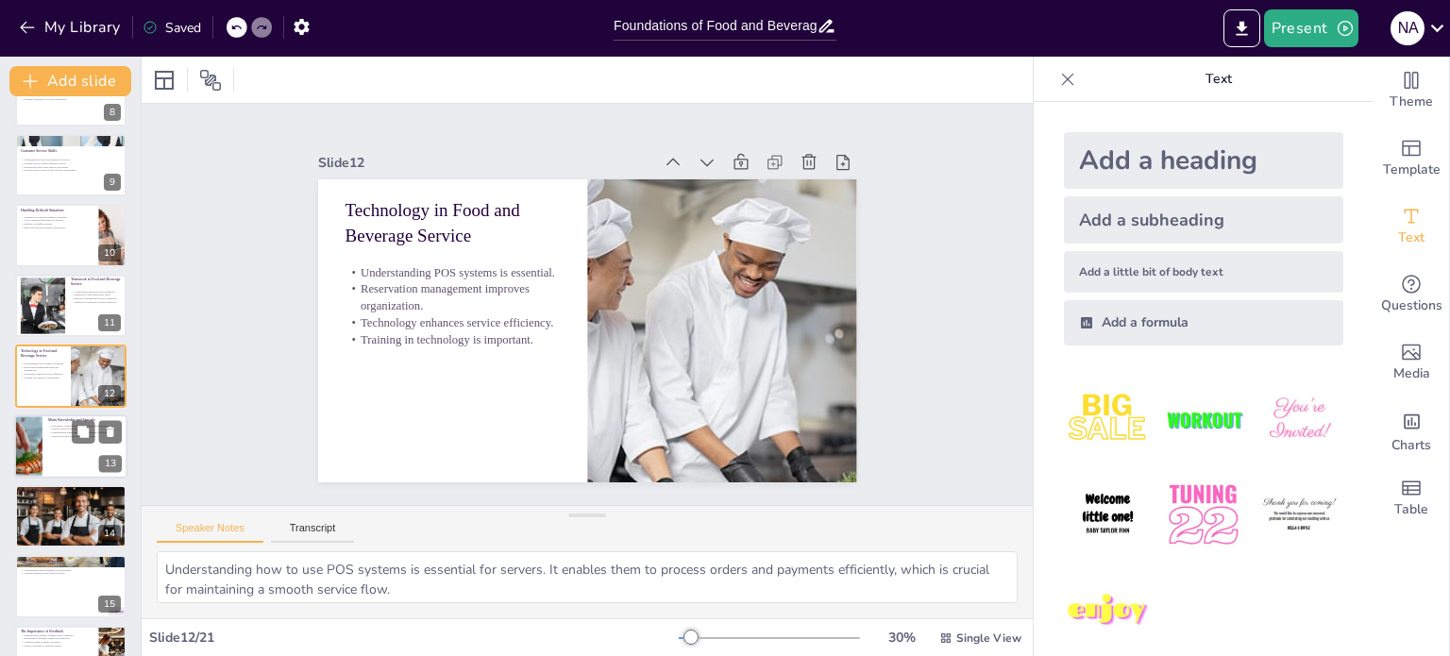
click at [52, 451] on div at bounding box center [70, 446] width 113 height 64
type textarea "Knowledge of menu items allows servers to provide tailored recommendations, whi…"
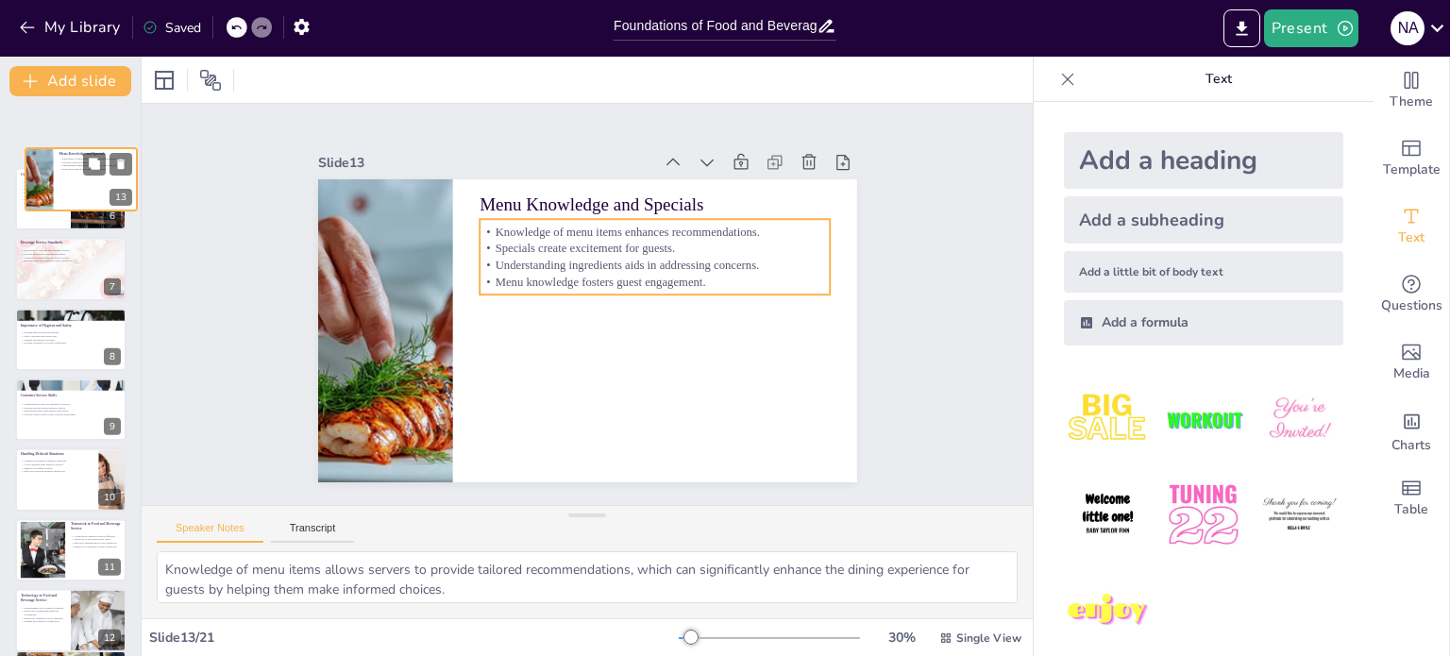
scroll to position [324, 0]
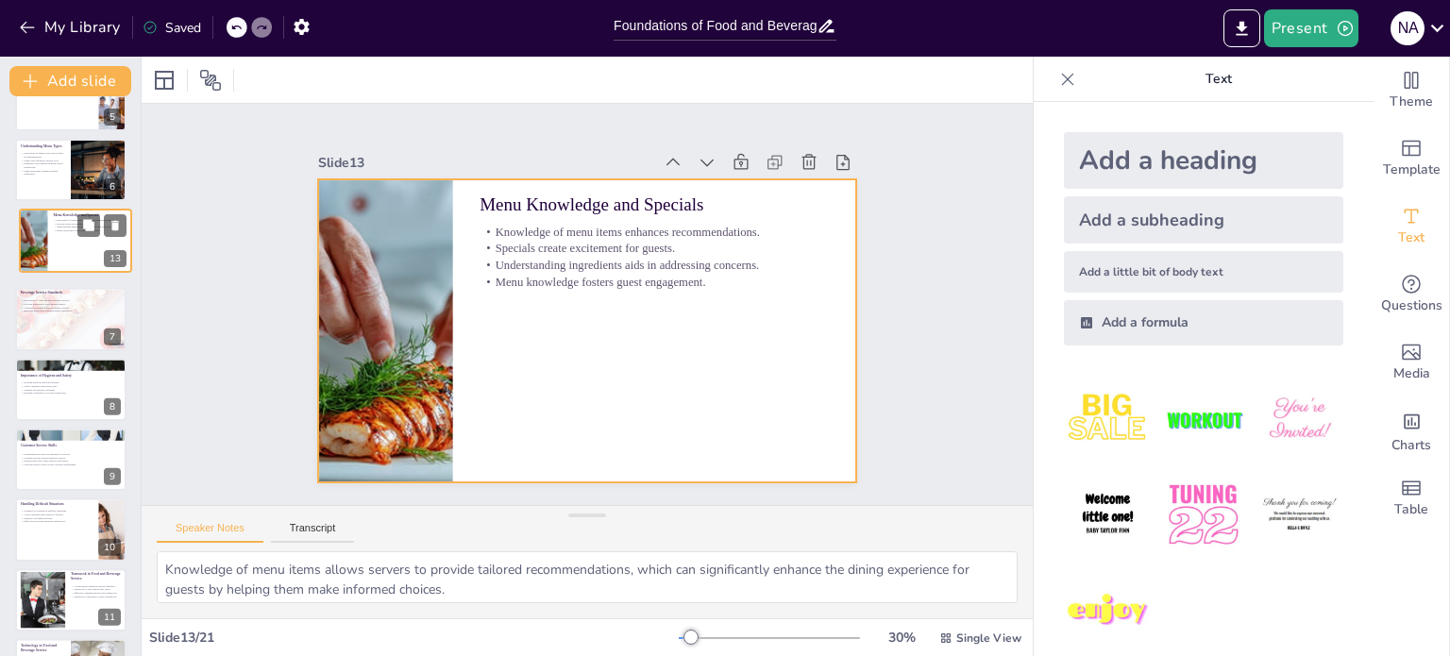
drag, startPoint x: 47, startPoint y: 366, endPoint x: 53, endPoint y: 223, distance: 143.6
click at [53, 223] on div "Knowledge of menu items enhances recommendations. Specials create excitement fo…" at bounding box center [89, 225] width 73 height 14
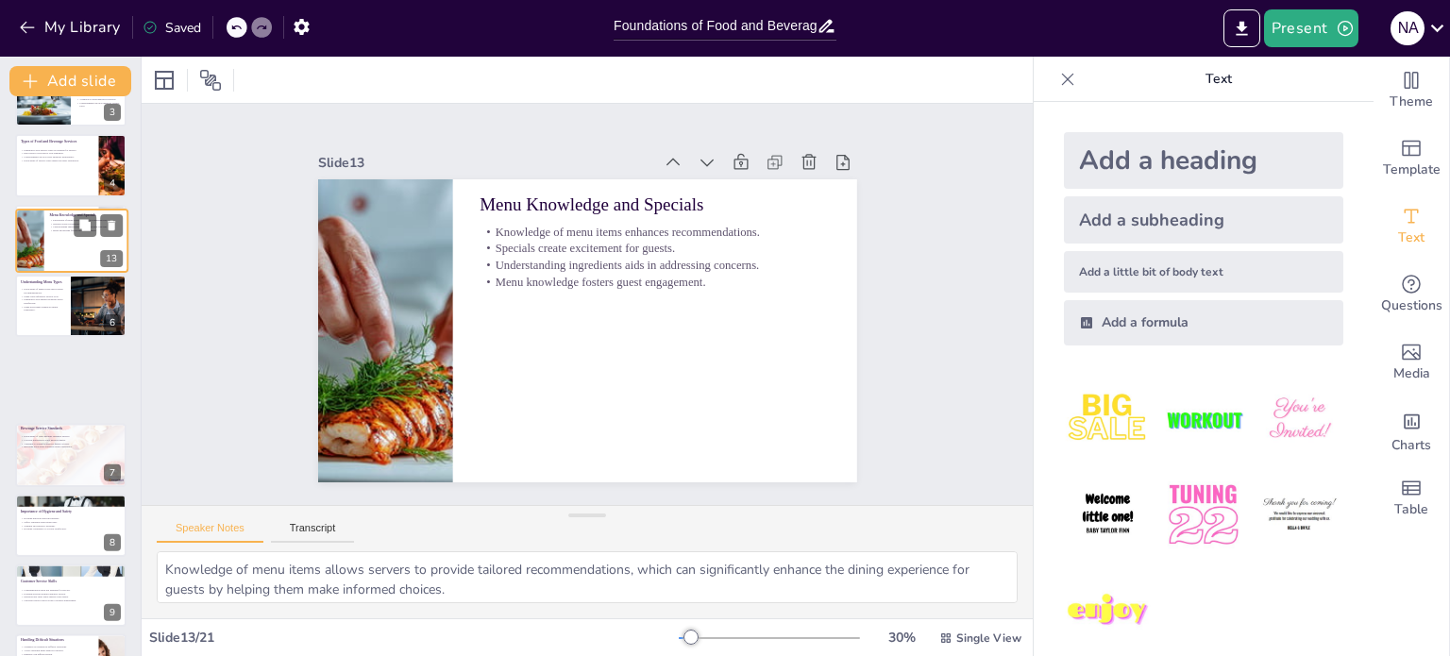
scroll to position [266, 0]
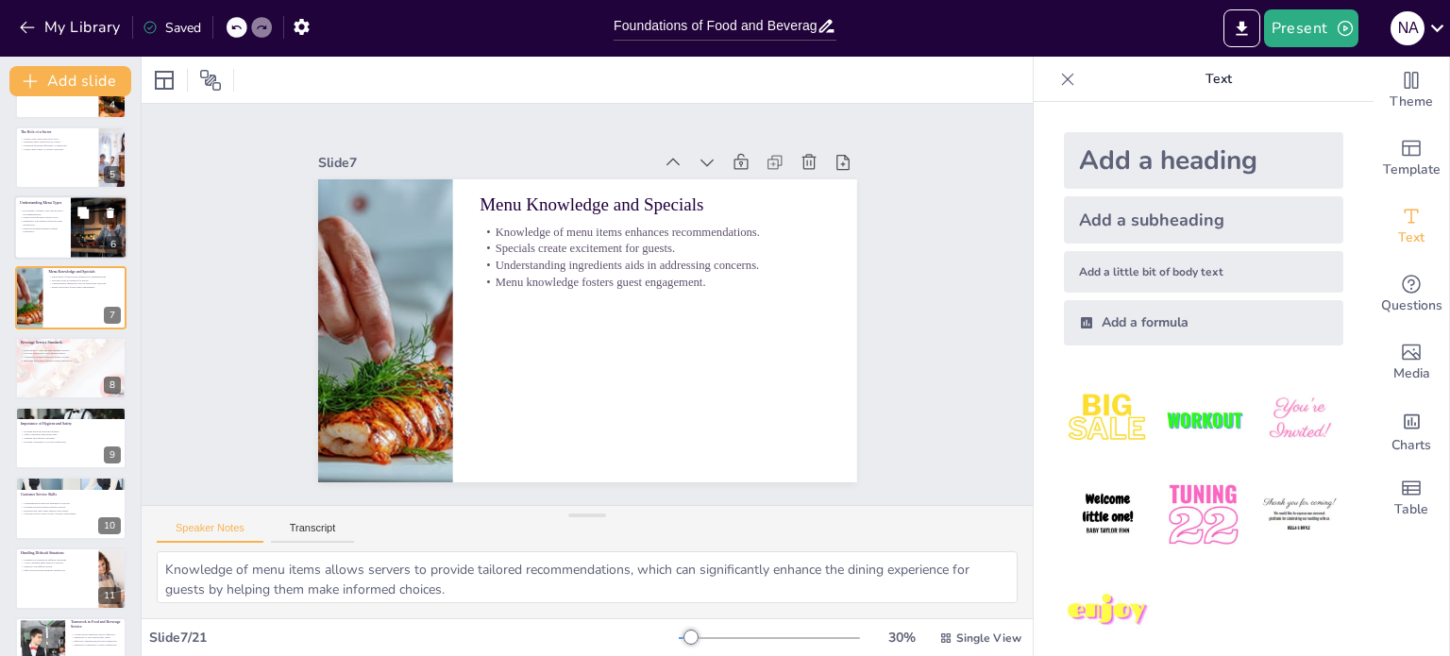
checkbox input "true"
click at [58, 220] on p "Familiarity with menus promotes guest satisfaction." at bounding box center [42, 222] width 45 height 7
type textarea "Servers equipped with knowledge about menu types can provide tailored recommend…"
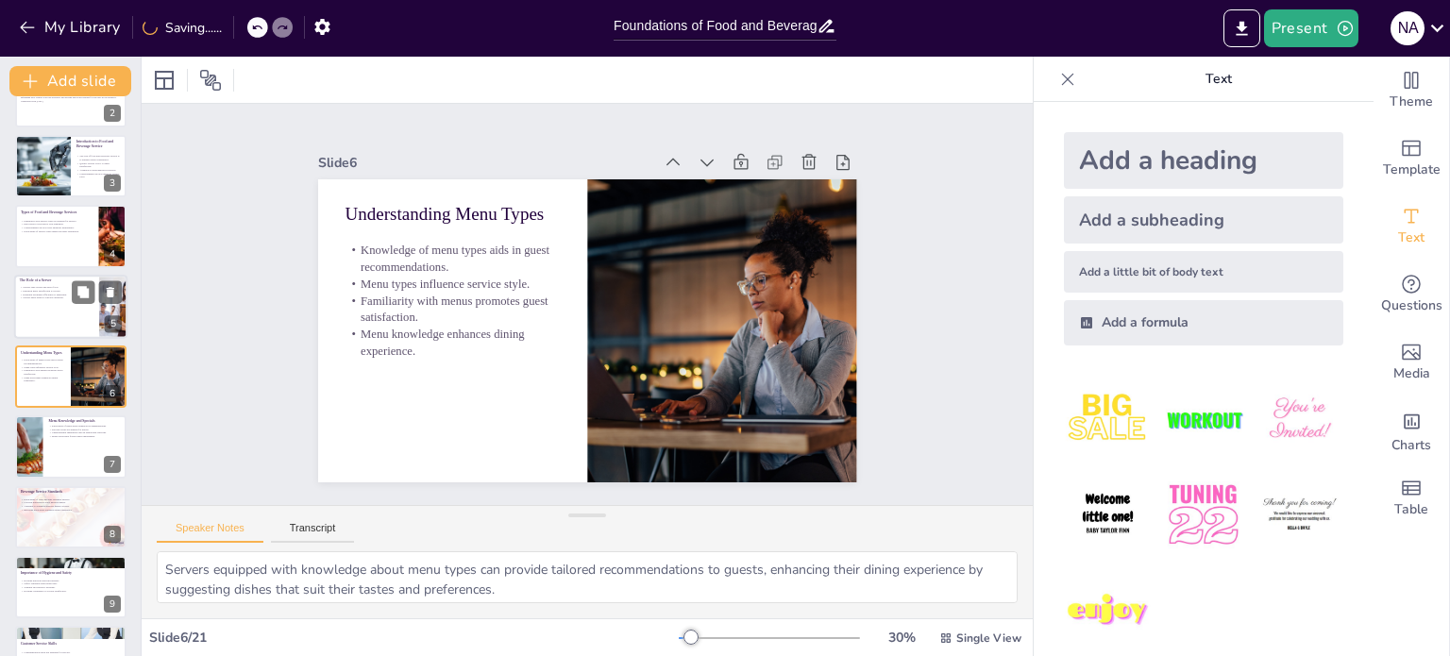
checkbox input "true"
click at [60, 295] on p "Servers must adapt to various situations." at bounding box center [57, 297] width 74 height 4
type textarea "Taking orders accurately is the first step in providing excellent service. Serv…"
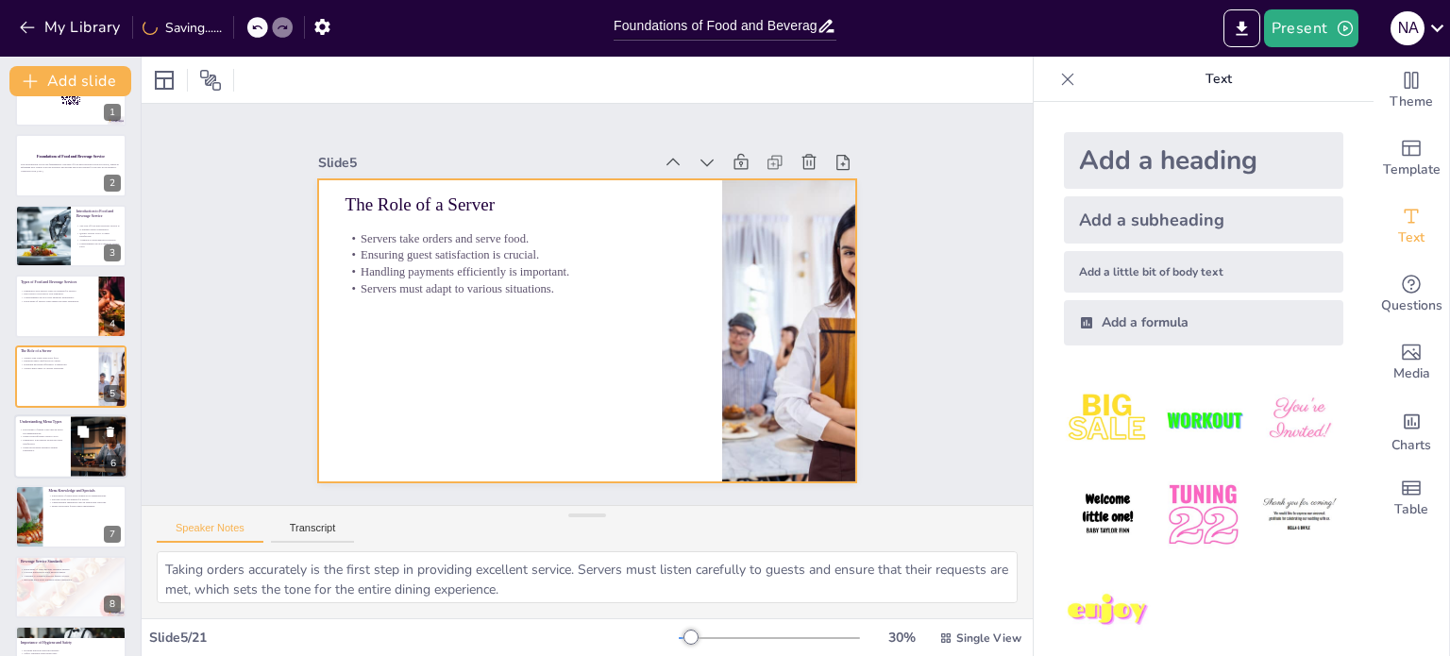
checkbox input "true"
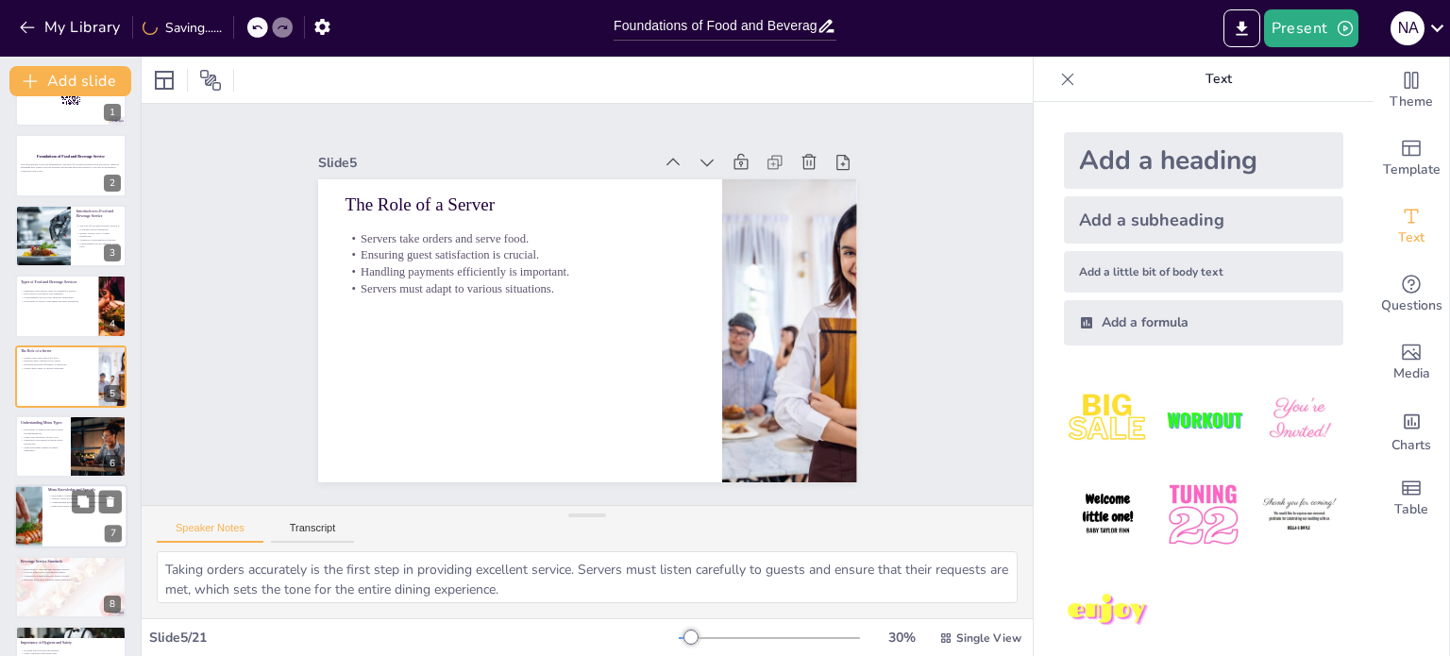
click at [83, 462] on div at bounding box center [98, 446] width 111 height 62
type textarea "Servers equipped with knowledge about menu types can provide tailored recommend…"
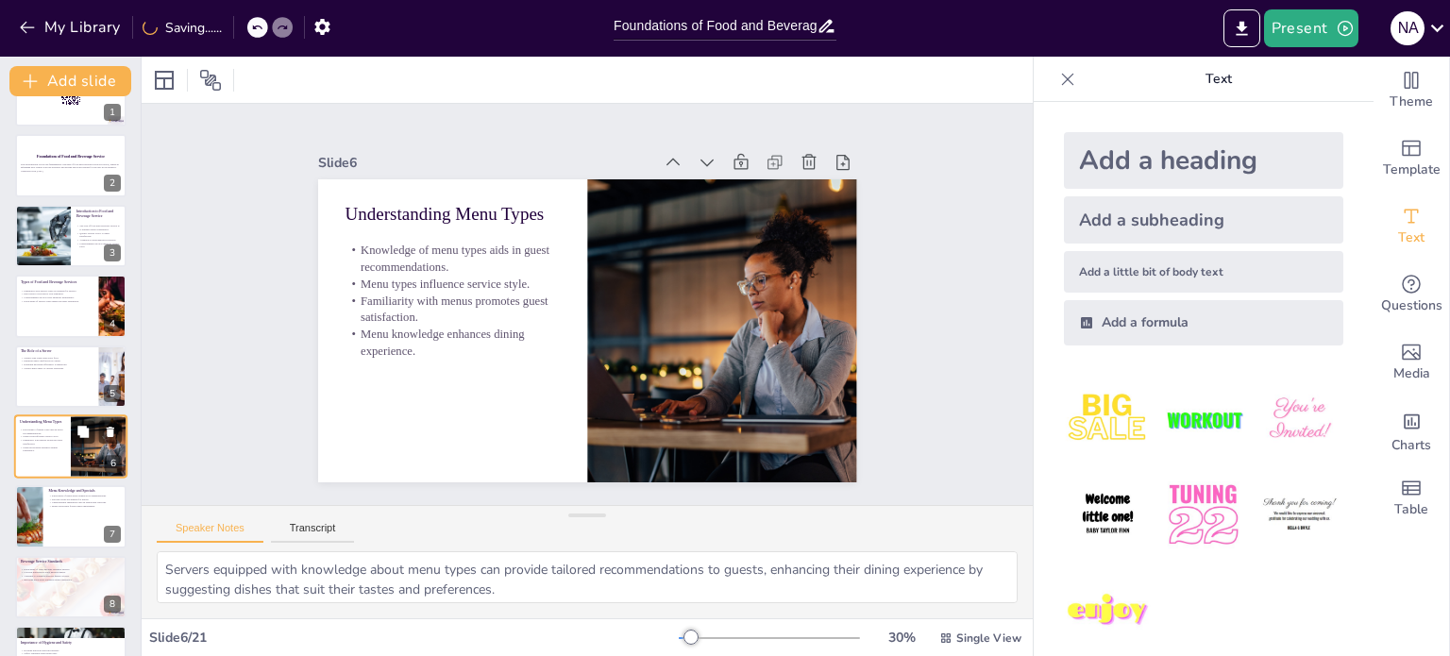
scroll to position [117, 0]
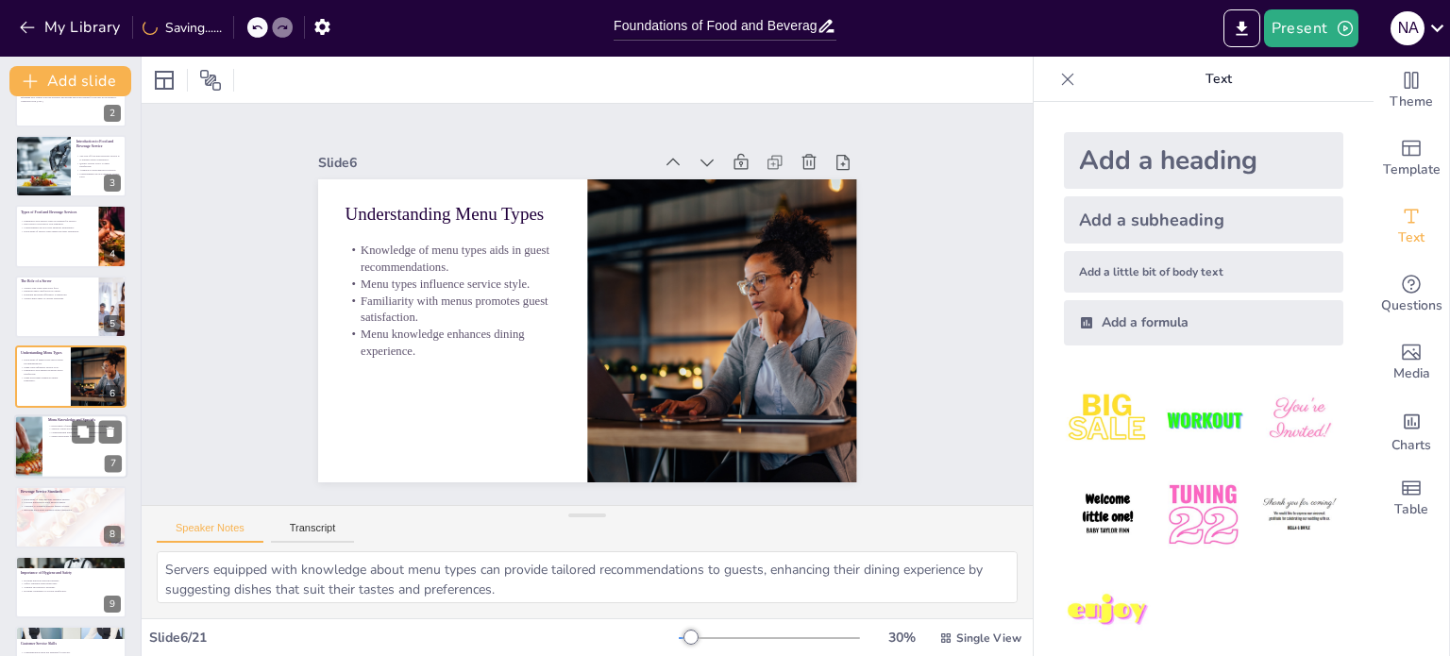
checkbox input "true"
click at [68, 454] on div at bounding box center [70, 447] width 113 height 64
type textarea "Knowledge of menu items allows servers to provide tailored recommendations, whi…"
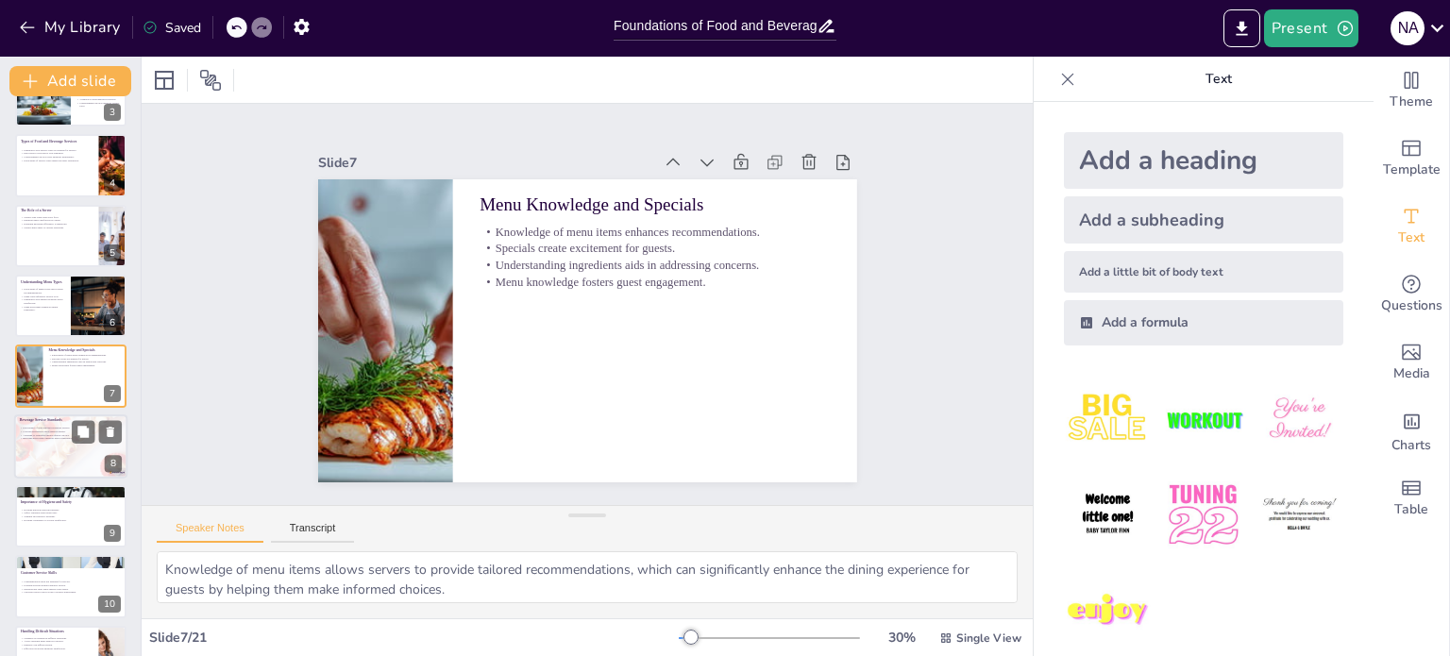
checkbox input "true"
click at [45, 462] on div at bounding box center [70, 446] width 113 height 64
type textarea "Understanding wine pairings is crucial for servers as it allows them to suggest…"
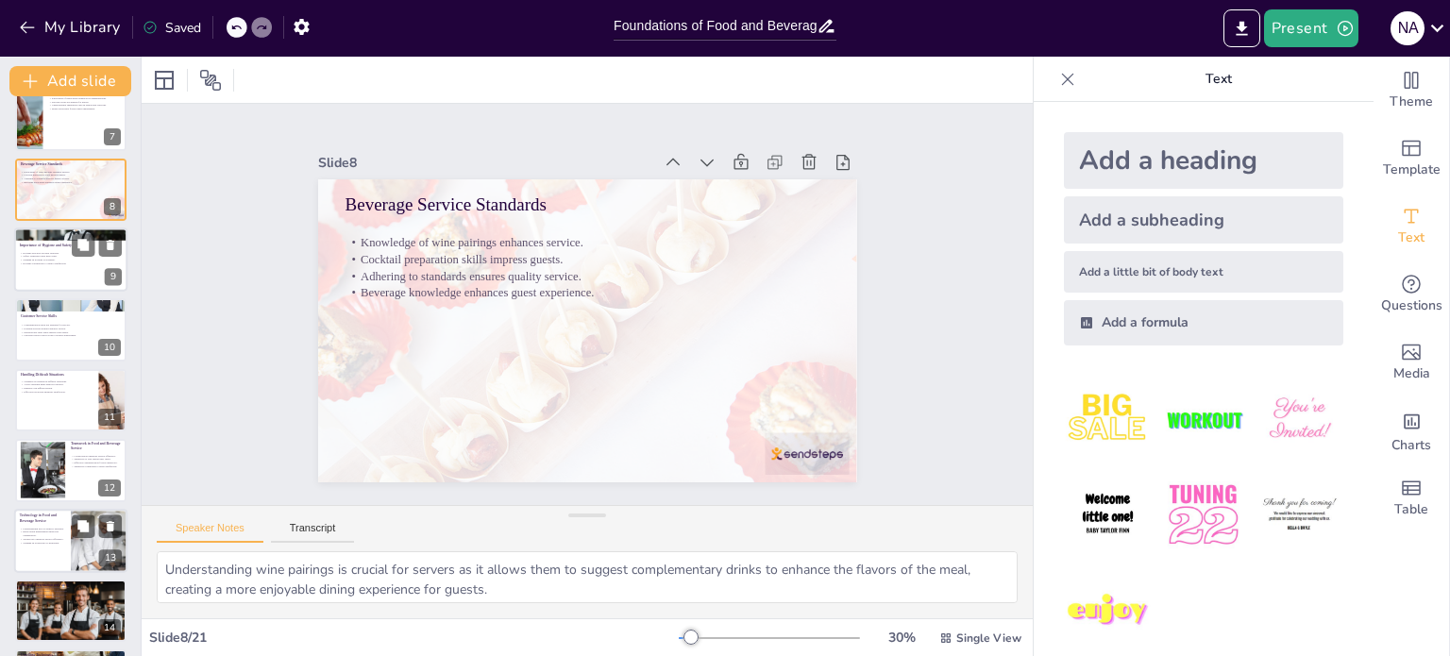
scroll to position [447, 0]
checkbox input "true"
click at [69, 580] on p "Personal Presentation and Attire" at bounding box center [71, 583] width 102 height 6
type textarea "Adhering to grooming standards is crucial for servers as it influences how gues…"
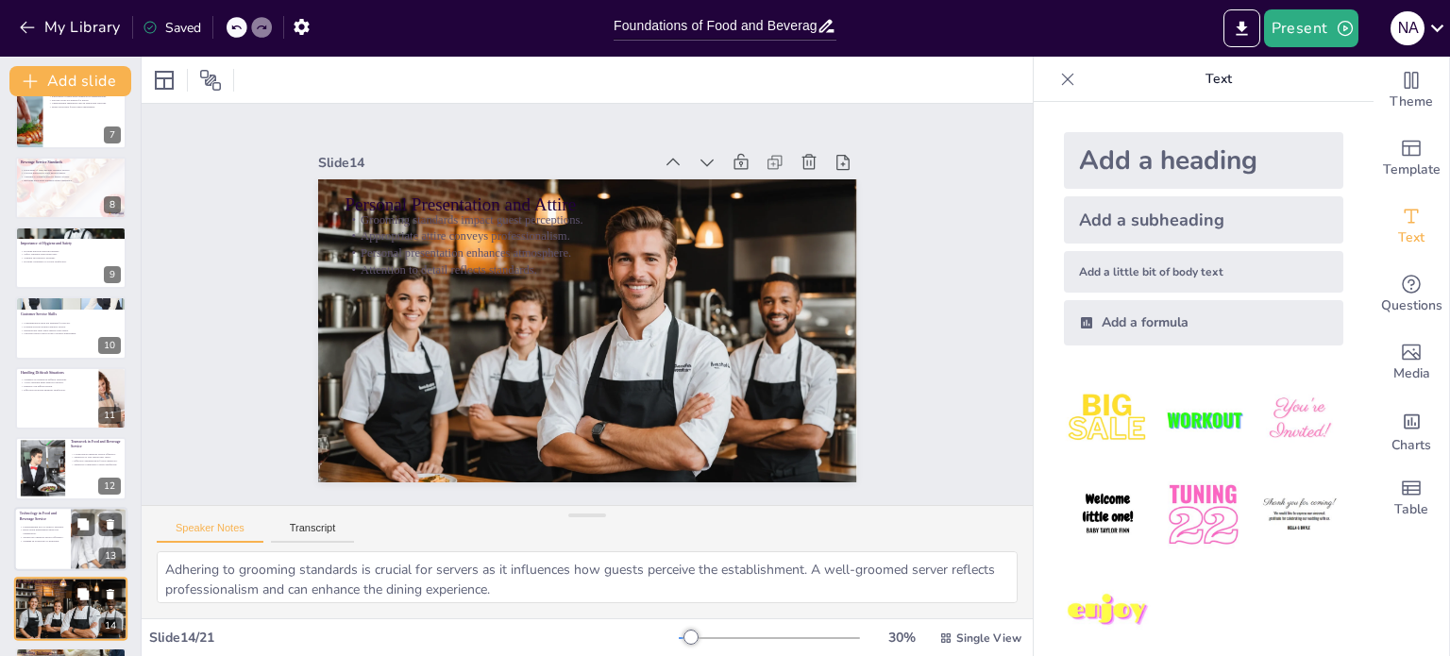
scroll to position [679, 0]
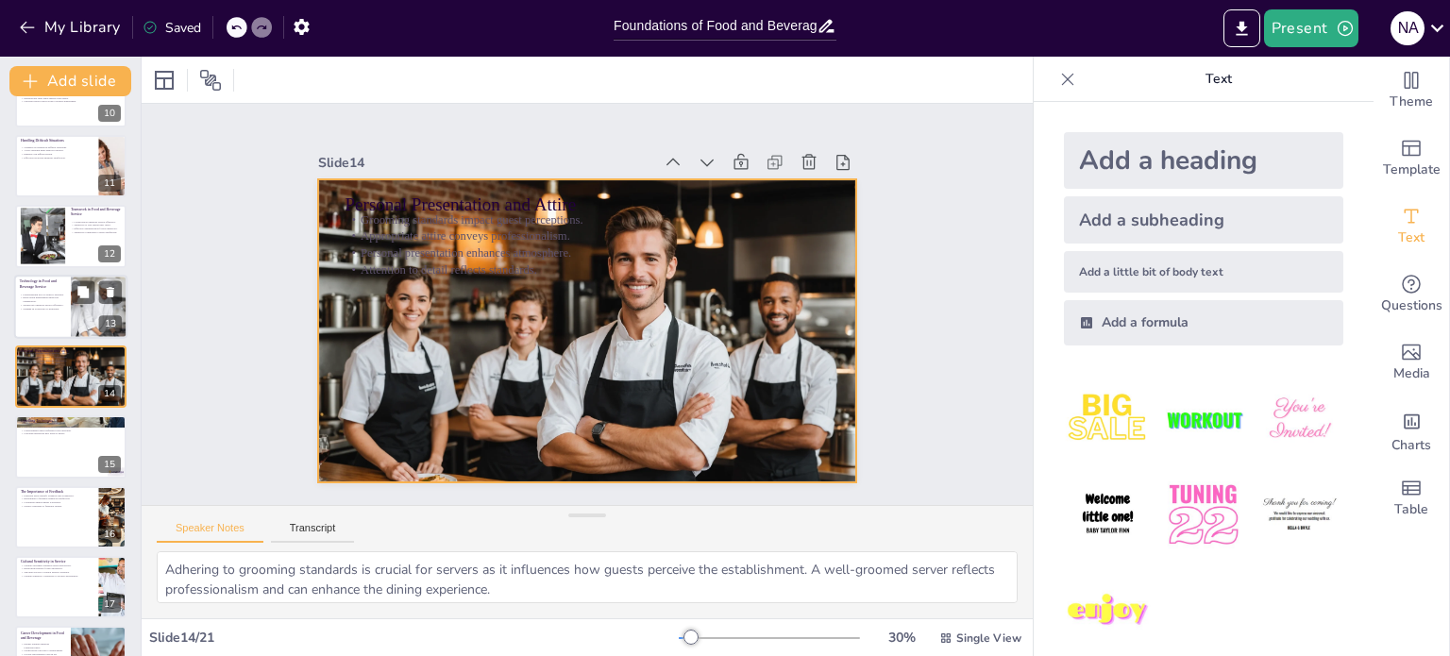
click at [378, 404] on div at bounding box center [583, 330] width 567 height 359
click at [467, 83] on icon at bounding box center [468, 80] width 4 height 11
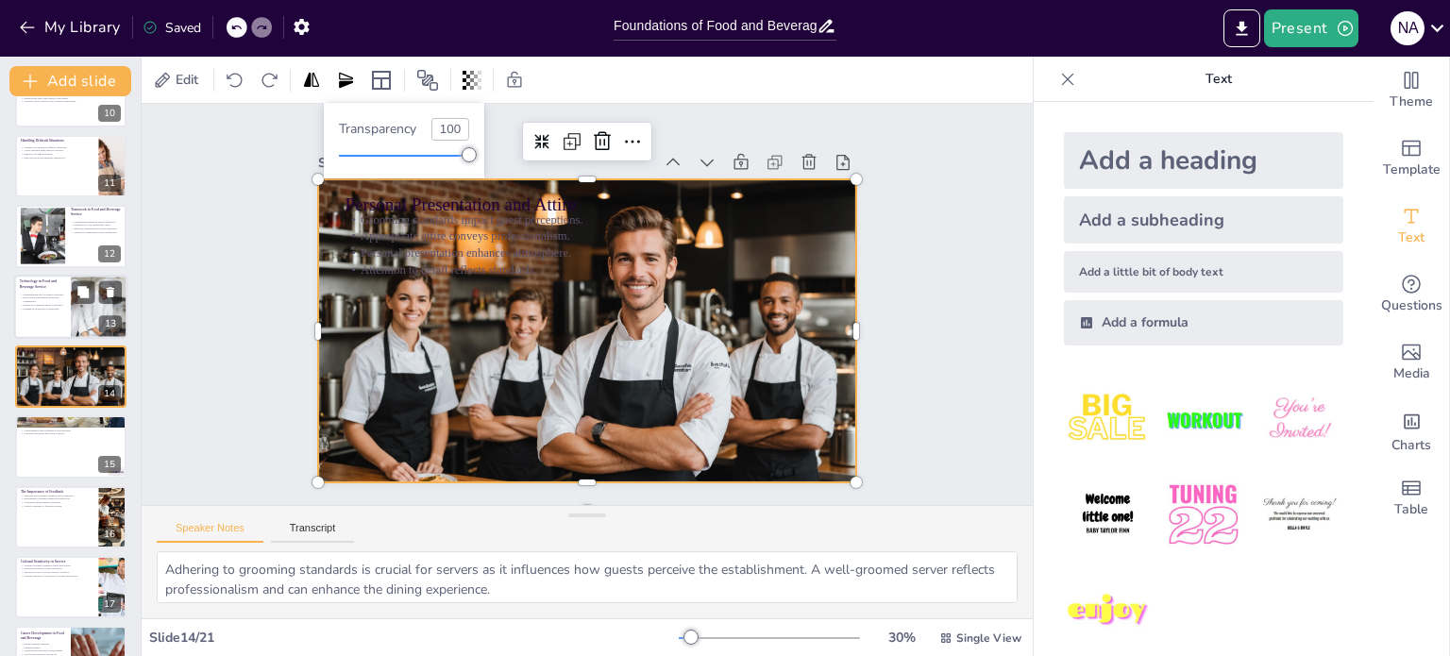
checkbox input "true"
type input "94"
checkbox input "true"
type input "84"
checkbox input "true"
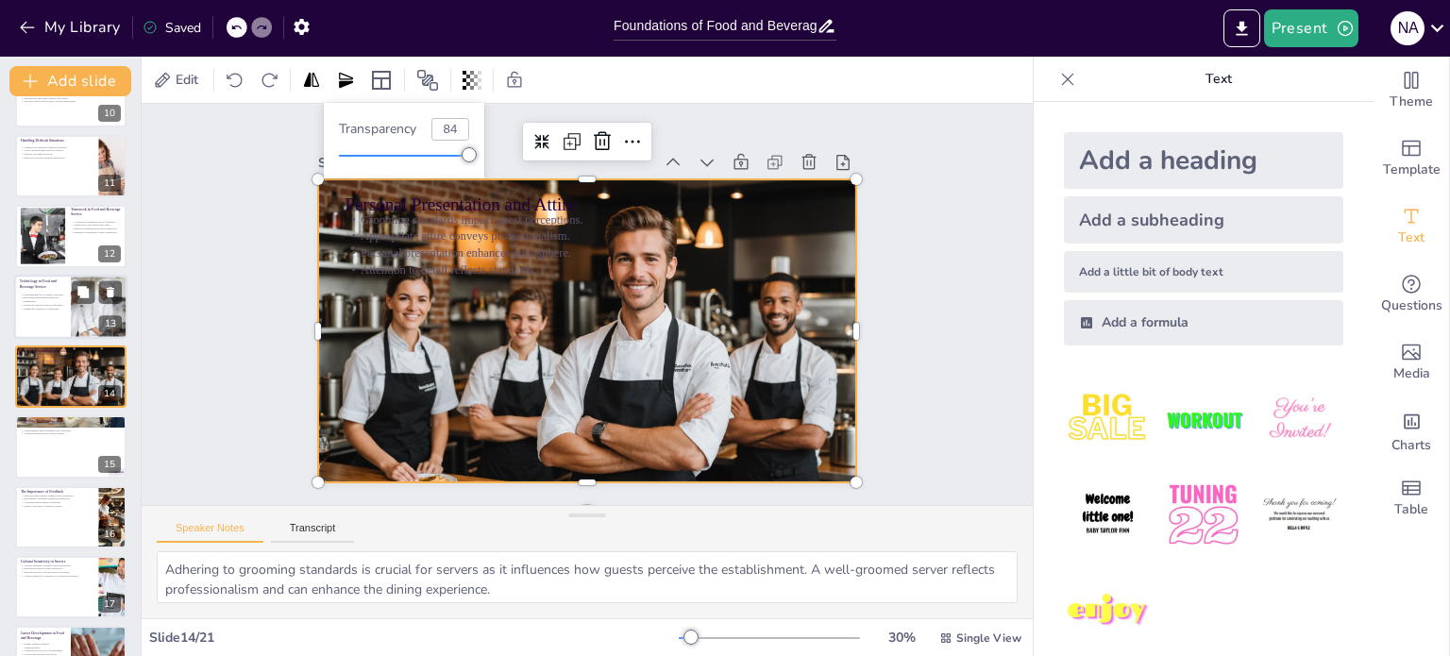
type input "78"
checkbox input "true"
type input "75"
checkbox input "true"
type input "72"
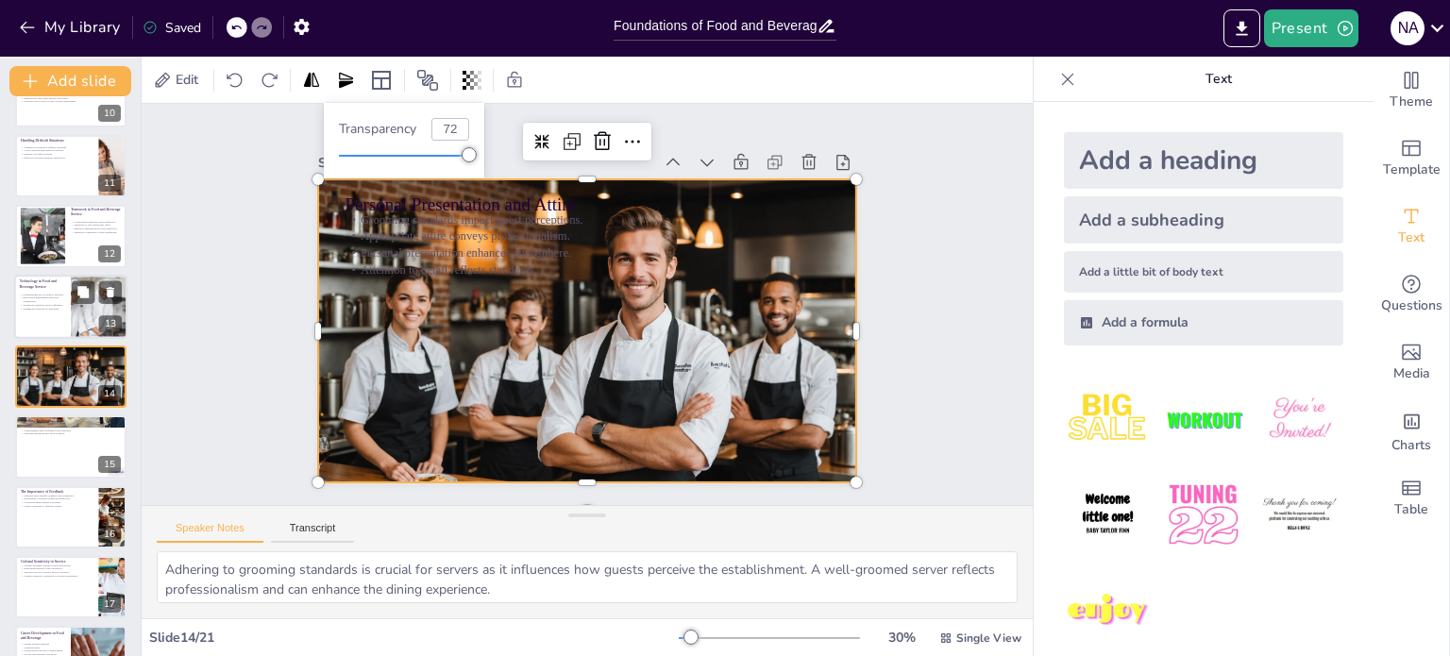
checkbox input "true"
type input "71"
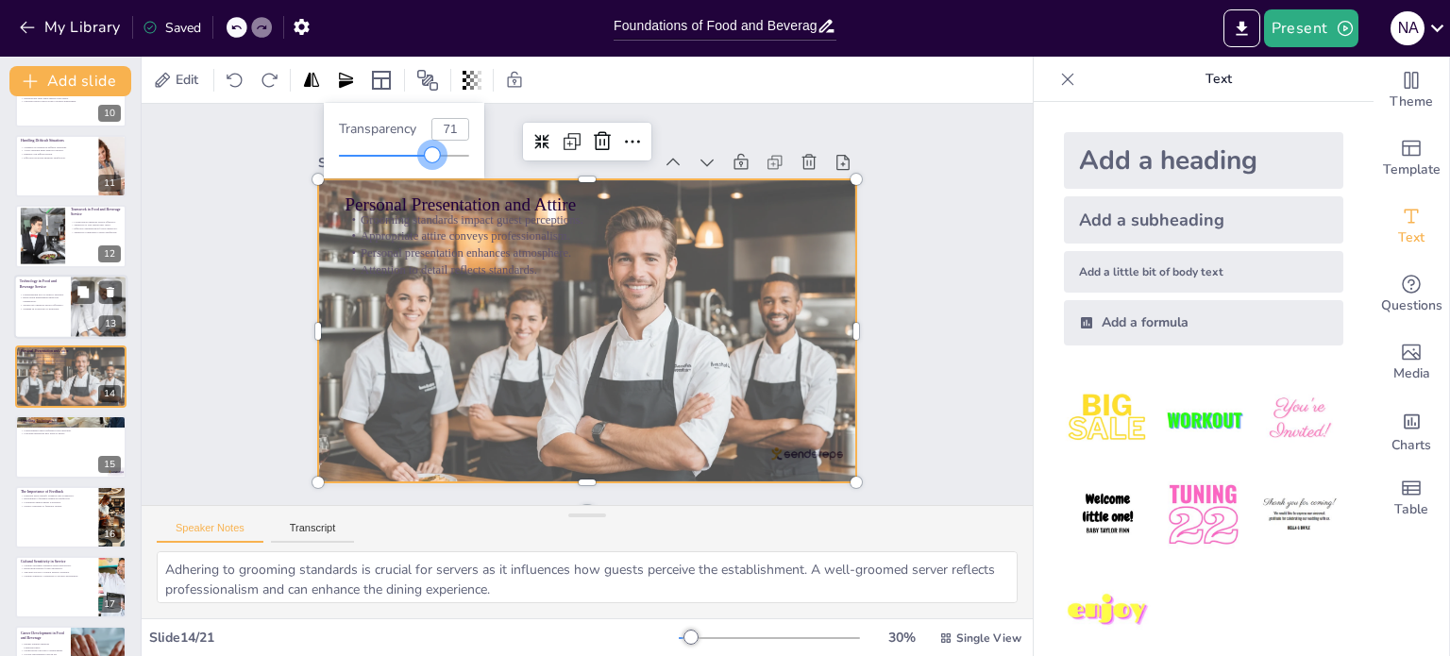
checkbox input "true"
type input "69"
checkbox input "true"
type input "68"
checkbox input "true"
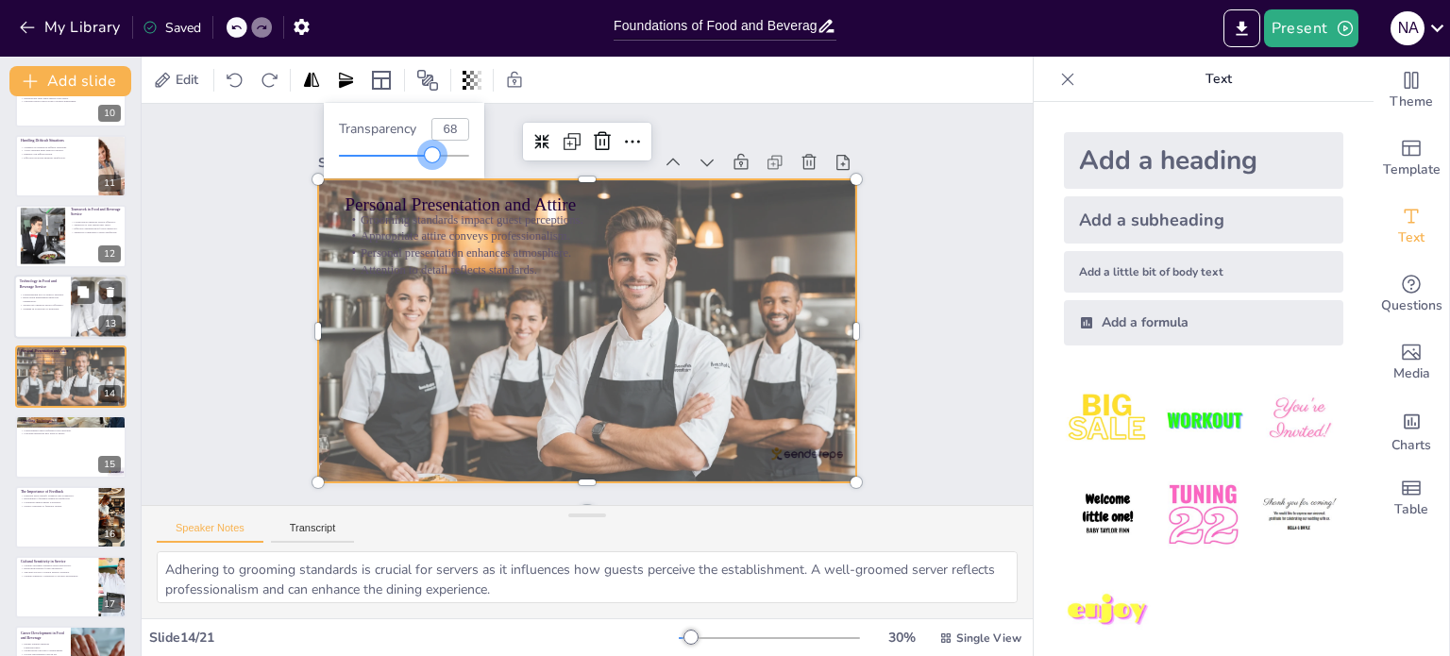
type input "67"
checkbox input "true"
type input "66"
checkbox input "true"
type input "64"
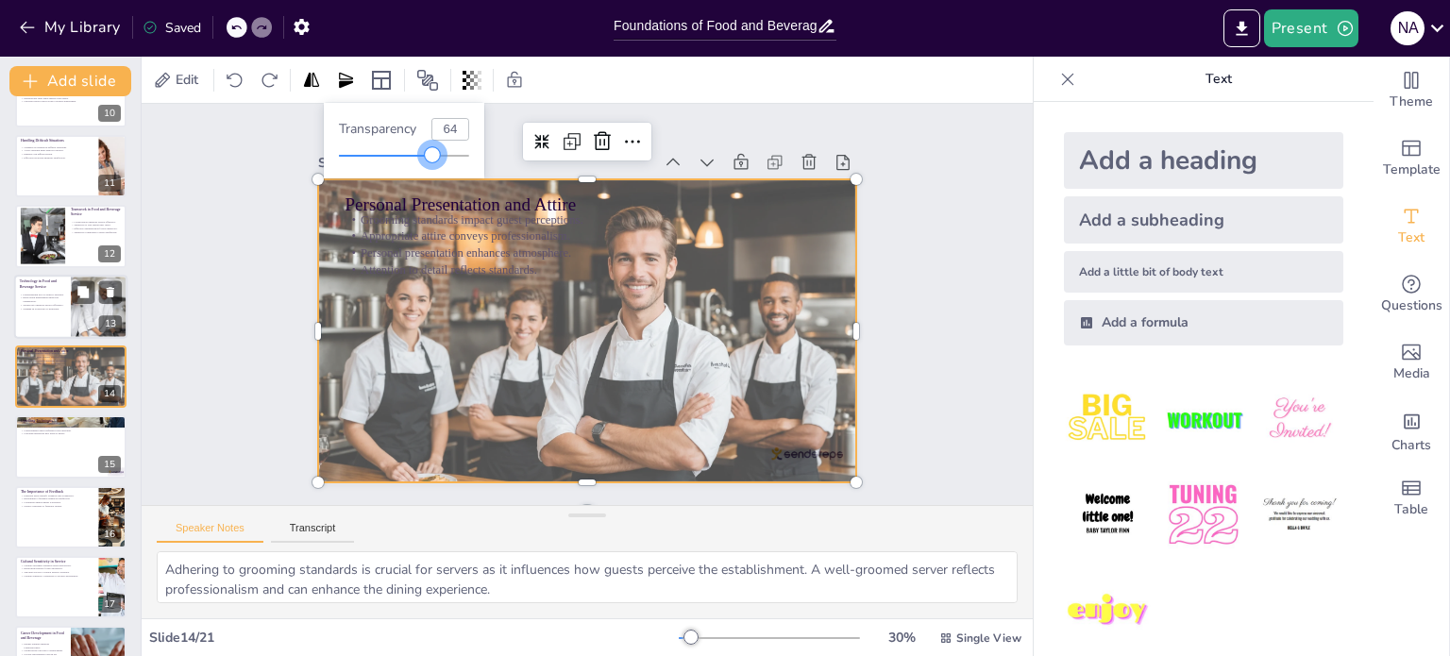
checkbox input "true"
type input "63"
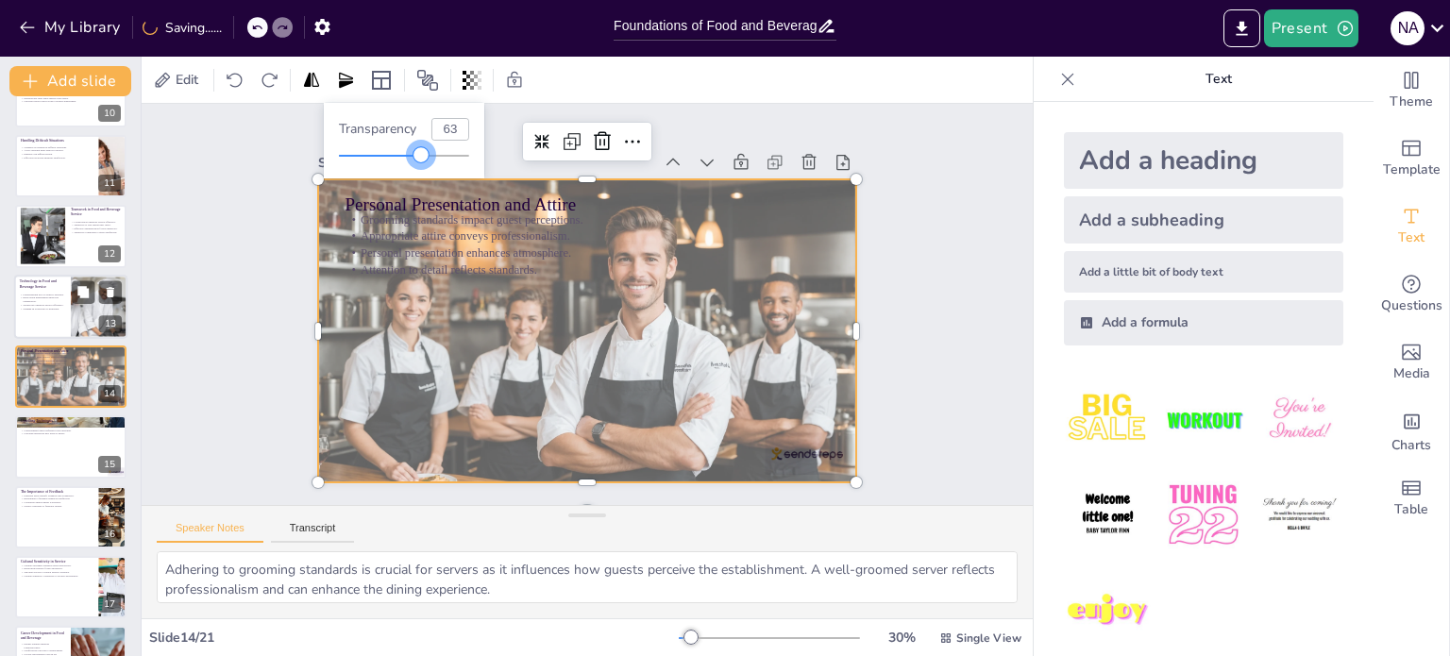
checkbox input "true"
type input "62"
checkbox input "true"
type input "57"
checkbox input "true"
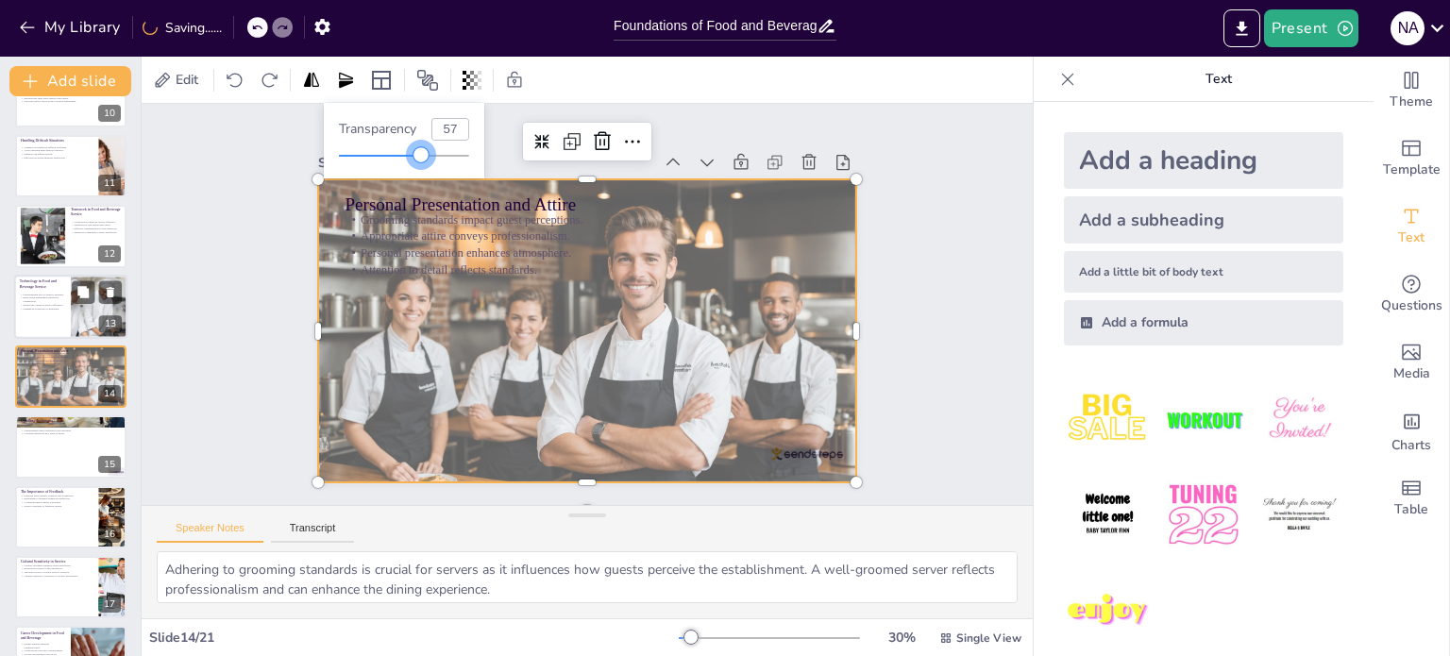
type input "56"
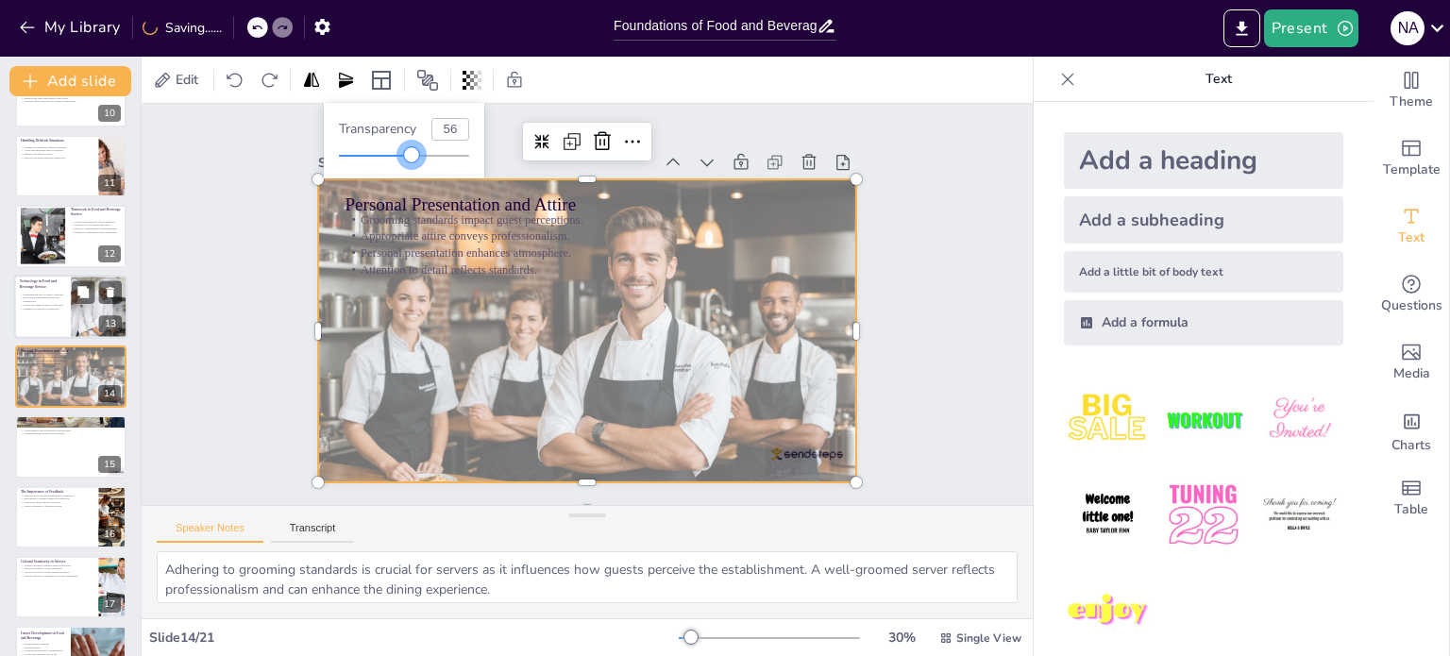
checkbox input "true"
type input "54"
checkbox input "true"
type input "51"
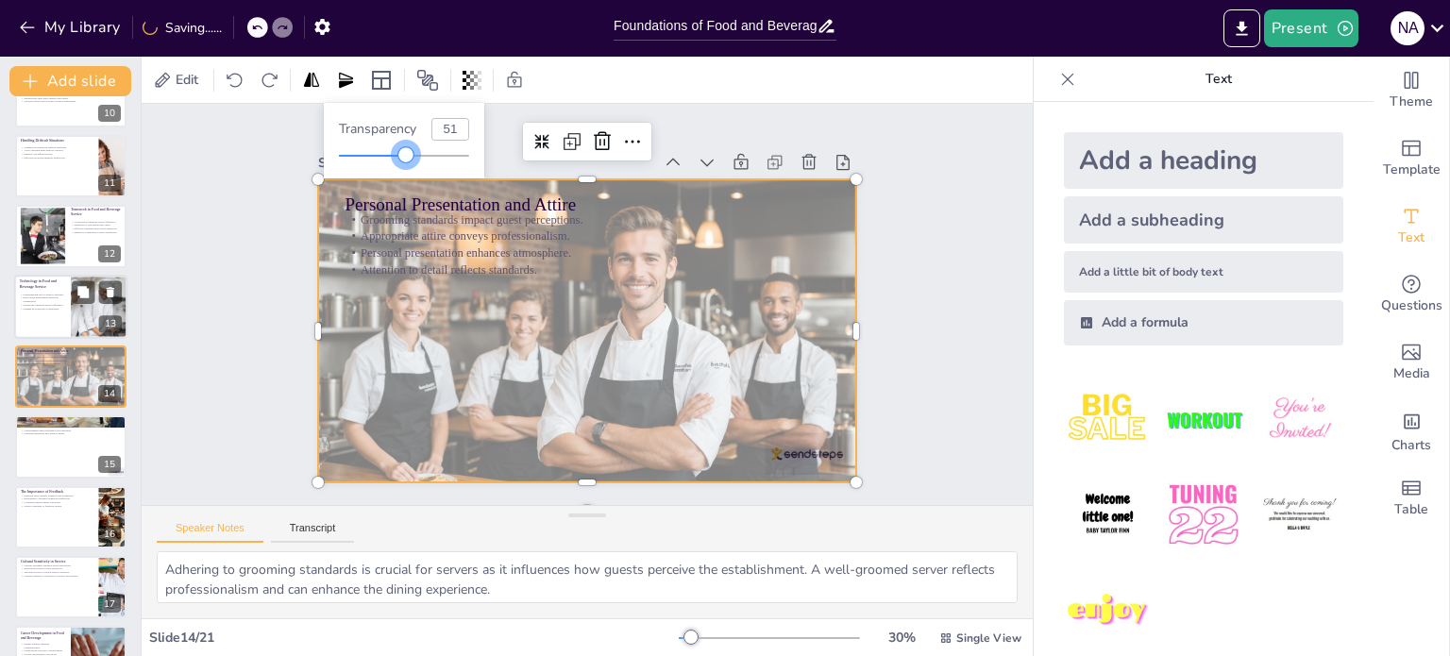
checkbox input "true"
type input "48"
checkbox input "true"
type input "46"
checkbox input "true"
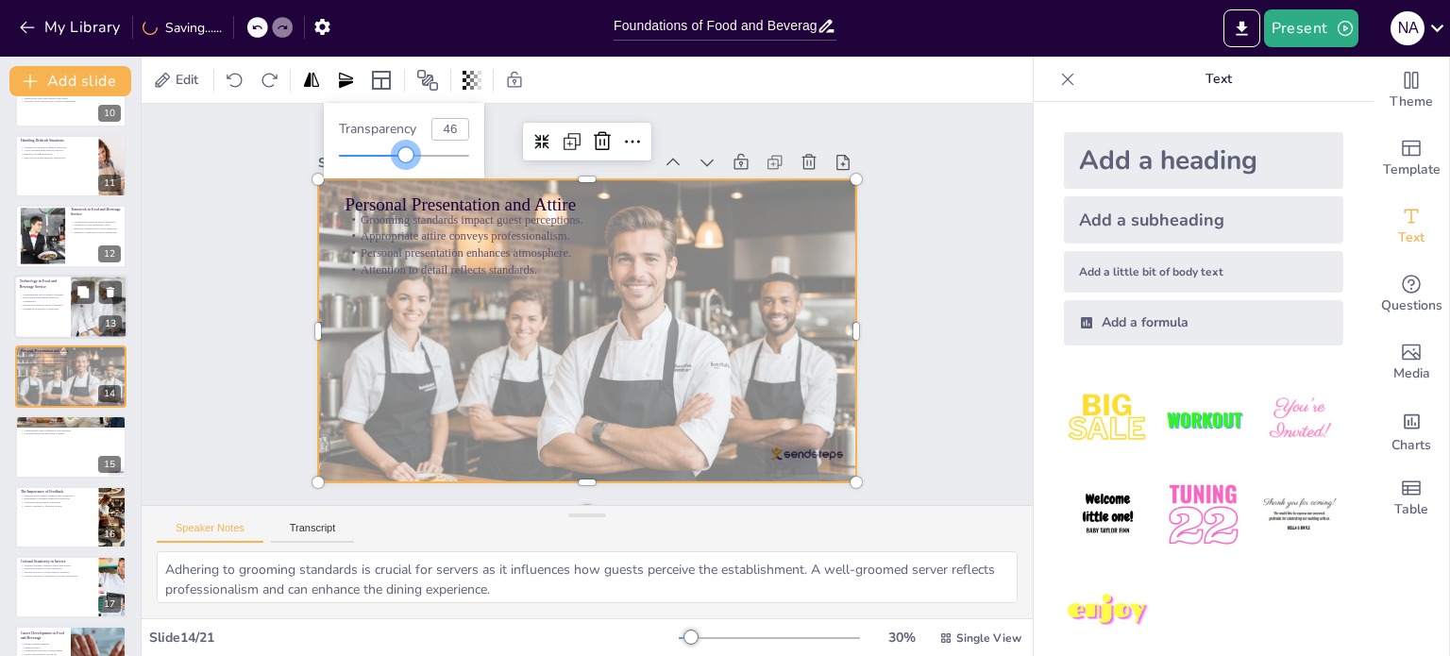
type input "45"
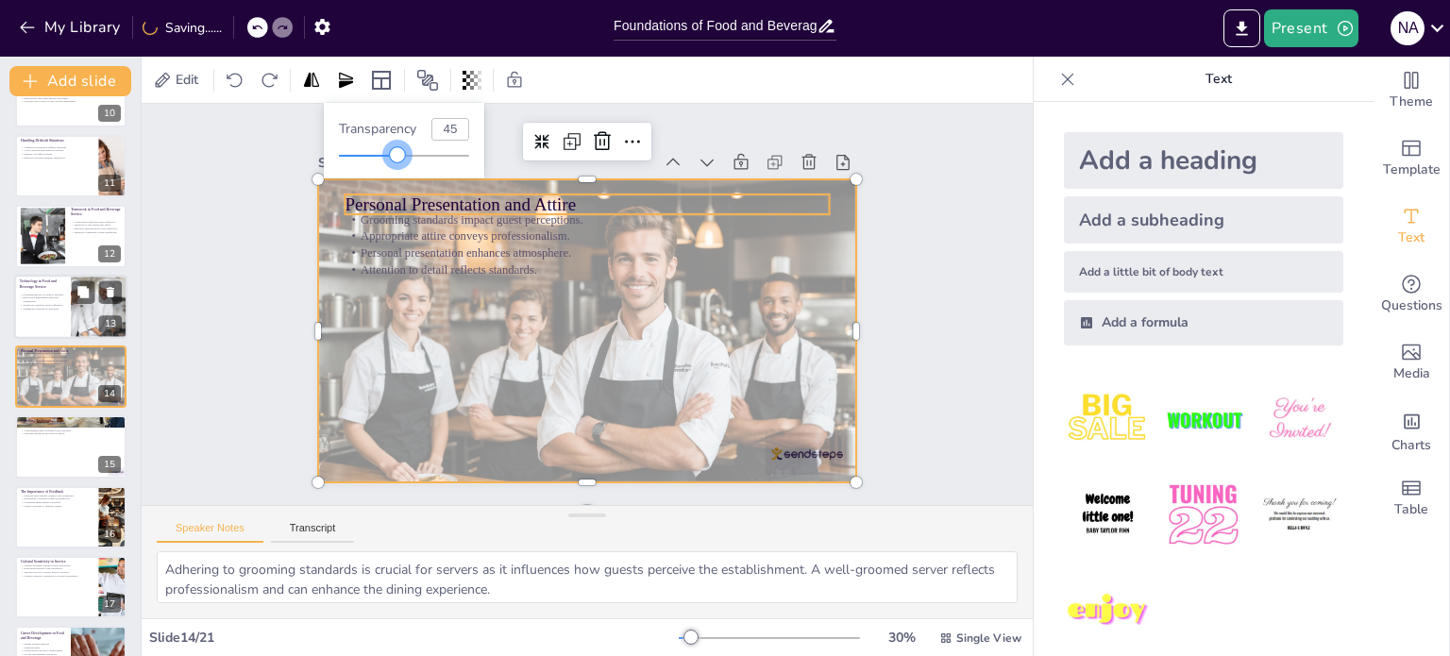
checkbox input "true"
type input "49"
drag, startPoint x: 463, startPoint y: 156, endPoint x: 397, endPoint y: 188, distance: 73.5
click at [397, 188] on body "My Library Saving...... Foundations of Food and Beverage Service: A Guide for N…" at bounding box center [725, 328] width 1450 height 656
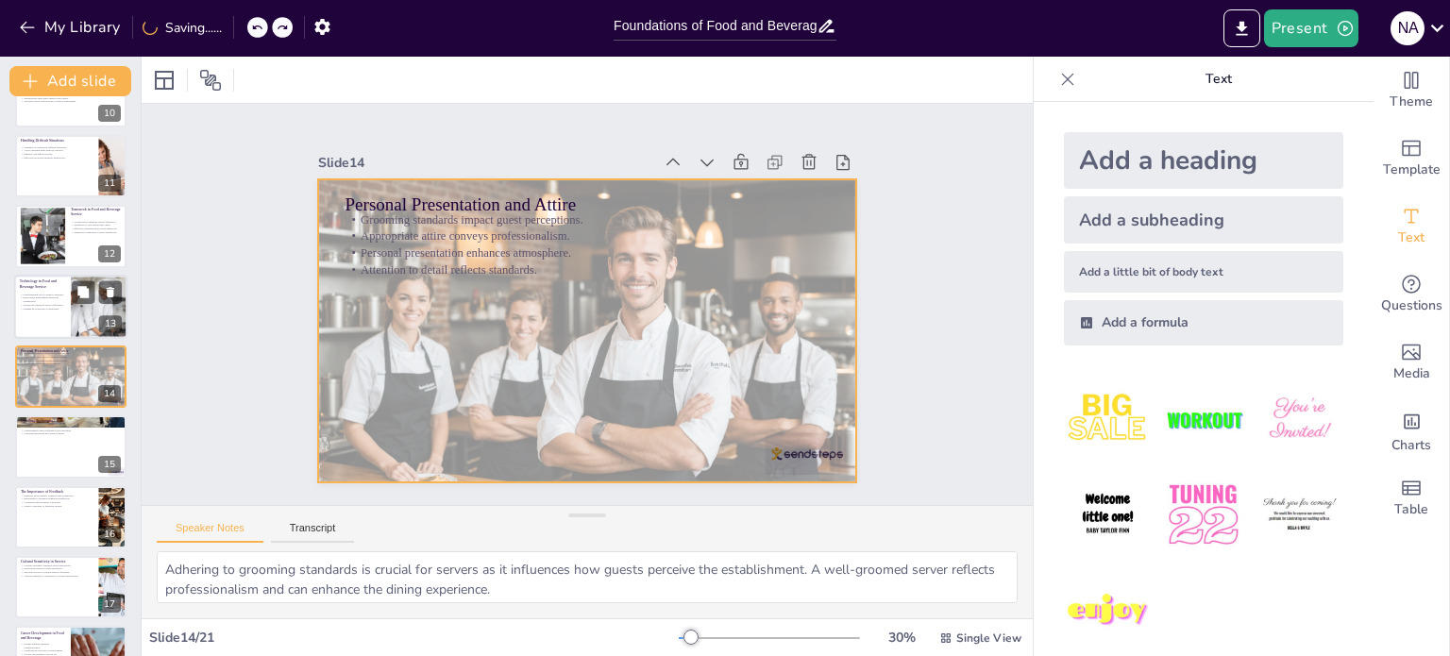
click at [533, 356] on div at bounding box center [573, 327] width 618 height 532
click at [812, 449] on div at bounding box center [569, 324] width 604 height 586
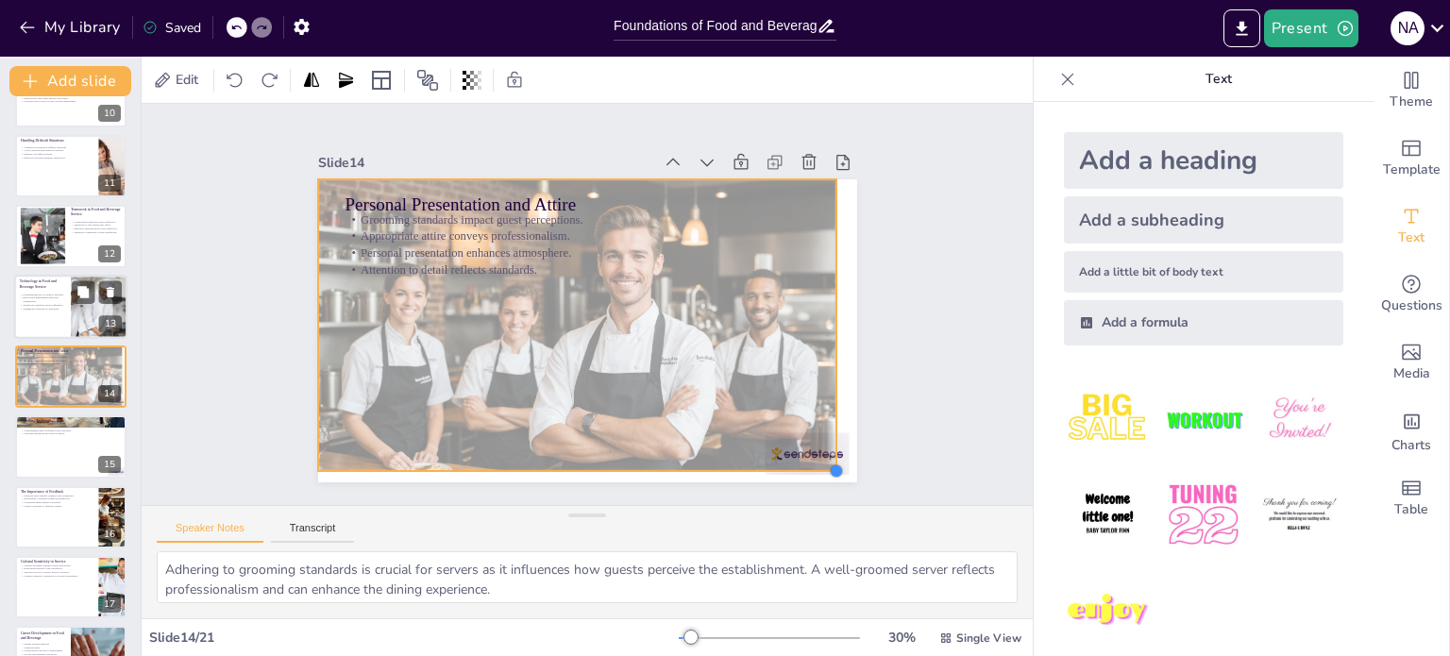
drag, startPoint x: 840, startPoint y: 475, endPoint x: 813, endPoint y: 448, distance: 38.1
click at [813, 448] on div "Personal Presentation and Attire Grooming standards impact guest perceptions. A…" at bounding box center [582, 331] width 590 height 409
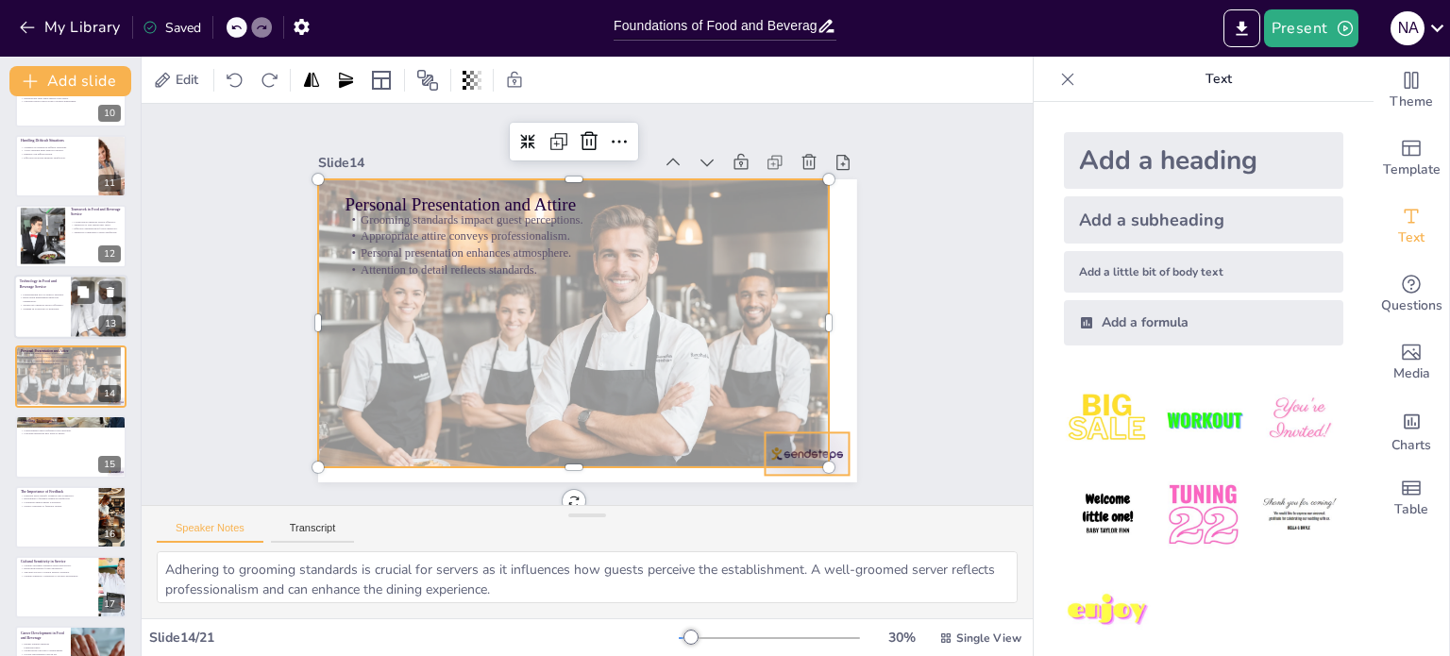
click at [830, 456] on div at bounding box center [807, 453] width 84 height 42
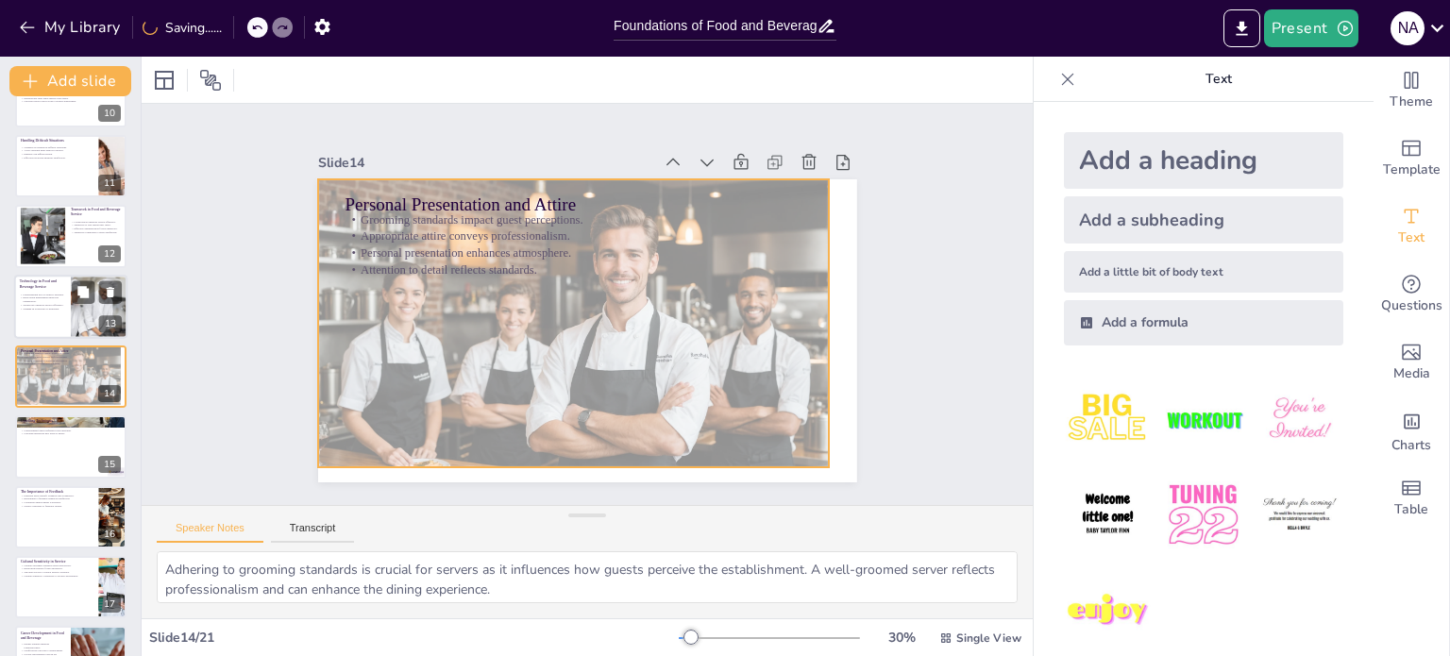
click at [795, 424] on div at bounding box center [571, 321] width 539 height 341
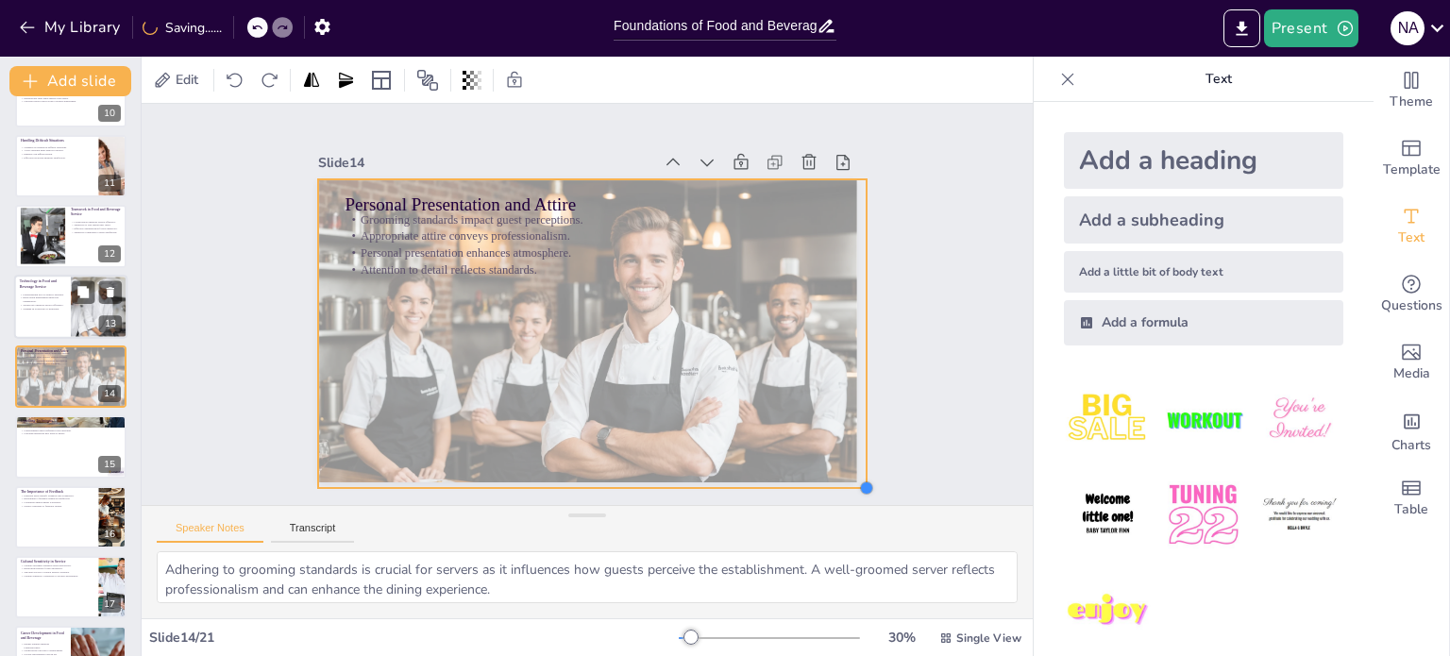
drag, startPoint x: 812, startPoint y: 458, endPoint x: 850, endPoint y: 470, distance: 39.7
click at [850, 470] on div "Slide 1 Go to [DOMAIN_NAME] and login with code Free10539573 Slide 2 Foundation…" at bounding box center [587, 305] width 645 height 356
click at [425, 71] on icon at bounding box center [427, 80] width 21 height 21
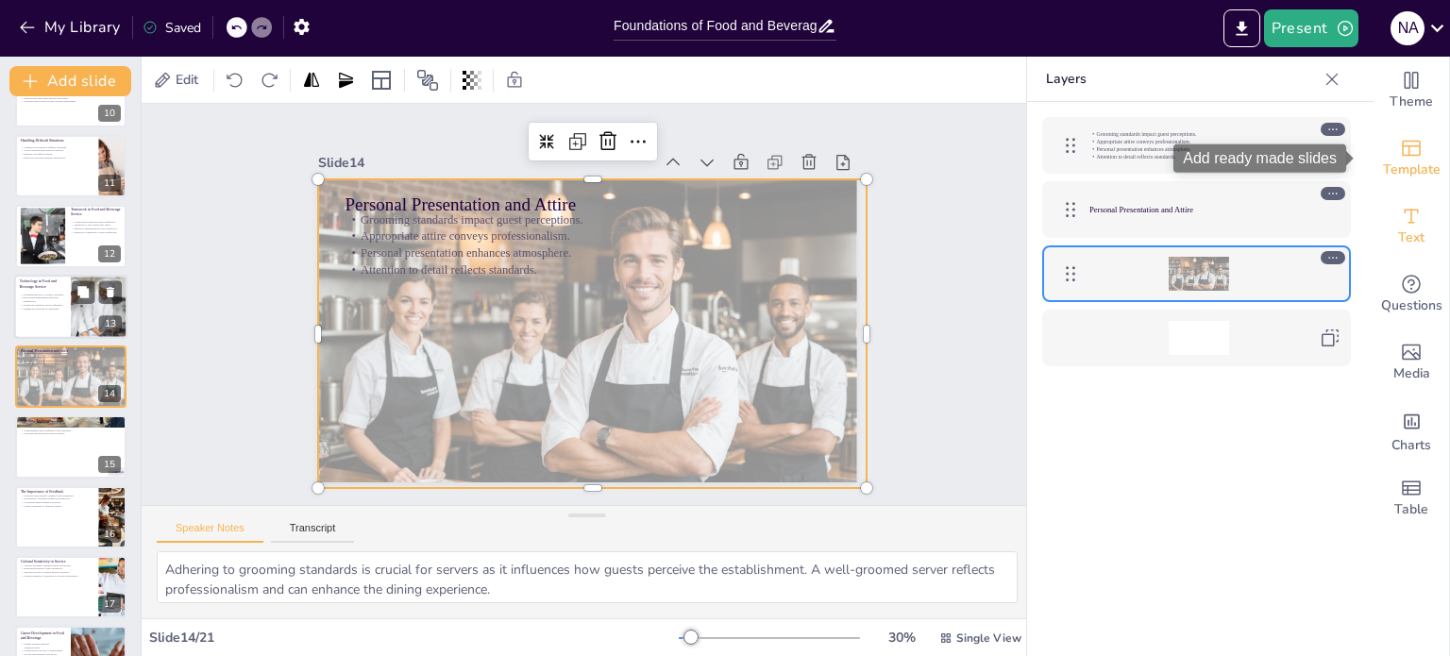
click at [1402, 154] on icon "Add ready made slides" at bounding box center [1411, 148] width 23 height 23
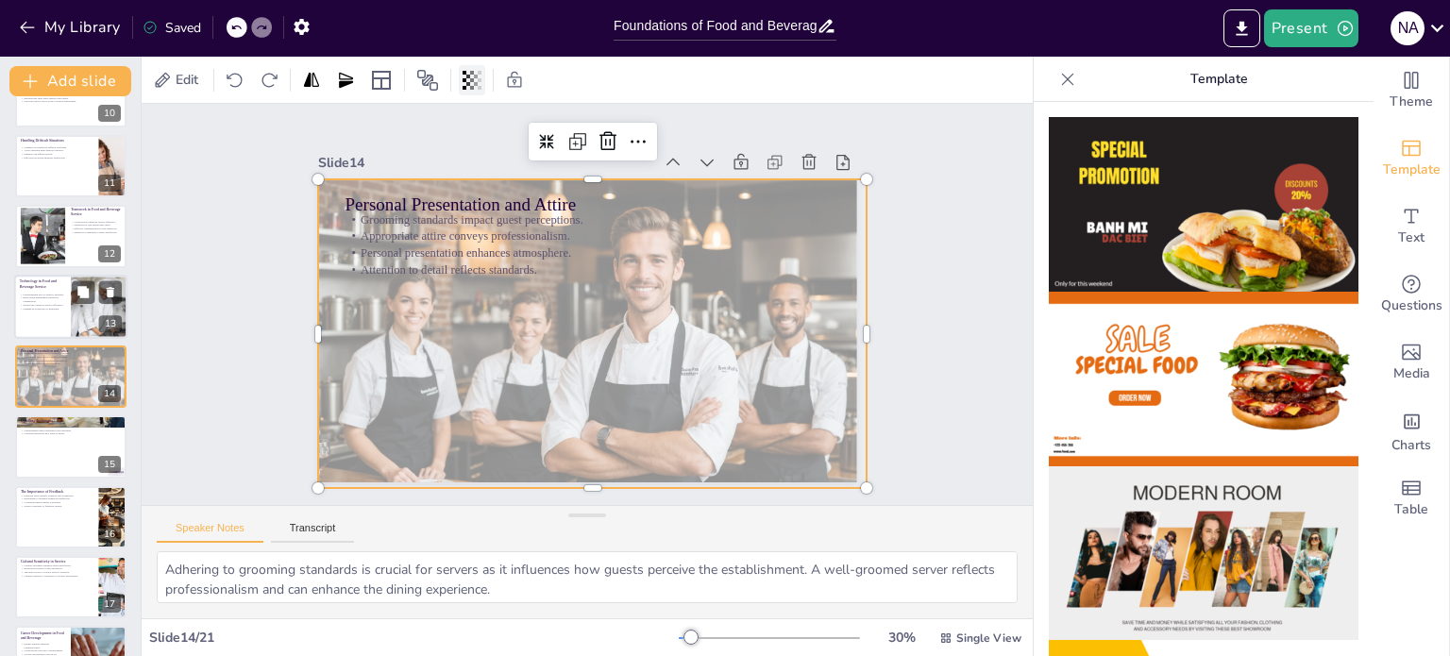
click at [478, 80] on icon at bounding box center [472, 80] width 19 height 19
click at [459, 421] on div at bounding box center [589, 333] width 579 height 365
click at [521, 362] on div at bounding box center [592, 333] width 549 height 310
click at [521, 362] on div at bounding box center [589, 334] width 579 height 366
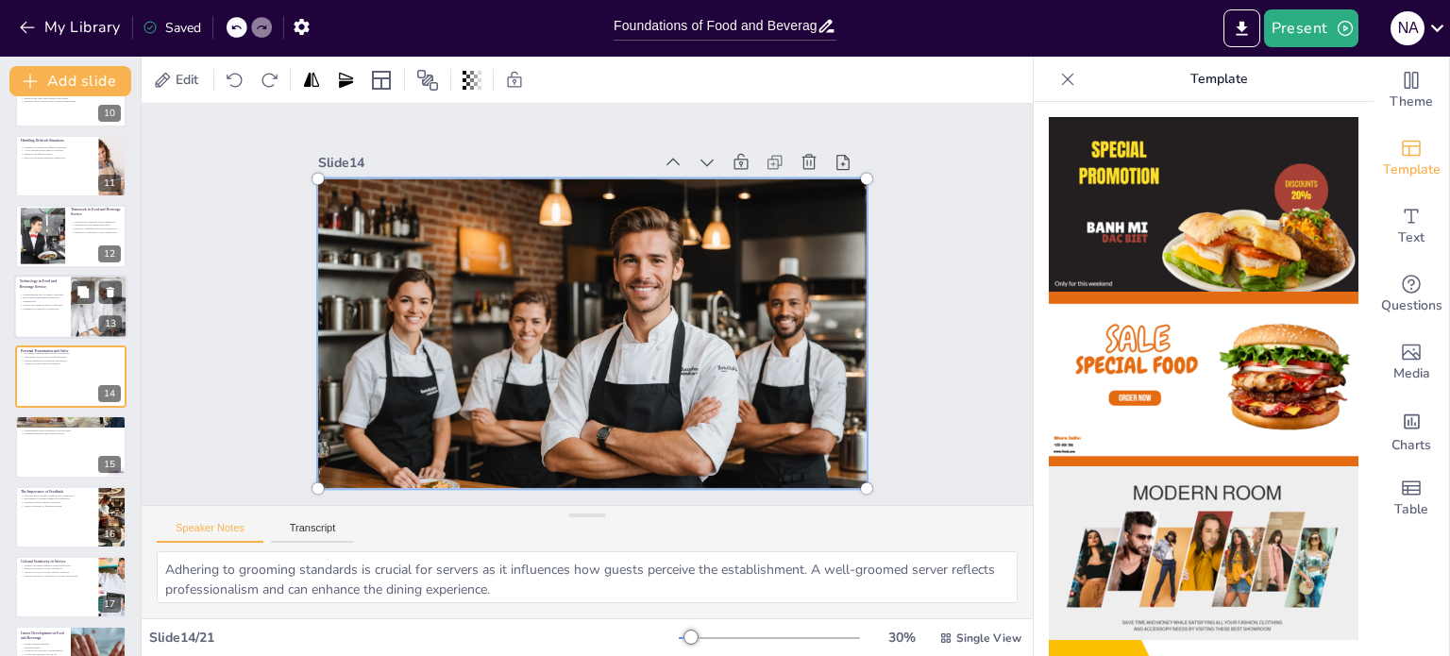
click at [504, 353] on div at bounding box center [589, 334] width 603 height 391
click at [503, 353] on div at bounding box center [589, 334] width 603 height 391
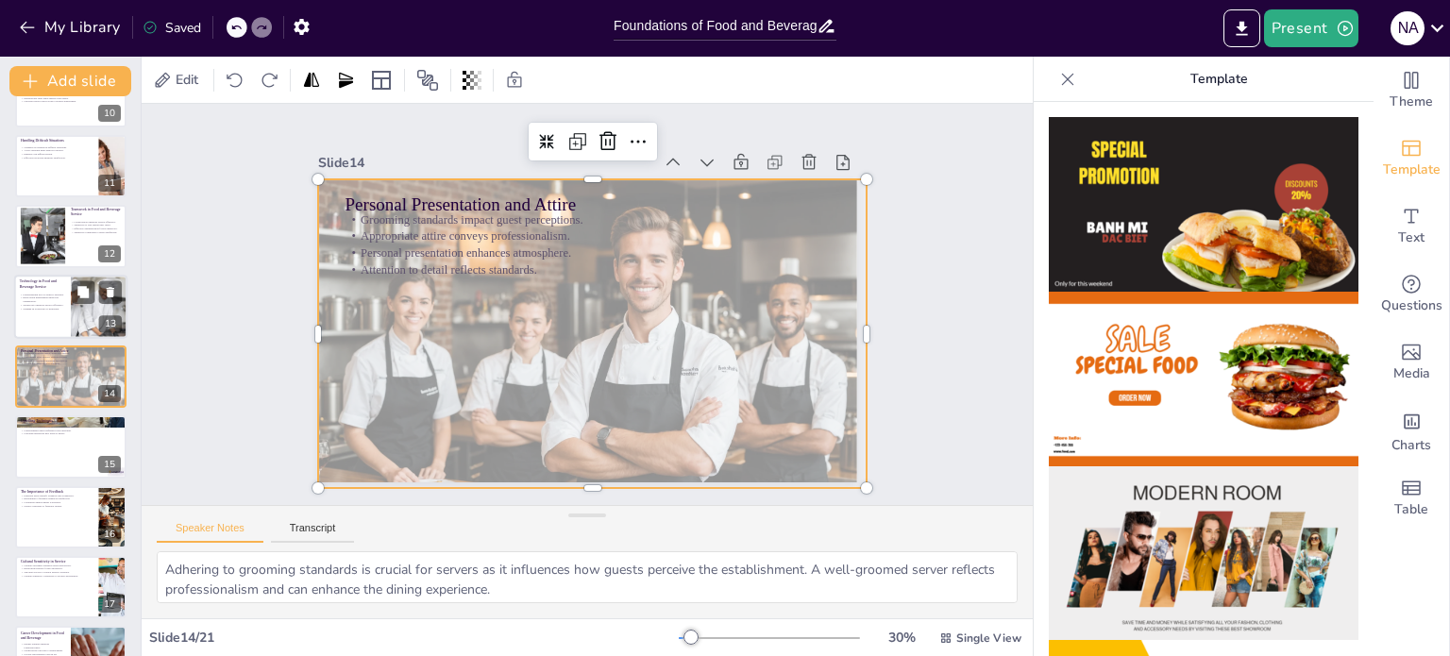
click at [1058, 81] on icon at bounding box center [1067, 79] width 19 height 19
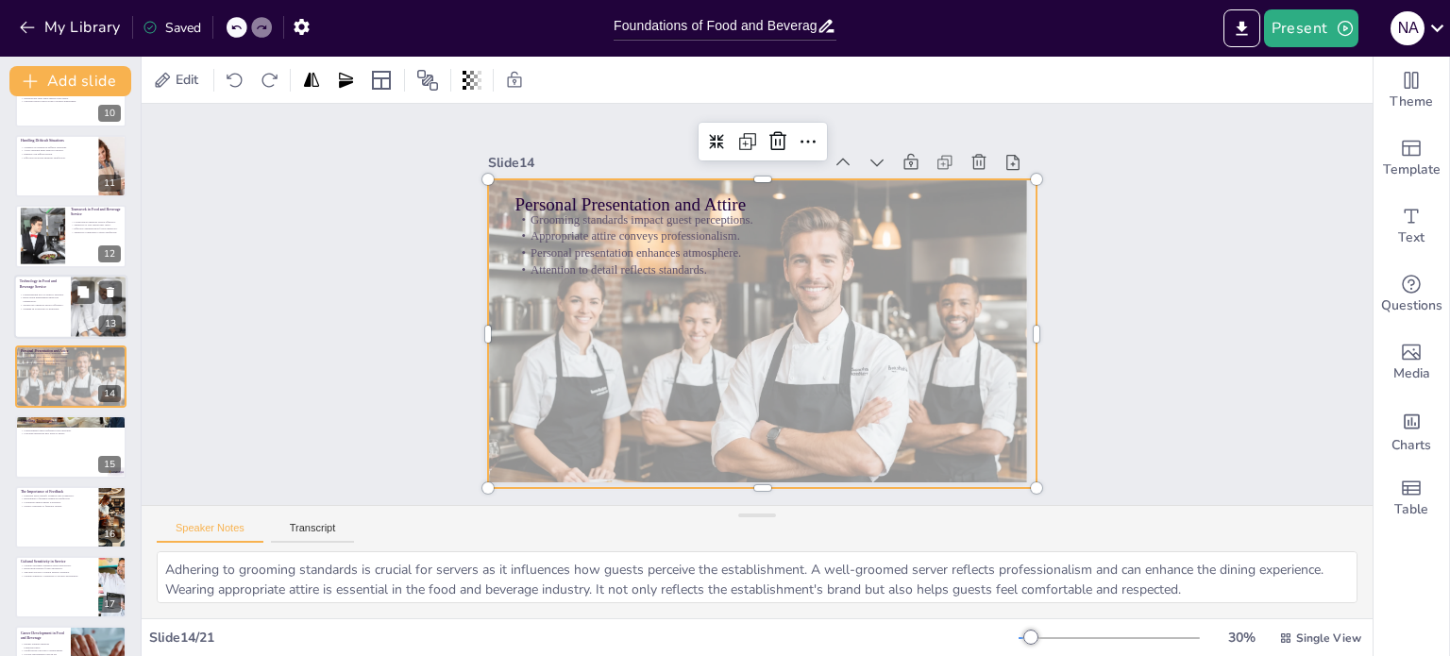
click at [960, 430] on div at bounding box center [762, 333] width 549 height 310
click at [960, 430] on div at bounding box center [759, 333] width 579 height 365
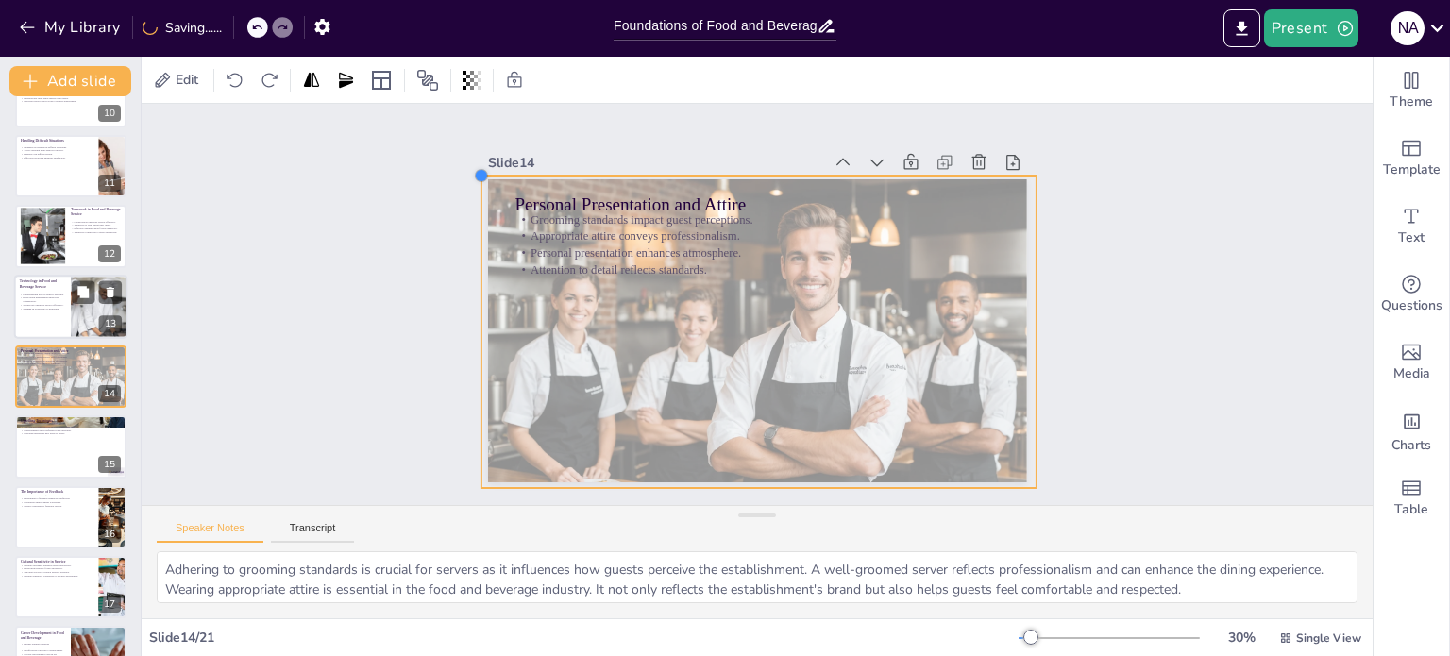
drag, startPoint x: 476, startPoint y: 177, endPoint x: 543, endPoint y: 174, distance: 67.1
click at [543, 174] on div "Personal Presentation and Attire Grooming standards impact guest perceptions. A…" at bounding box center [754, 331] width 567 height 358
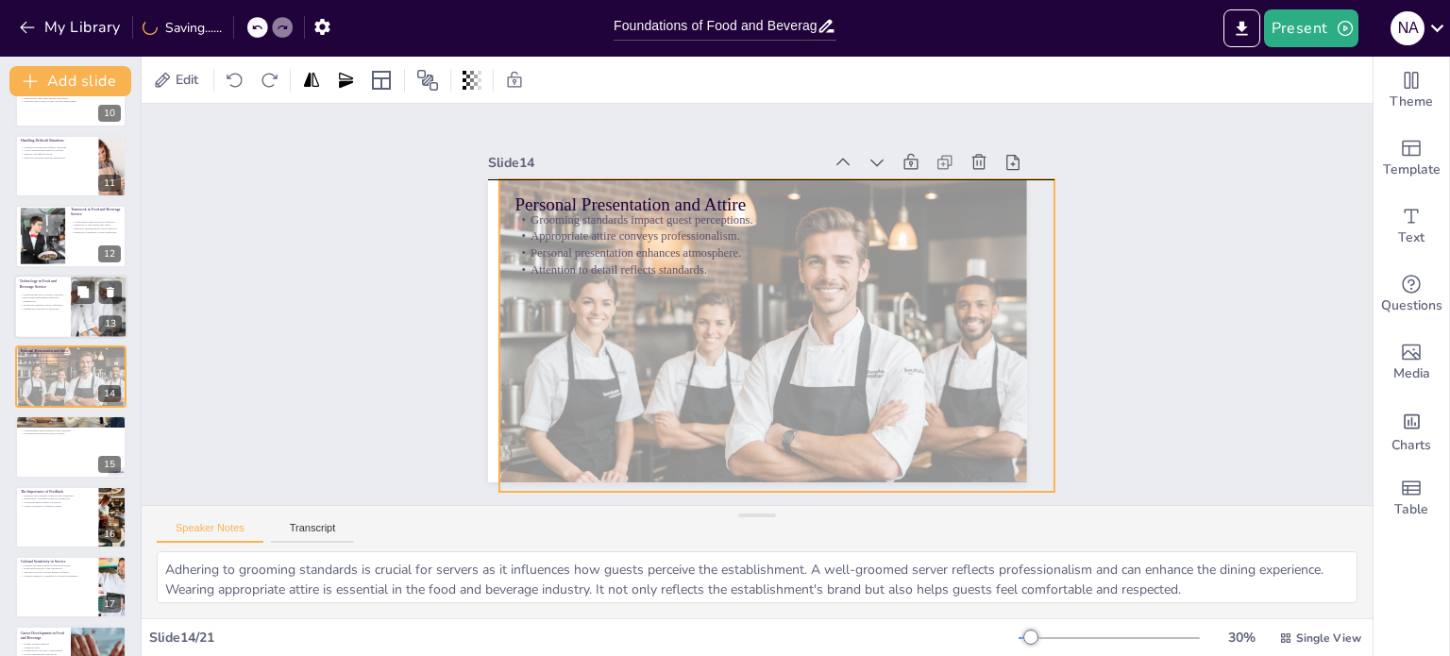
drag, startPoint x: 598, startPoint y: 343, endPoint x: 616, endPoint y: 341, distance: 18.0
click at [616, 341] on div at bounding box center [777, 334] width 556 height 313
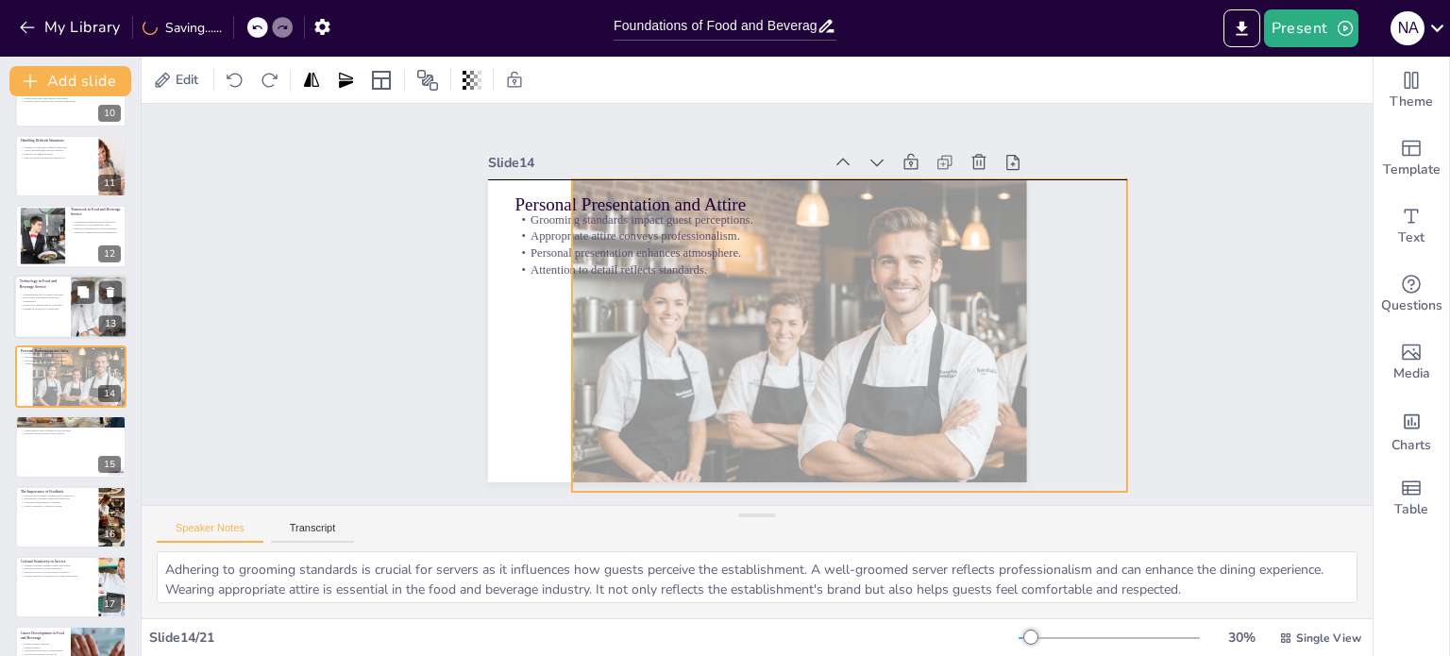
drag, startPoint x: 626, startPoint y: 351, endPoint x: 699, endPoint y: 350, distance: 72.7
click at [699, 350] on div at bounding box center [845, 345] width 585 height 370
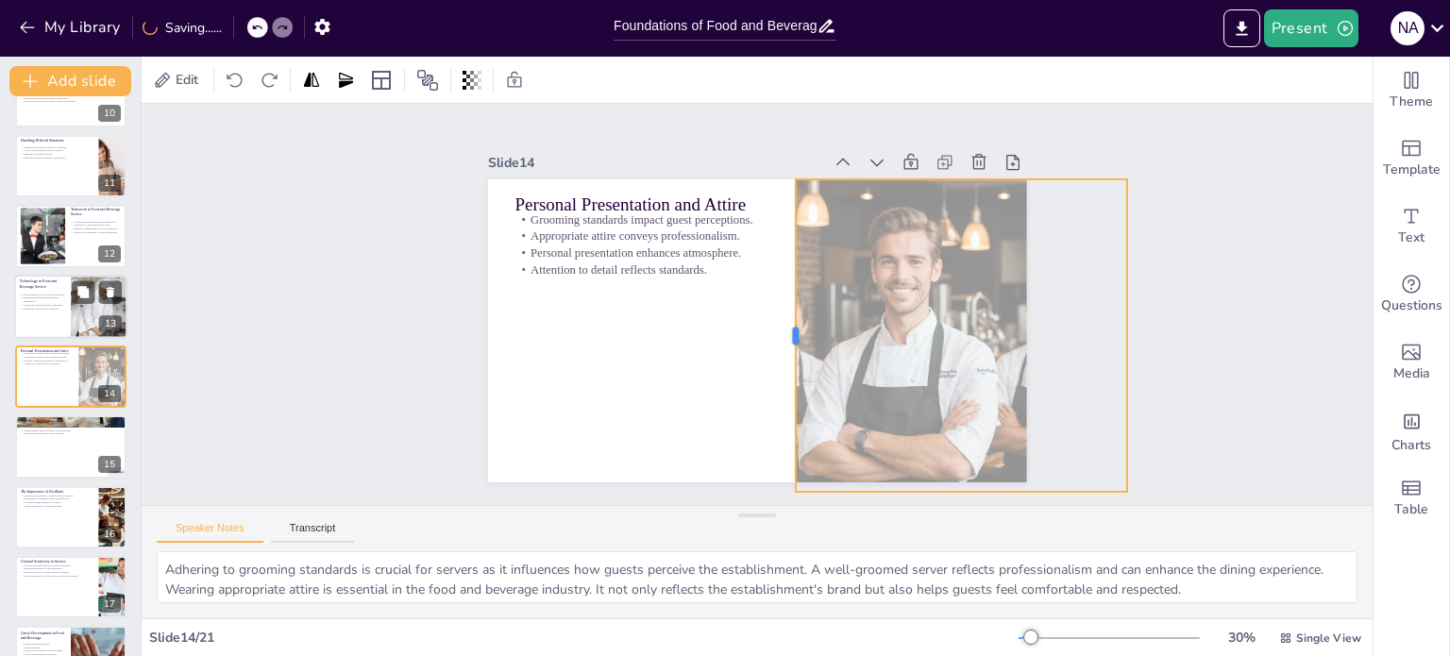
drag, startPoint x: 557, startPoint y: 329, endPoint x: 781, endPoint y: 350, distance: 224.8
click at [781, 350] on div at bounding box center [784, 338] width 47 height 312
click at [1149, 344] on div "Slide 1 Go to [DOMAIN_NAME] and login with code Free10539573 Slide 2 Foundation…" at bounding box center [757, 304] width 1231 height 401
click at [940, 373] on div at bounding box center [850, 334] width 556 height 313
click at [457, 82] on div at bounding box center [446, 80] width 161 height 30
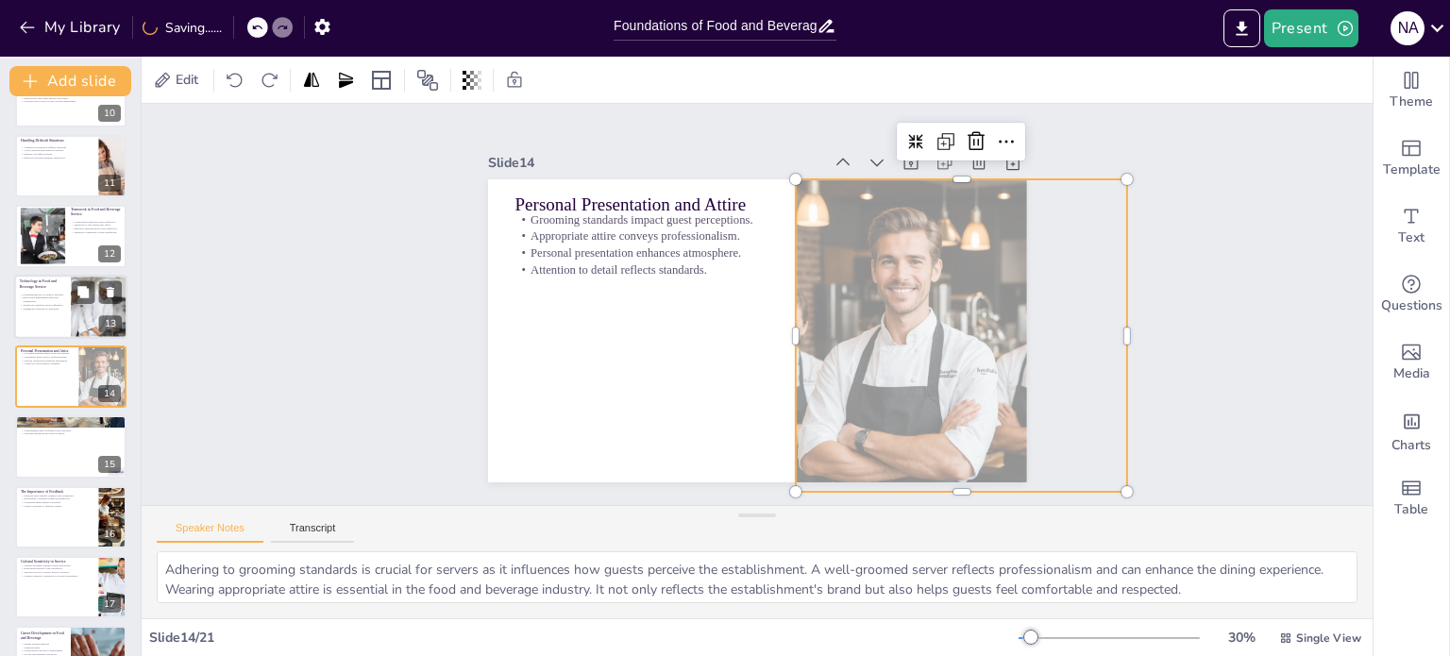
click at [475, 97] on div "Edit" at bounding box center [757, 80] width 1231 height 46
click at [473, 82] on icon at bounding box center [472, 80] width 19 height 19
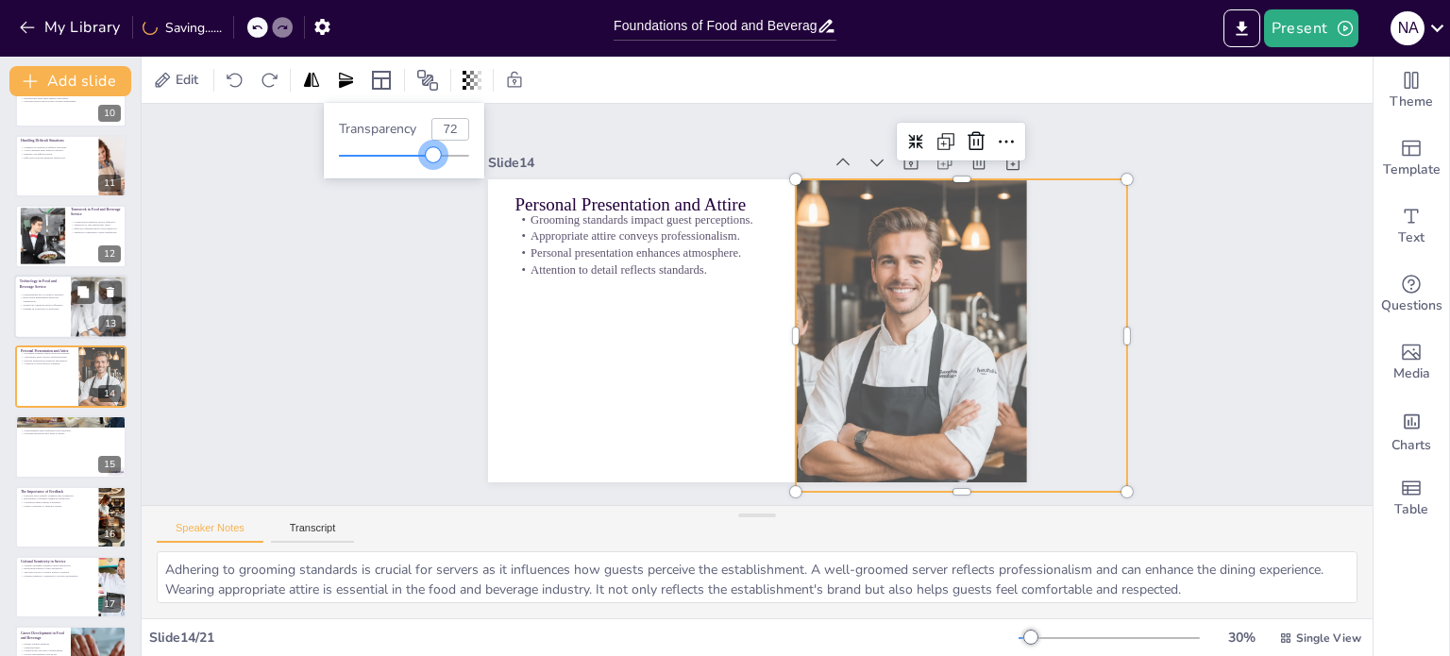
drag, startPoint x: 403, startPoint y: 155, endPoint x: 434, endPoint y: 156, distance: 31.2
click at [434, 156] on div at bounding box center [433, 154] width 15 height 15
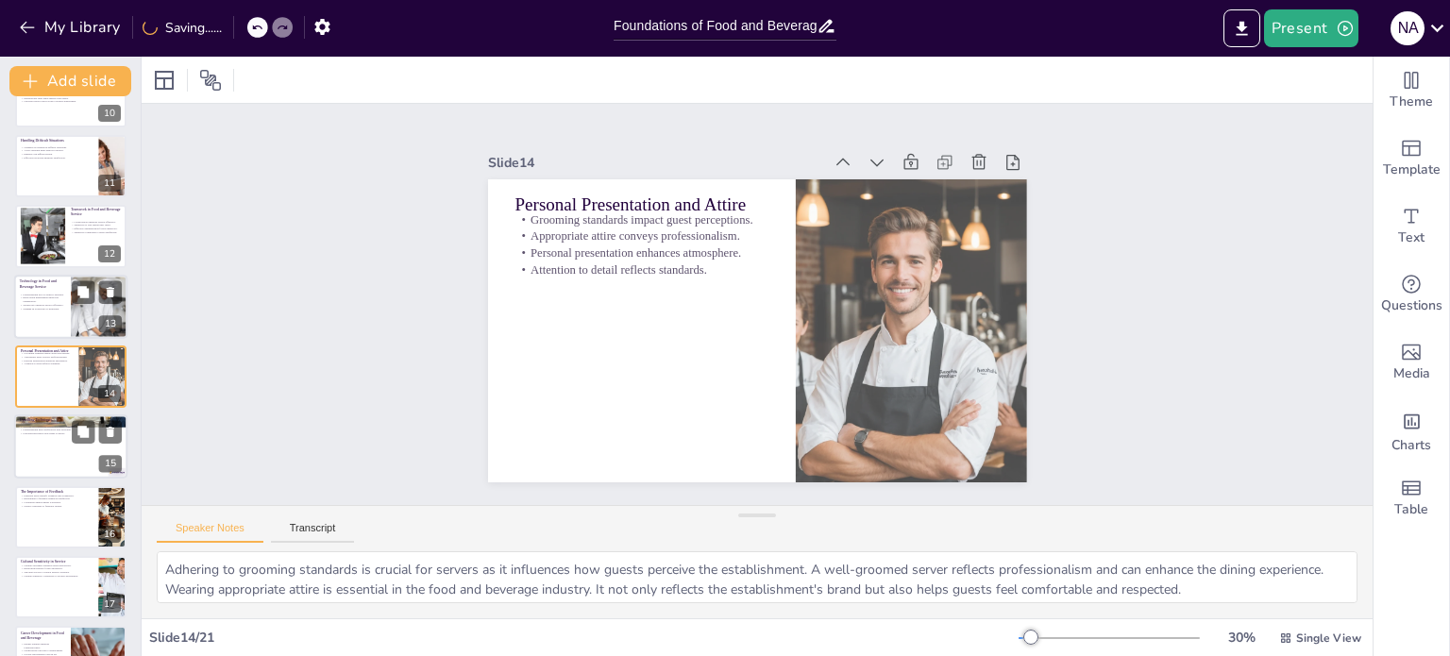
click at [39, 435] on div at bounding box center [70, 447] width 113 height 64
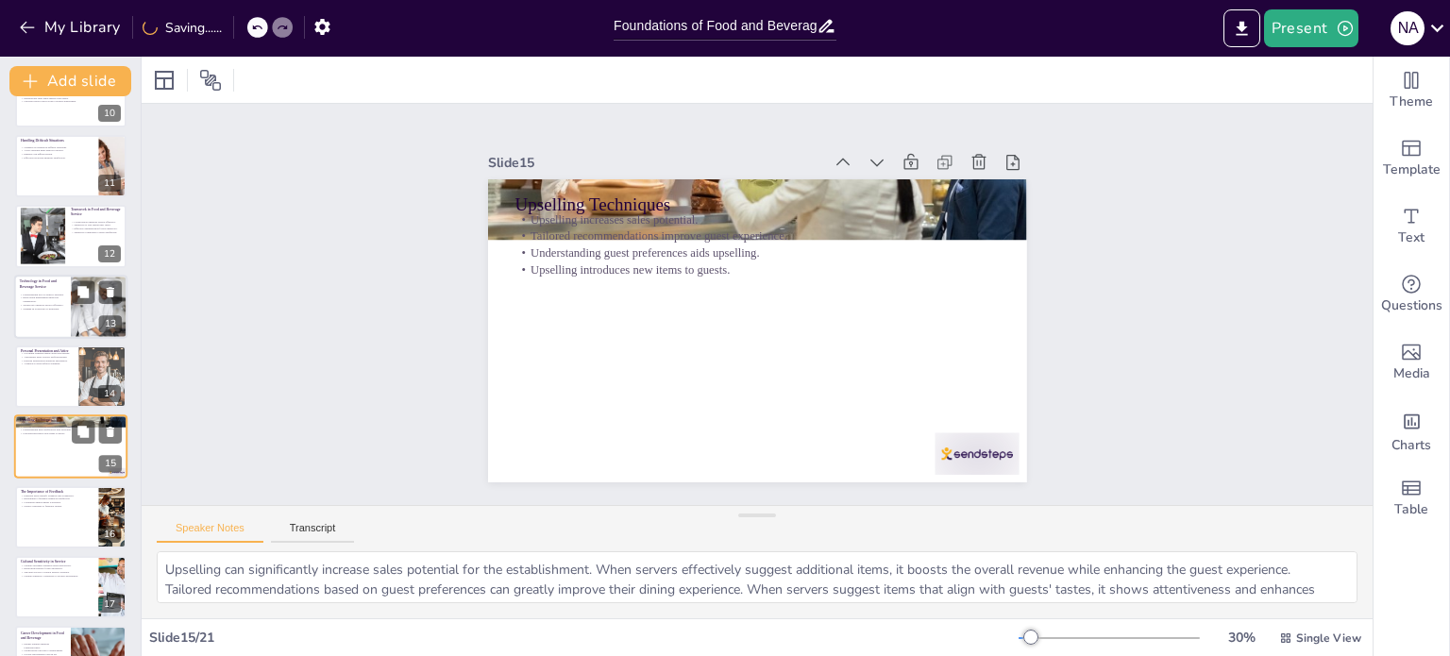
scroll to position [749, 0]
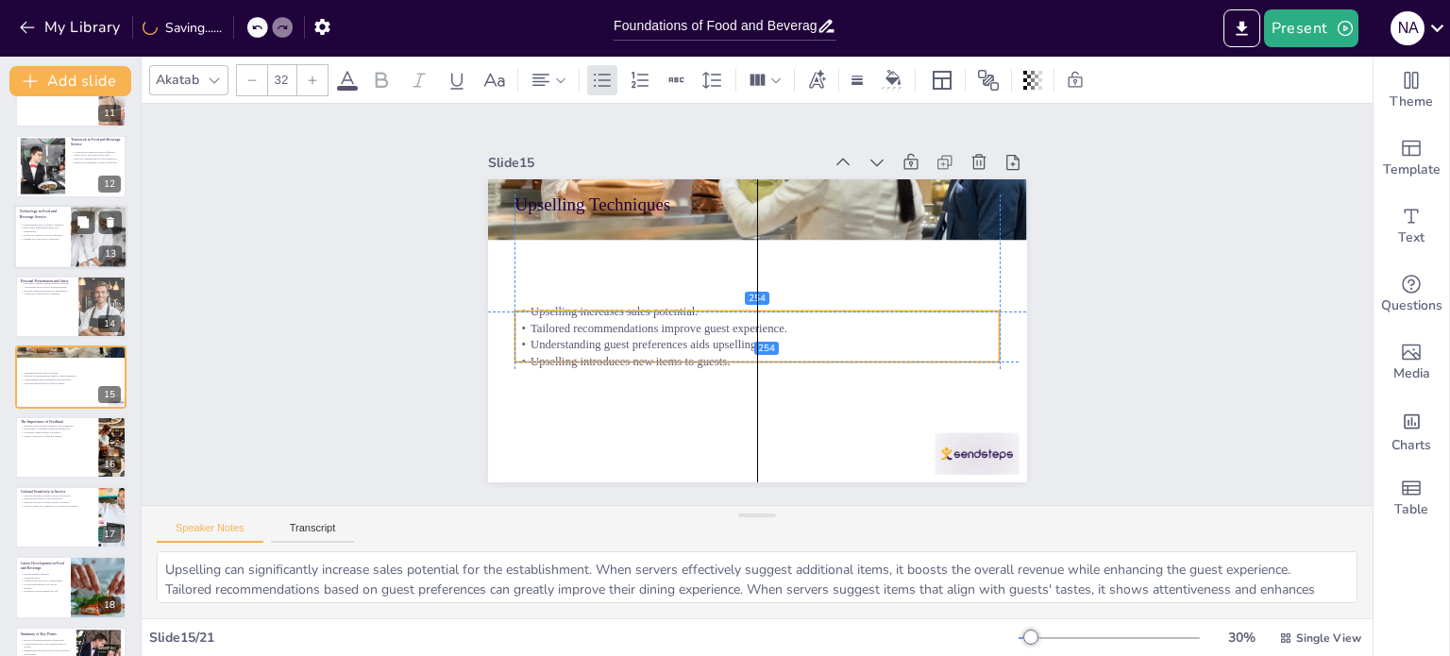
drag, startPoint x: 668, startPoint y: 223, endPoint x: 668, endPoint y: 322, distance: 99.1
click at [668, 322] on p "Tailored recommendations improve guest experience." at bounding box center [757, 328] width 485 height 17
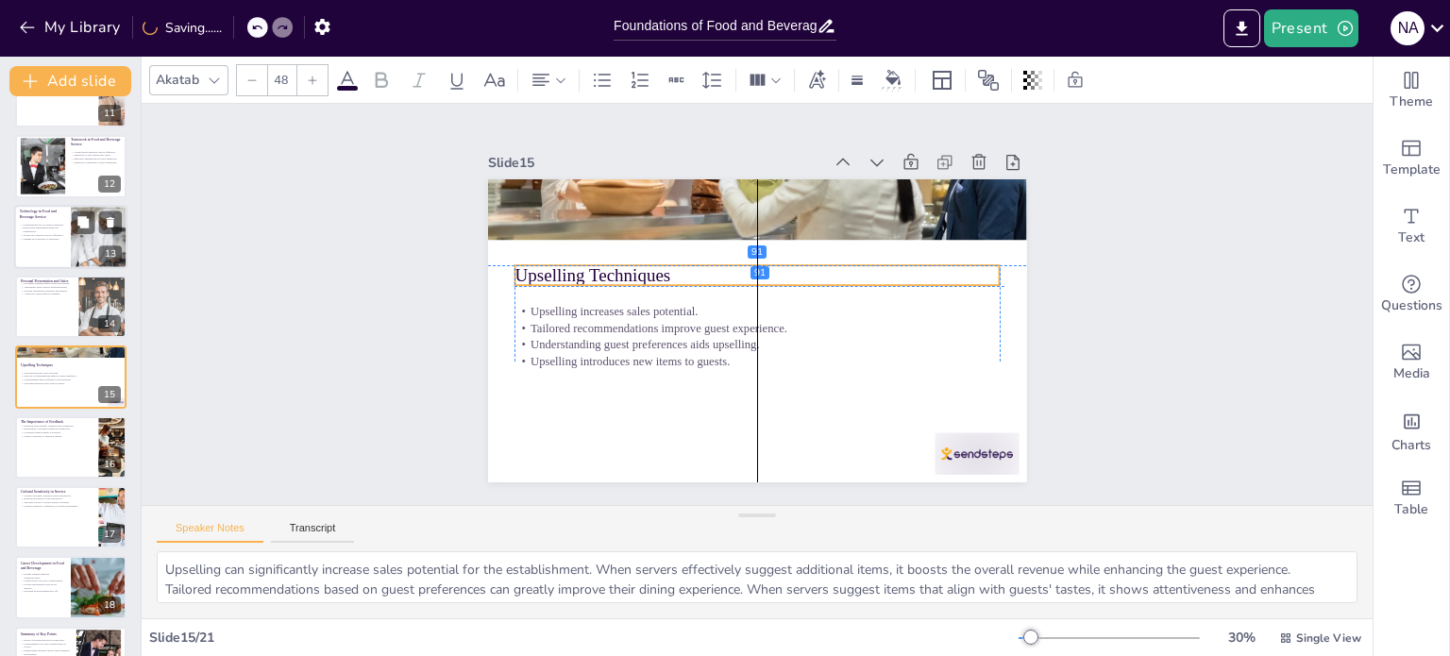
drag, startPoint x: 634, startPoint y: 207, endPoint x: 639, endPoint y: 280, distance: 73.8
click at [639, 280] on p "Upselling Techniques" at bounding box center [757, 275] width 485 height 25
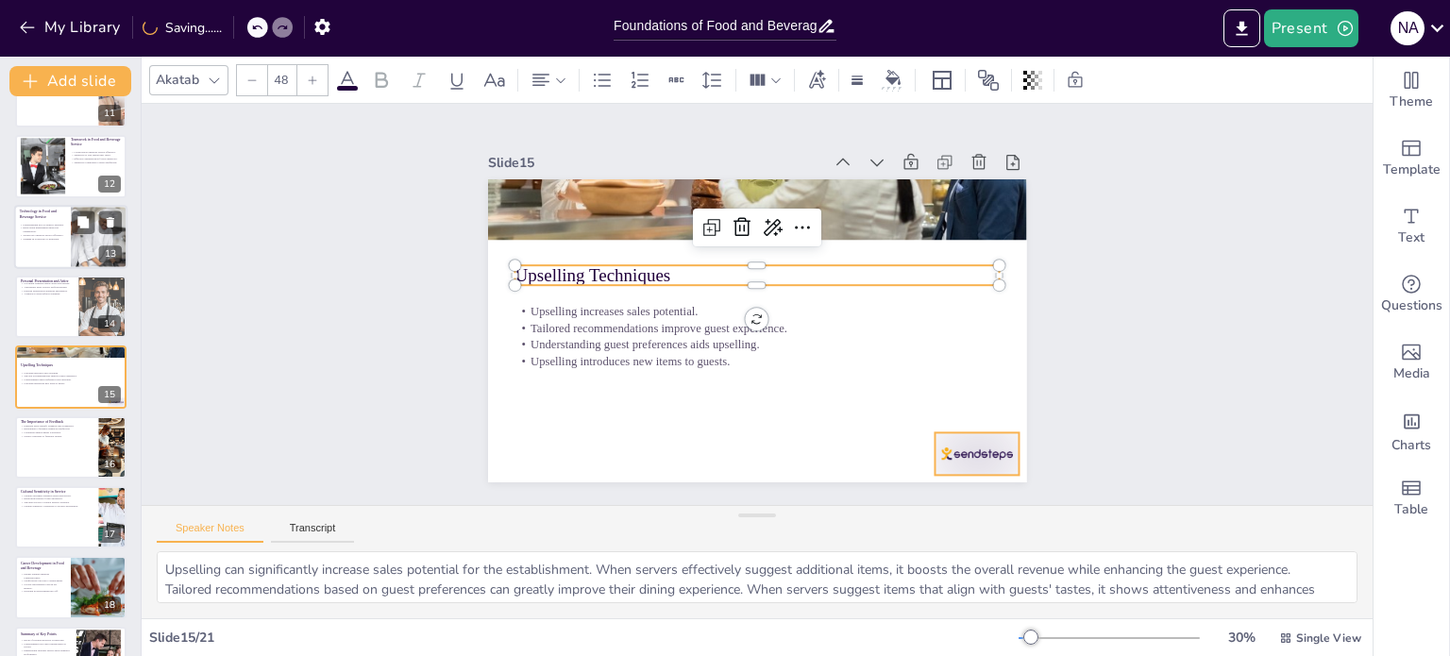
click at [957, 450] on div at bounding box center [960, 475] width 88 height 51
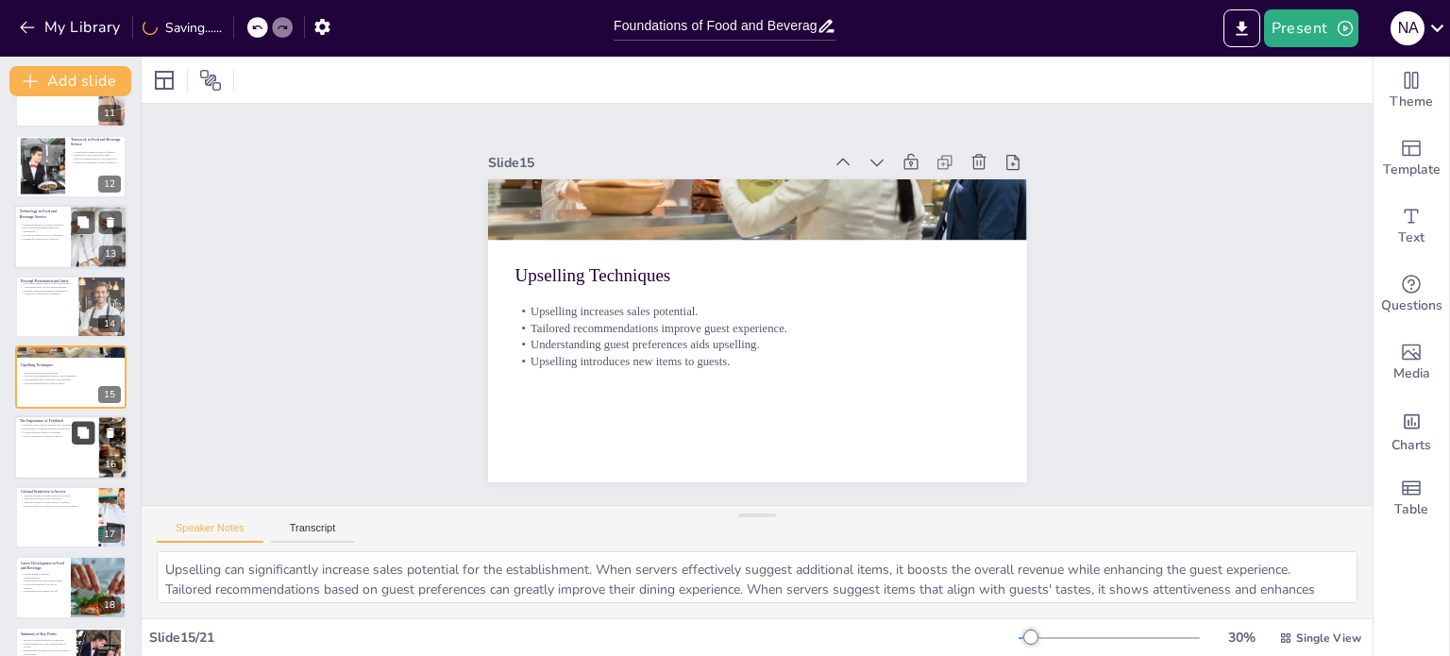
click at [78, 442] on button at bounding box center [83, 432] width 23 height 23
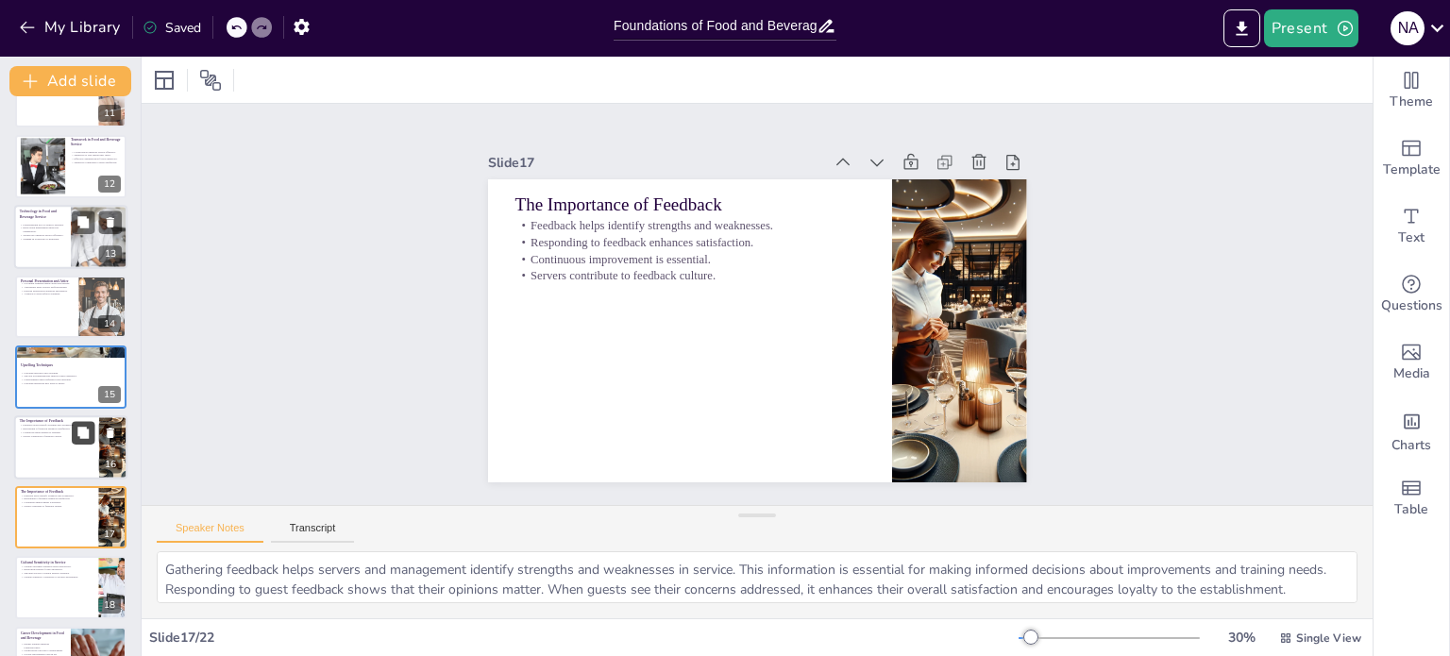
scroll to position [889, 0]
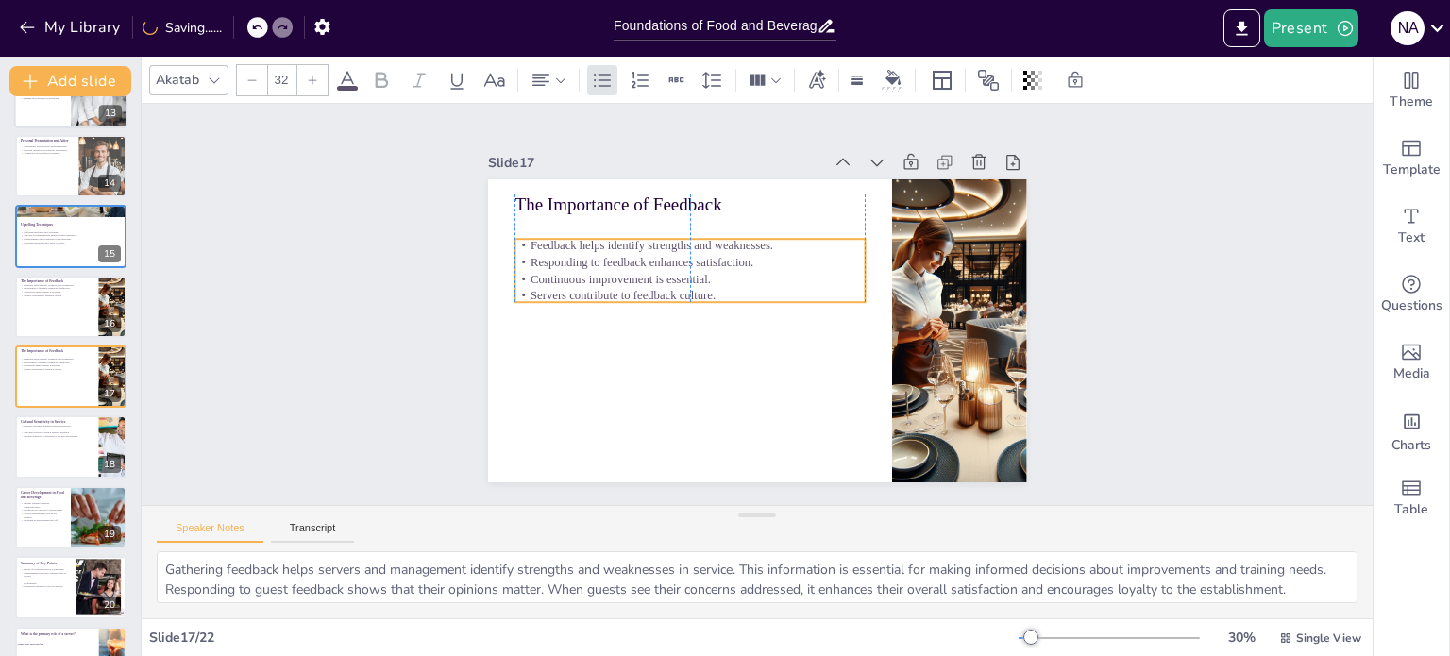
drag, startPoint x: 569, startPoint y: 270, endPoint x: 568, endPoint y: 290, distance: 19.8
click at [568, 290] on p "Servers contribute to feedback culture." at bounding box center [690, 295] width 350 height 17
click at [62, 308] on div at bounding box center [70, 307] width 113 height 64
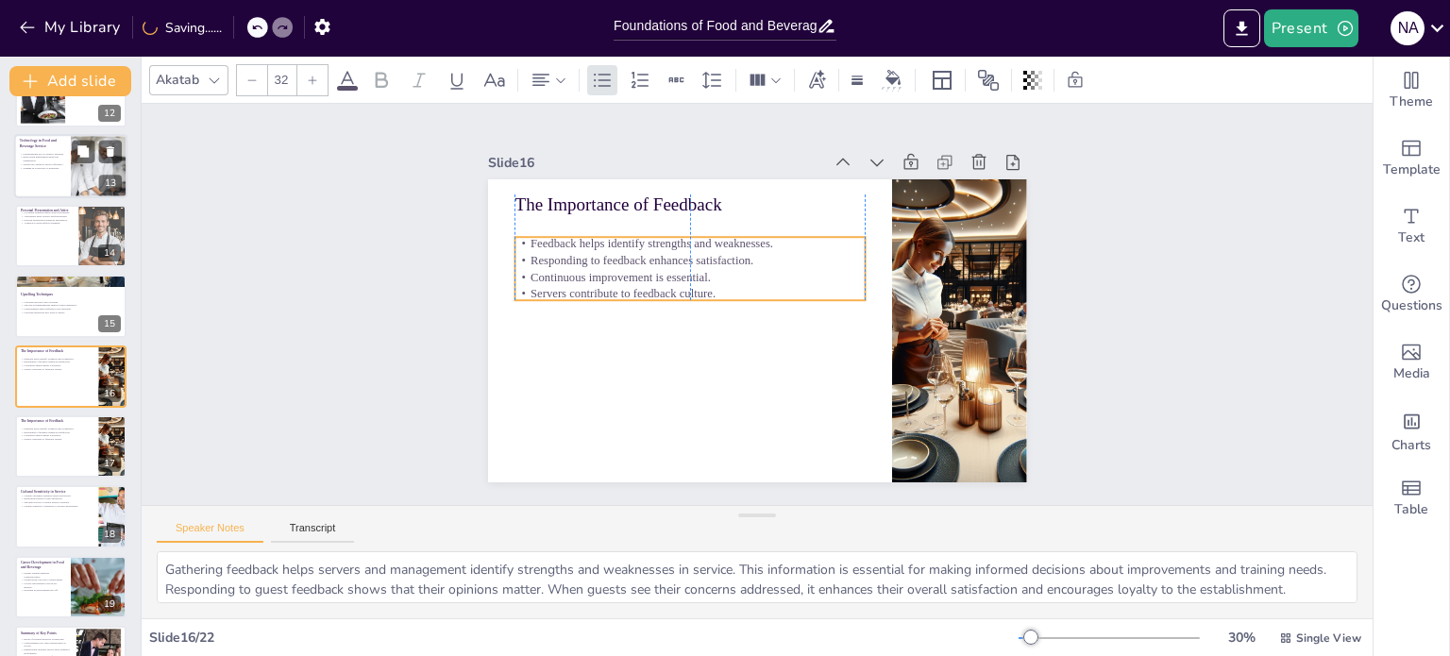
drag, startPoint x: 617, startPoint y: 255, endPoint x: 617, endPoint y: 273, distance: 17.9
click at [617, 273] on p "Continuous improvement is essential." at bounding box center [690, 276] width 350 height 17
click at [45, 296] on p "Upselling Techniques" at bounding box center [71, 295] width 102 height 6
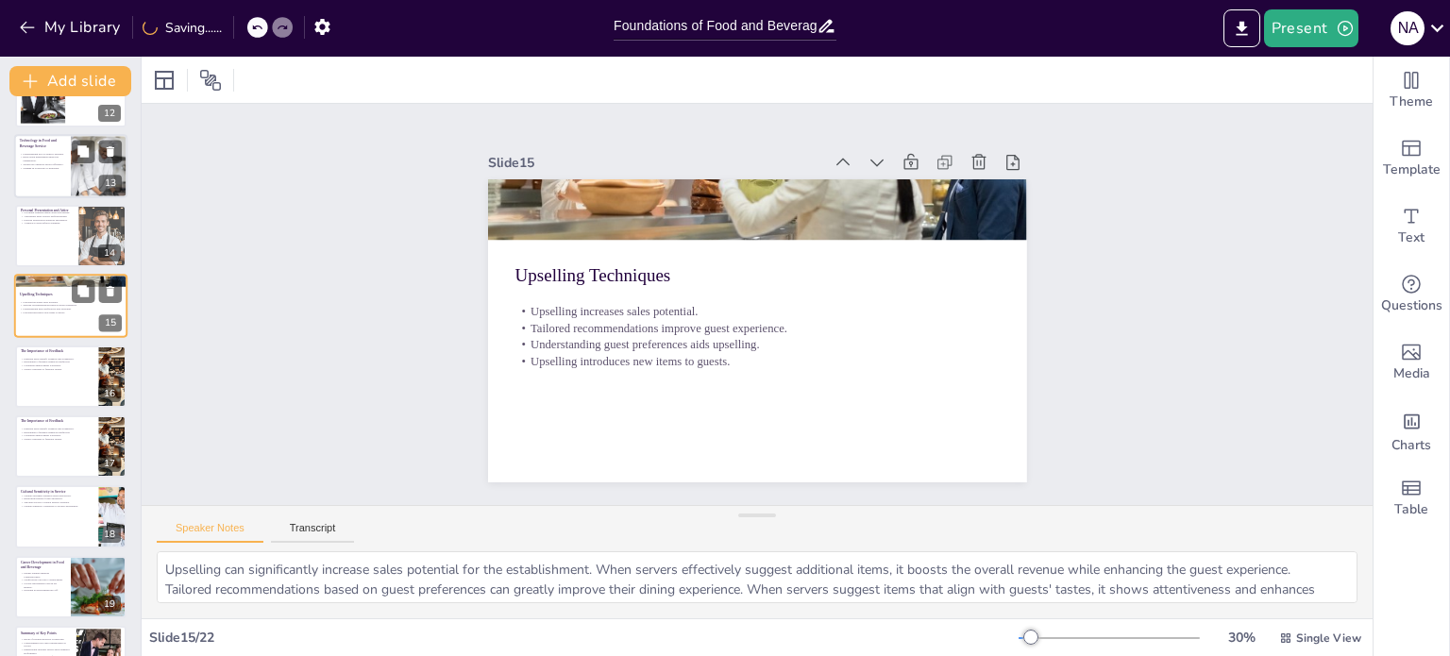
scroll to position [749, 0]
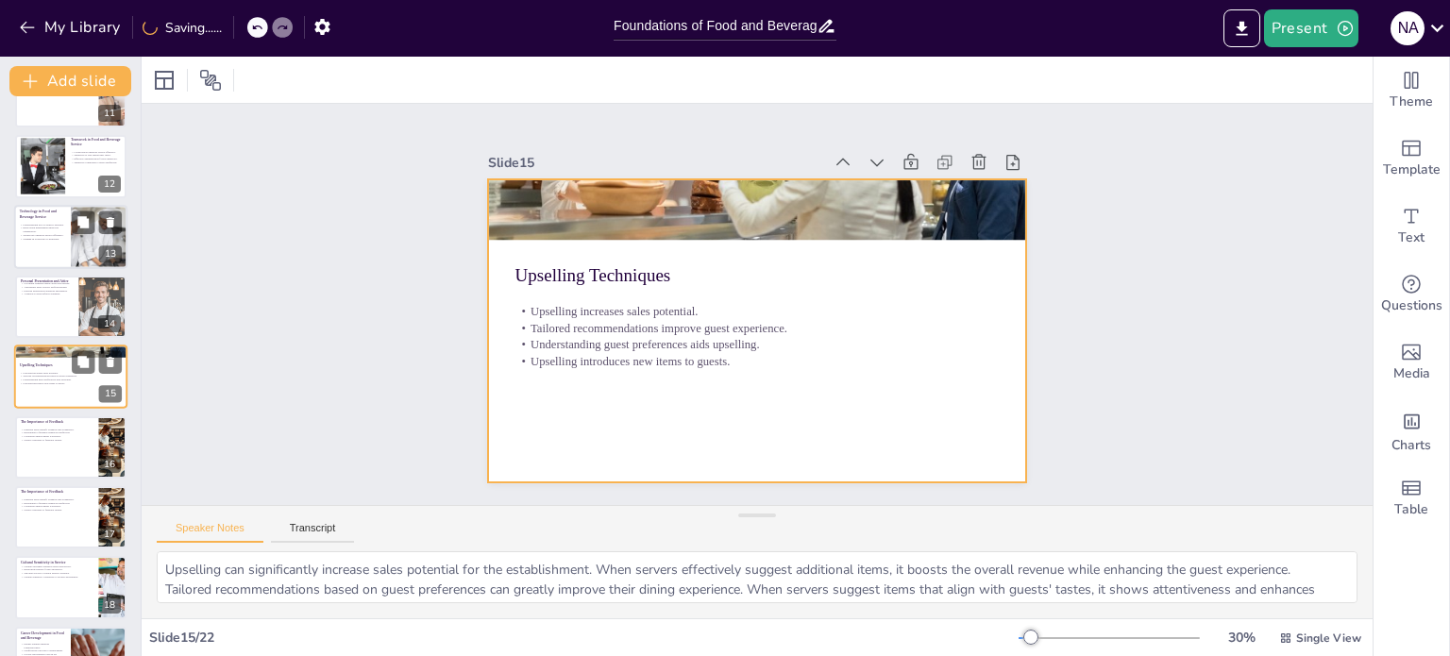
click at [59, 394] on div at bounding box center [70, 378] width 113 height 64
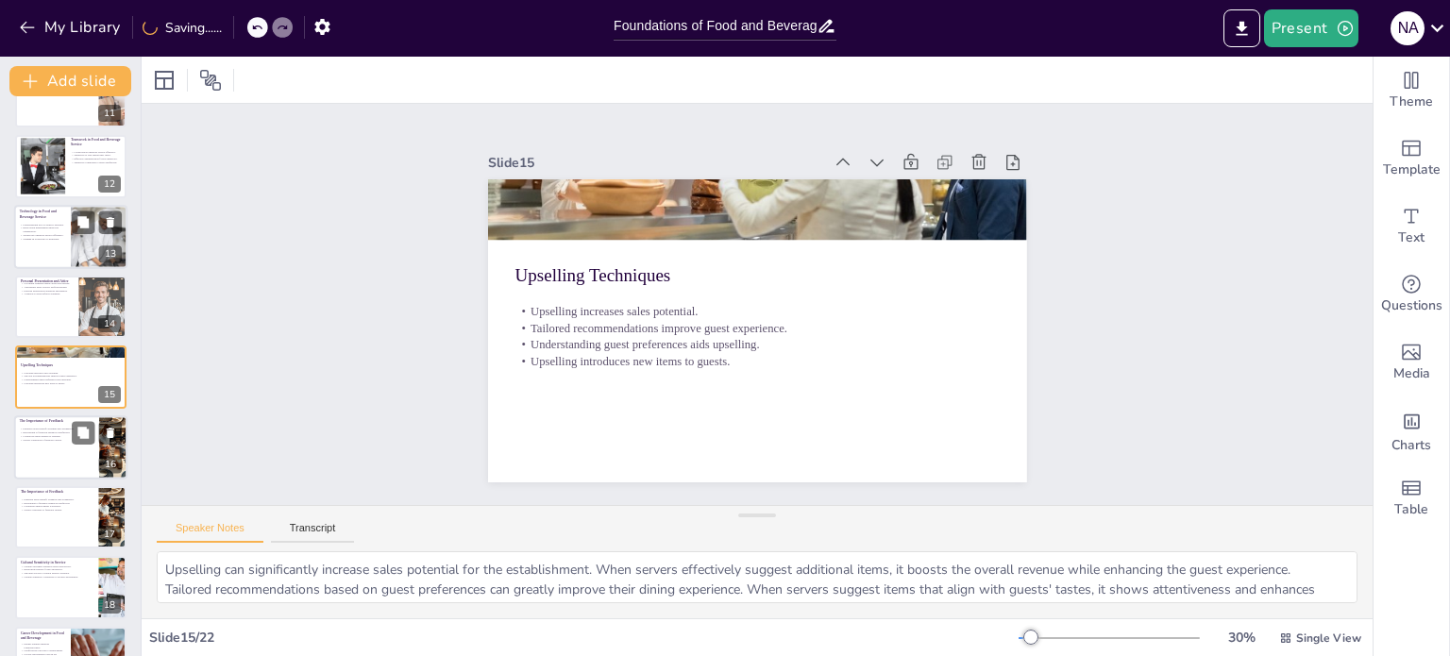
click at [64, 458] on div at bounding box center [70, 447] width 113 height 64
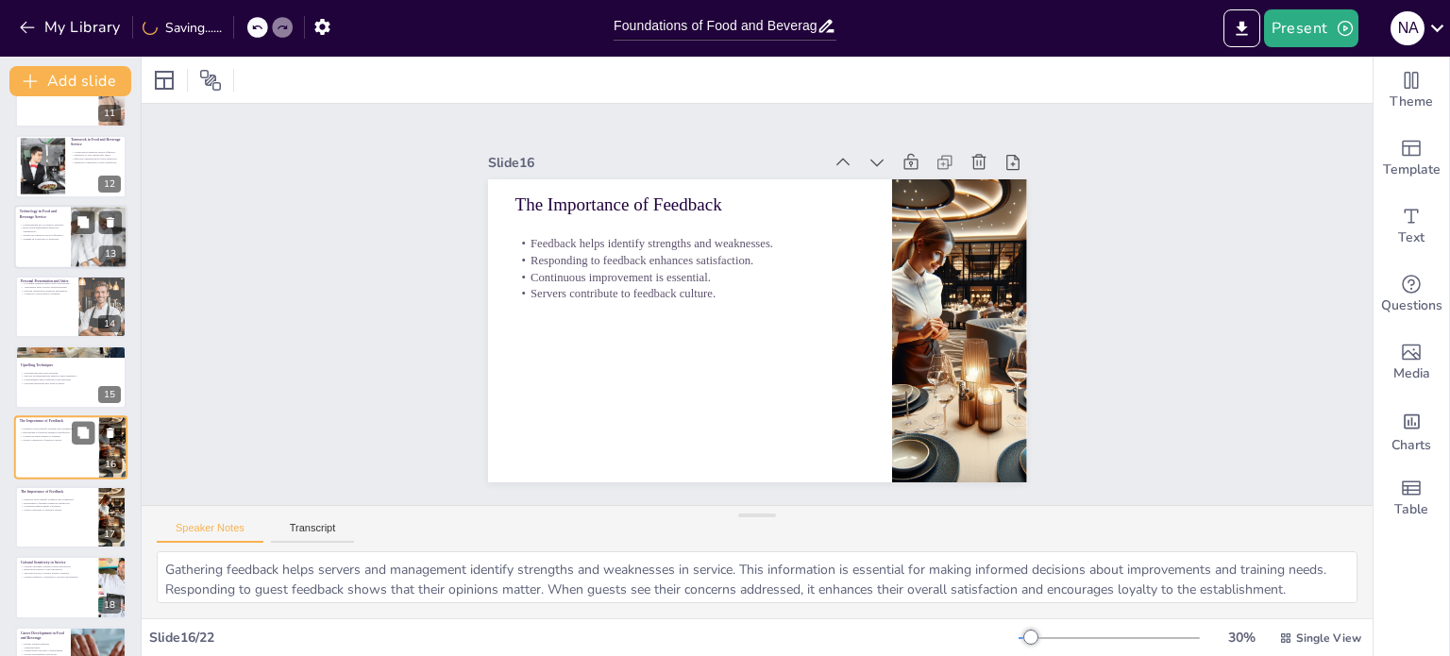
scroll to position [819, 0]
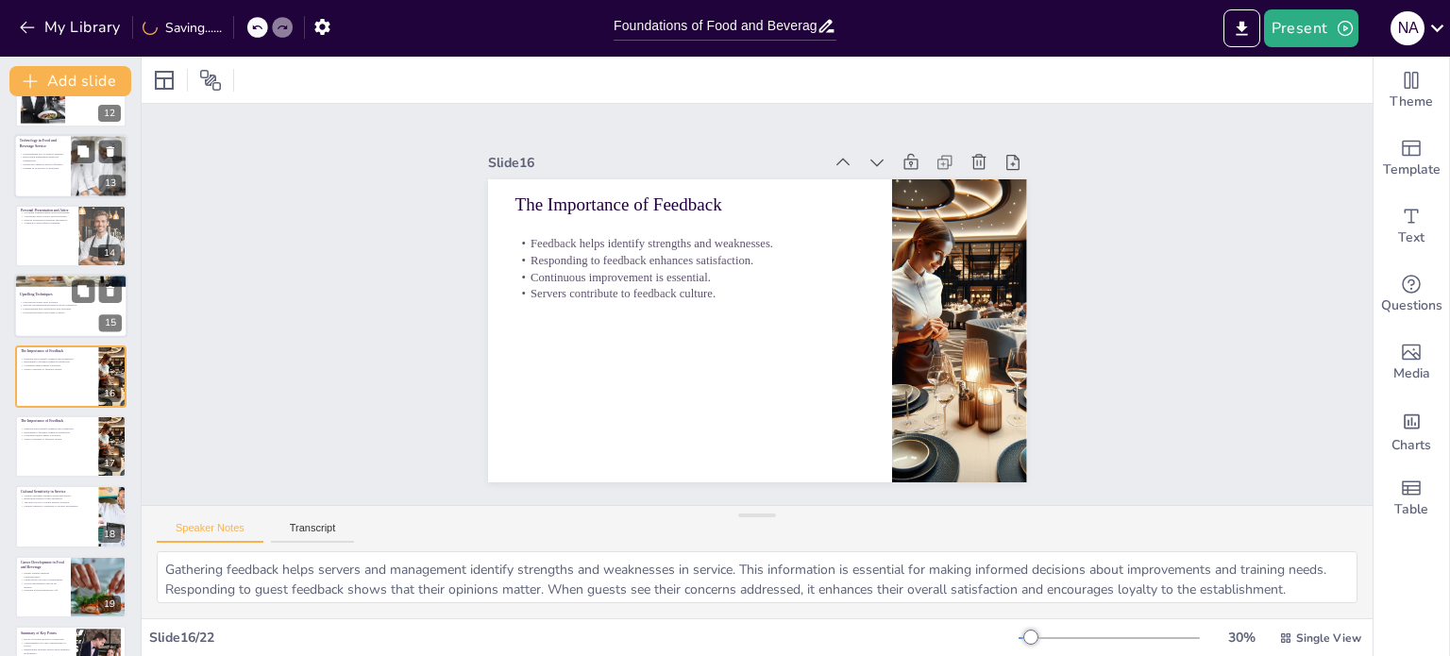
click at [40, 308] on p "Understanding guest preferences aids upselling." at bounding box center [71, 310] width 102 height 4
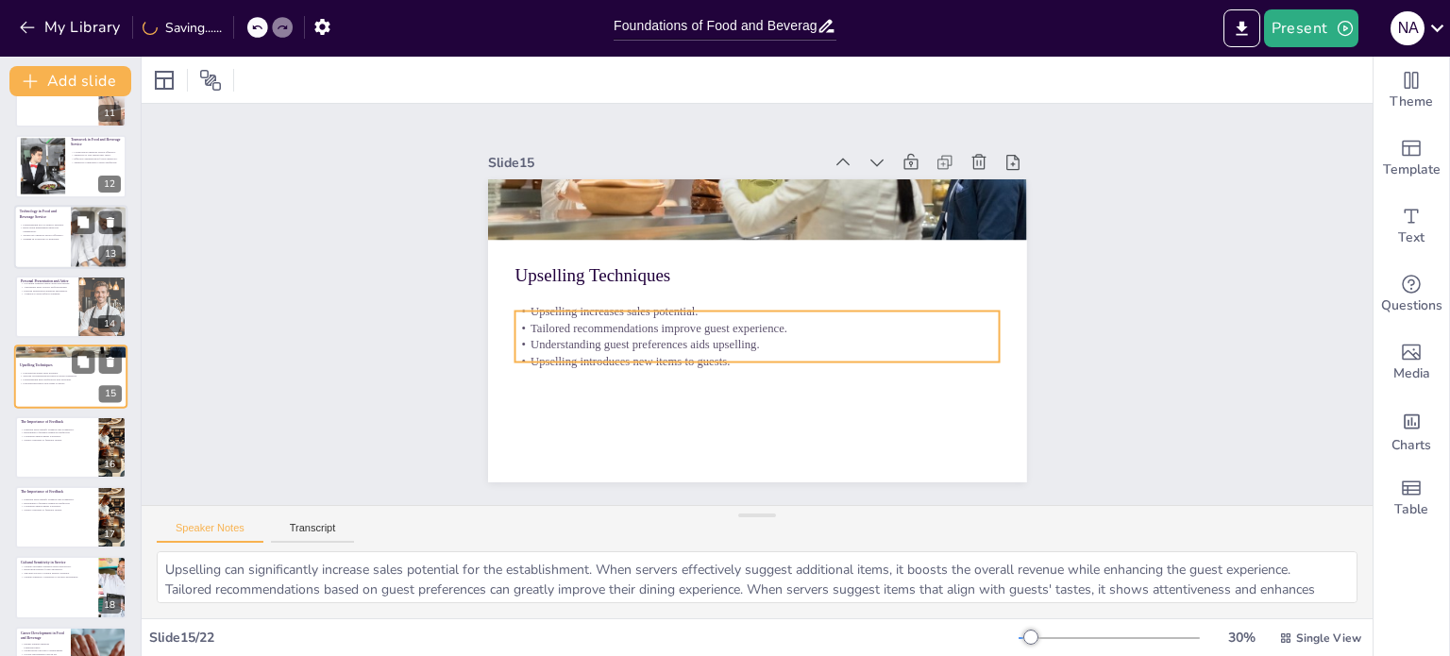
click at [44, 381] on p "Upselling introduces new items to guests." at bounding box center [71, 383] width 102 height 4
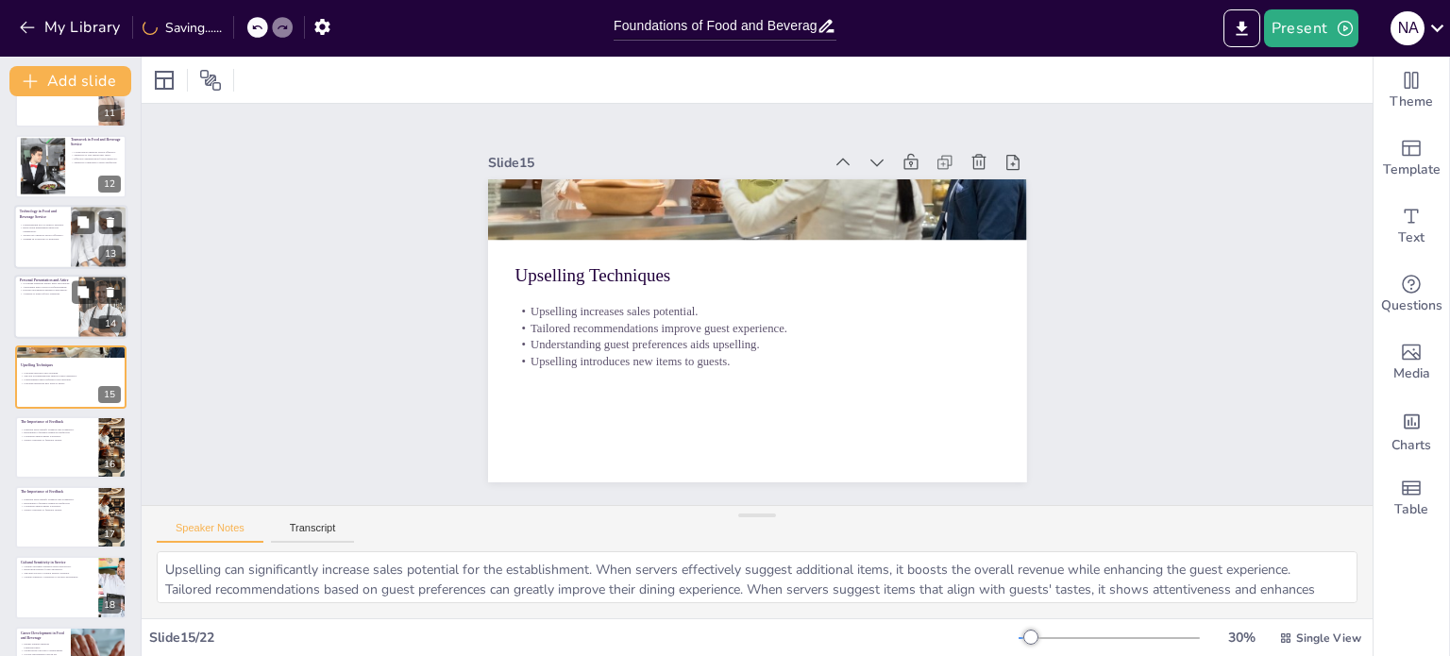
click at [39, 309] on div at bounding box center [70, 307] width 113 height 64
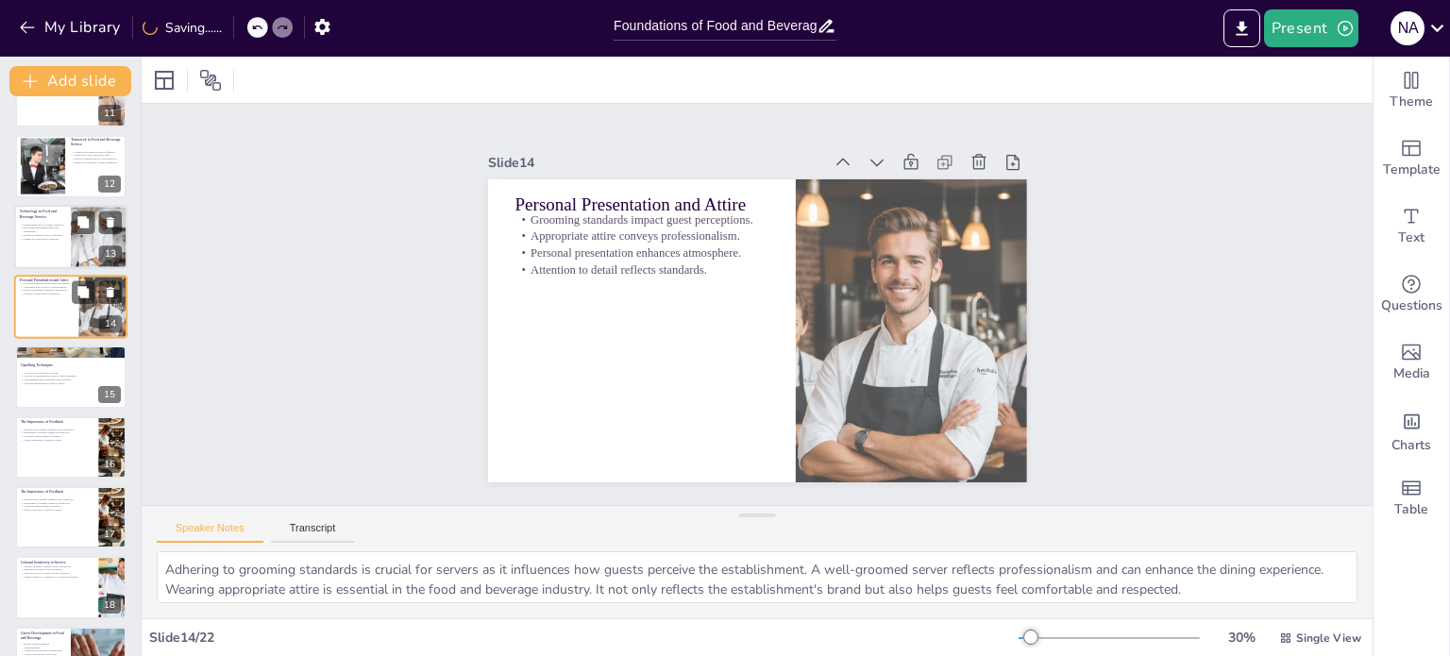
scroll to position [679, 0]
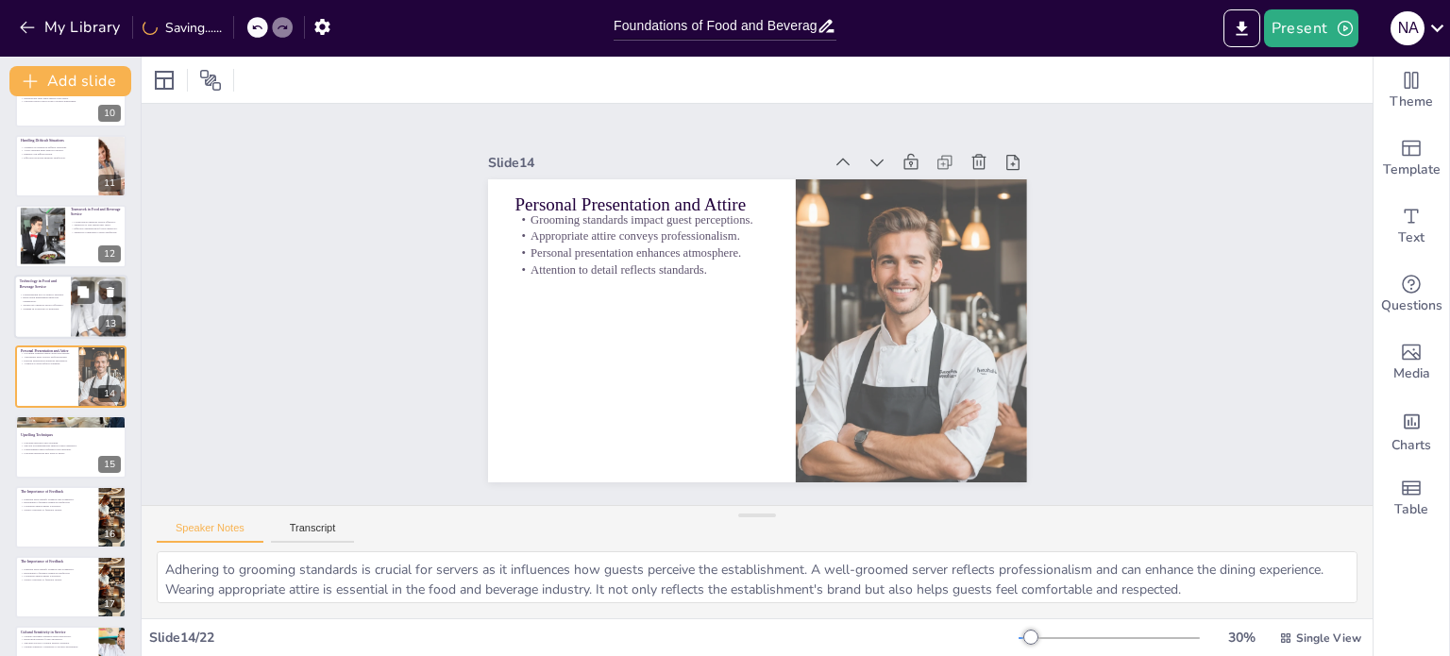
click at [42, 312] on div at bounding box center [70, 307] width 113 height 64
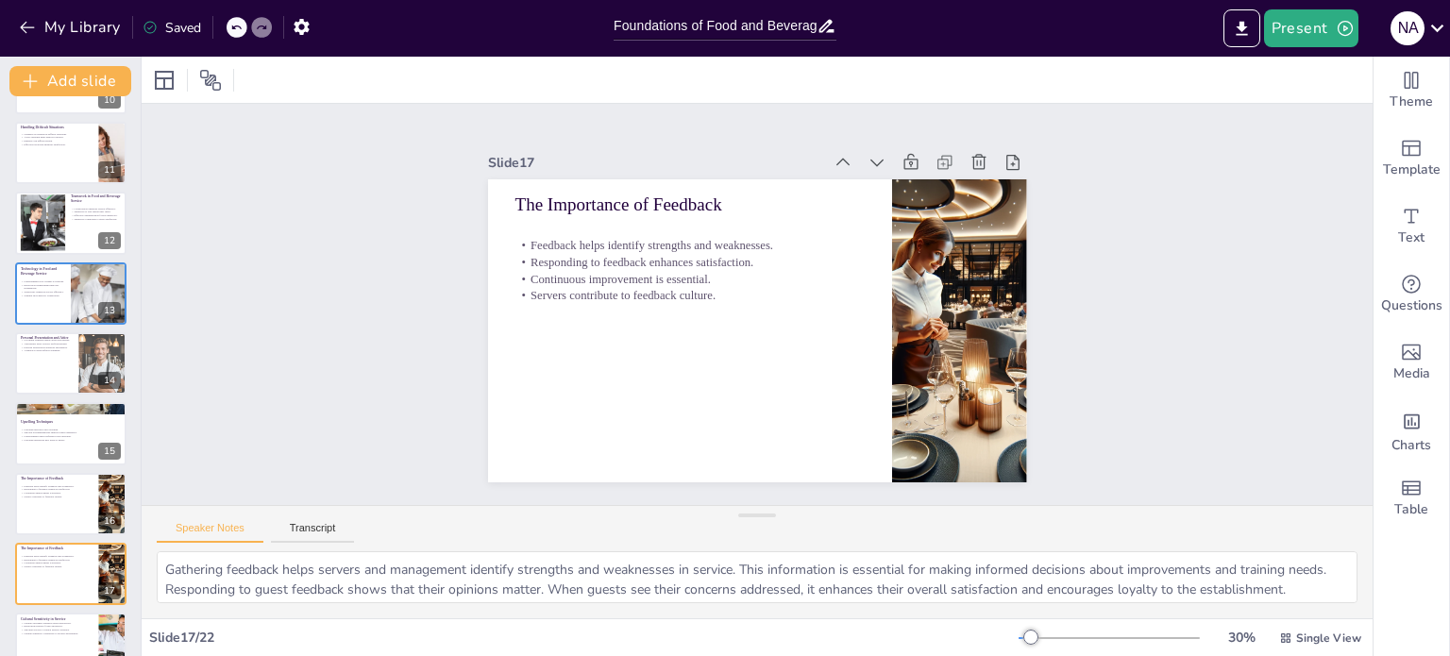
scroll to position [737, 0]
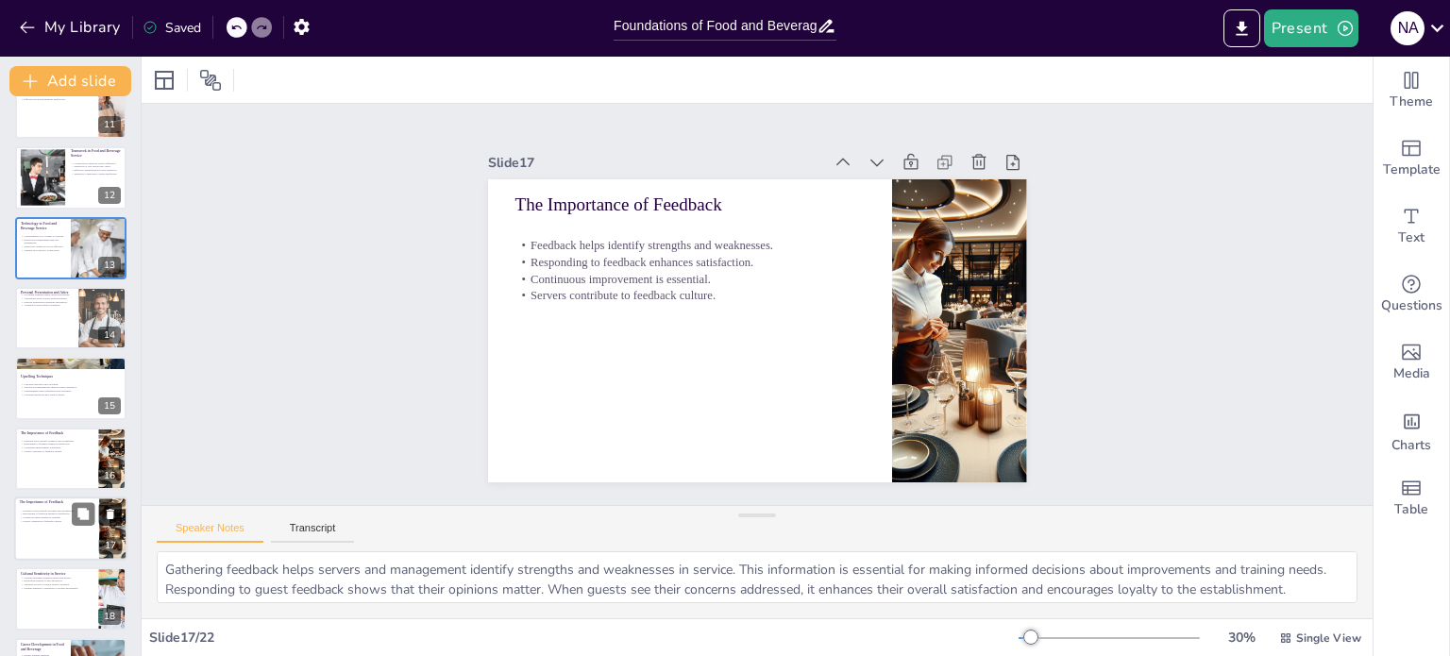
click at [110, 512] on icon at bounding box center [111, 514] width 8 height 10
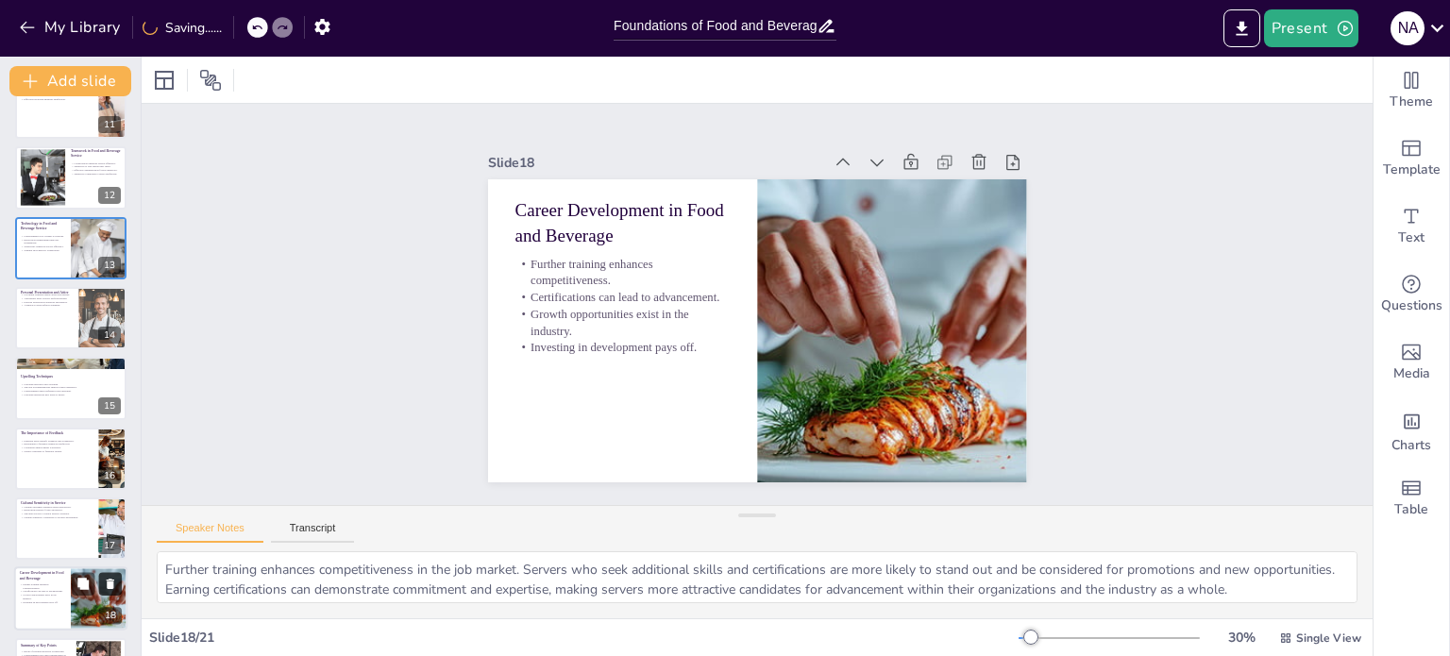
click at [114, 581] on icon at bounding box center [110, 584] width 13 height 13
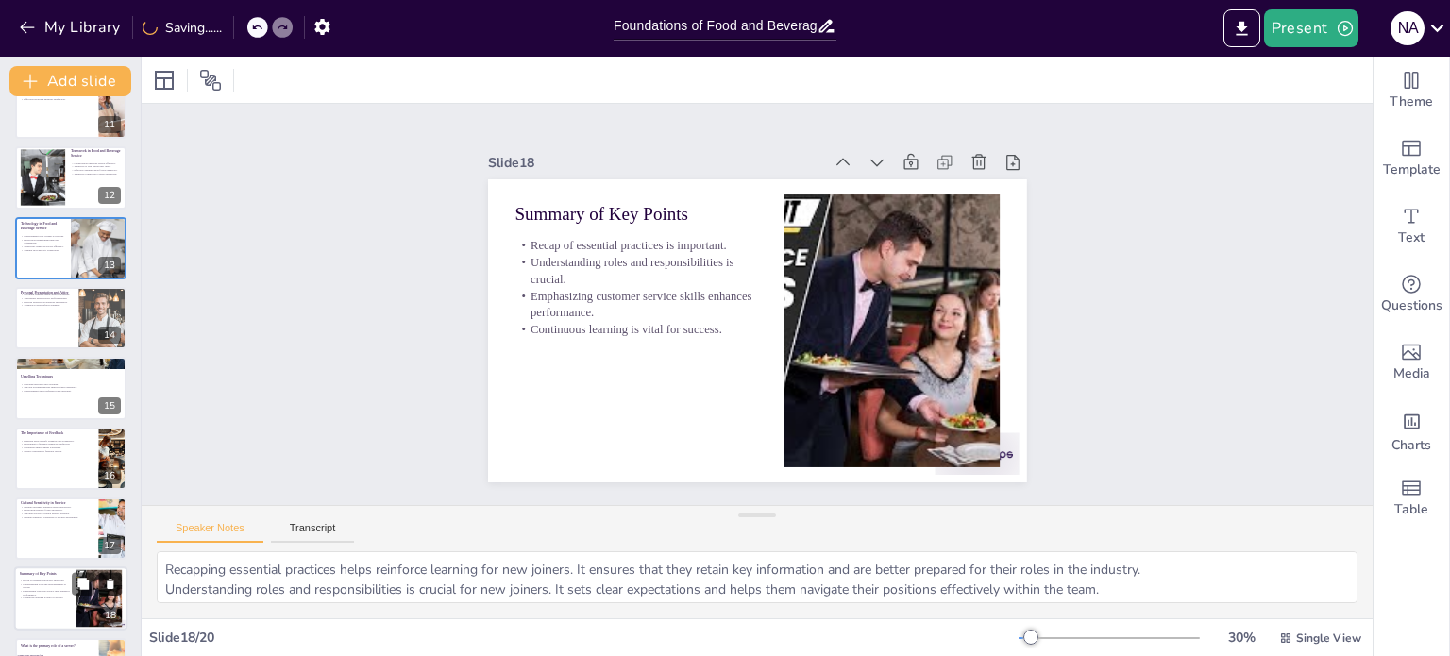
click at [109, 580] on icon at bounding box center [111, 585] width 8 height 10
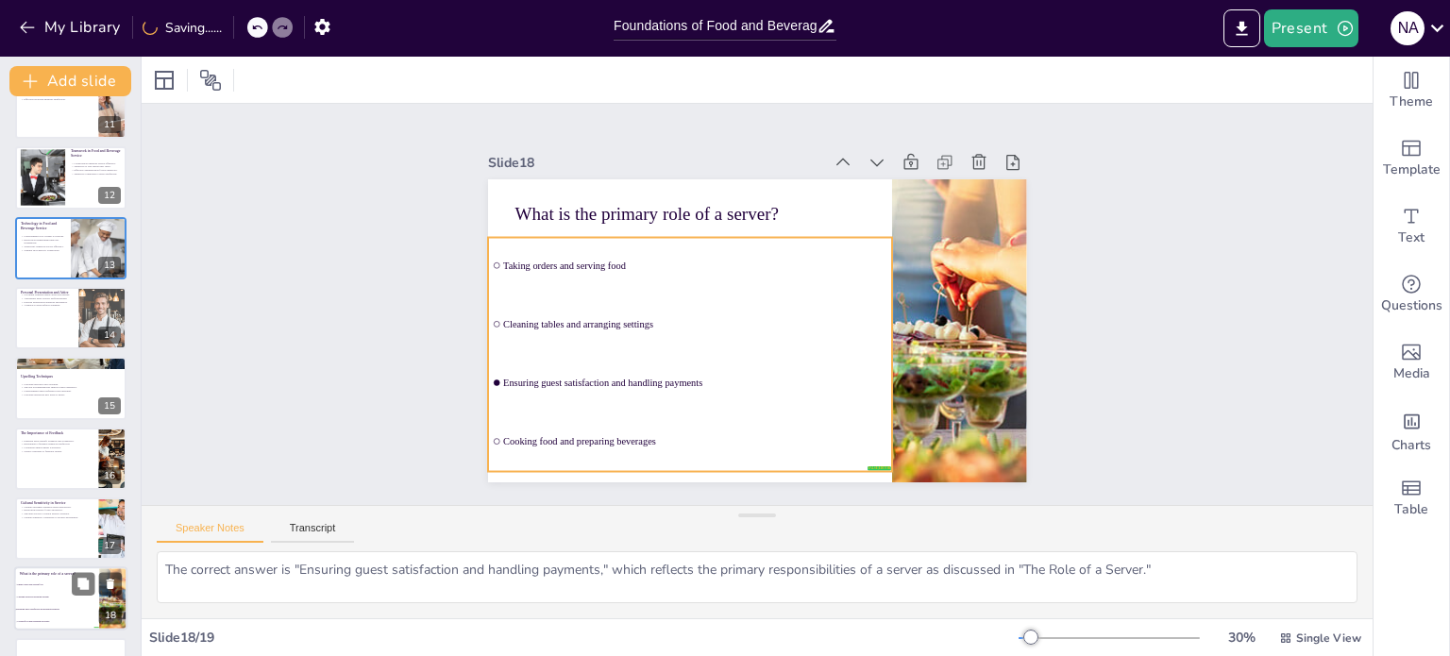
scroll to position [797, 0]
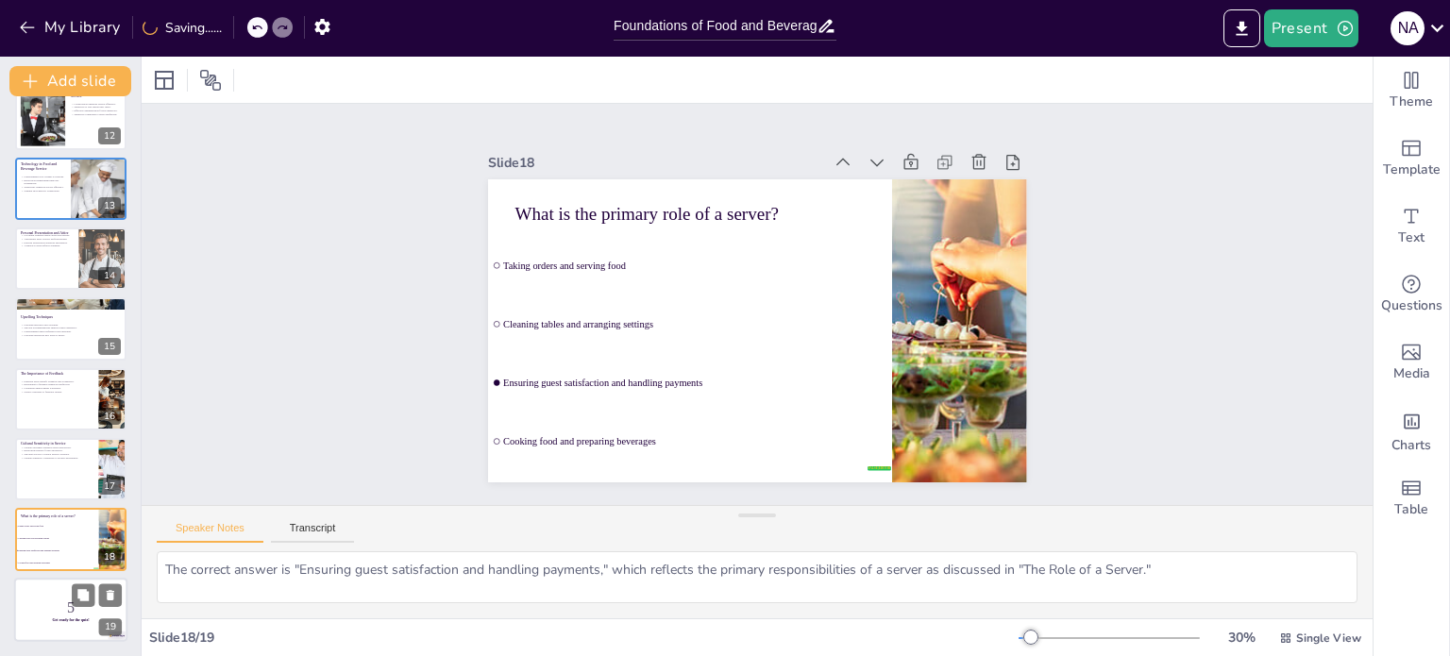
click at [71, 607] on p "5" at bounding box center [71, 607] width 102 height 21
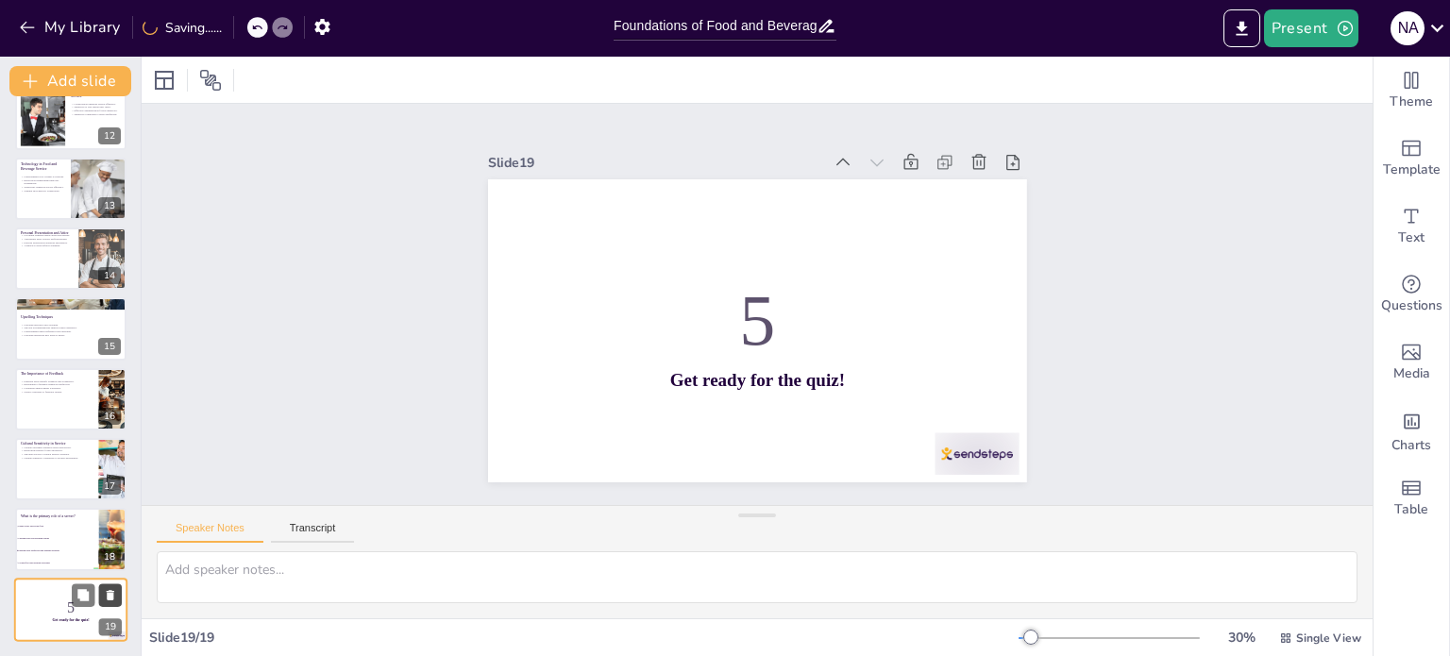
click at [117, 590] on button at bounding box center [110, 594] width 23 height 23
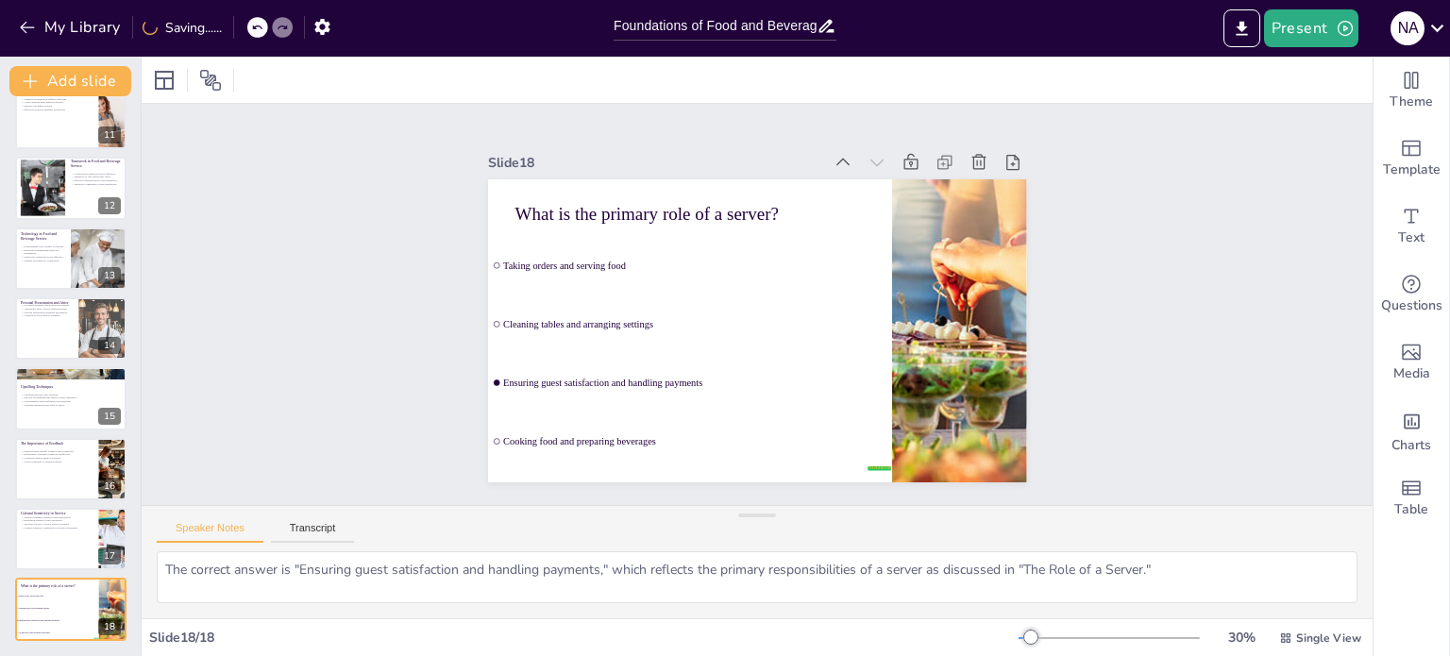
scroll to position [726, 0]
click at [44, 550] on div at bounding box center [70, 540] width 113 height 64
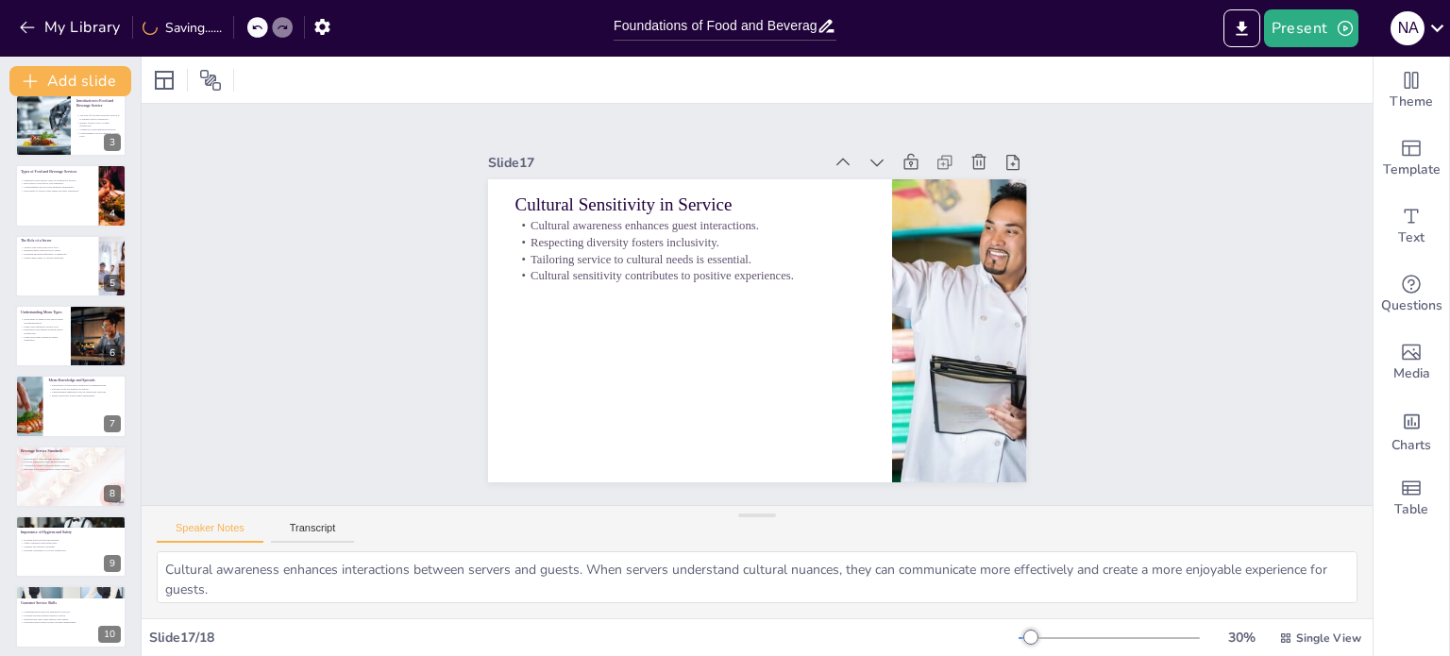
scroll to position [0, 0]
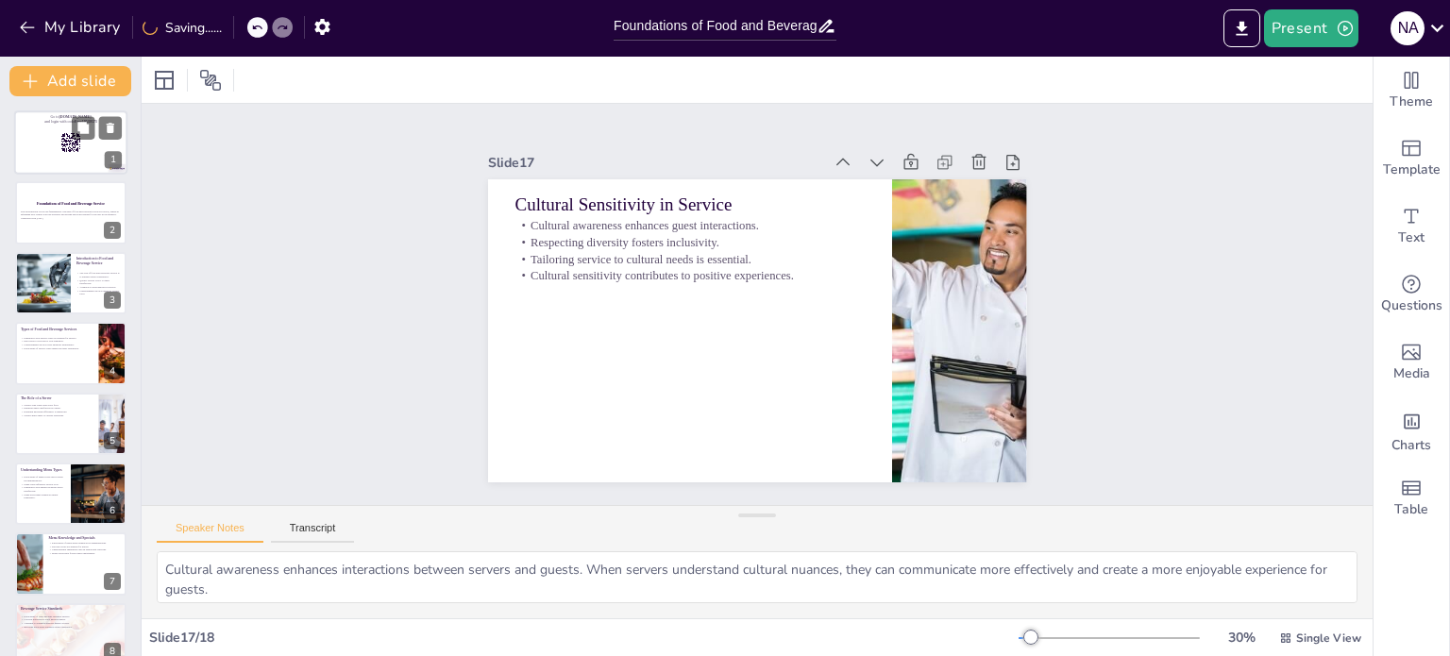
click at [42, 158] on div at bounding box center [70, 142] width 113 height 64
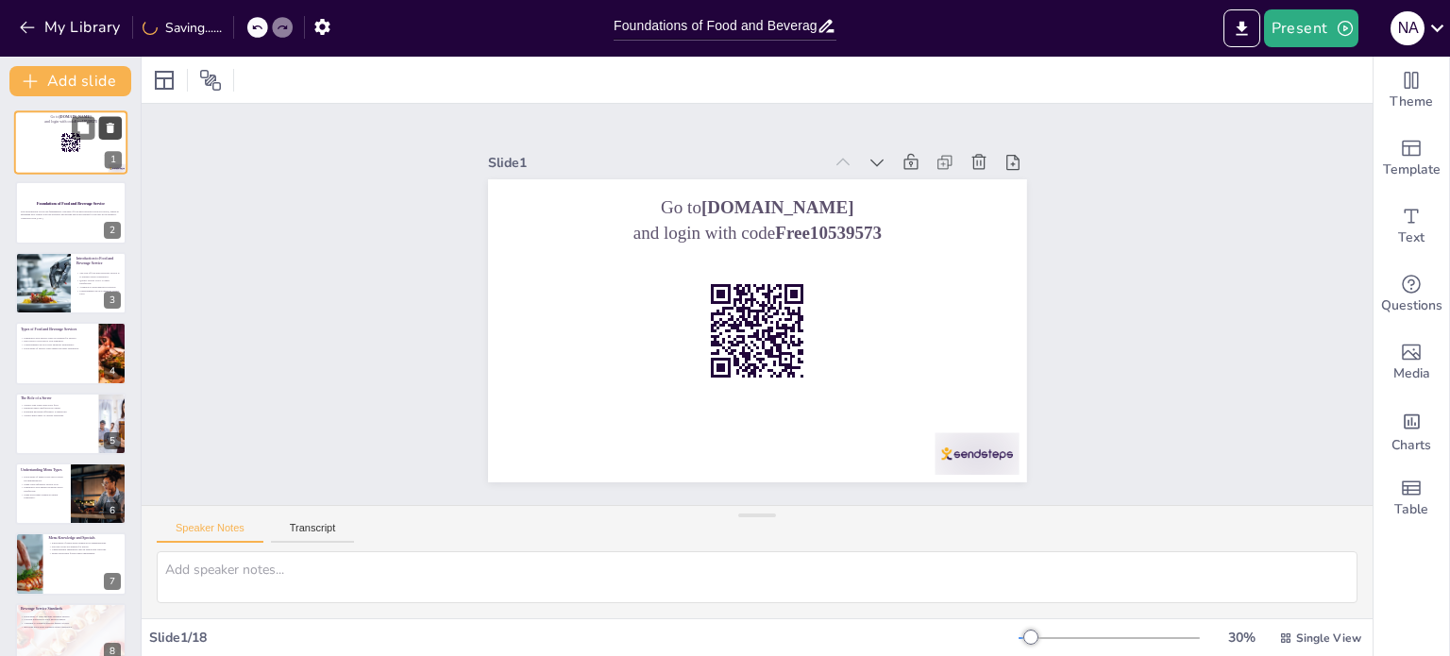
click at [113, 127] on icon at bounding box center [111, 128] width 8 height 10
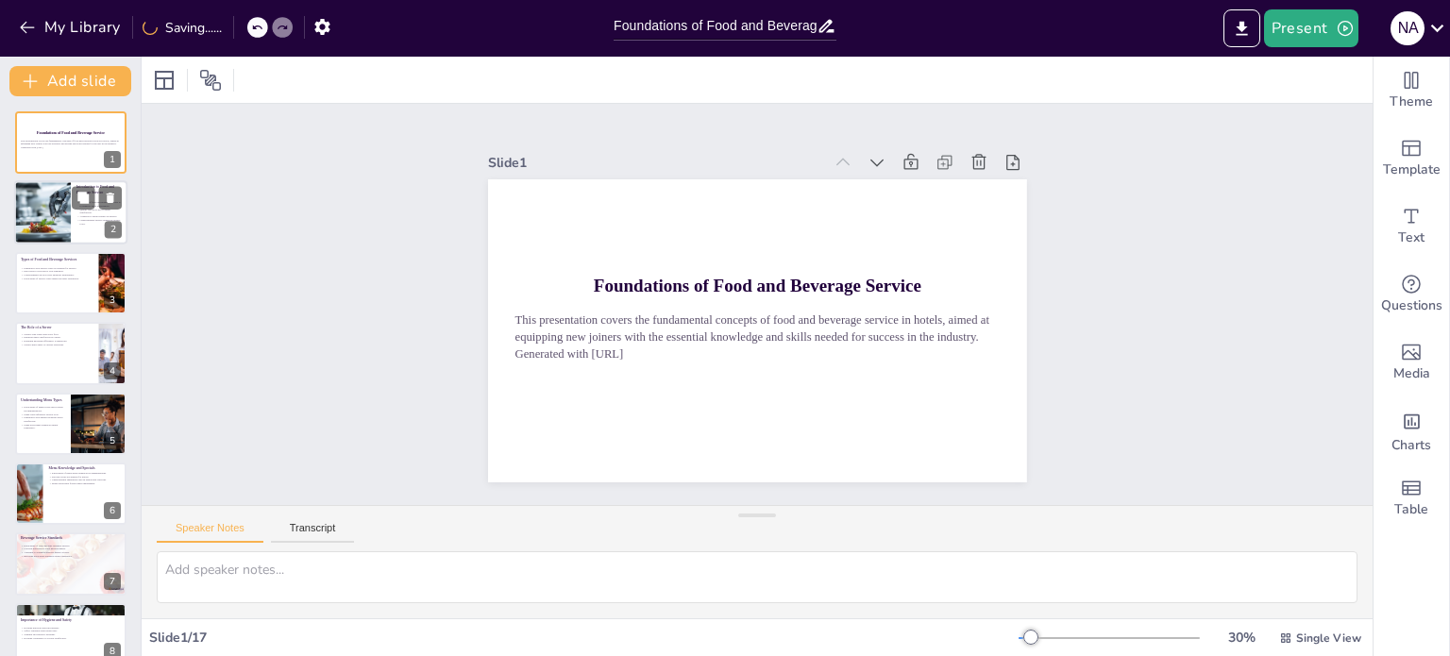
click at [45, 211] on div at bounding box center [42, 213] width 149 height 64
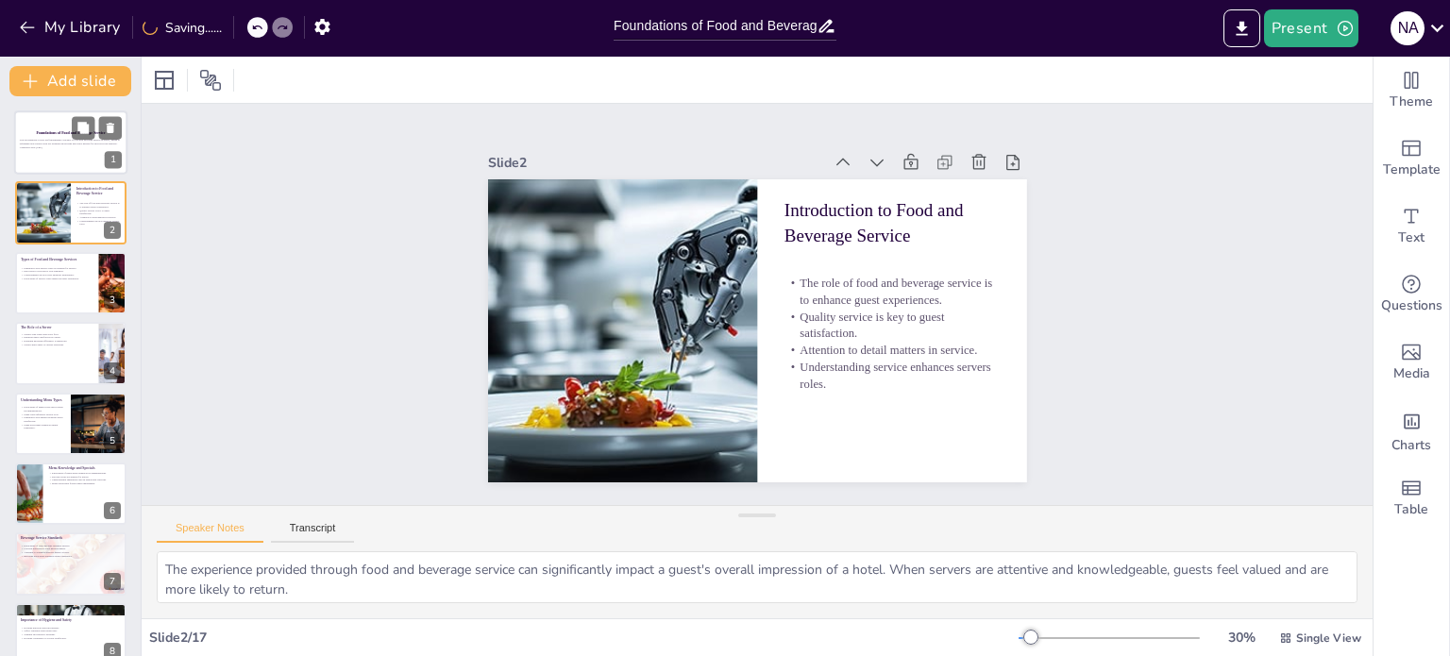
click at [47, 140] on p "This presentation covers the fundamental concepts of food and beverage service …" at bounding box center [71, 142] width 102 height 7
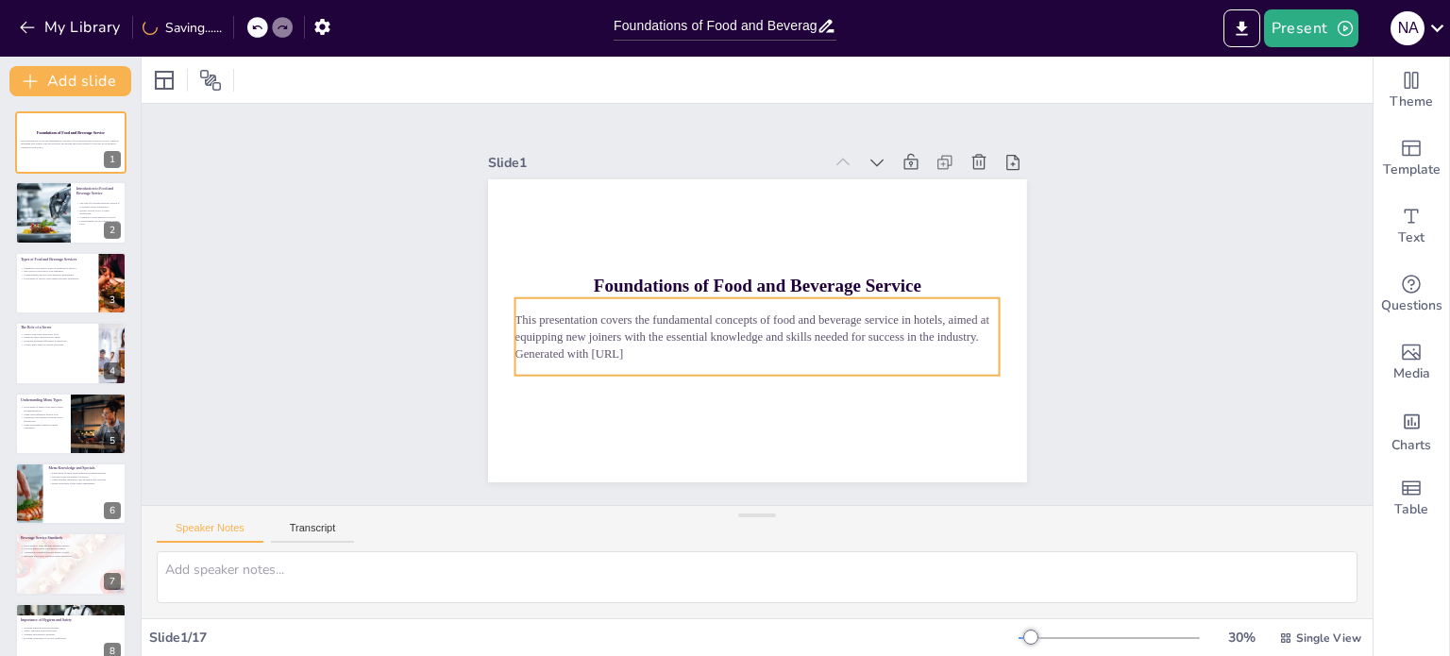
click at [658, 346] on p "Generated with [URL]" at bounding box center [757, 354] width 485 height 17
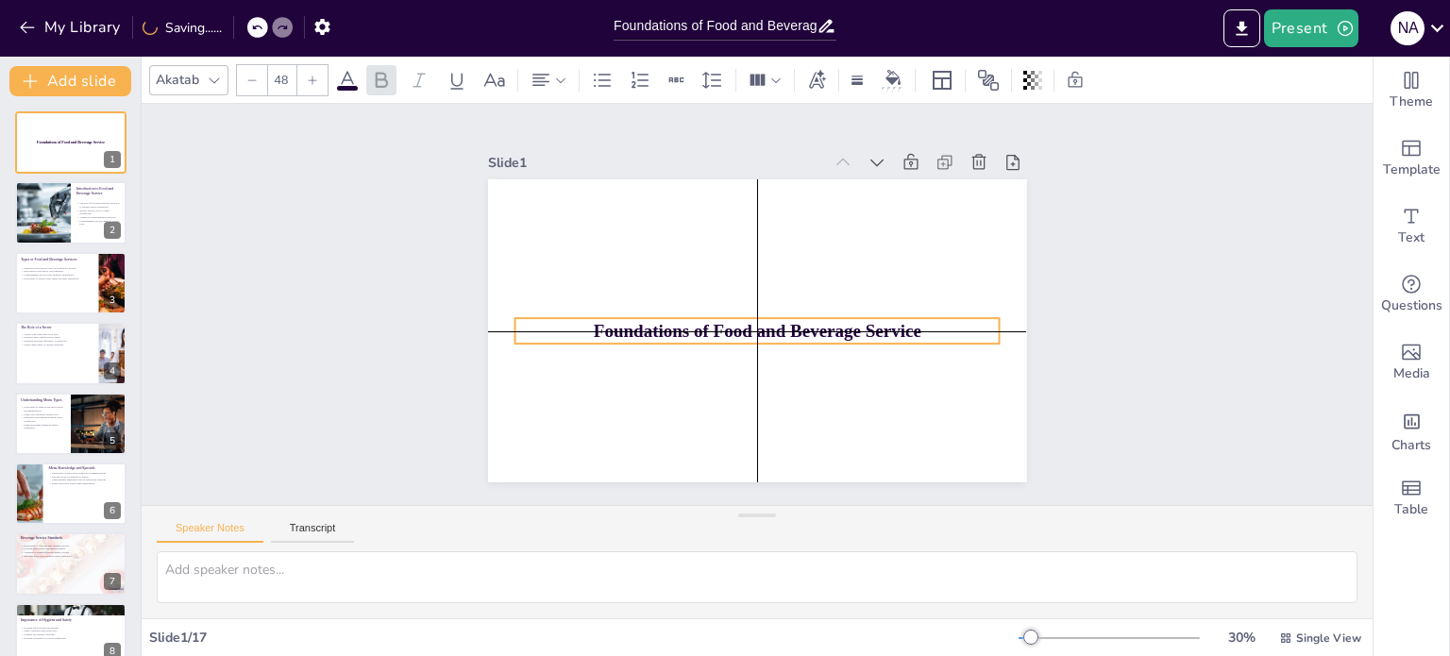
drag, startPoint x: 681, startPoint y: 282, endPoint x: 677, endPoint y: 328, distance: 45.5
click at [677, 328] on strong "Foundations of Food and Beverage Service" at bounding box center [757, 331] width 328 height 20
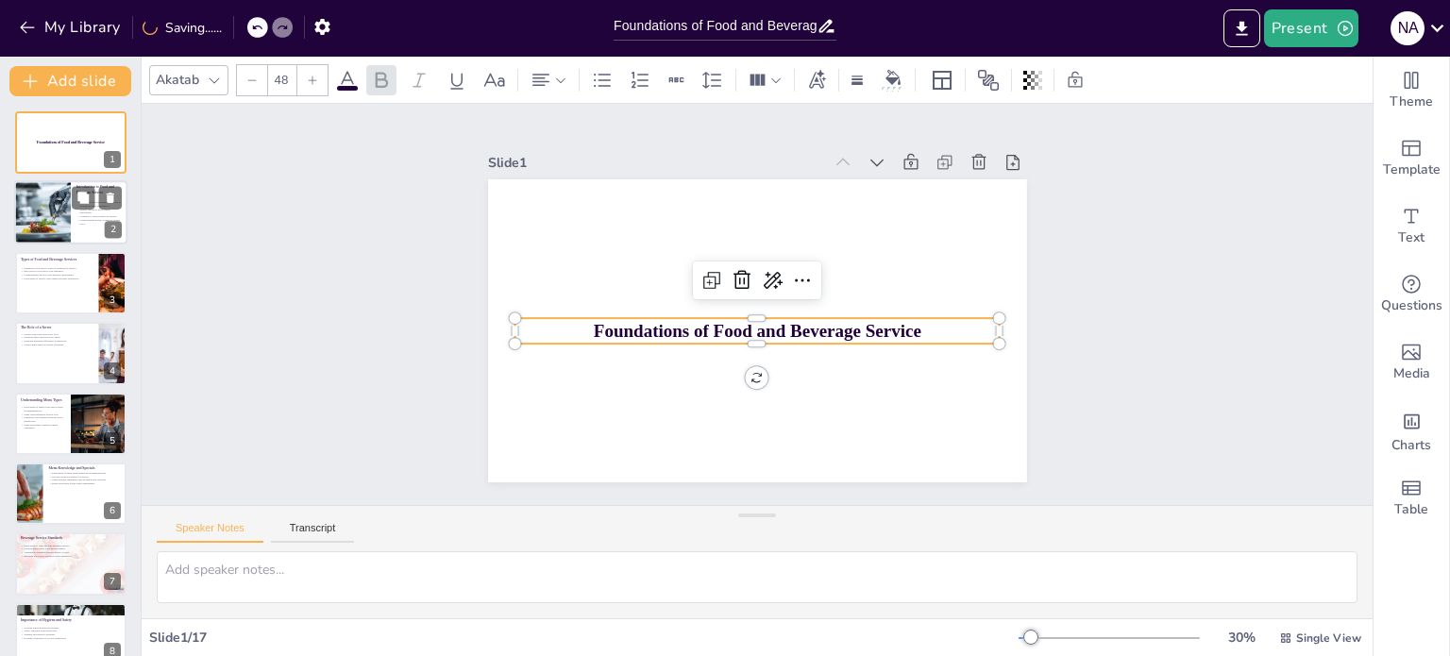
click at [64, 218] on div at bounding box center [42, 213] width 149 height 64
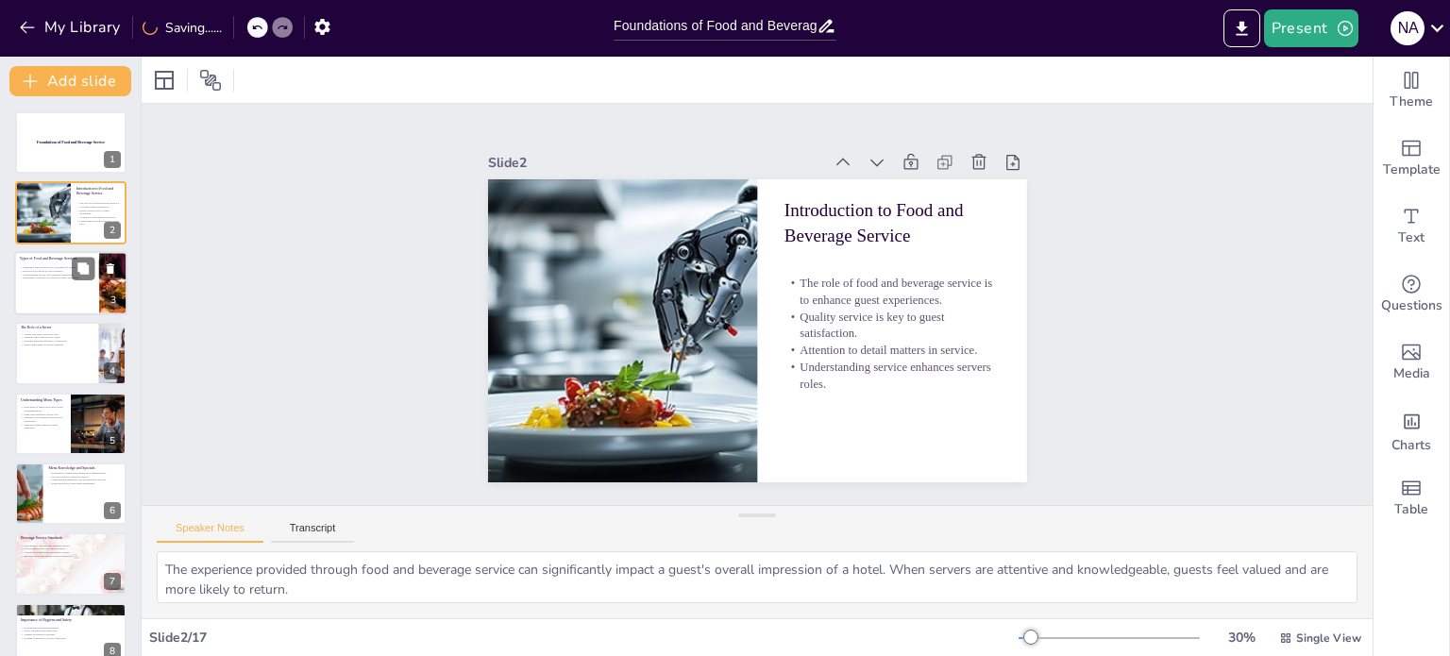
click at [45, 295] on div at bounding box center [70, 283] width 113 height 64
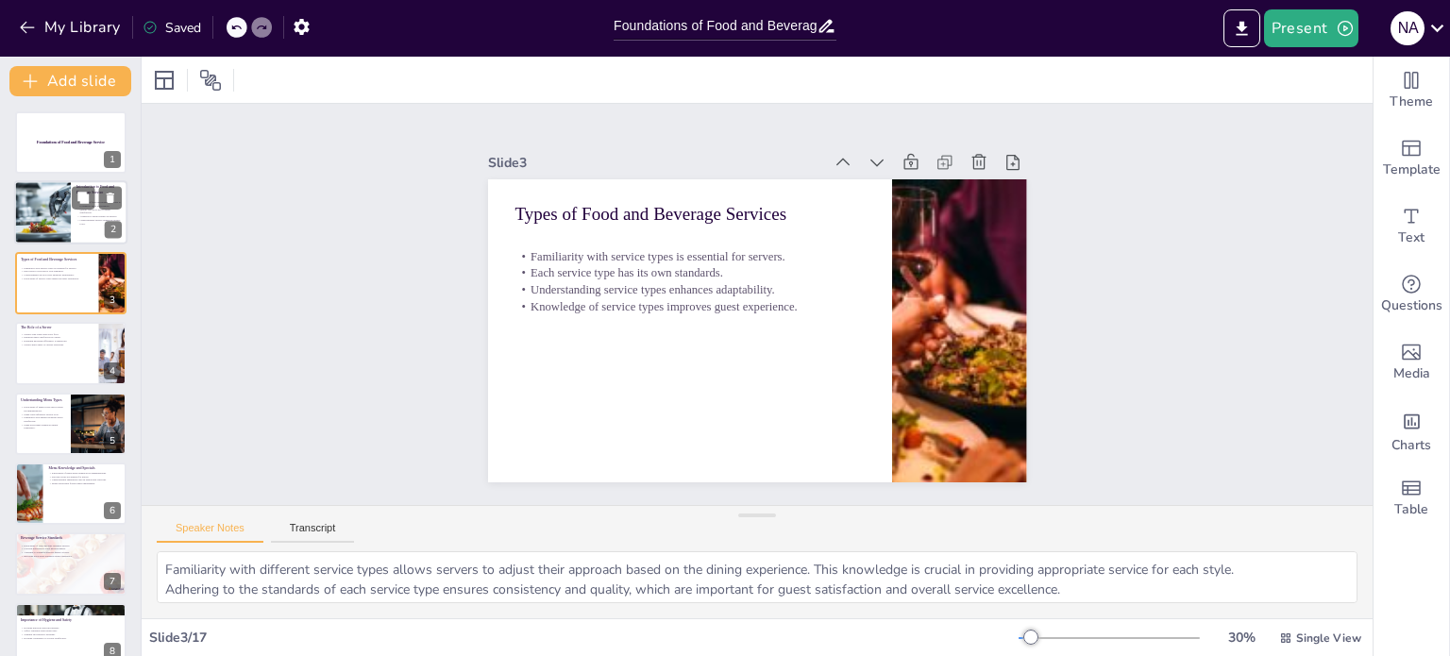
click at [35, 192] on div at bounding box center [42, 213] width 149 height 64
